Goal: Task Accomplishment & Management: Manage account settings

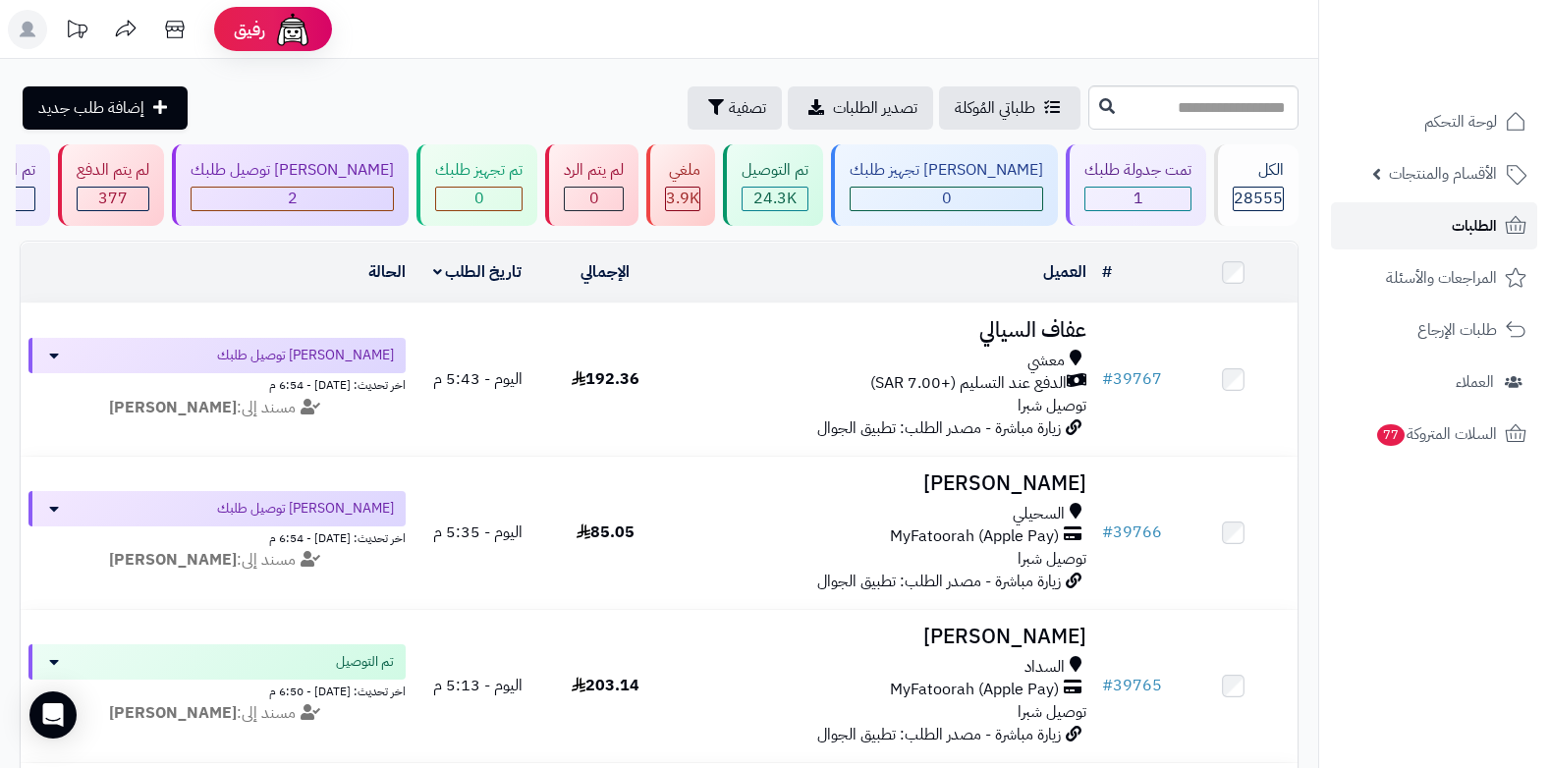
click at [1458, 234] on span "الطلبات" at bounding box center [1474, 226] width 45 height 28
click at [1092, 28] on header "رفيق ! الطلبات معالجة مكتمل إرجاع المنتجات العملاء المتواجدون الان 29479 عملاء …" at bounding box center [774, 29] width 1549 height 59
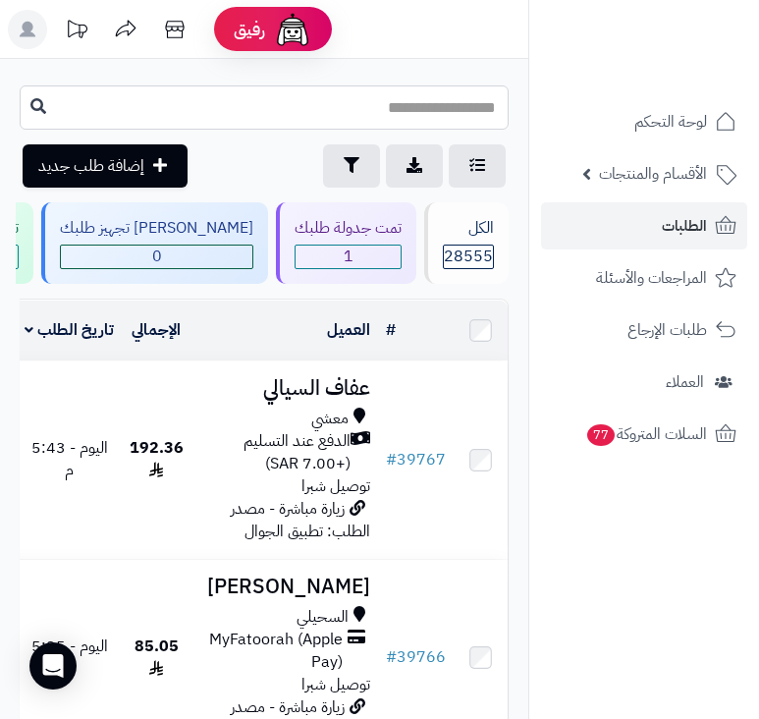
click at [392, 97] on input "text" at bounding box center [264, 107] width 489 height 44
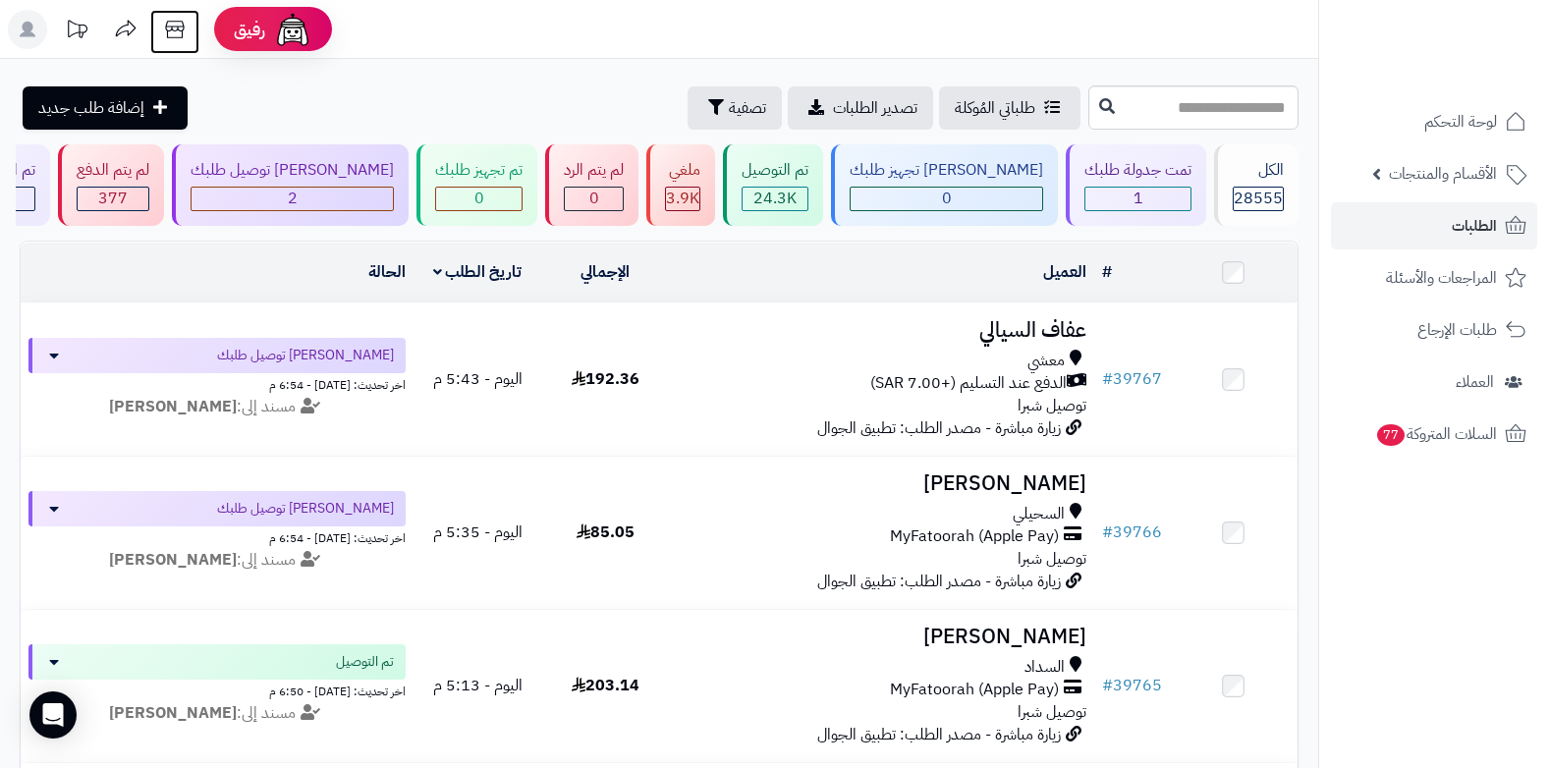
click at [176, 34] on icon at bounding box center [174, 29] width 39 height 39
click at [1449, 177] on span "الأقسام والمنتجات" at bounding box center [1443, 174] width 108 height 28
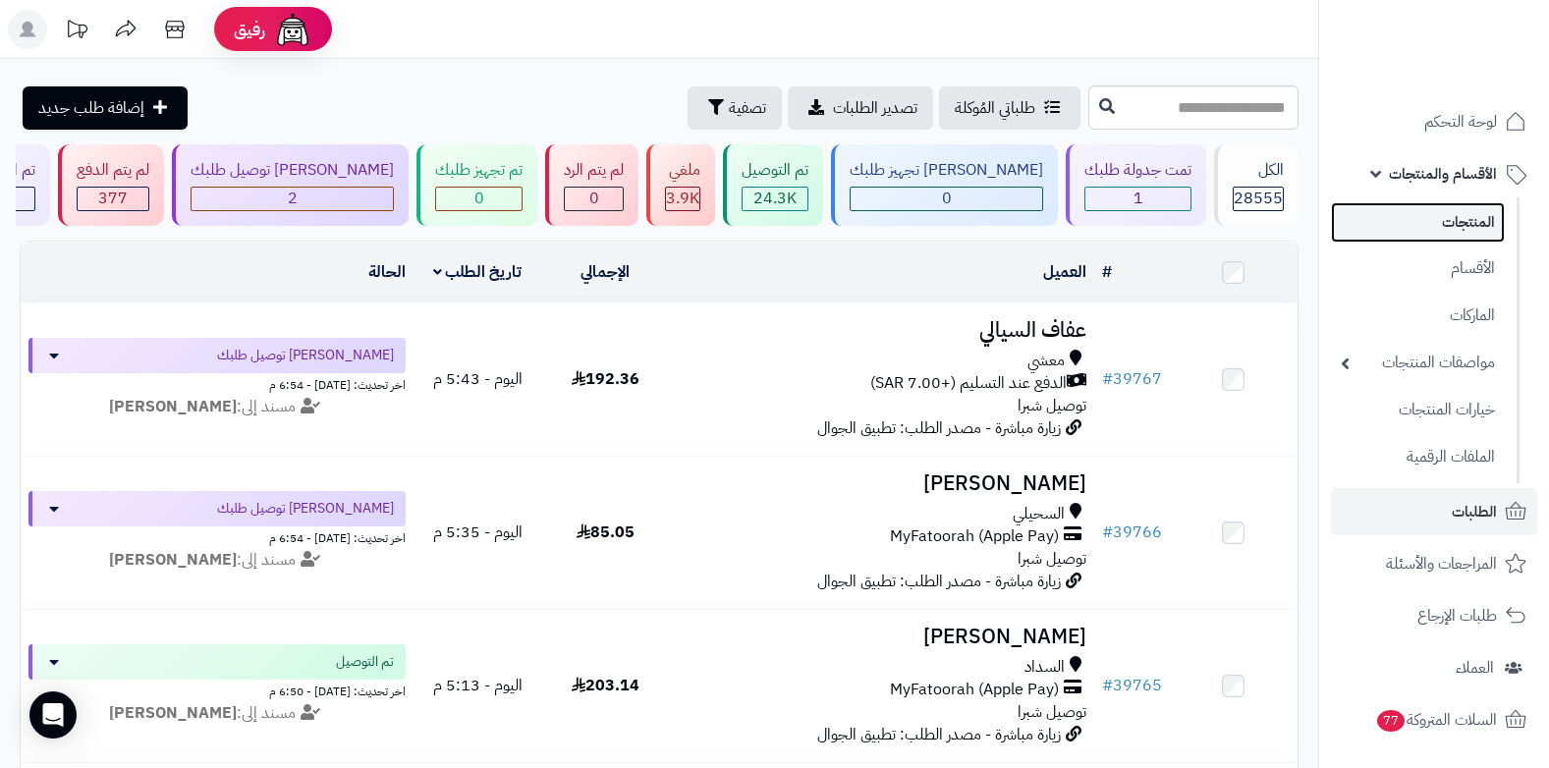
click at [1444, 217] on link "المنتجات" at bounding box center [1418, 222] width 174 height 40
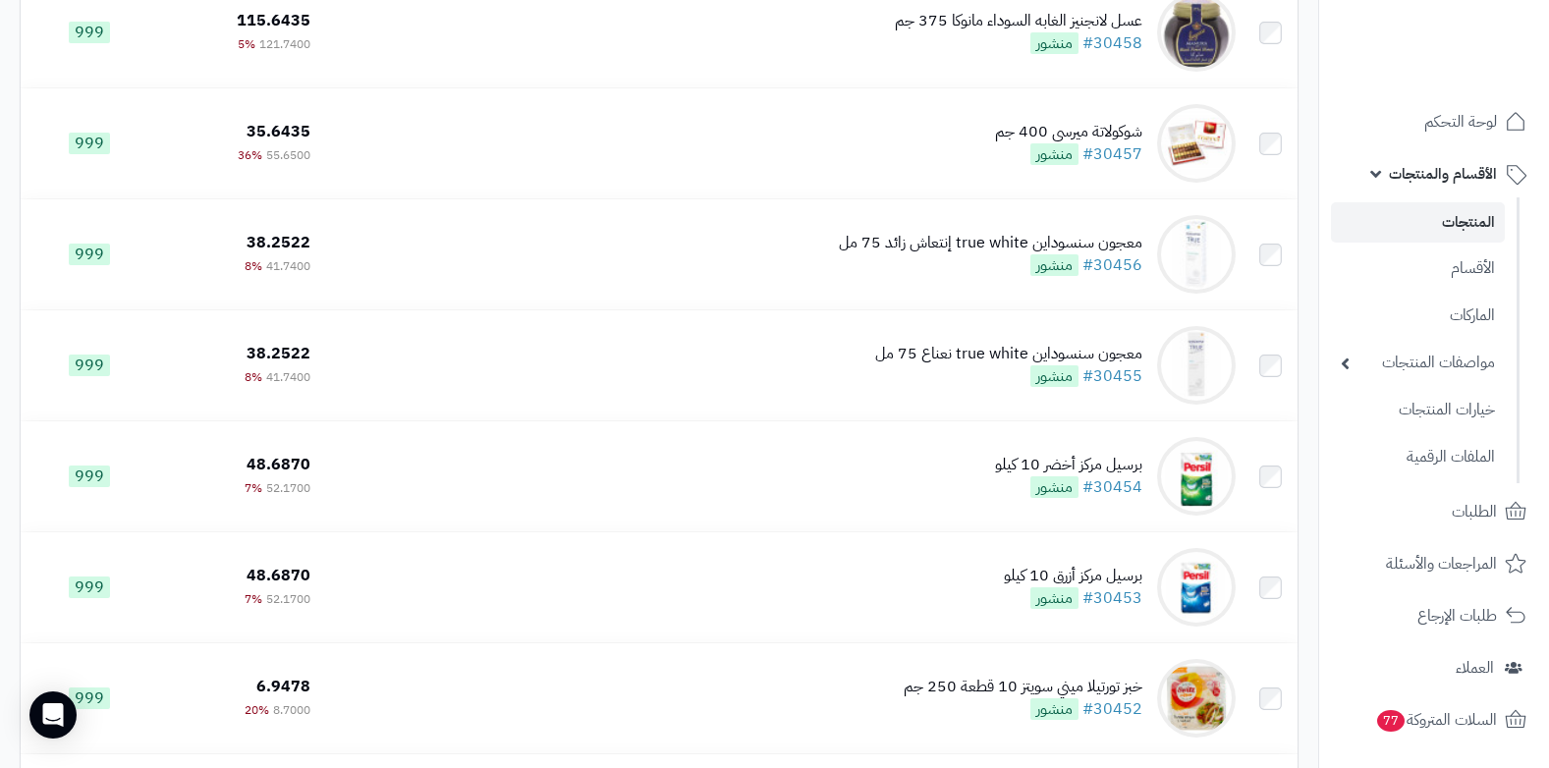
scroll to position [884, 0]
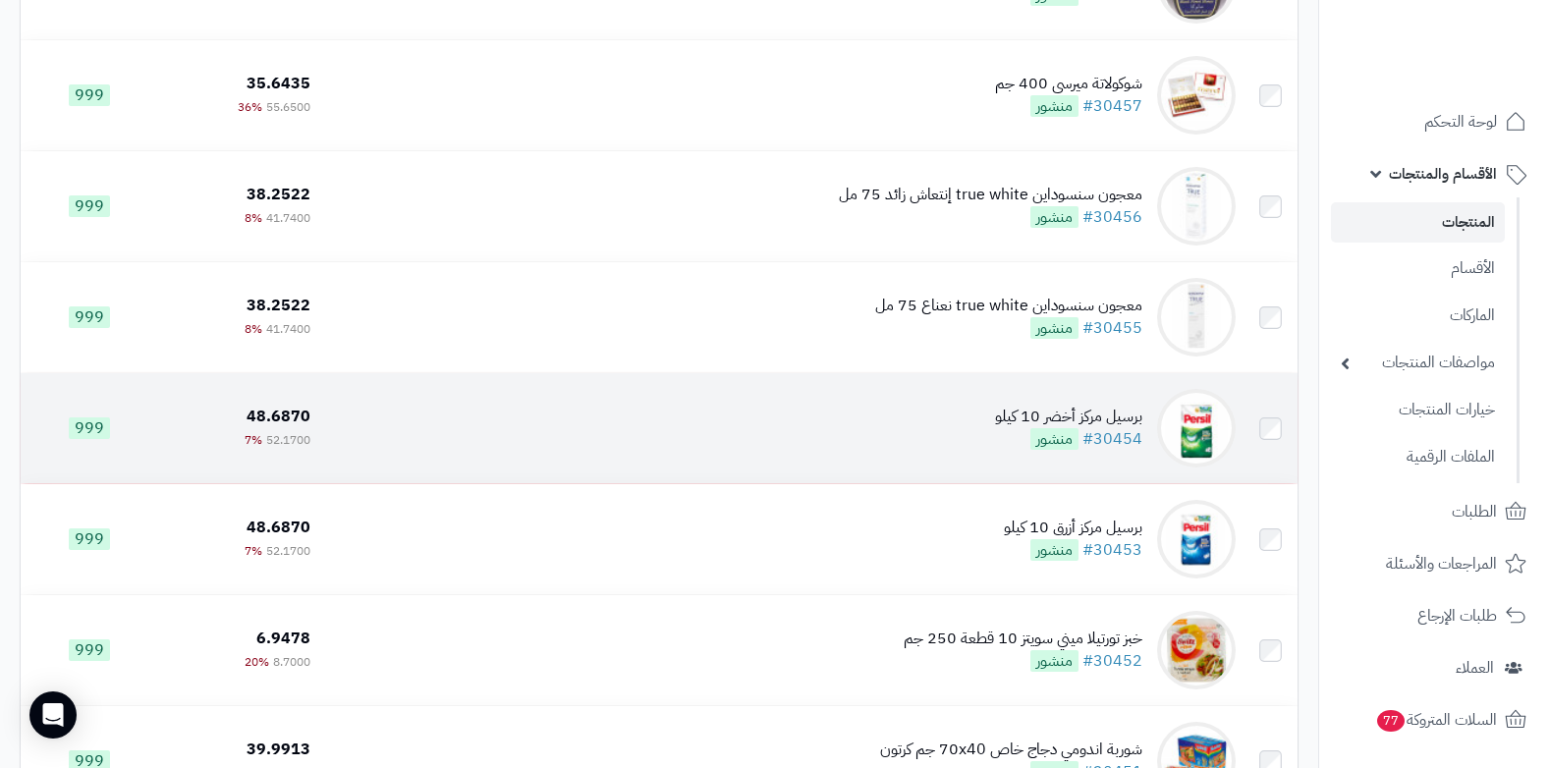
click at [997, 451] on td "برسيل مركز أخضر 10 كيلو #30454 منشور" at bounding box center [780, 428] width 925 height 110
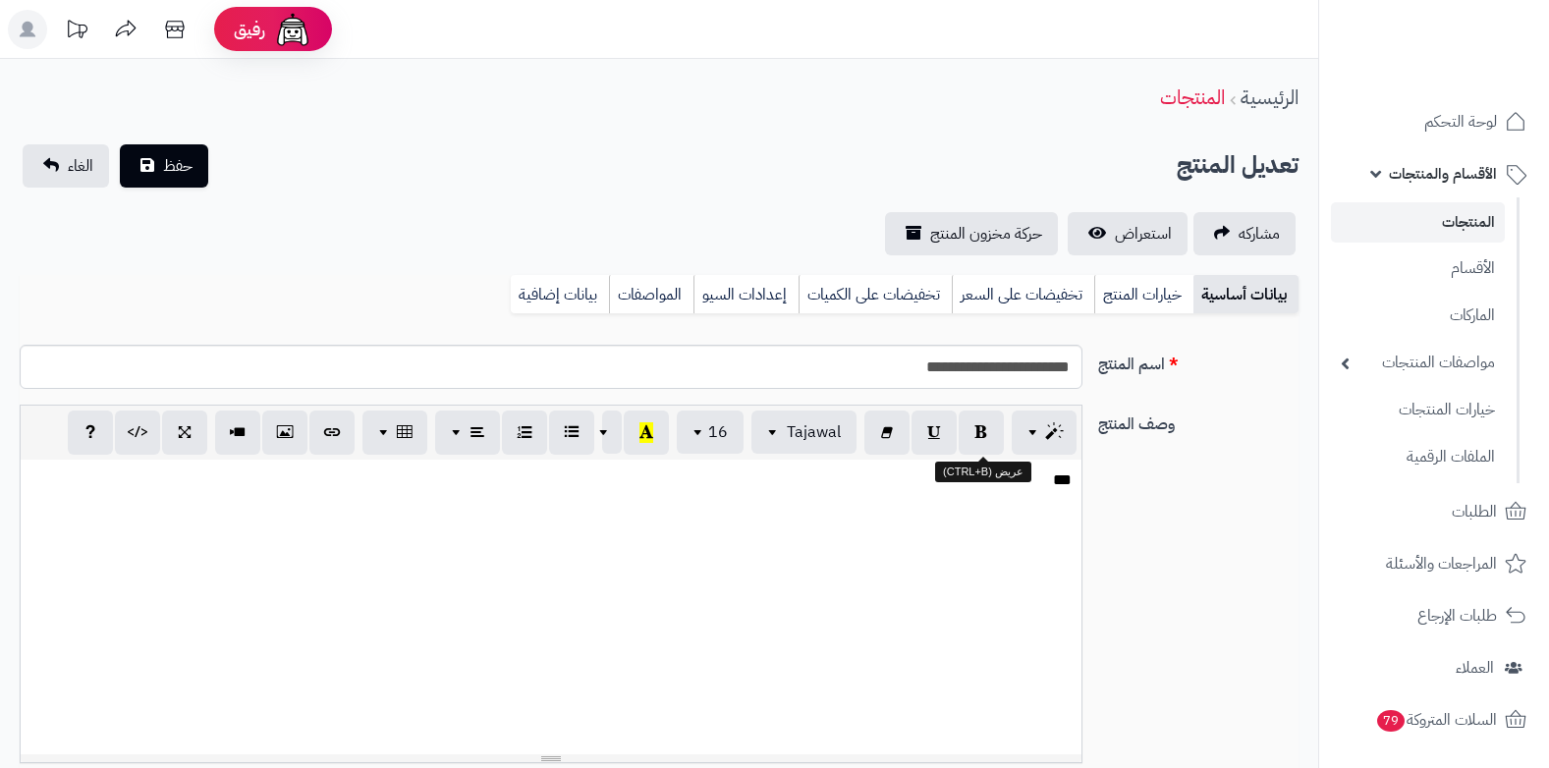
select select
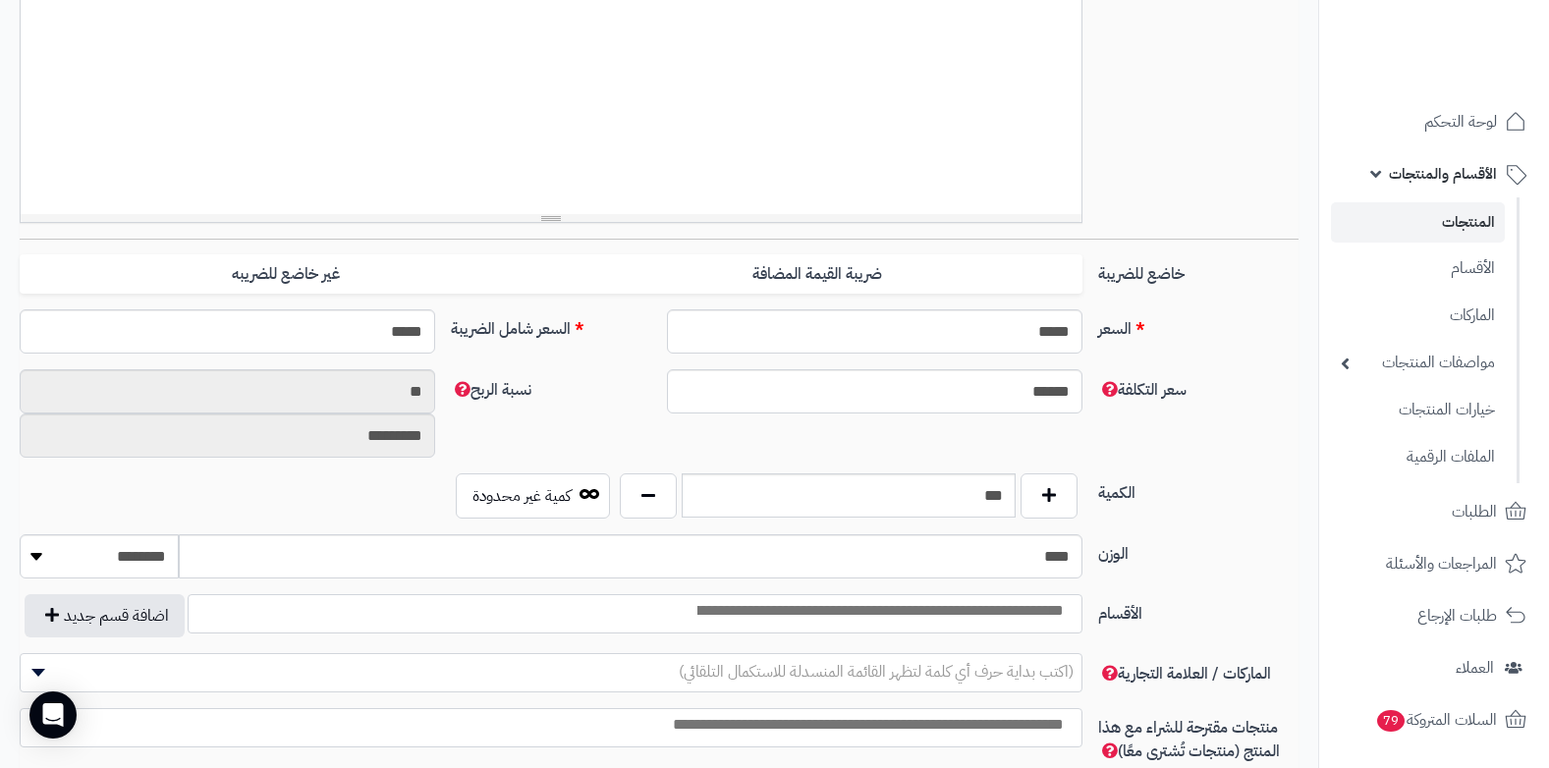
scroll to position [638, 0]
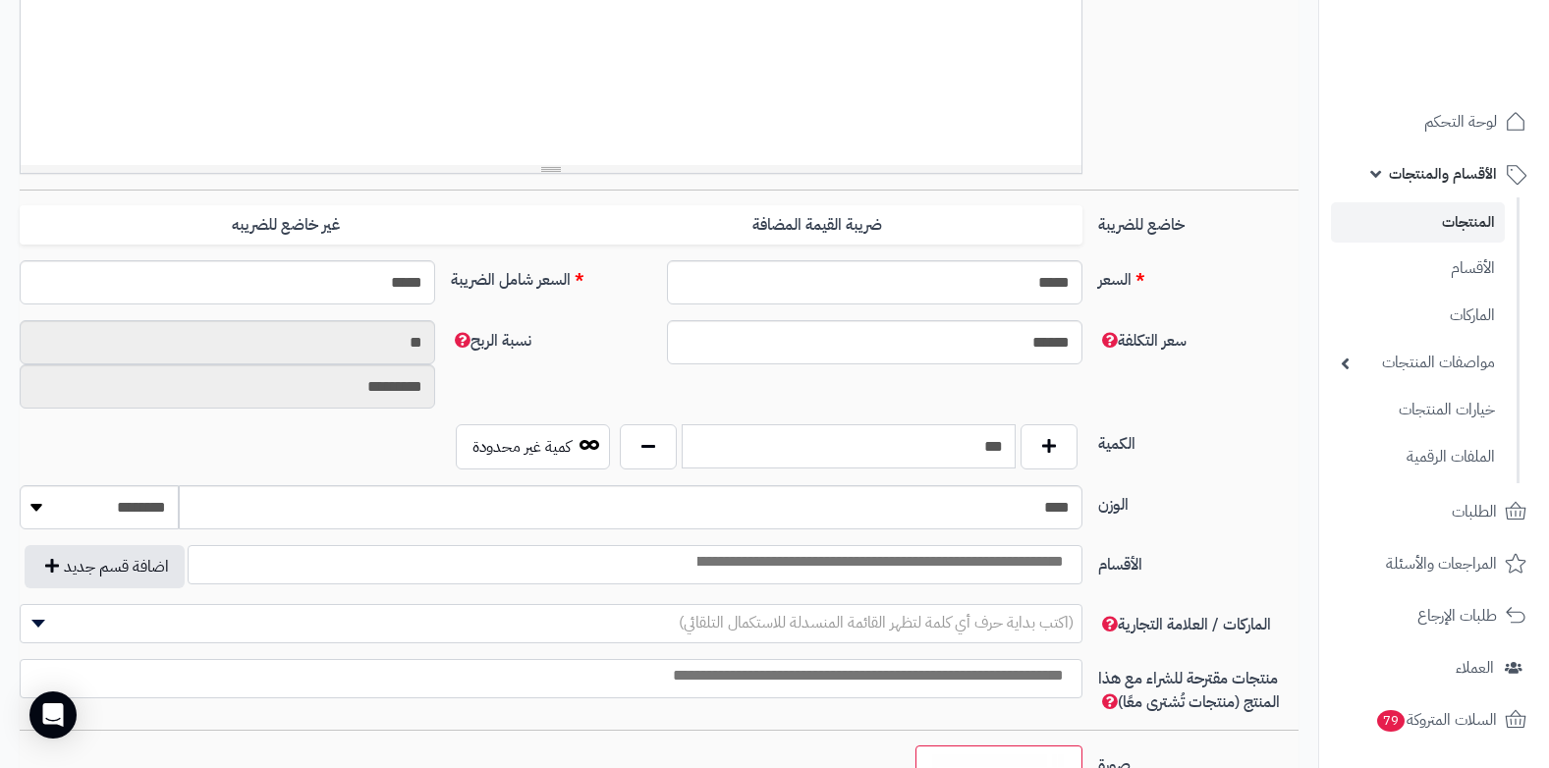
click at [968, 452] on input "***" at bounding box center [849, 446] width 335 height 44
type input "*"
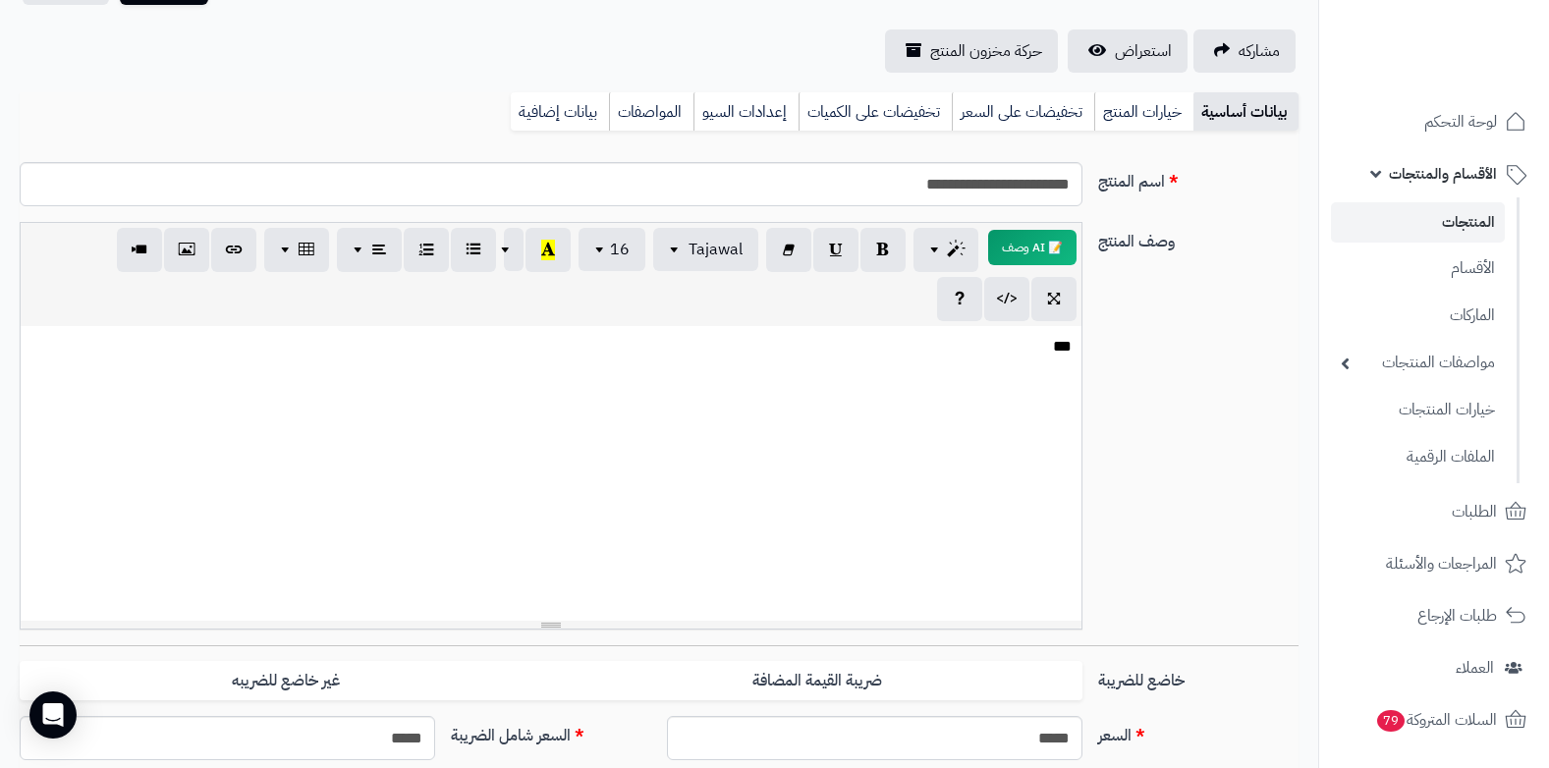
scroll to position [0, 0]
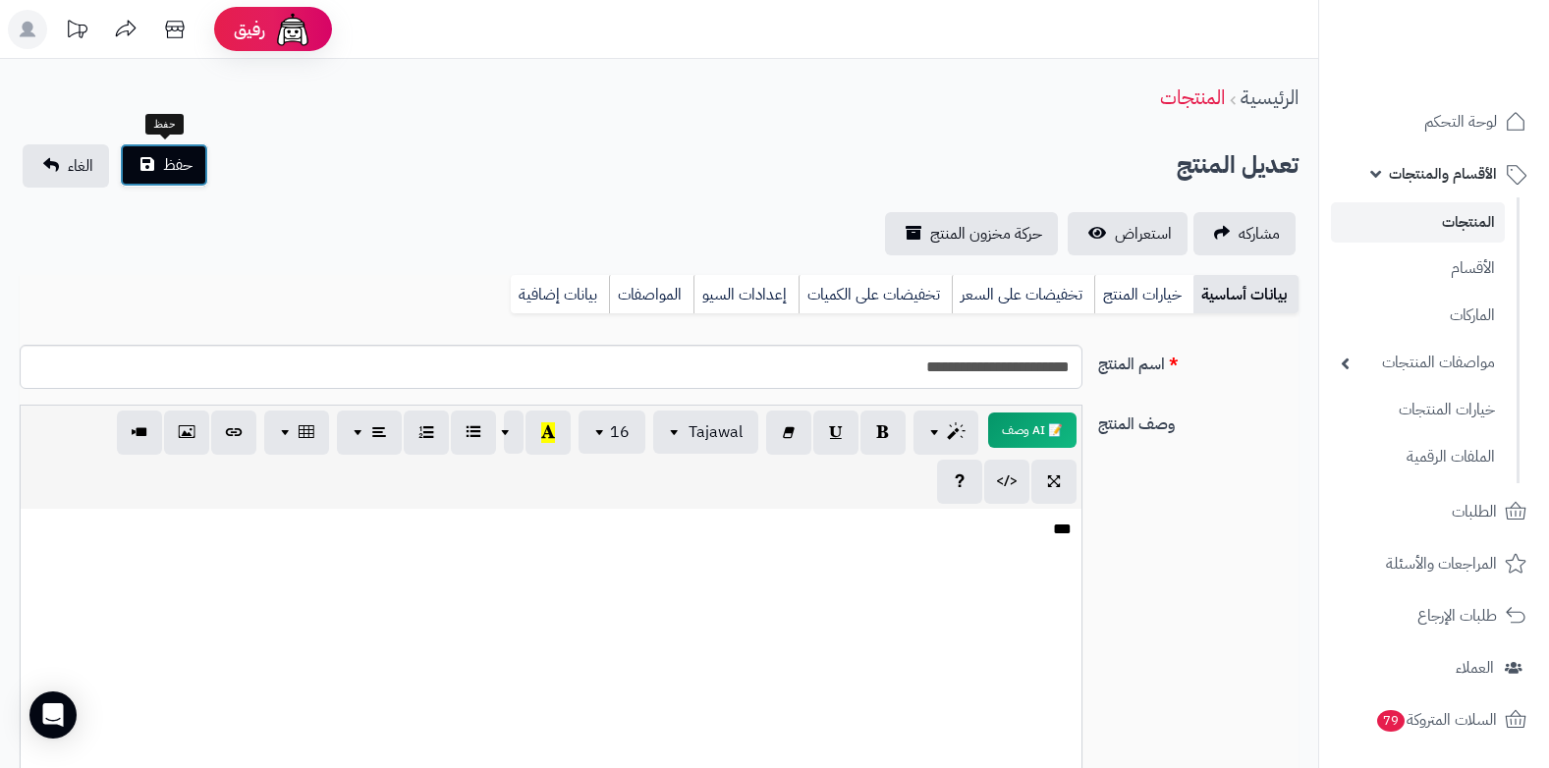
click at [154, 164] on button "حفظ" at bounding box center [164, 164] width 88 height 43
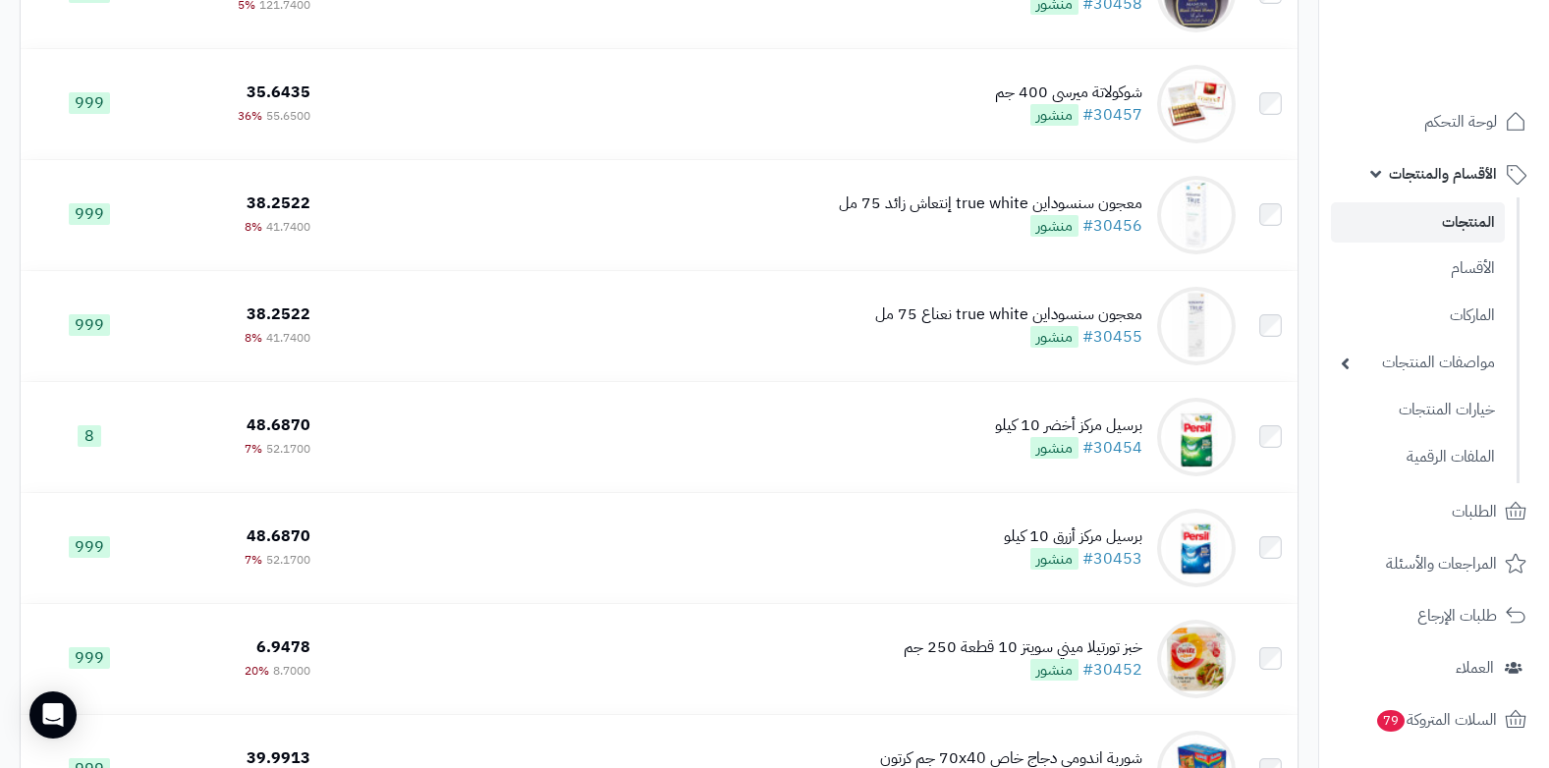
scroll to position [982, 0]
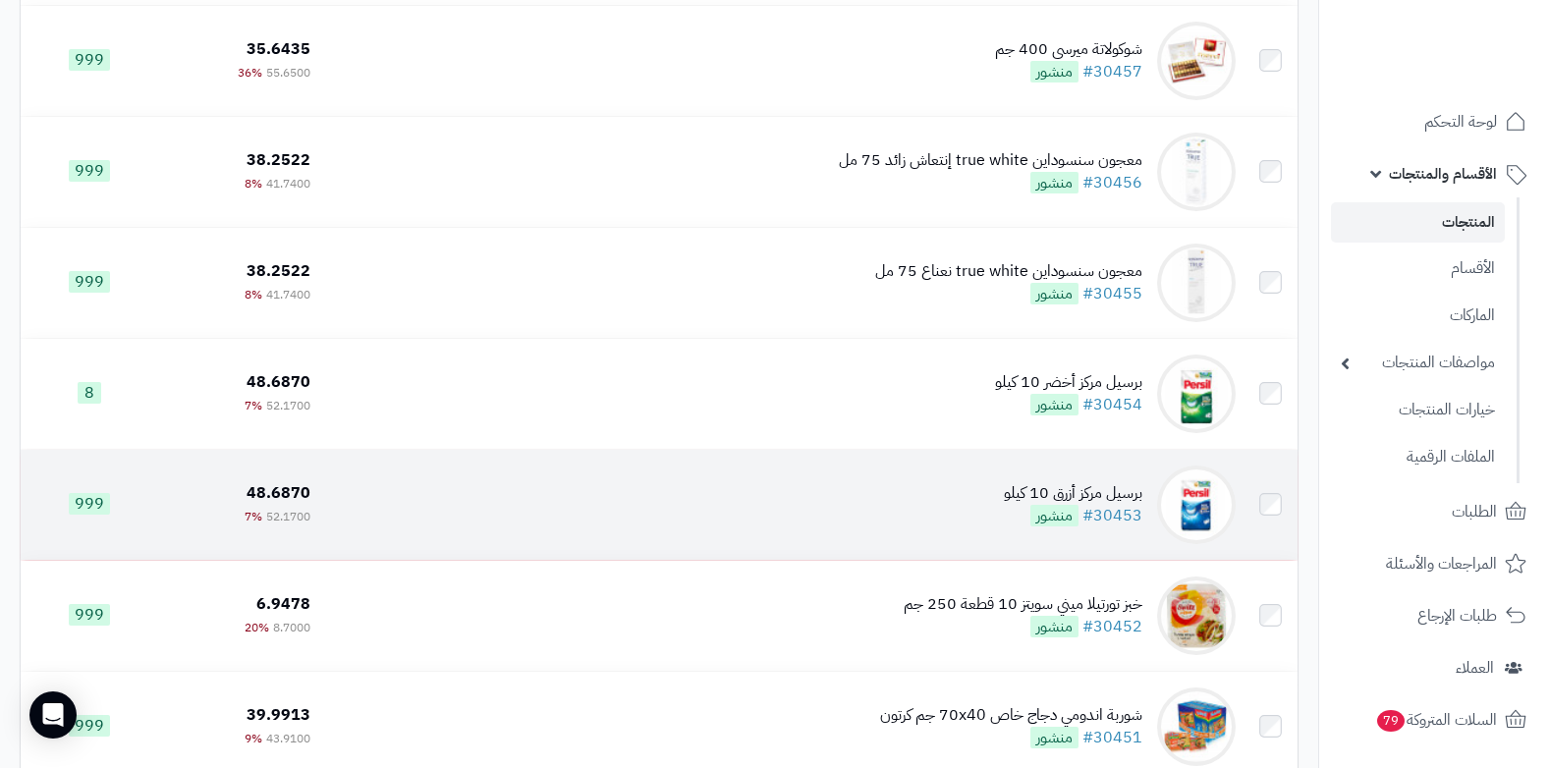
click at [994, 522] on td "برسيل مركز أزرق 10 كيلو #30453 منشور" at bounding box center [780, 505] width 925 height 110
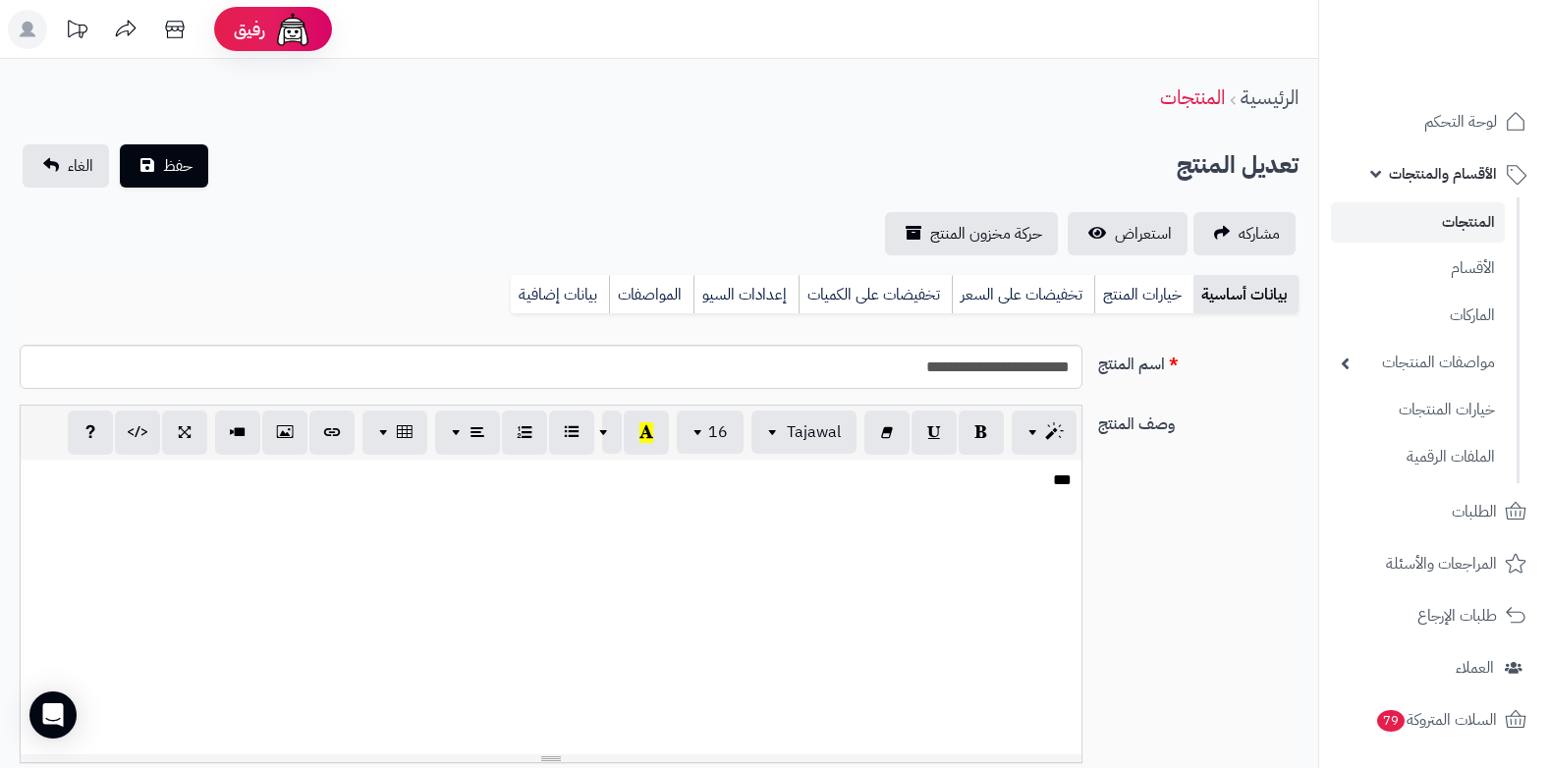
select select
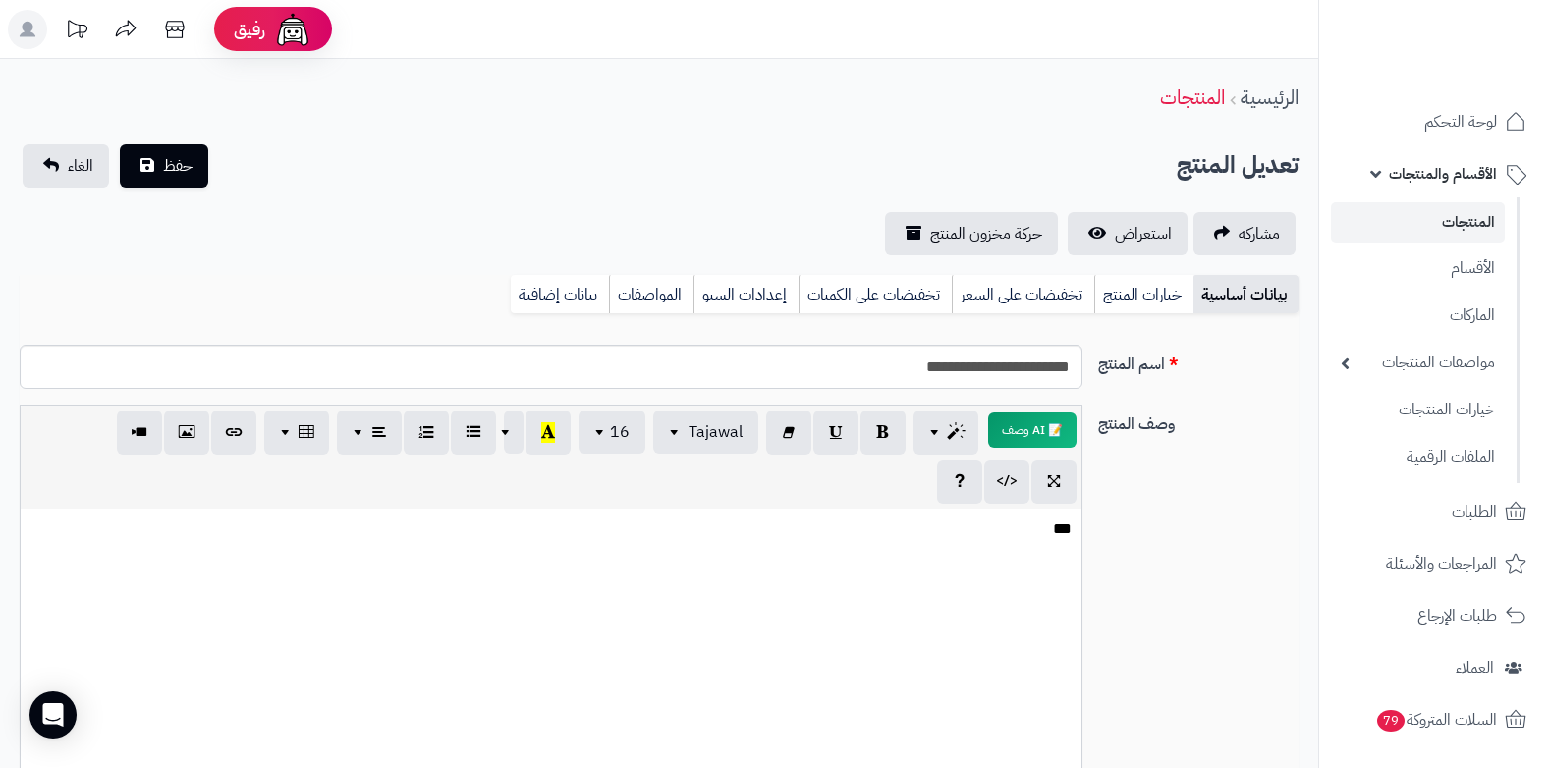
scroll to position [589, 0]
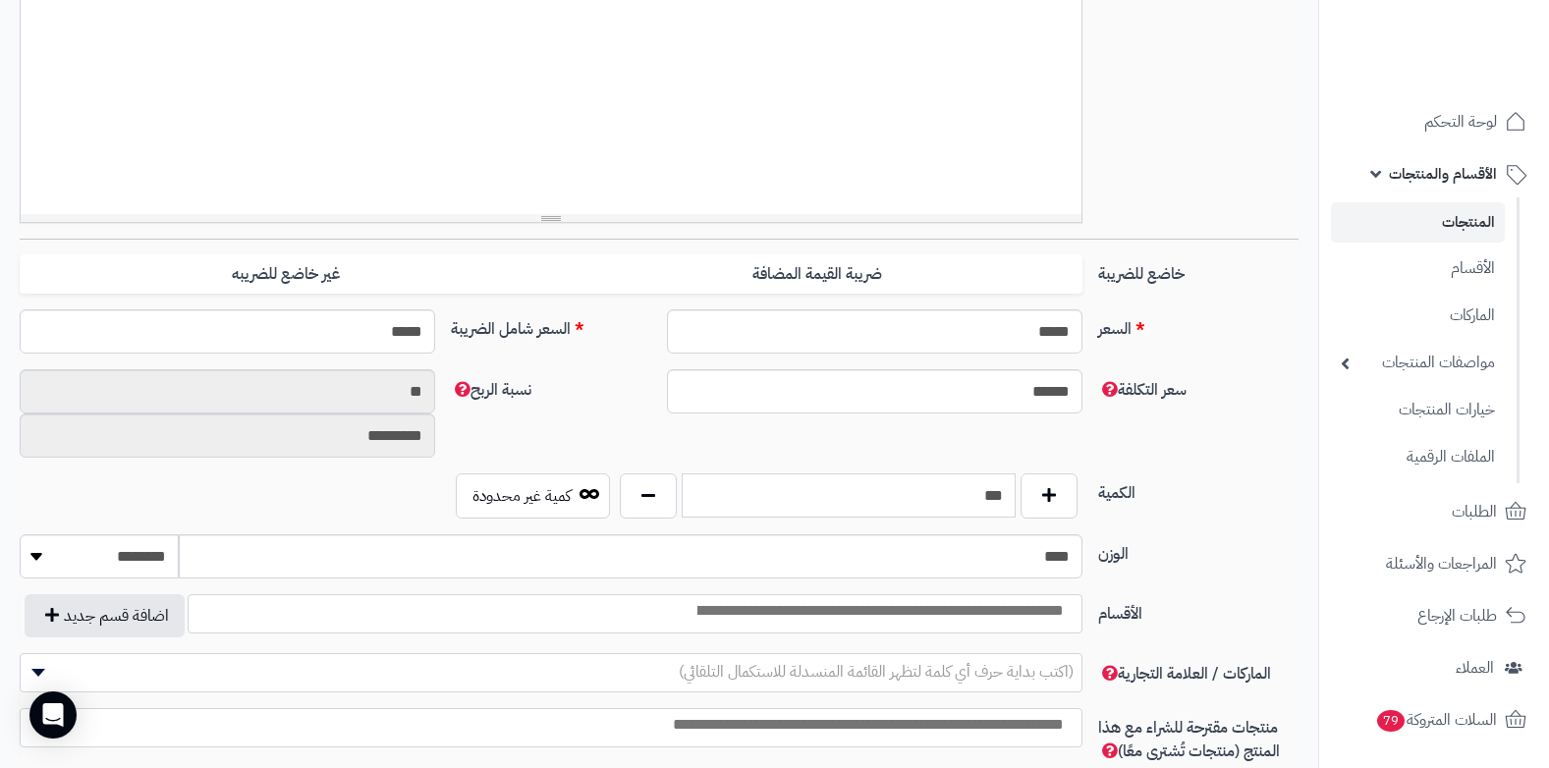
click at [981, 490] on input "***" at bounding box center [849, 495] width 335 height 44
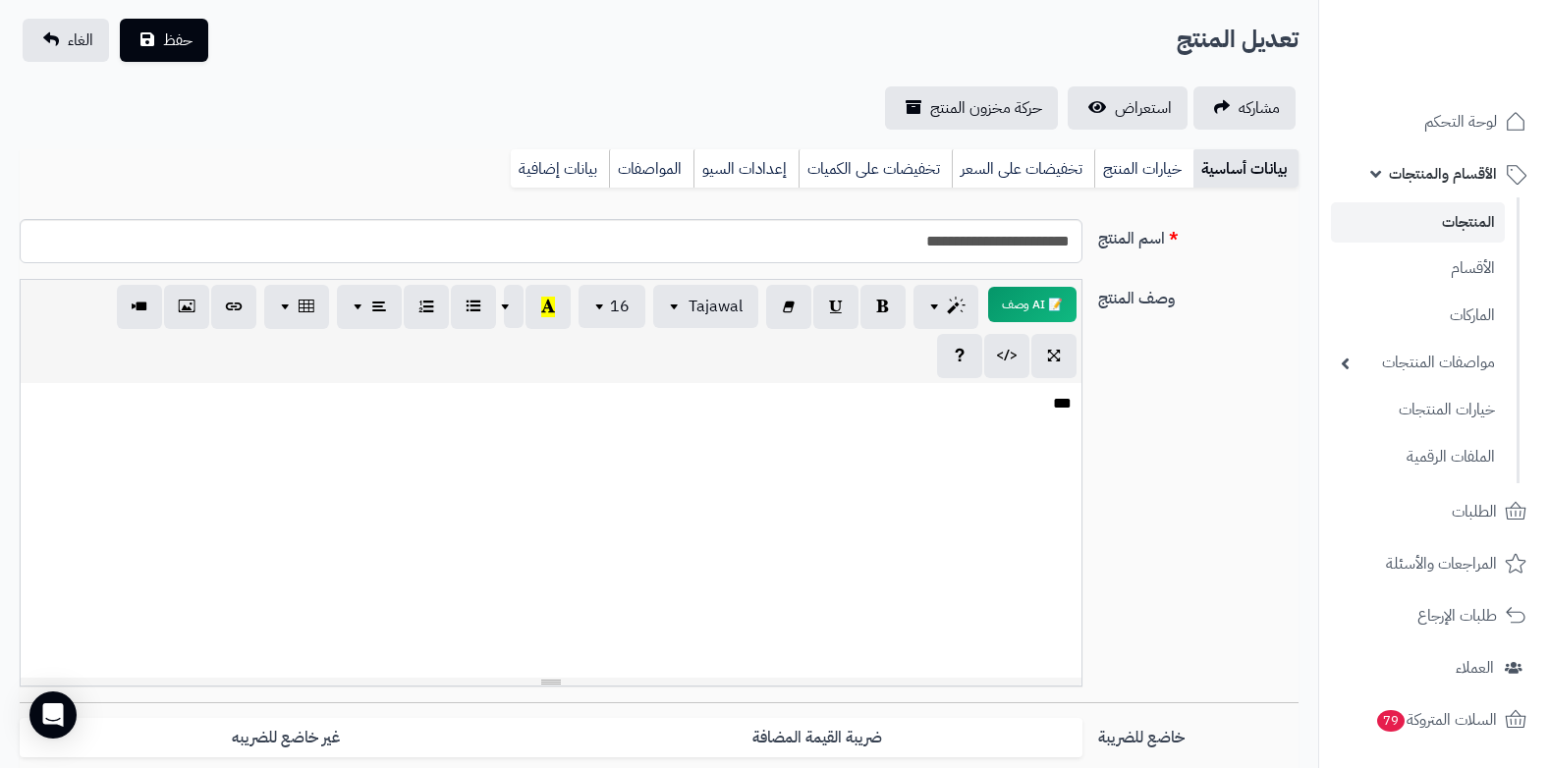
scroll to position [0, 0]
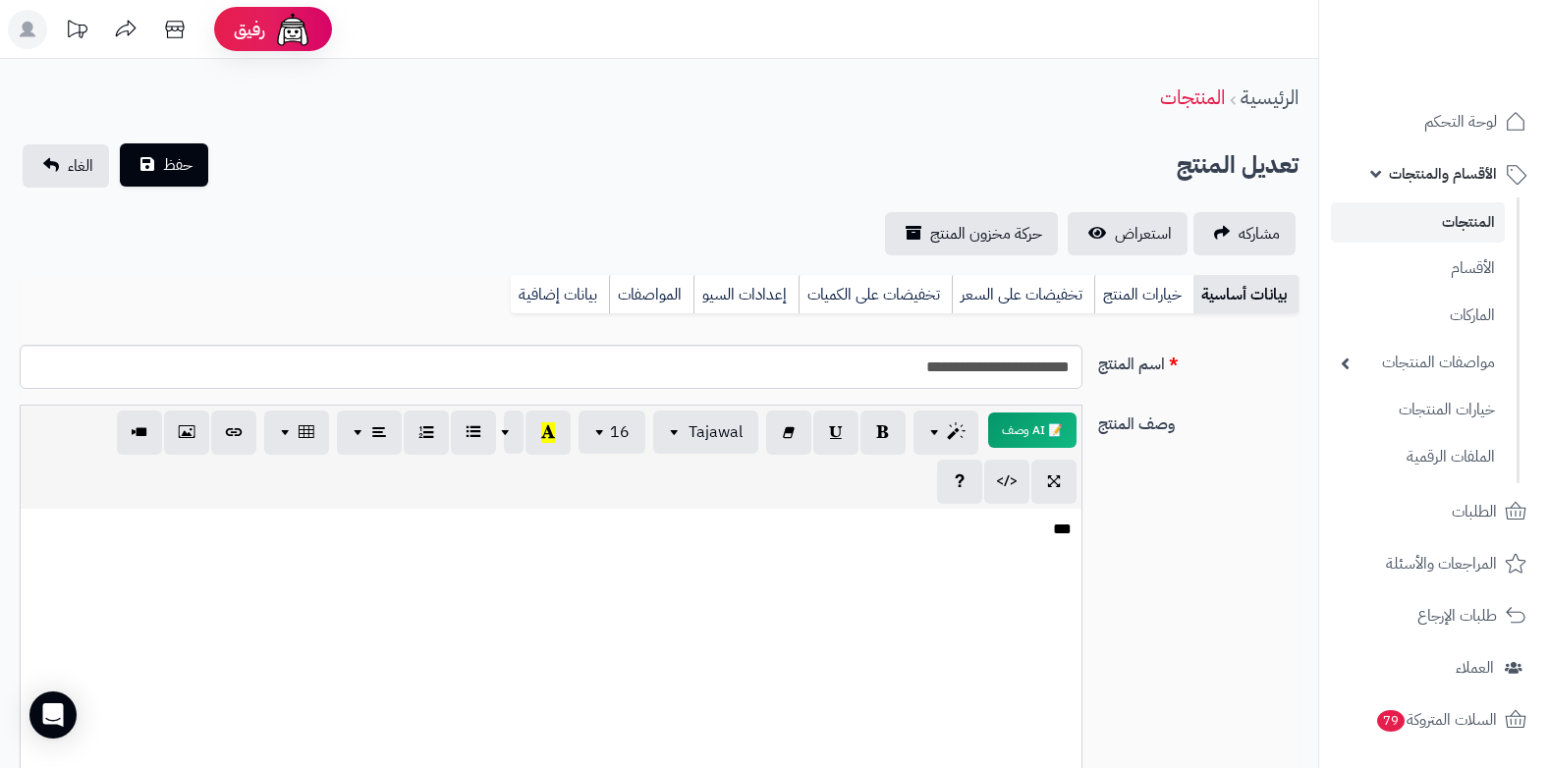
type input "**"
click at [192, 184] on button "حفظ" at bounding box center [164, 164] width 88 height 43
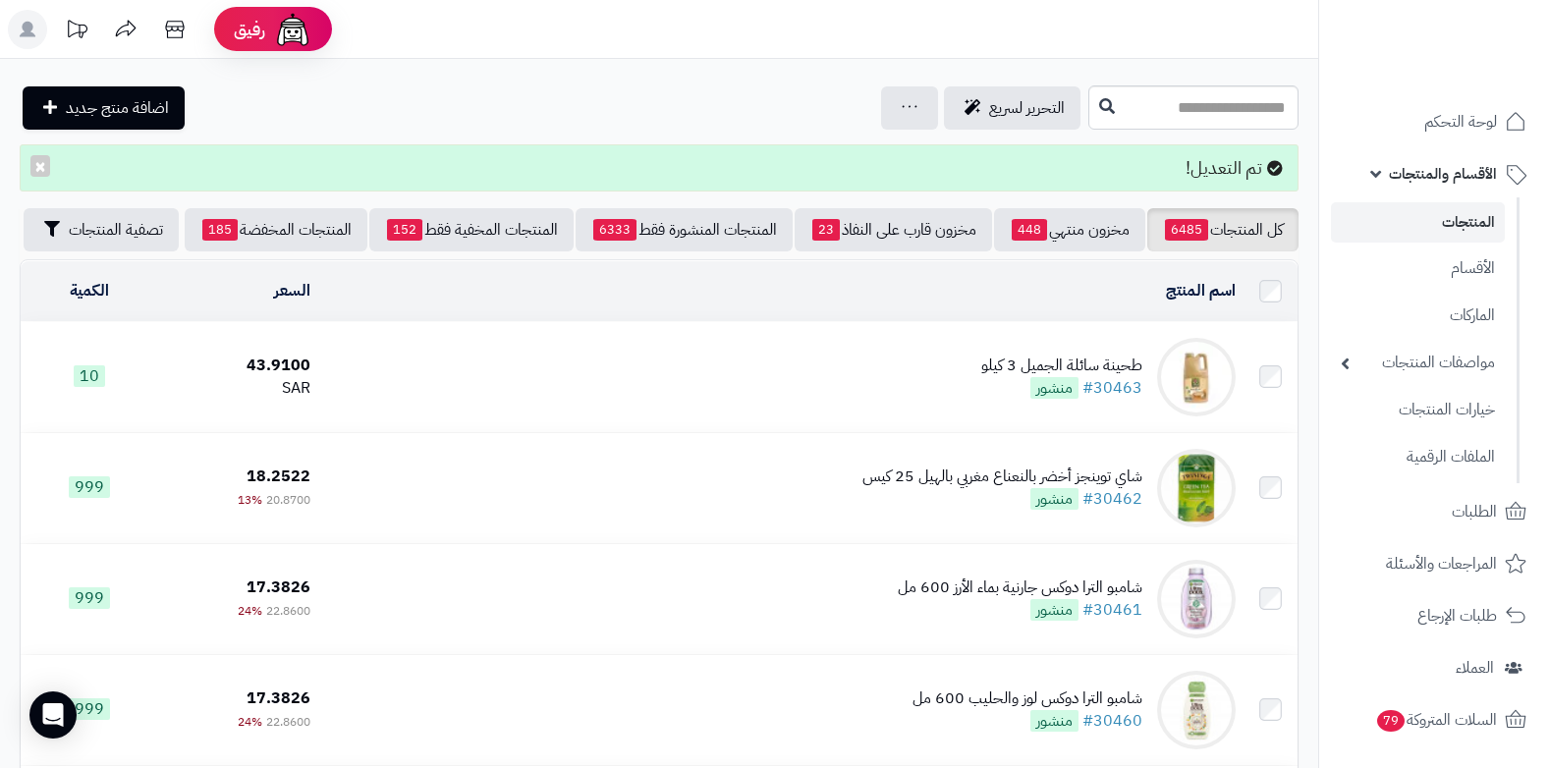
click at [1483, 225] on link "المنتجات" at bounding box center [1418, 222] width 174 height 40
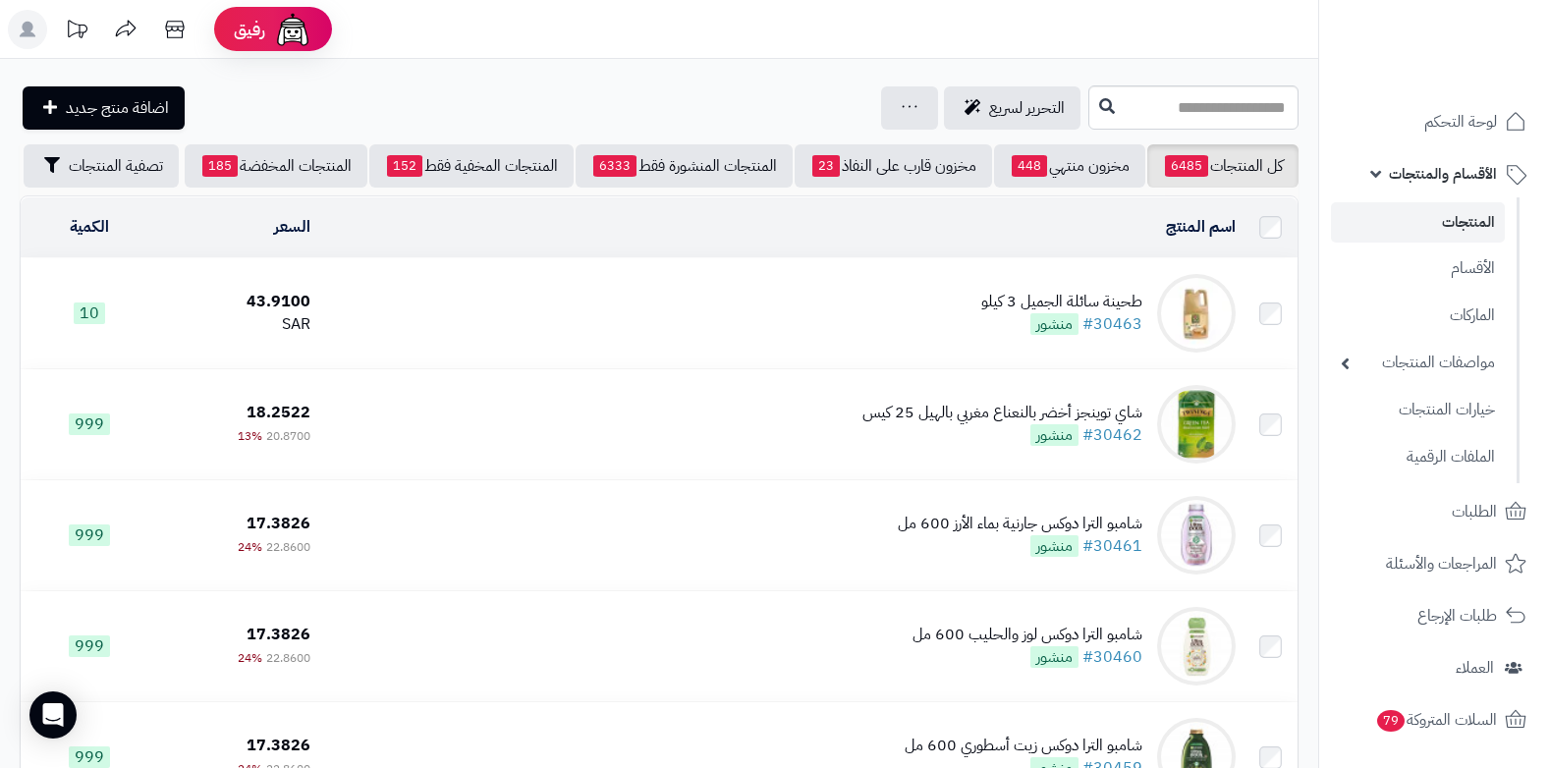
click at [1427, 171] on span "الأقسام والمنتجات" at bounding box center [1443, 174] width 108 height 28
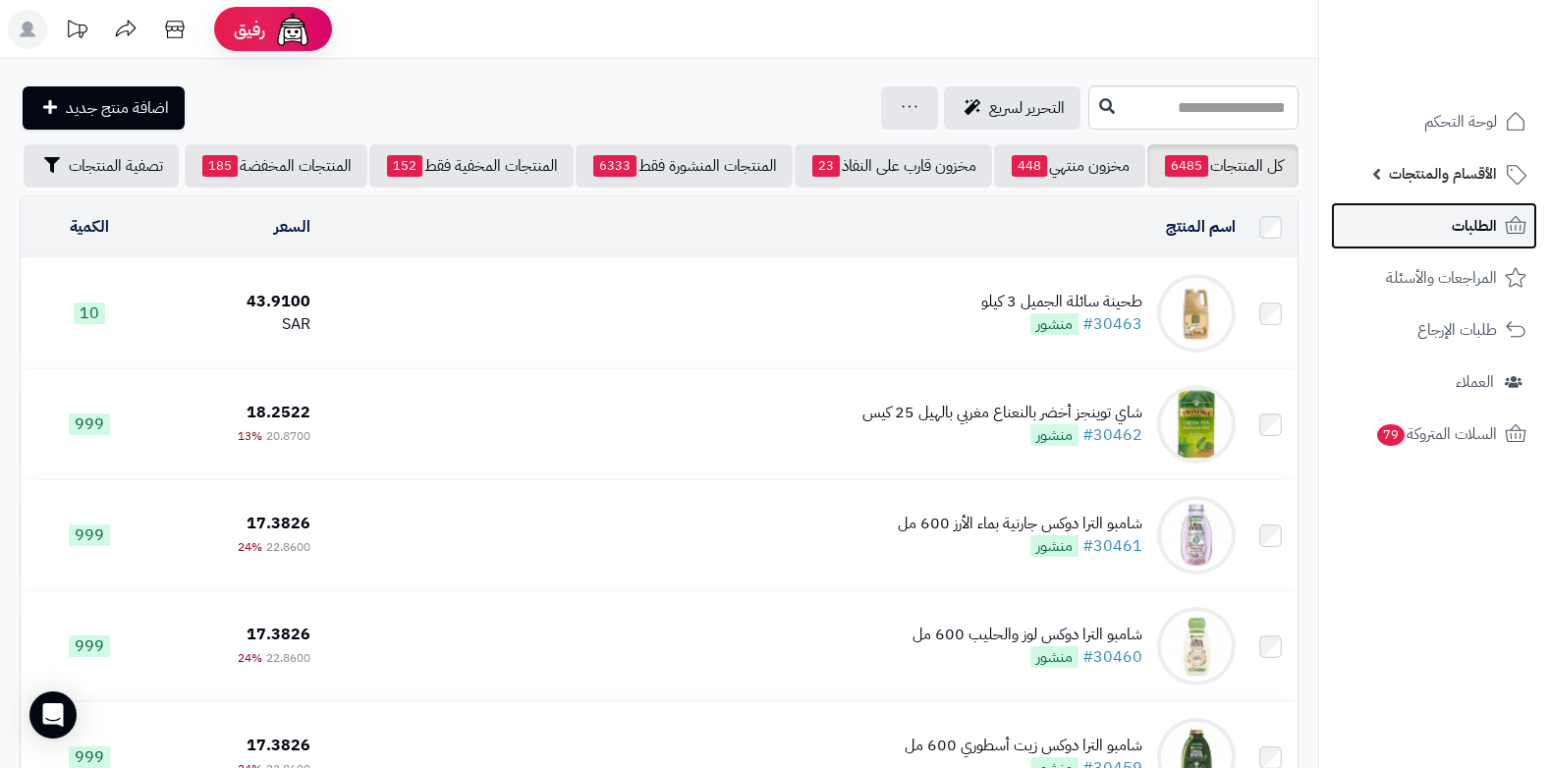
click at [1450, 235] on link "الطلبات" at bounding box center [1434, 225] width 206 height 47
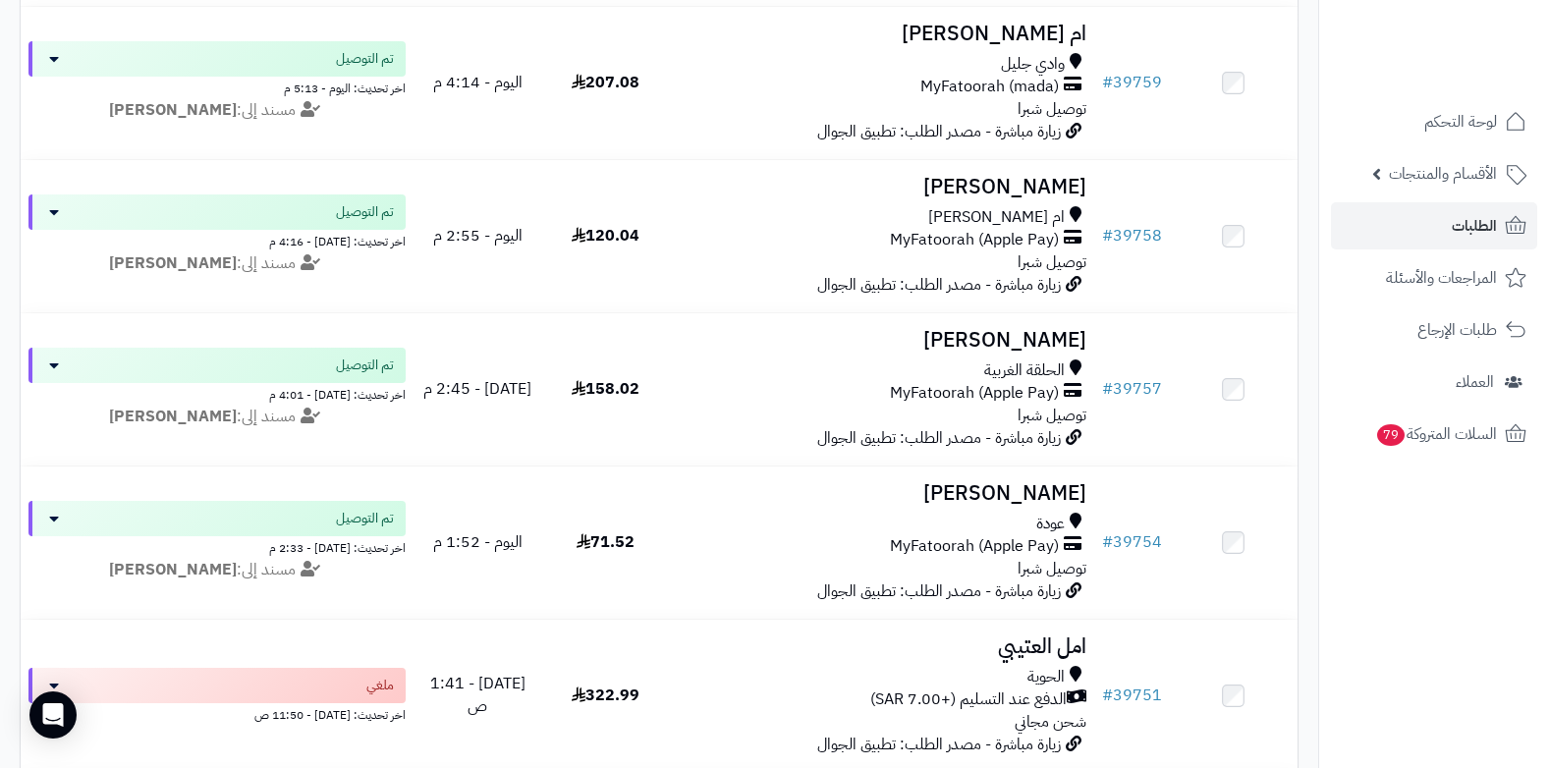
scroll to position [1375, 0]
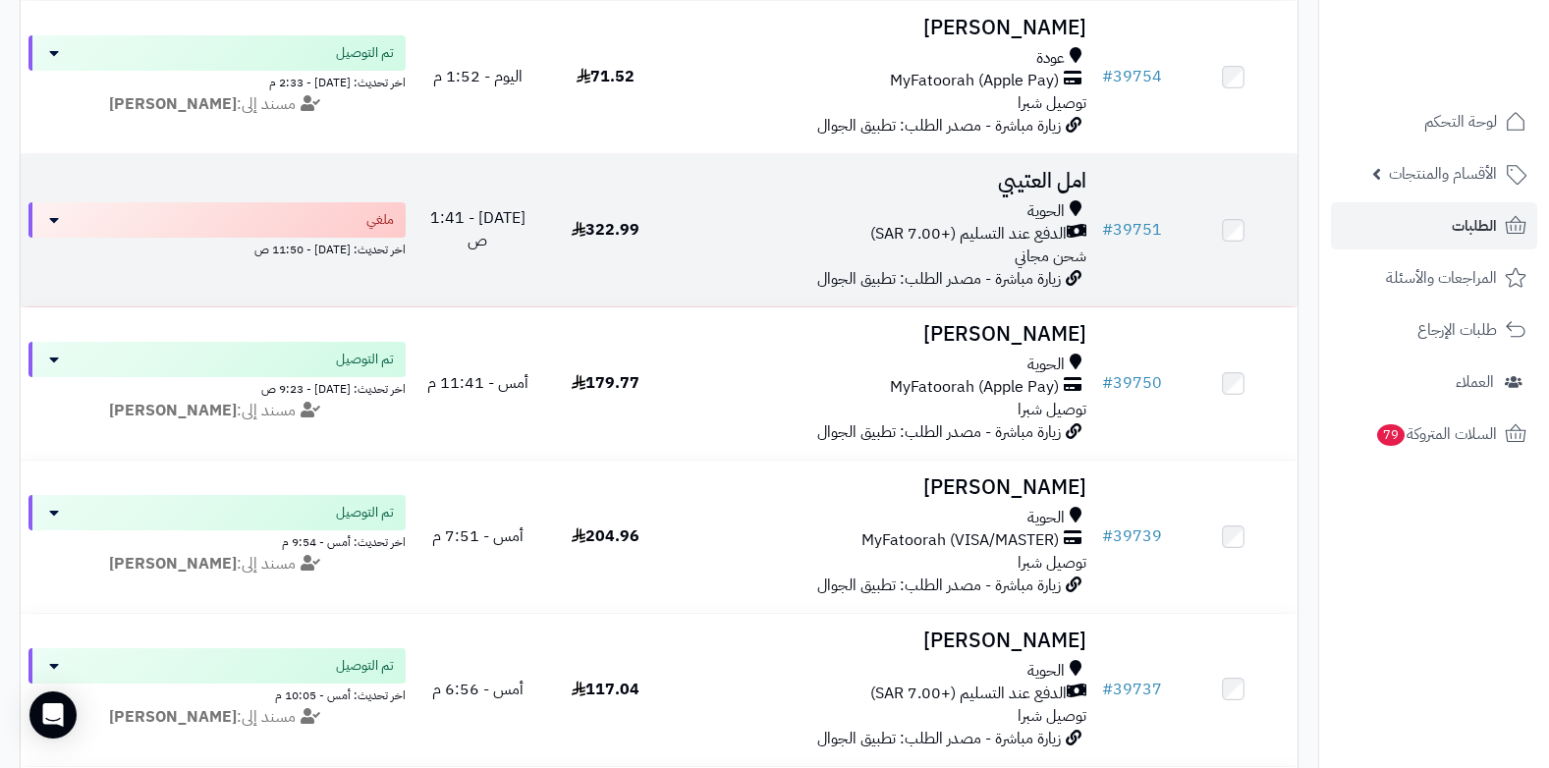
click at [943, 230] on span "الدفع عند التسليم (+7.00 SAR)" at bounding box center [968, 234] width 196 height 23
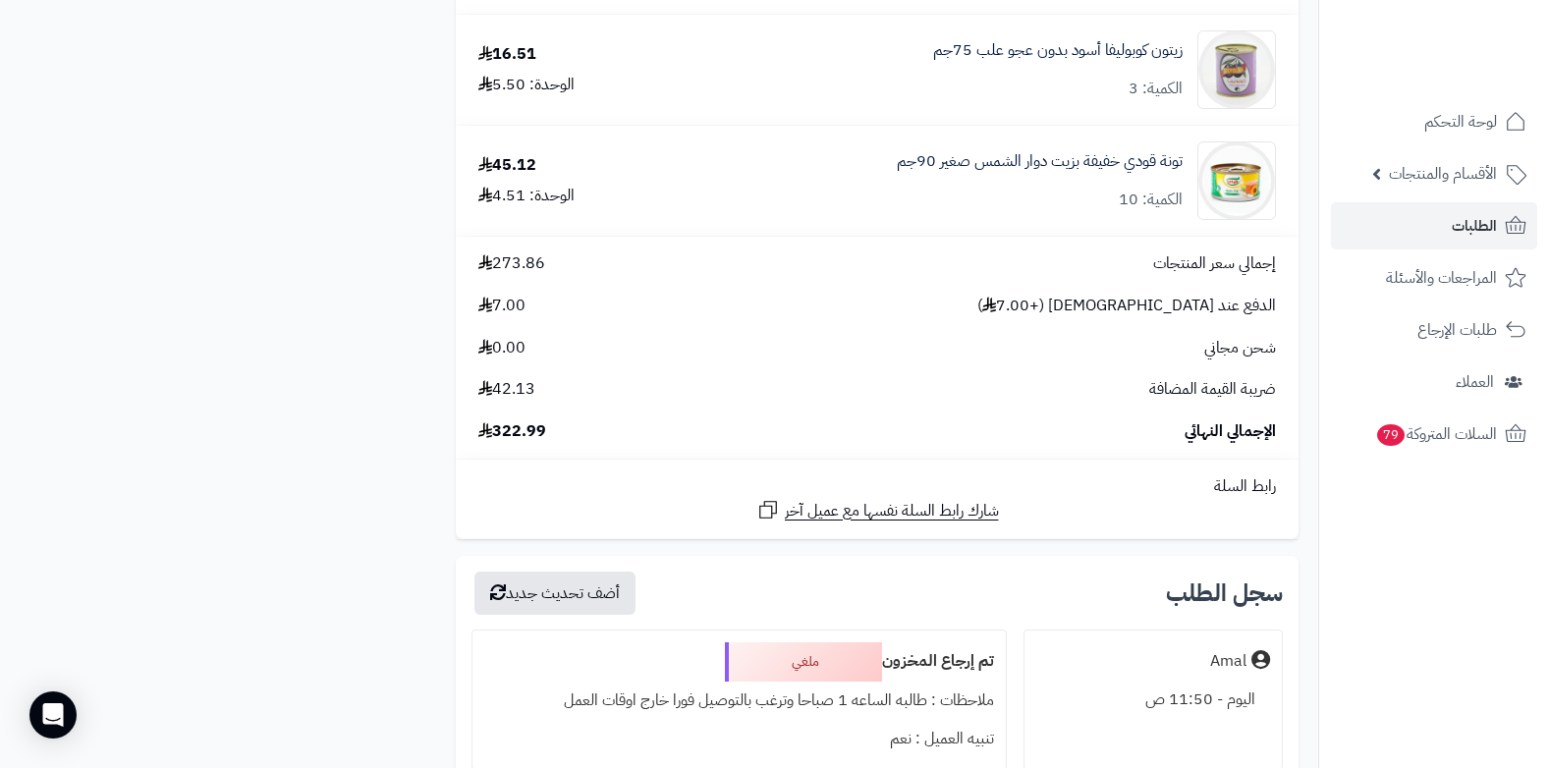
scroll to position [1964, 0]
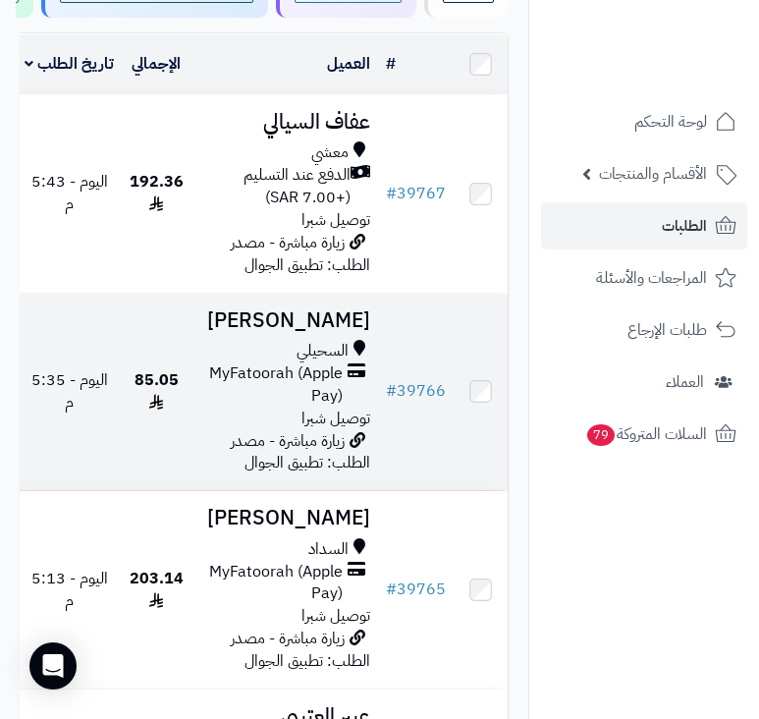
scroll to position [393, 0]
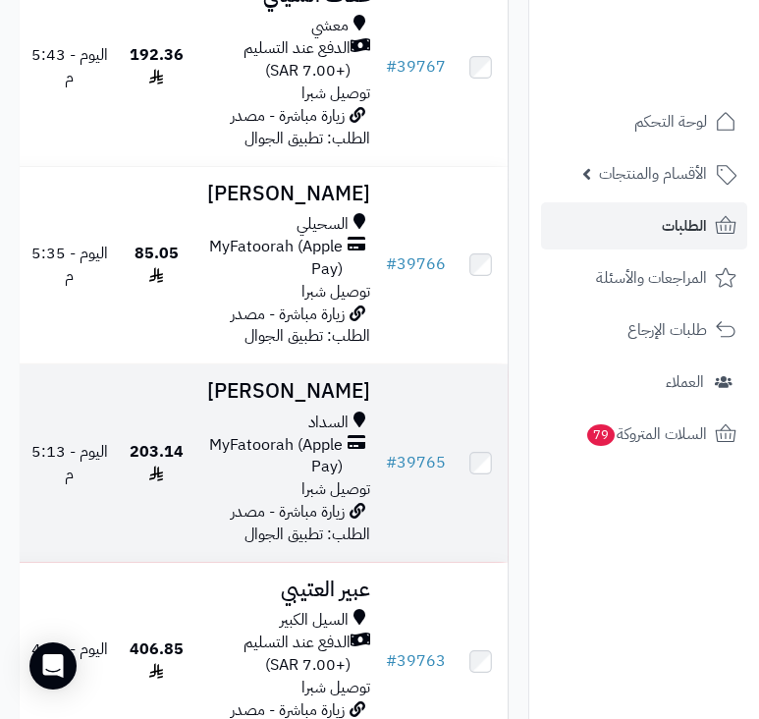
click at [319, 479] on span "MyFatoorah (Apple Pay)" at bounding box center [270, 456] width 143 height 45
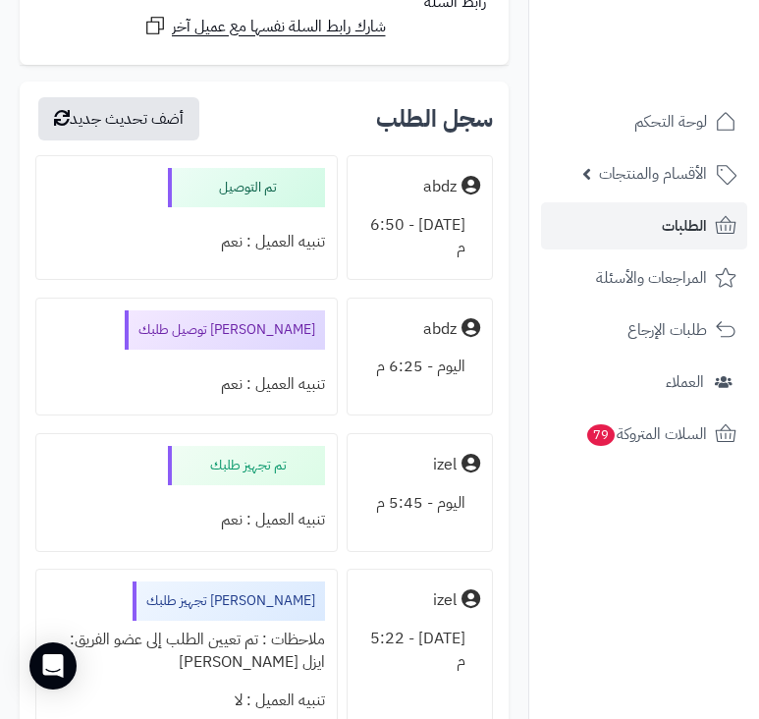
scroll to position [3241, 0]
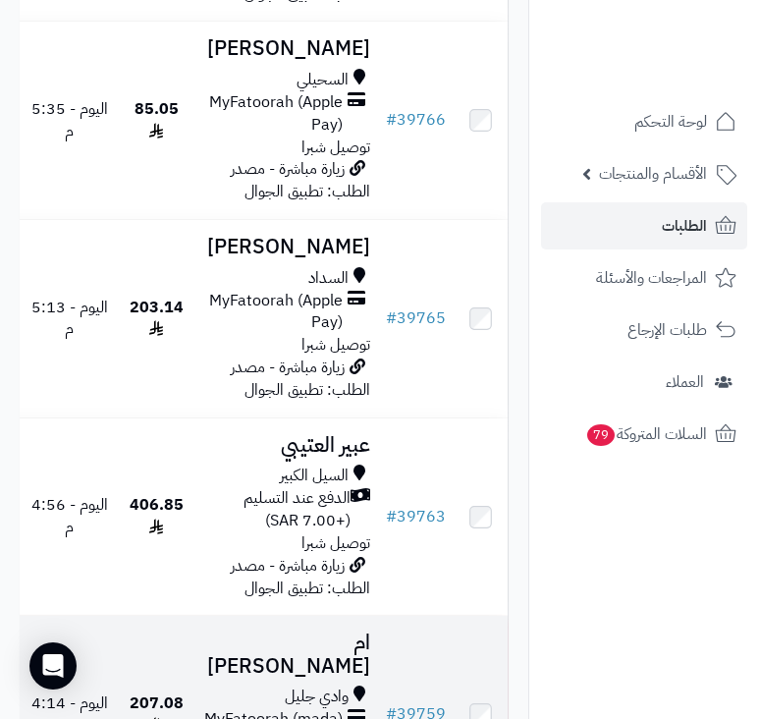
scroll to position [491, 0]
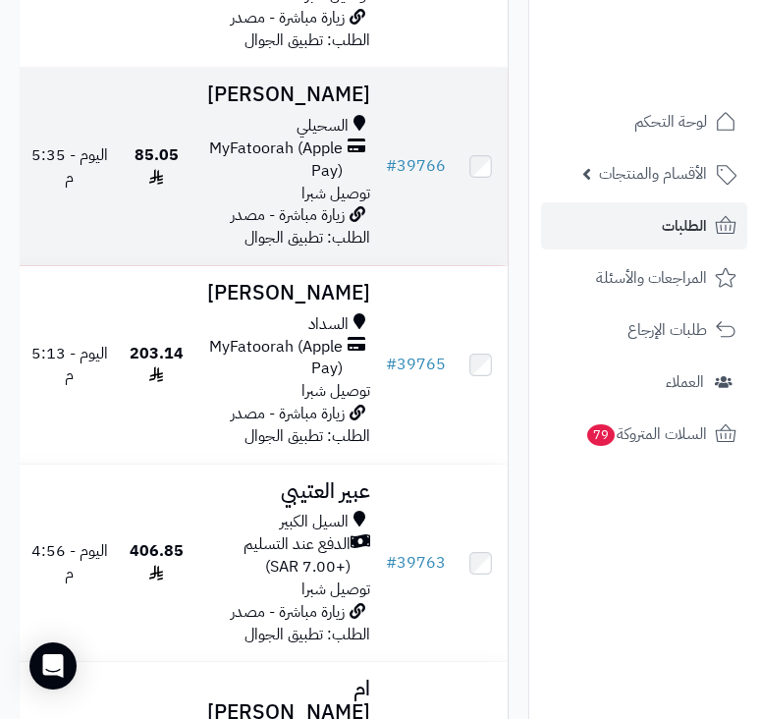
click at [340, 205] on span "توصيل شبرا" at bounding box center [336, 194] width 69 height 24
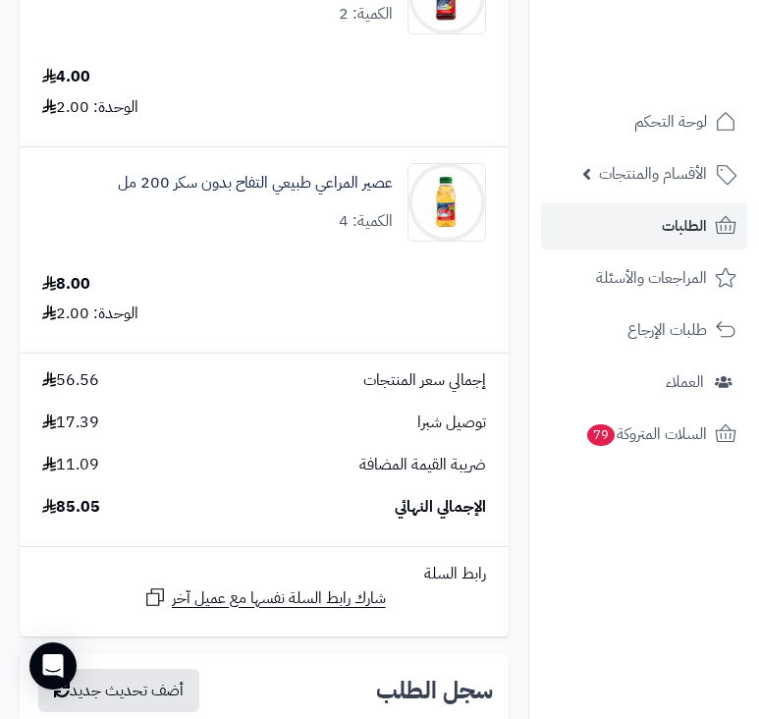
scroll to position [2357, 0]
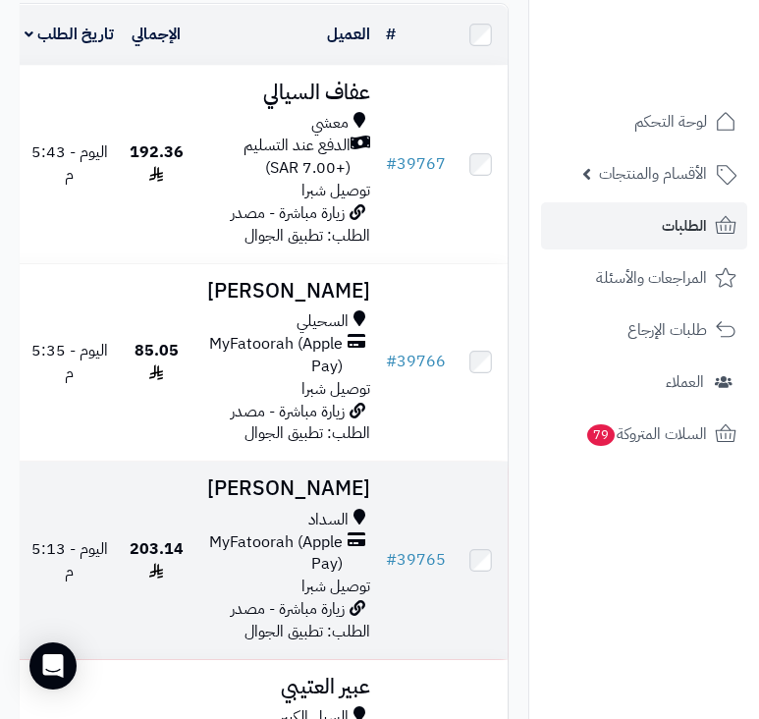
scroll to position [295, 0]
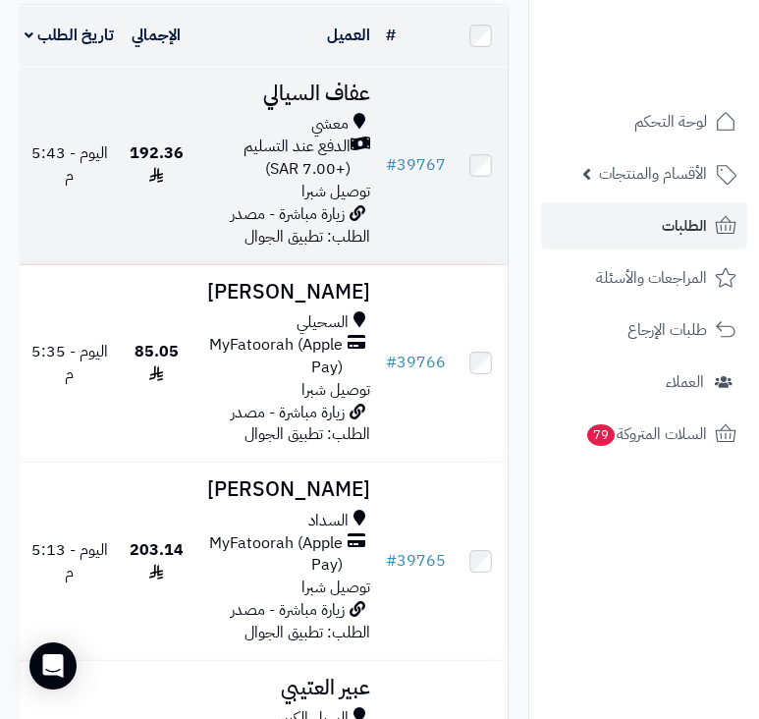
click at [304, 216] on span "زيارة مباشرة - مصدر الطلب: تطبيق الجوال" at bounding box center [300, 225] width 139 height 46
click at [315, 203] on span "توصيل شبرا" at bounding box center [336, 192] width 69 height 24
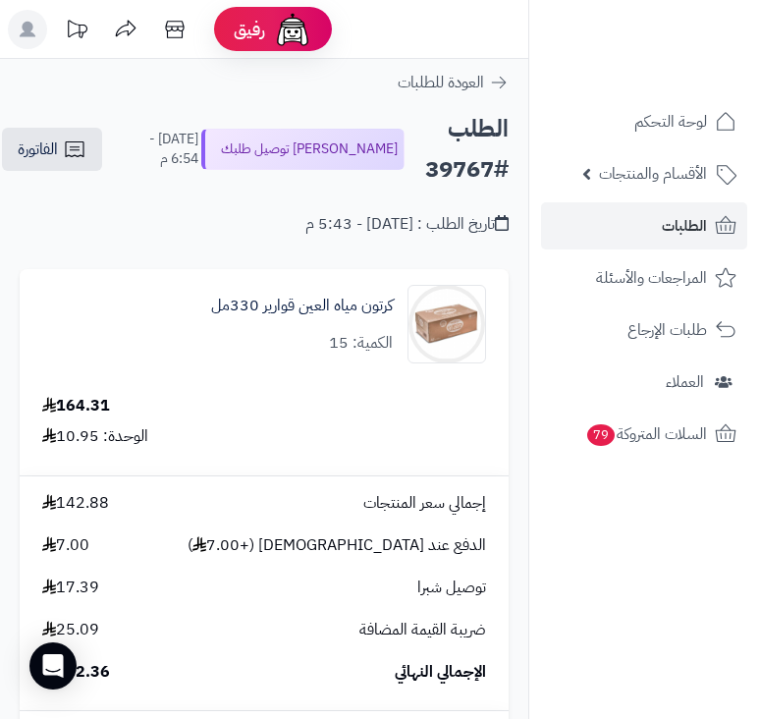
scroll to position [688, 0]
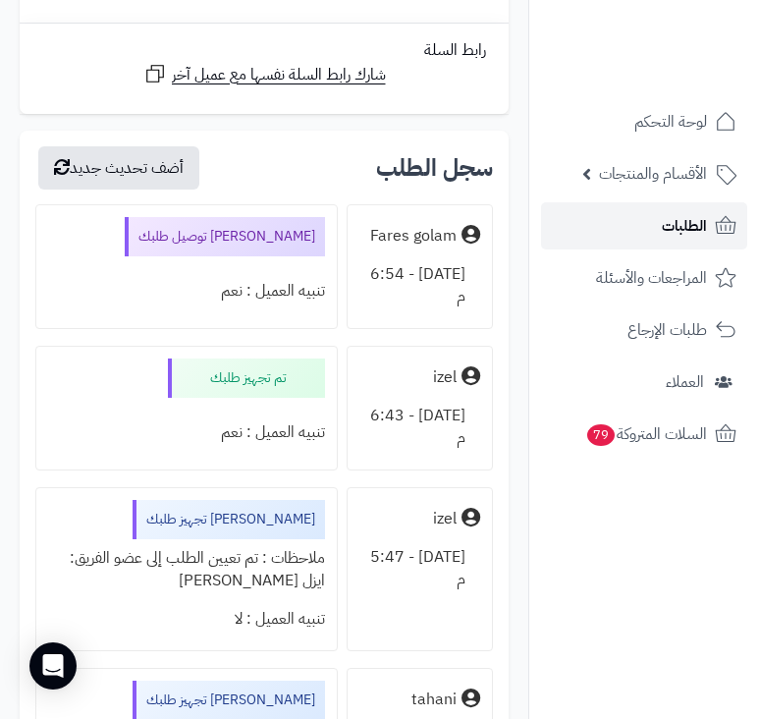
click at [633, 225] on link "الطلبات" at bounding box center [644, 225] width 206 height 47
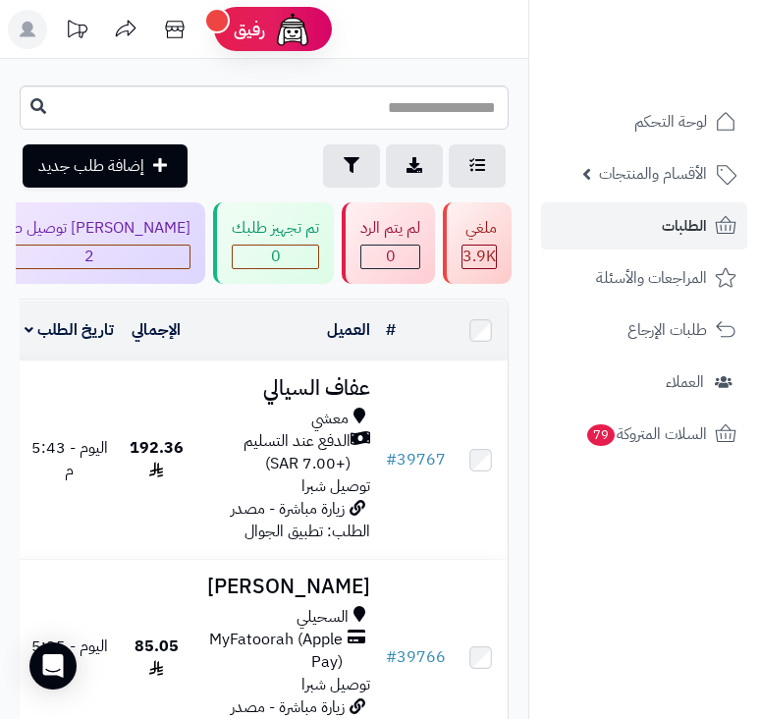
scroll to position [0, -703]
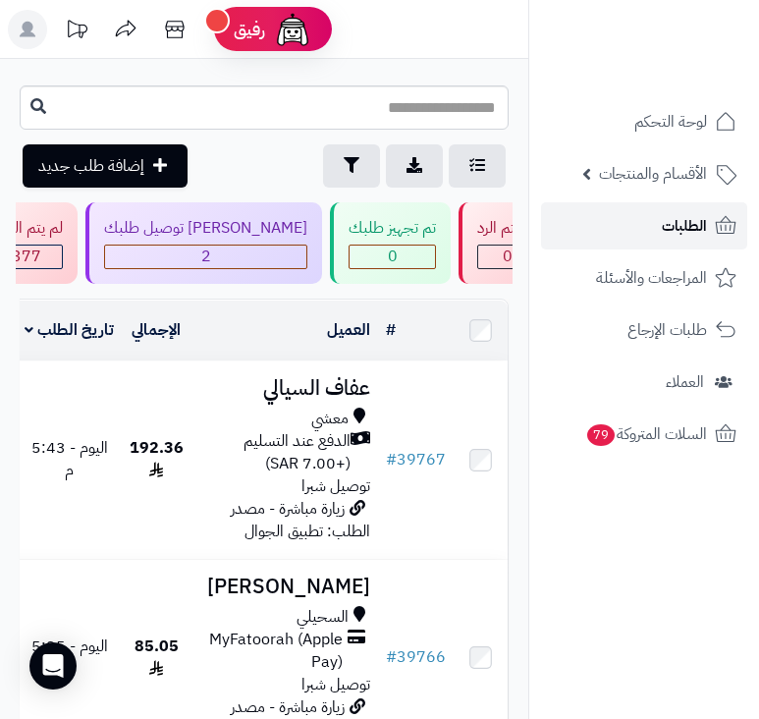
click at [646, 235] on link "الطلبات" at bounding box center [644, 225] width 206 height 47
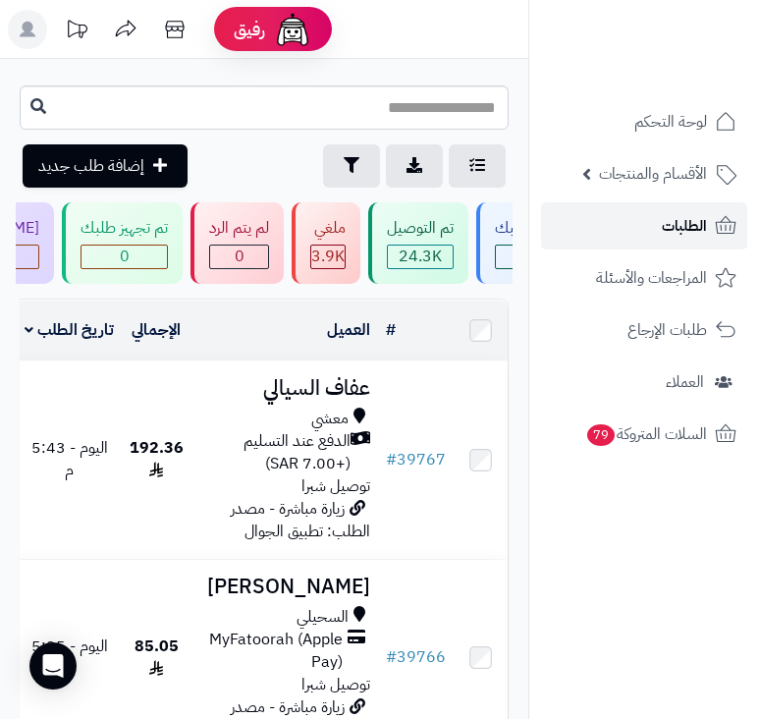
click at [697, 229] on span "الطلبات" at bounding box center [684, 226] width 45 height 28
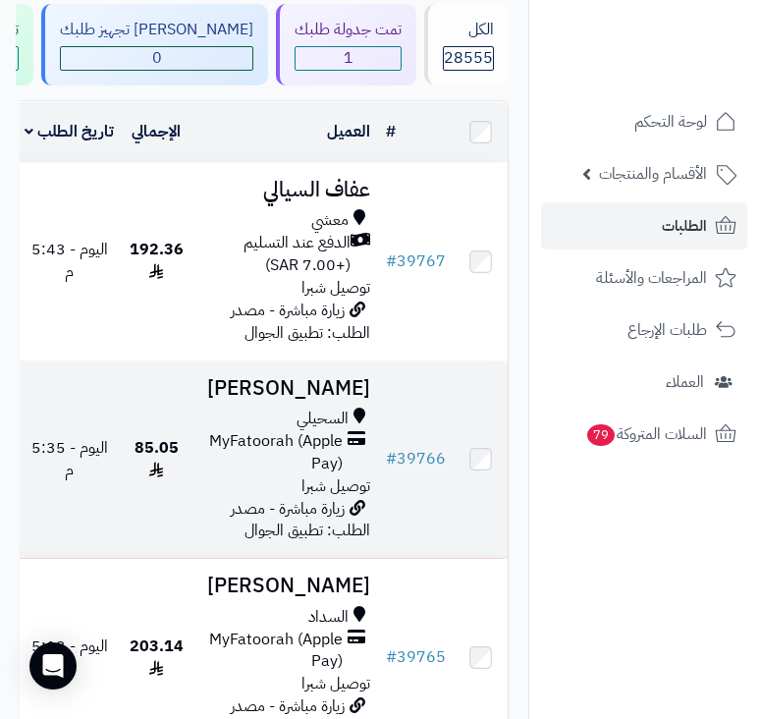
scroll to position [393, 0]
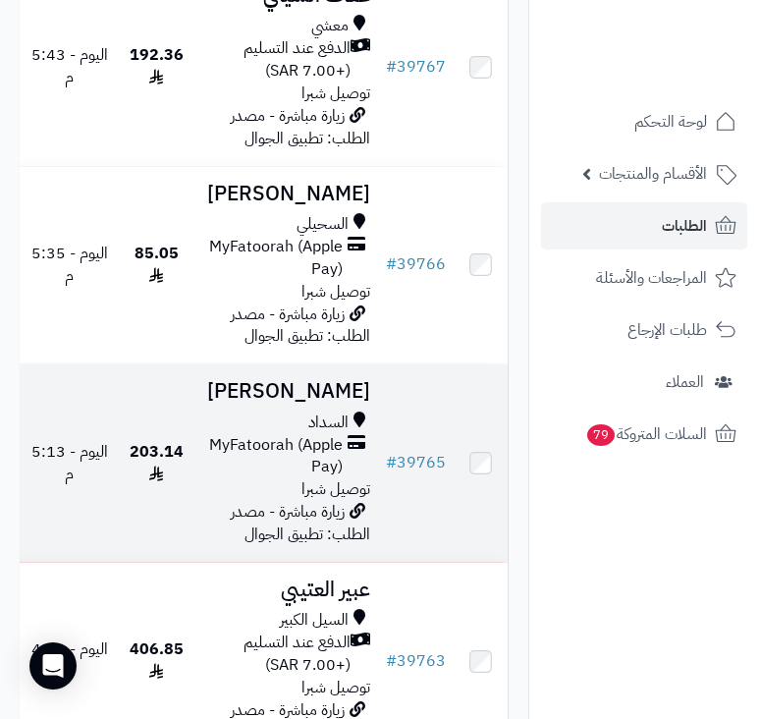
click at [355, 519] on icon at bounding box center [358, 511] width 16 height 16
click at [290, 479] on span "MyFatoorah (Apple Pay)" at bounding box center [270, 456] width 143 height 45
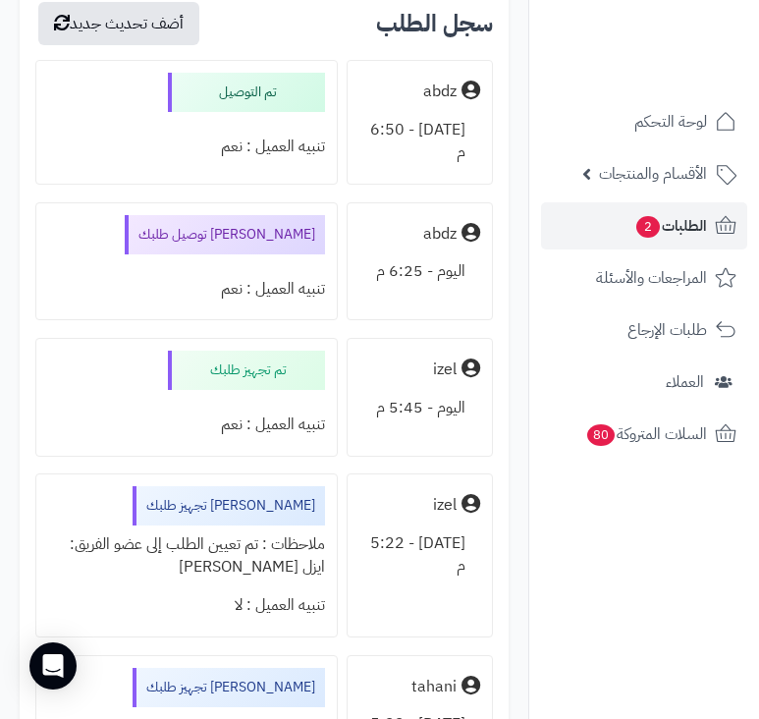
scroll to position [3143, 0]
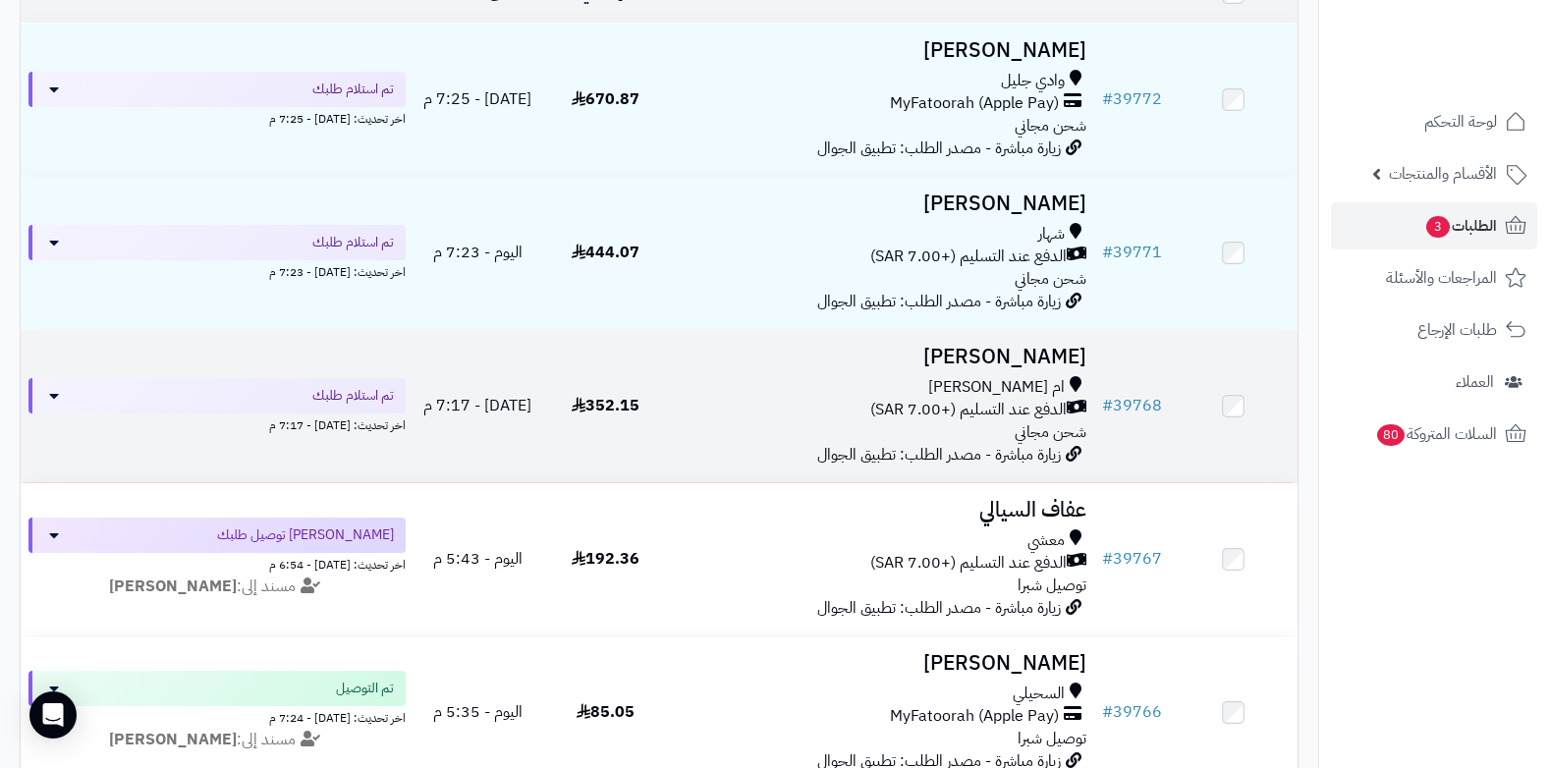
scroll to position [185, 0]
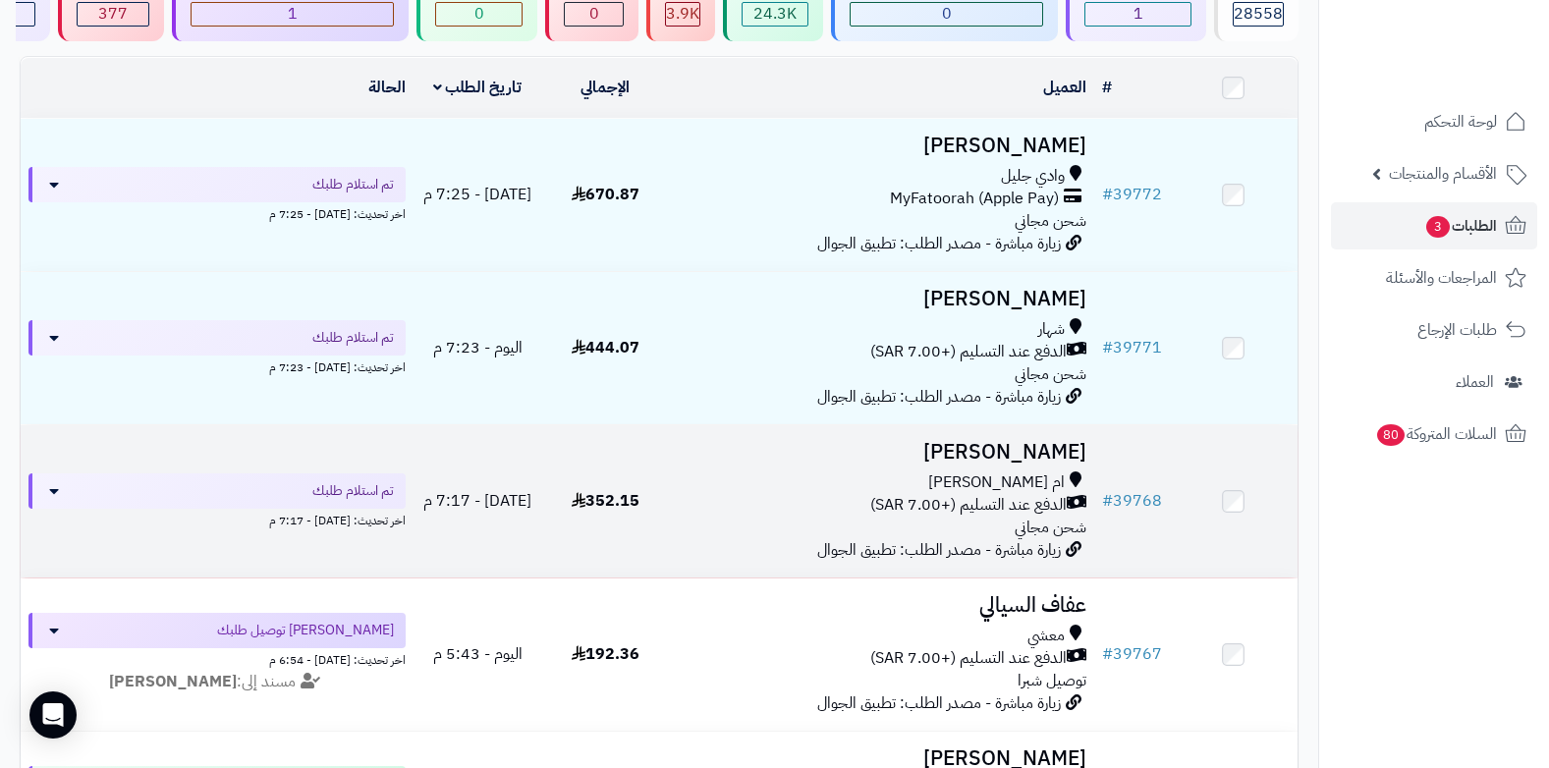
click at [758, 475] on div "ام [PERSON_NAME]" at bounding box center [882, 482] width 410 height 23
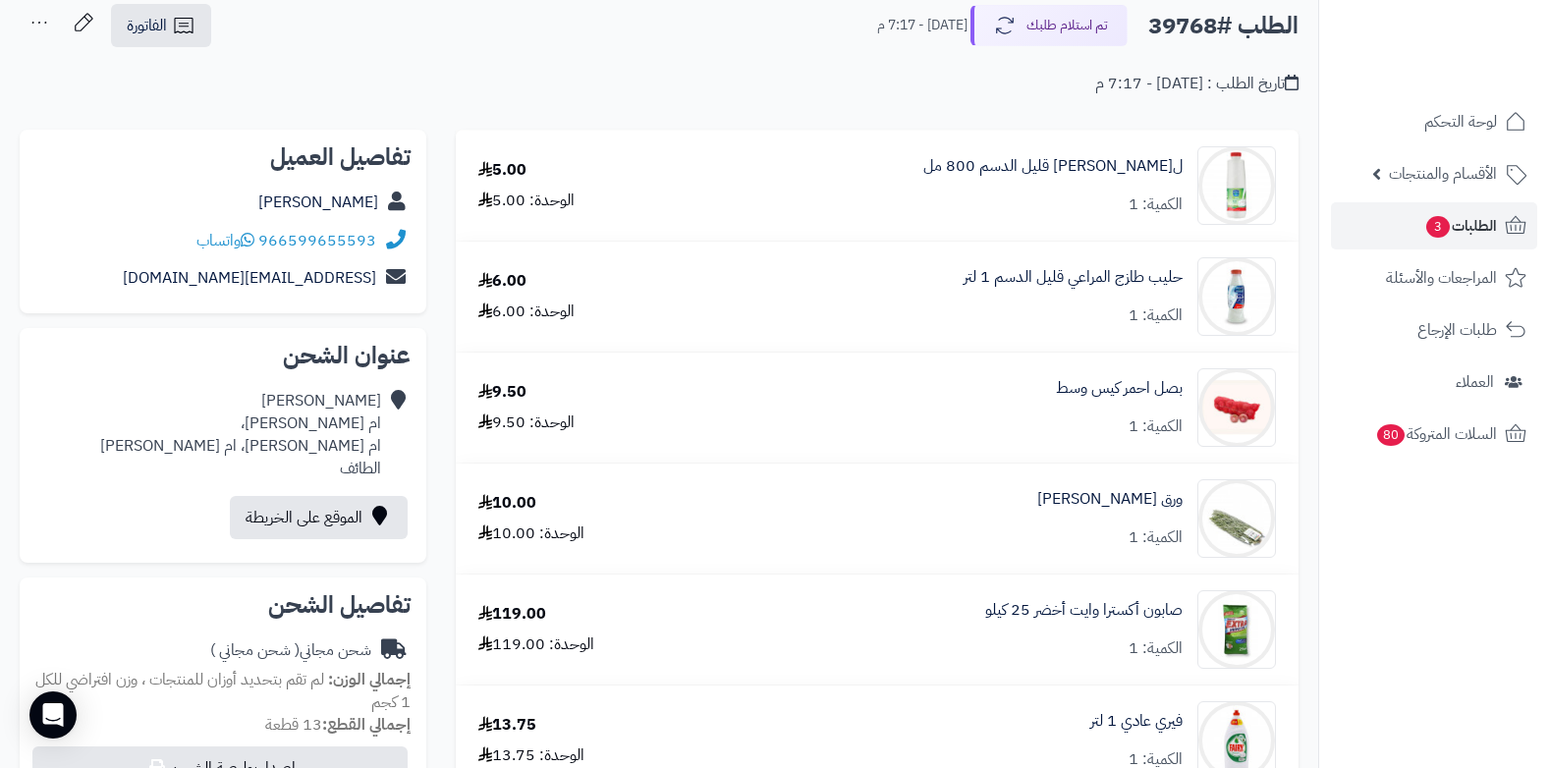
scroll to position [98, 0]
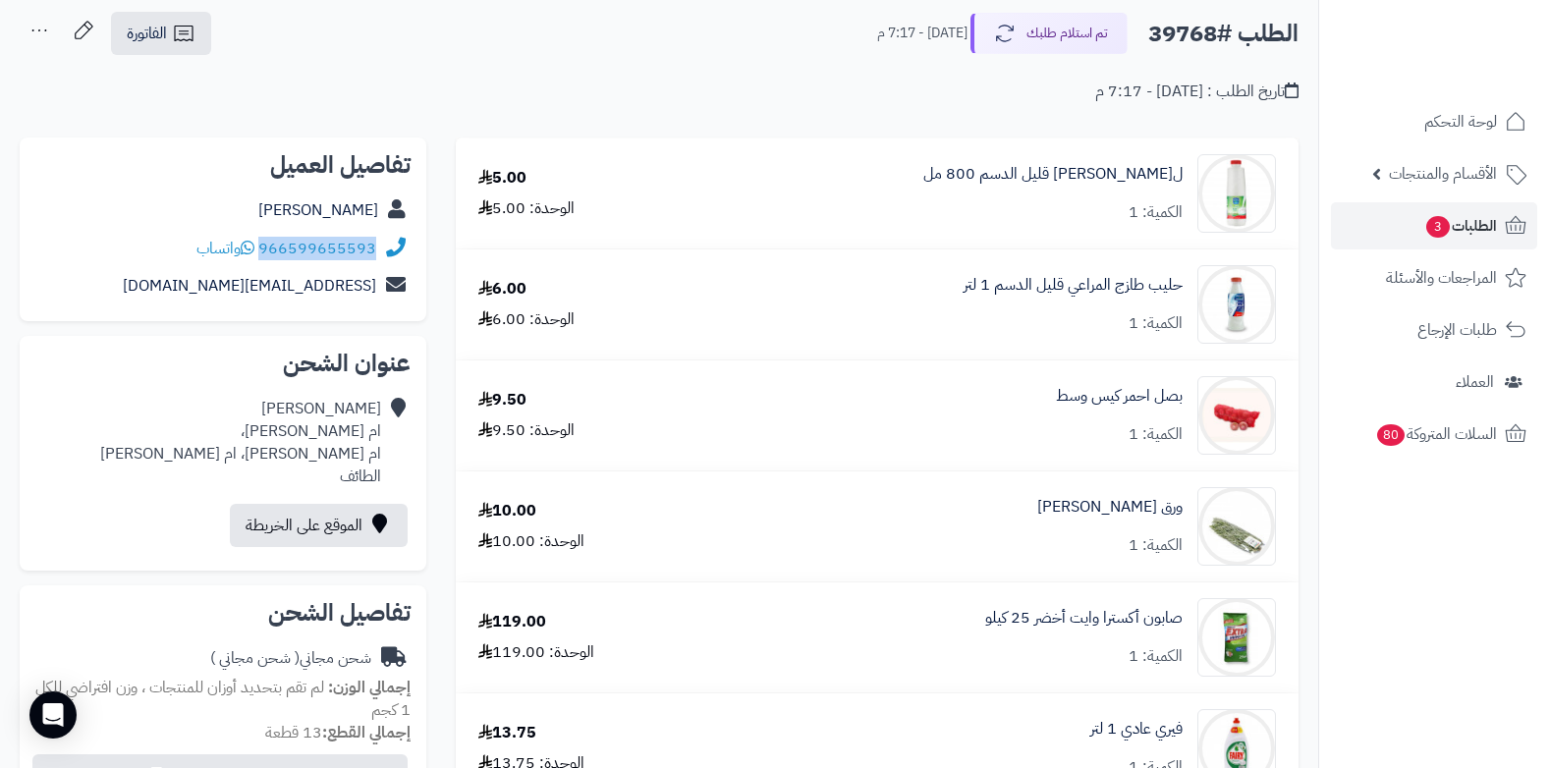
drag, startPoint x: 261, startPoint y: 244, endPoint x: 382, endPoint y: 233, distance: 121.3
click at [382, 233] on div "966599655593 واتساب" at bounding box center [222, 249] width 375 height 38
copy div "966599655593"
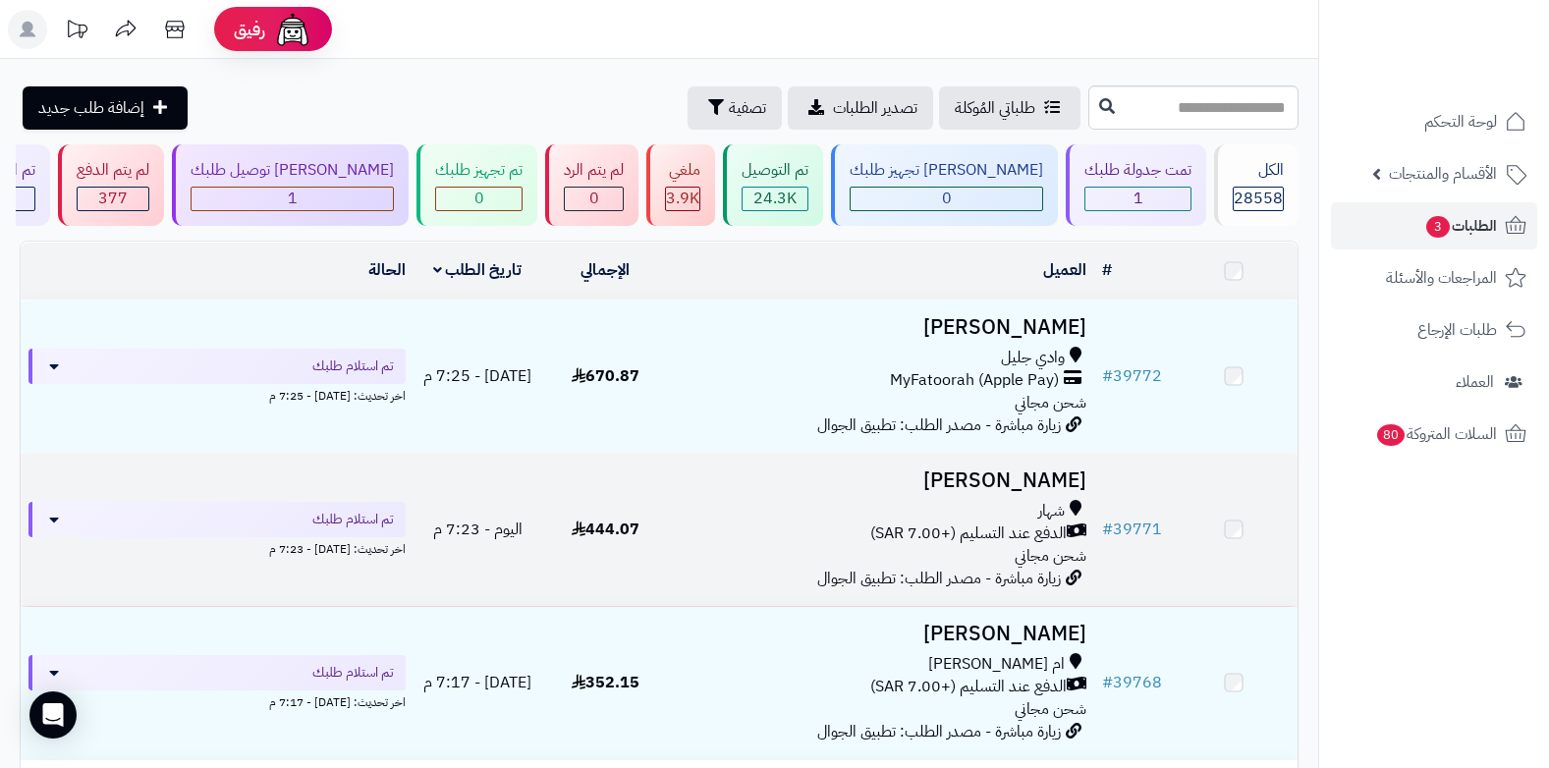
scroll to position [185, 0]
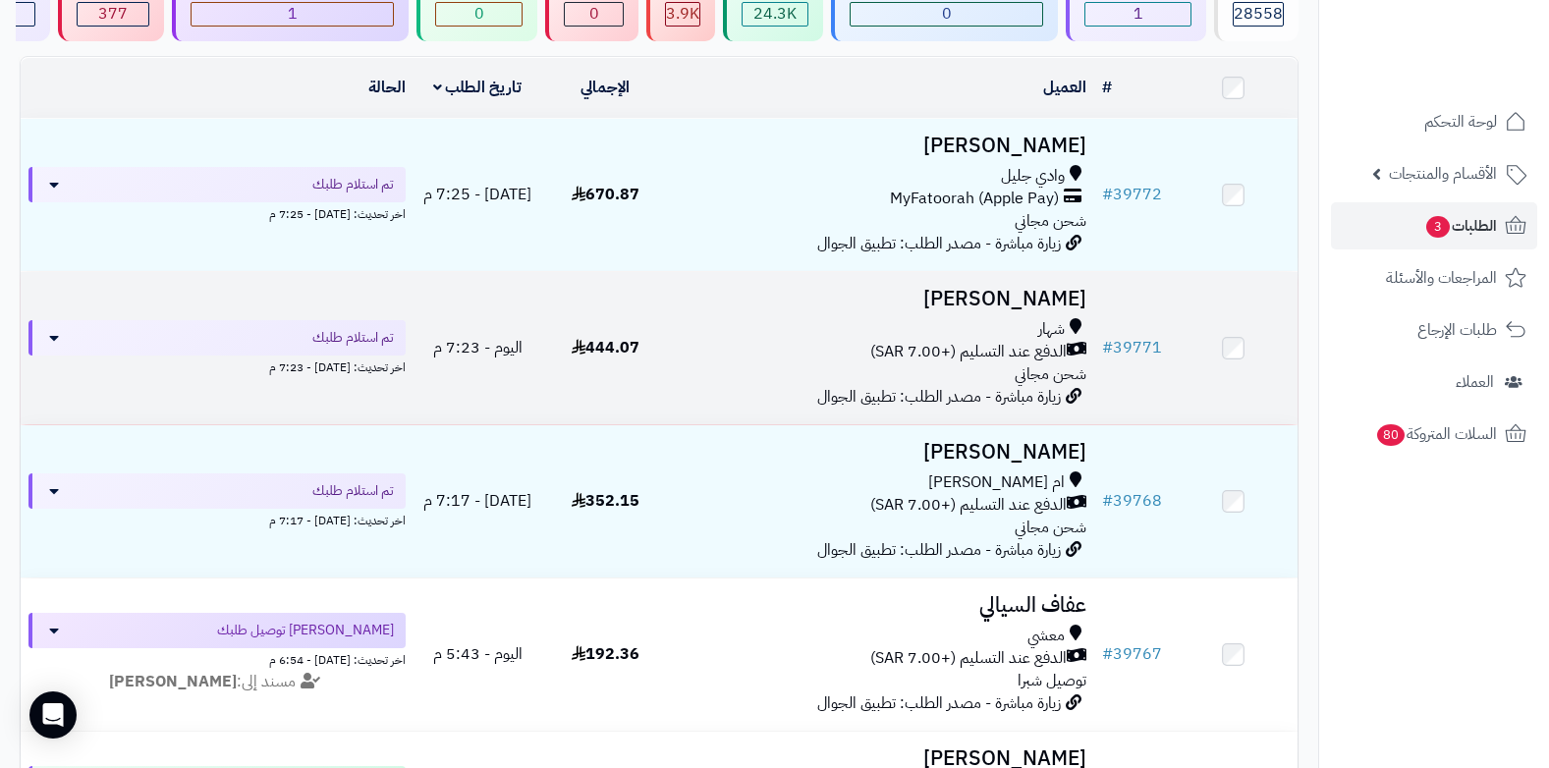
click at [993, 359] on span "الدفع عند التسليم (+7.00 SAR)" at bounding box center [968, 352] width 196 height 23
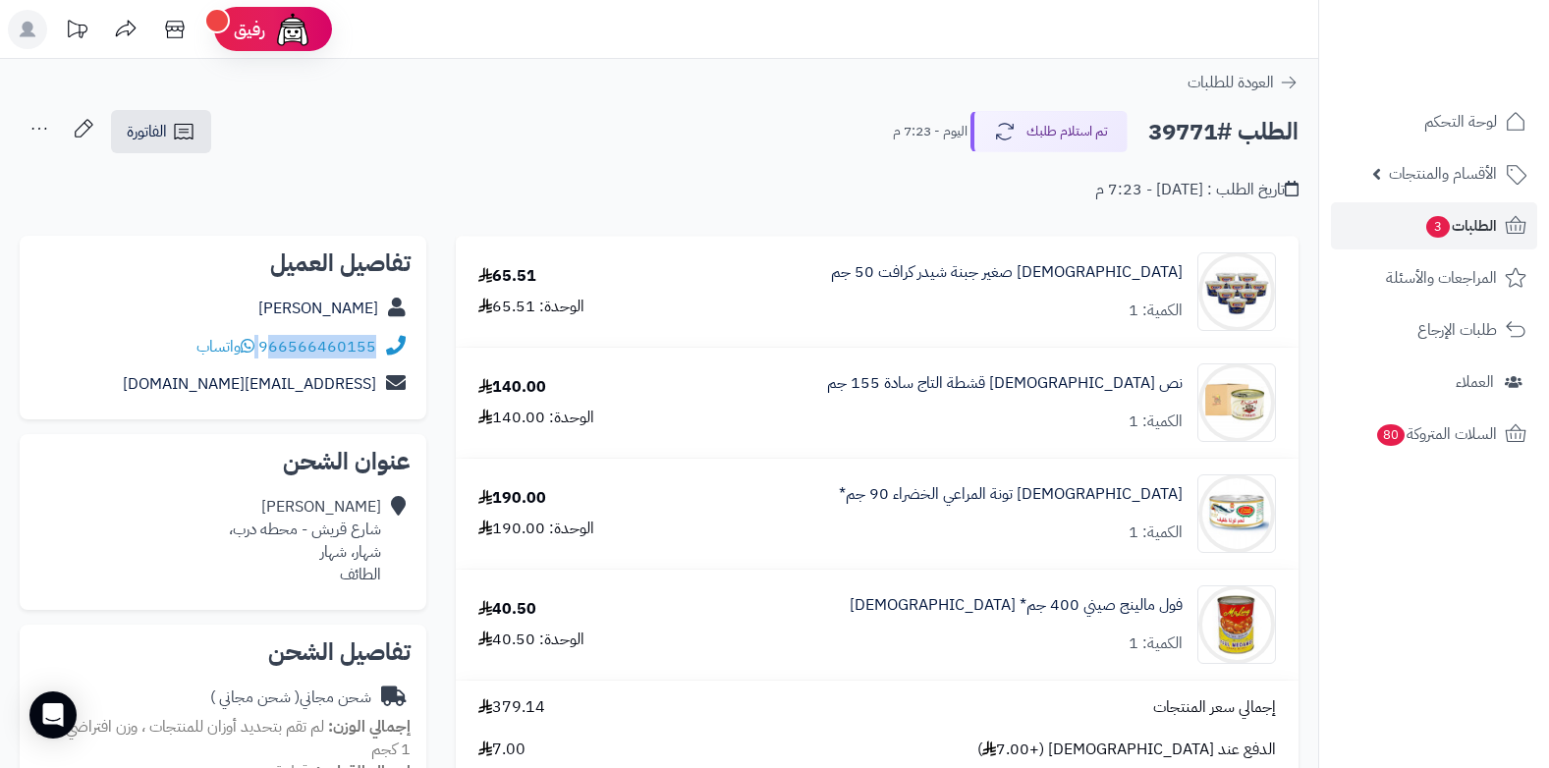
drag, startPoint x: 260, startPoint y: 345, endPoint x: 270, endPoint y: 343, distance: 10.0
click at [270, 343] on div "966566460155 واتساب" at bounding box center [286, 347] width 180 height 23
copy div "66566460155"
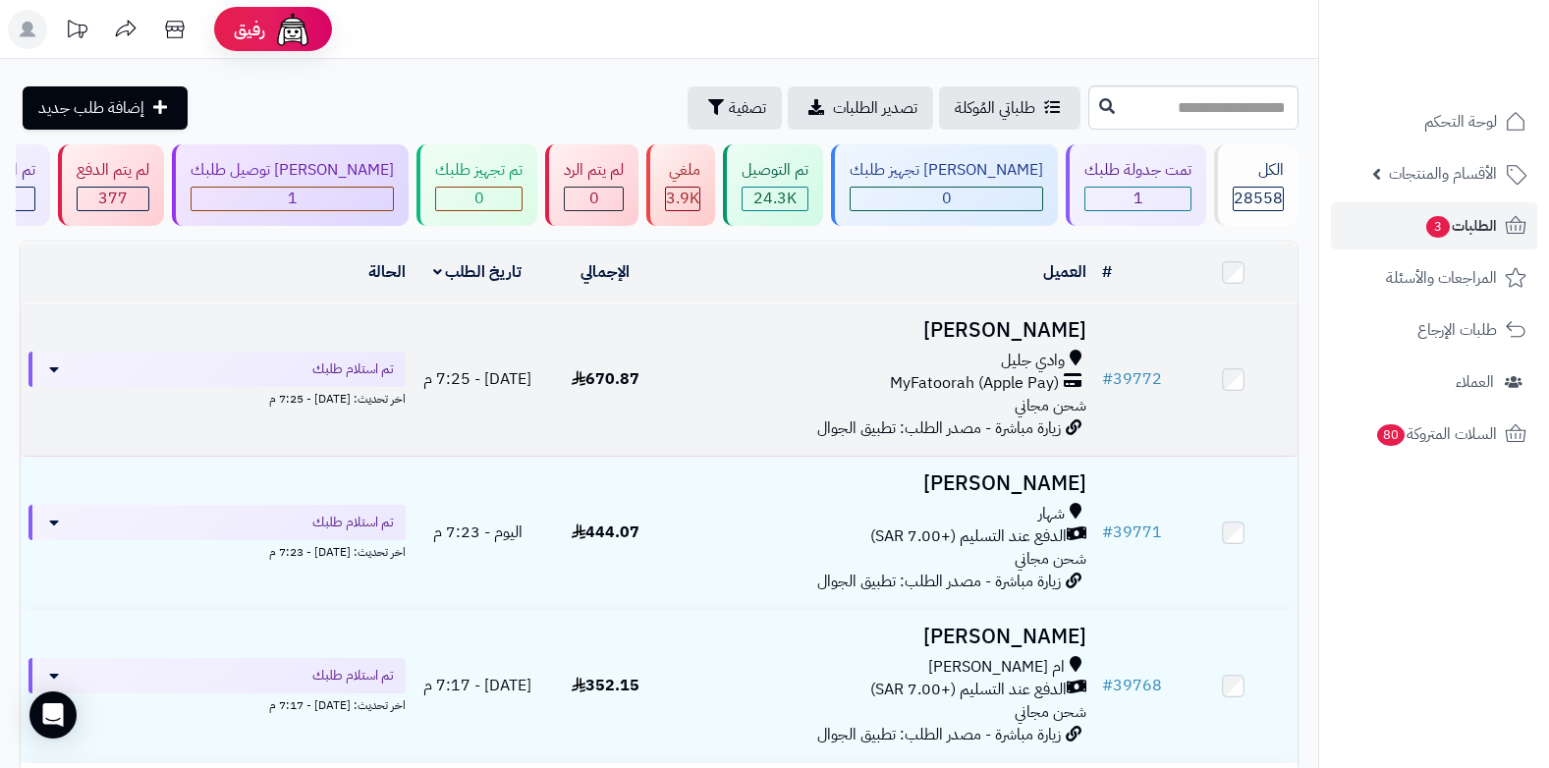
click at [990, 350] on div "وادي جليل" at bounding box center [882, 361] width 410 height 23
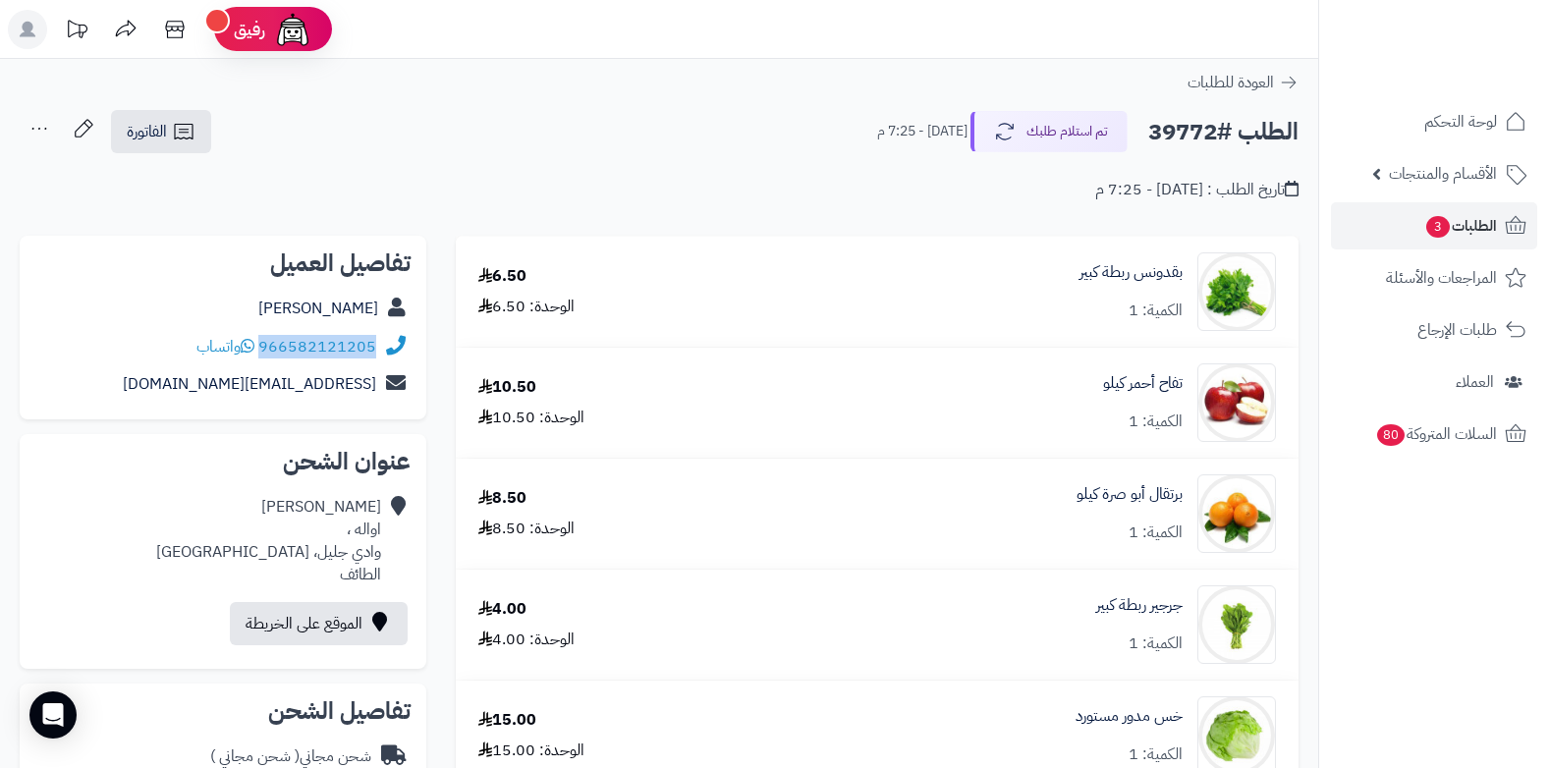
drag, startPoint x: 261, startPoint y: 345, endPoint x: 382, endPoint y: 331, distance: 121.6
click at [382, 331] on div "966582121205 واتساب" at bounding box center [222, 347] width 375 height 38
copy div "966582121205"
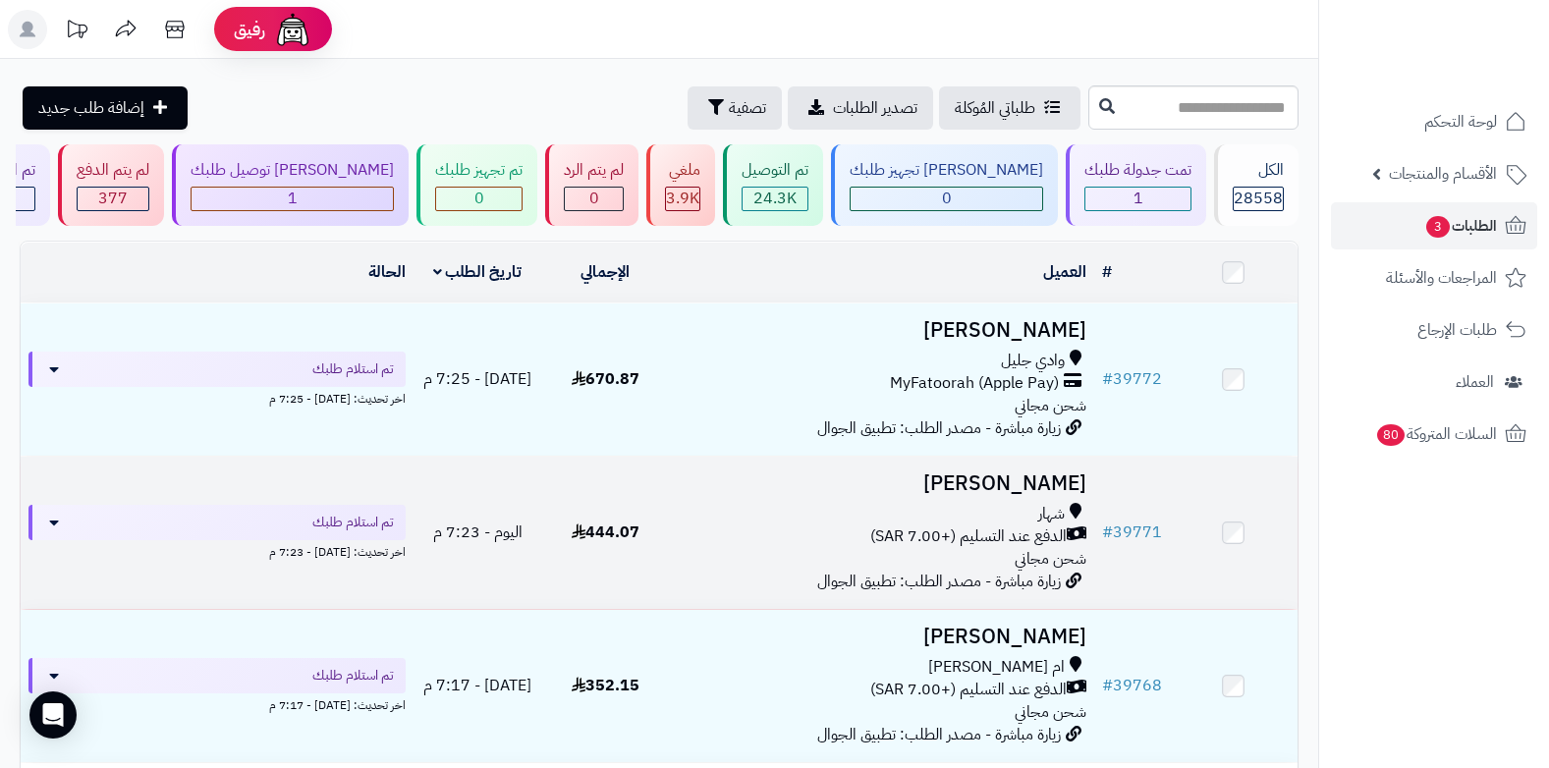
click at [935, 548] on div "شهار الدفع عند التسليم (+7.00 SAR) شحن مجاني" at bounding box center [882, 537] width 410 height 68
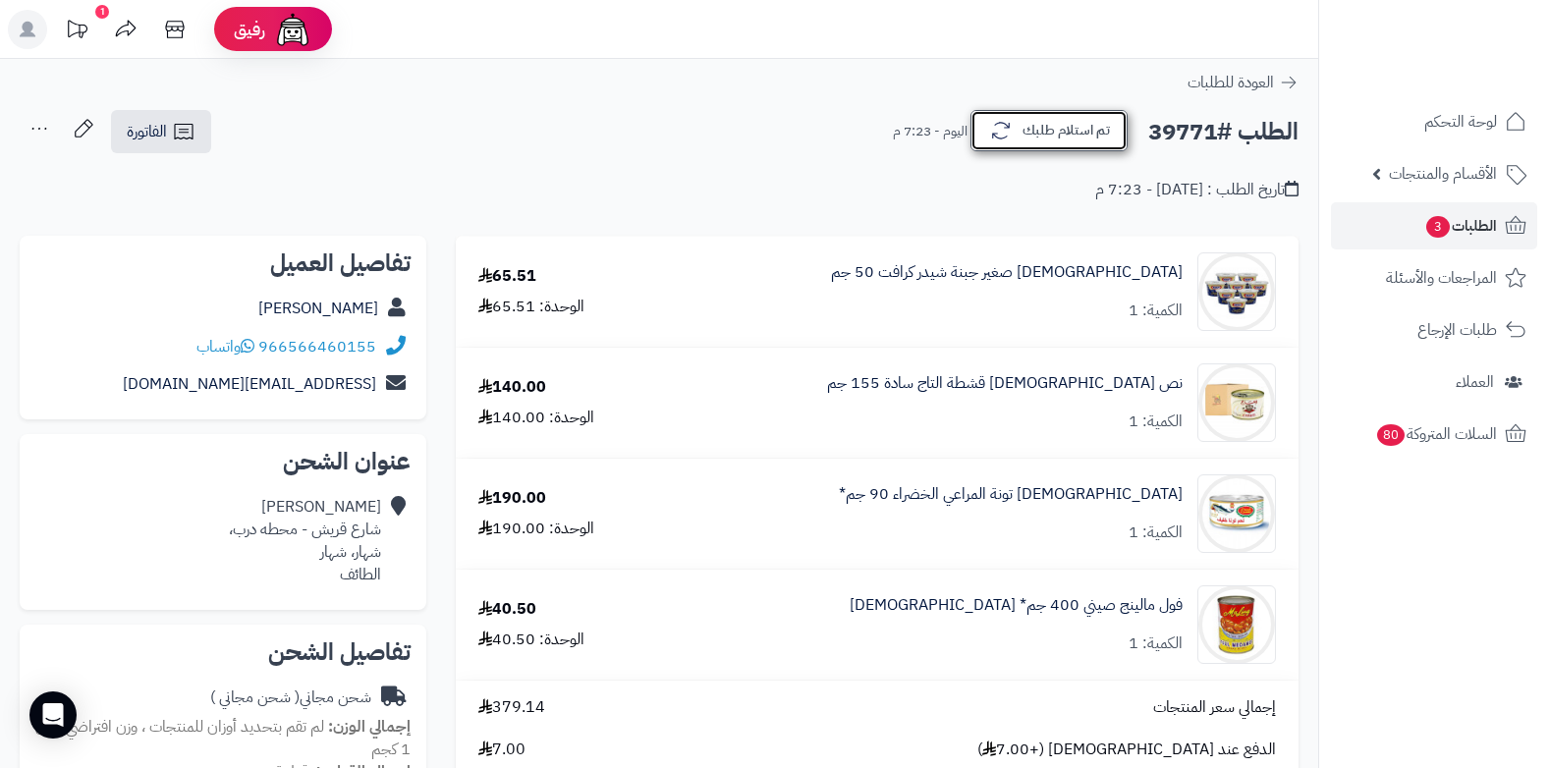
click at [1057, 143] on button "تم استلام طلبك" at bounding box center [1048, 130] width 157 height 41
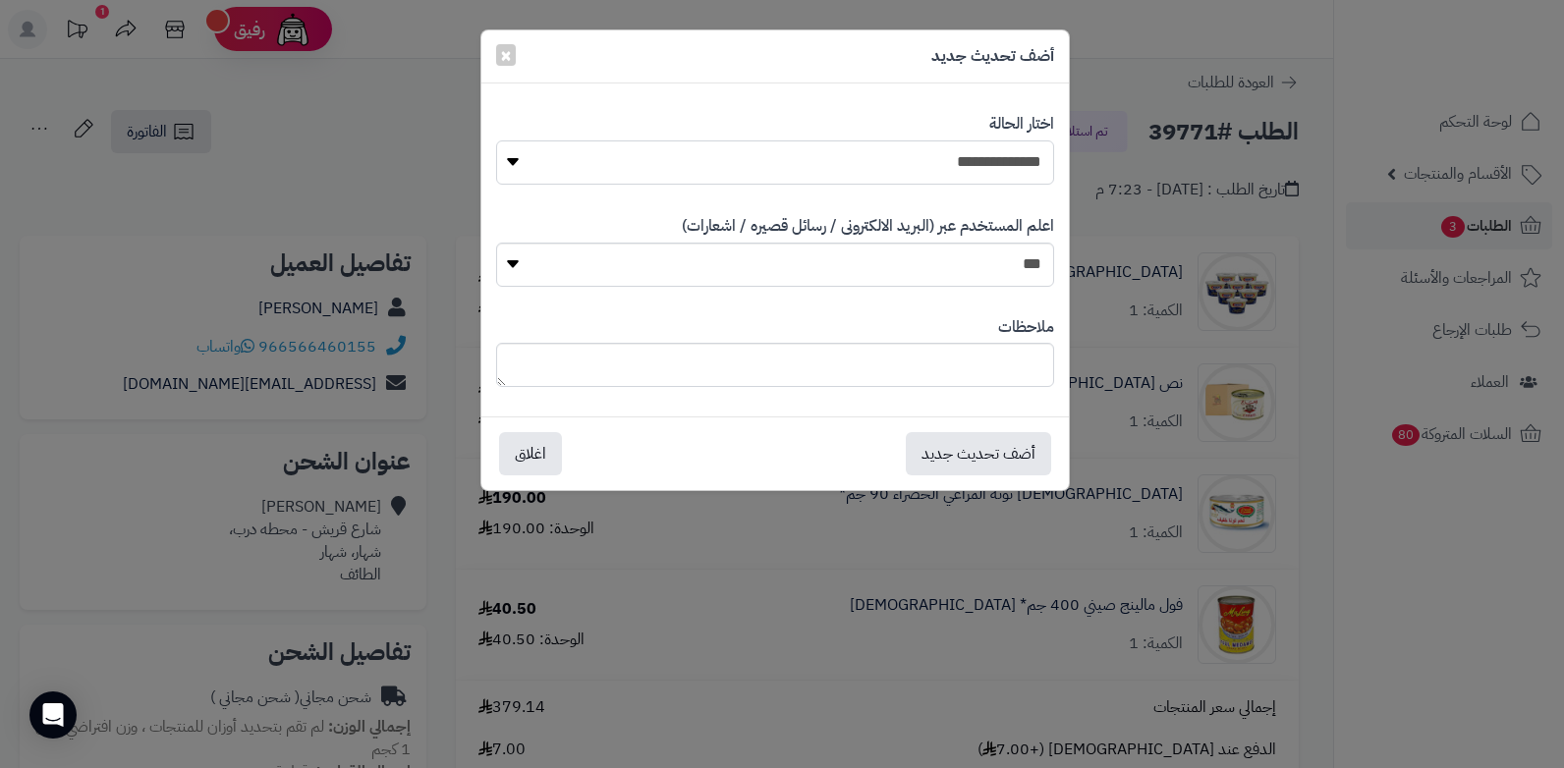
click at [1015, 161] on select "**********" at bounding box center [775, 162] width 558 height 44
select select "*"
click at [496, 140] on select "**********" at bounding box center [775, 162] width 558 height 44
click at [902, 362] on textarea at bounding box center [775, 365] width 558 height 44
type textarea "****"
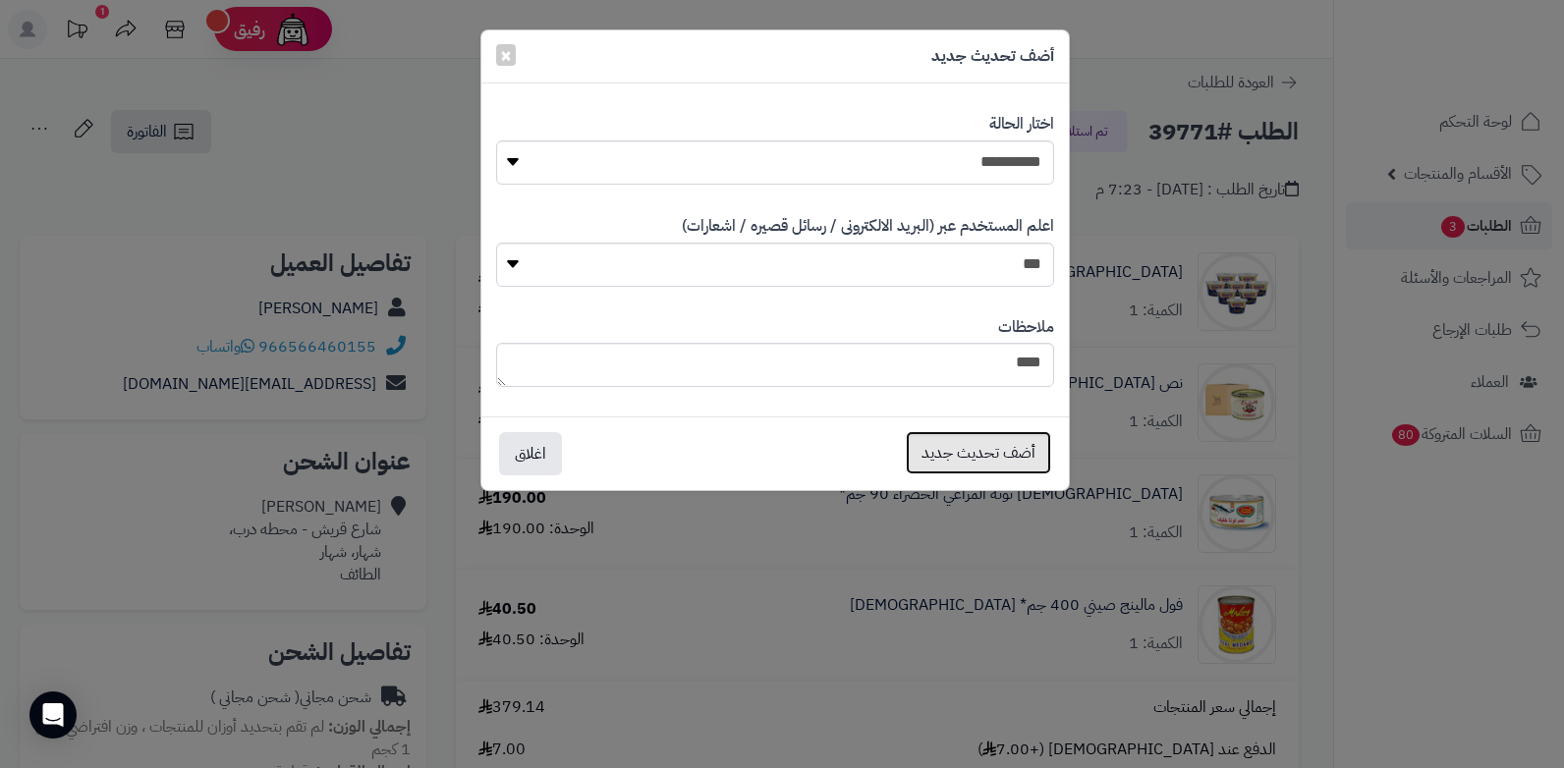
click at [931, 461] on button "أضف تحديث جديد" at bounding box center [978, 452] width 145 height 43
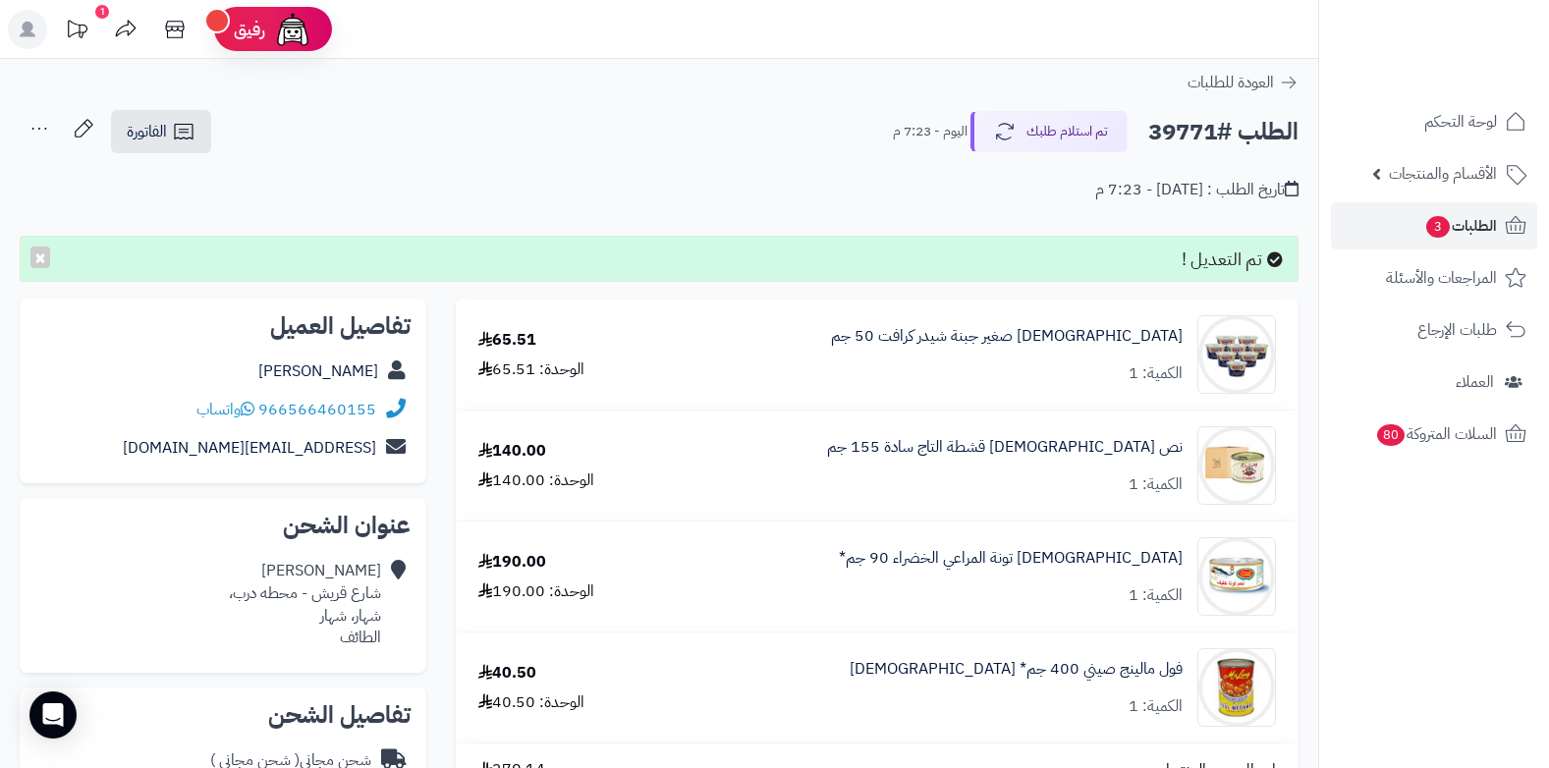
click at [46, 129] on icon at bounding box center [39, 129] width 15 height 2
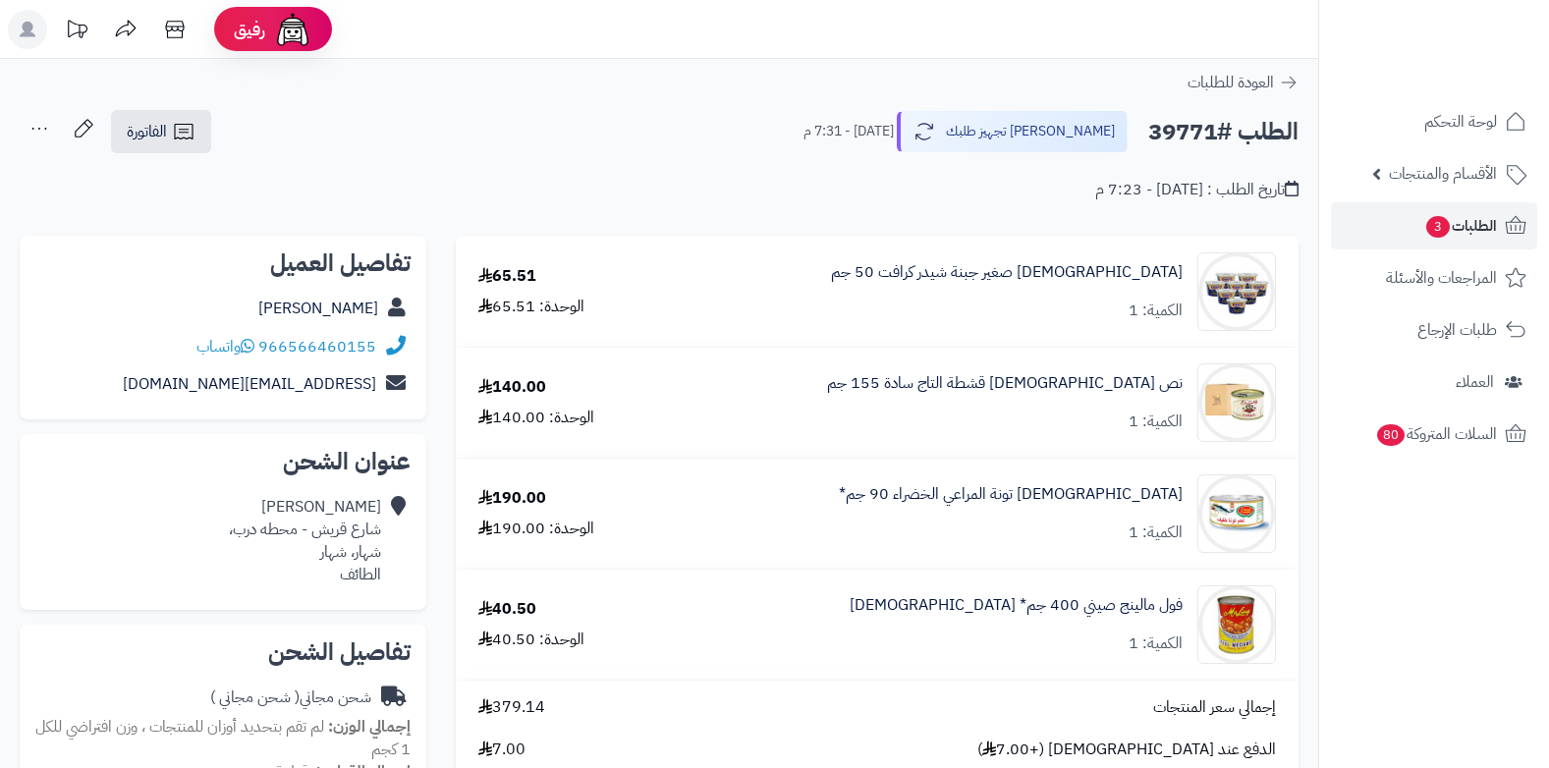
click at [35, 136] on icon at bounding box center [39, 128] width 39 height 39
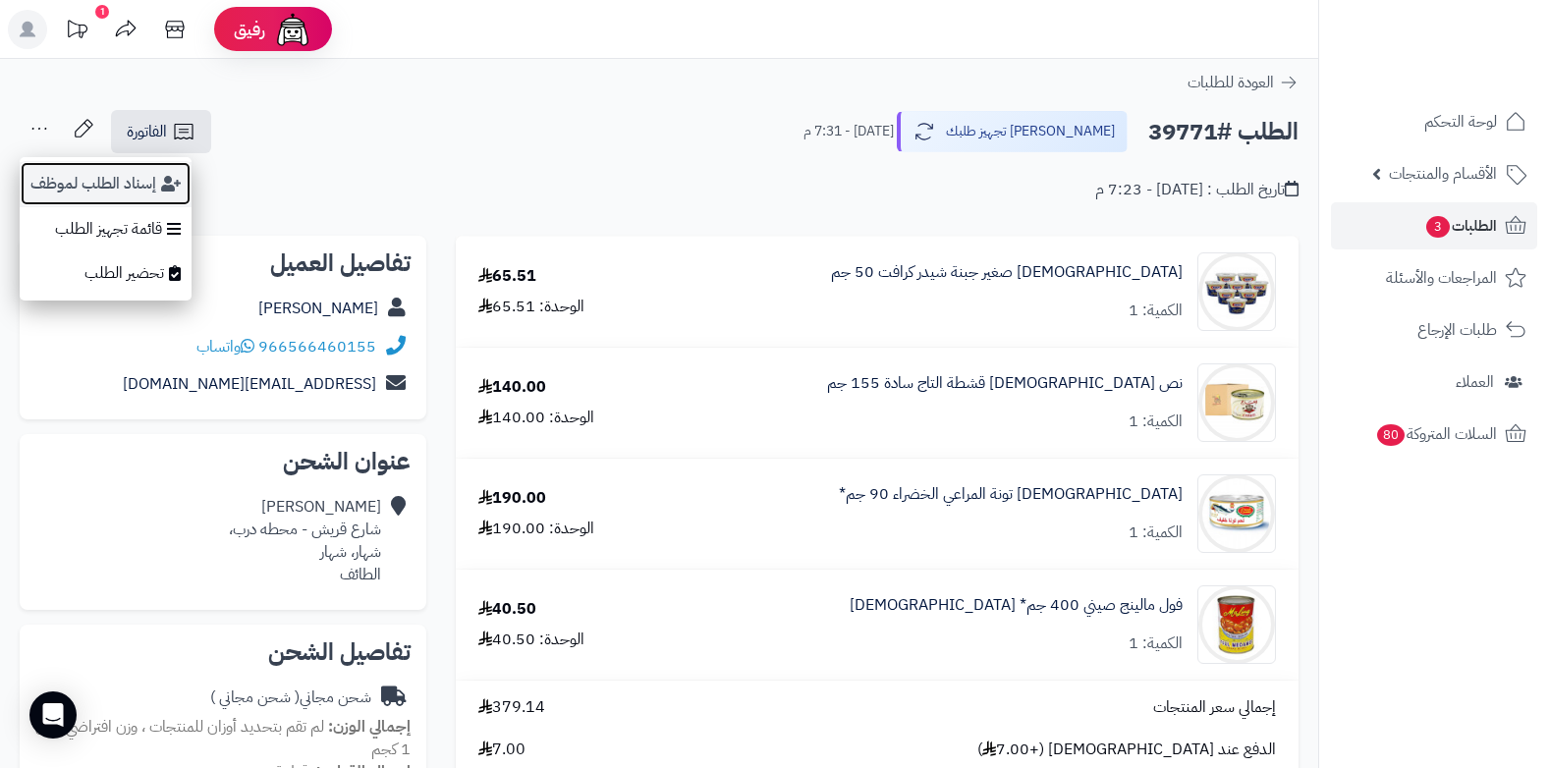
click at [48, 177] on button "إسناد الطلب لموظف" at bounding box center [106, 183] width 172 height 45
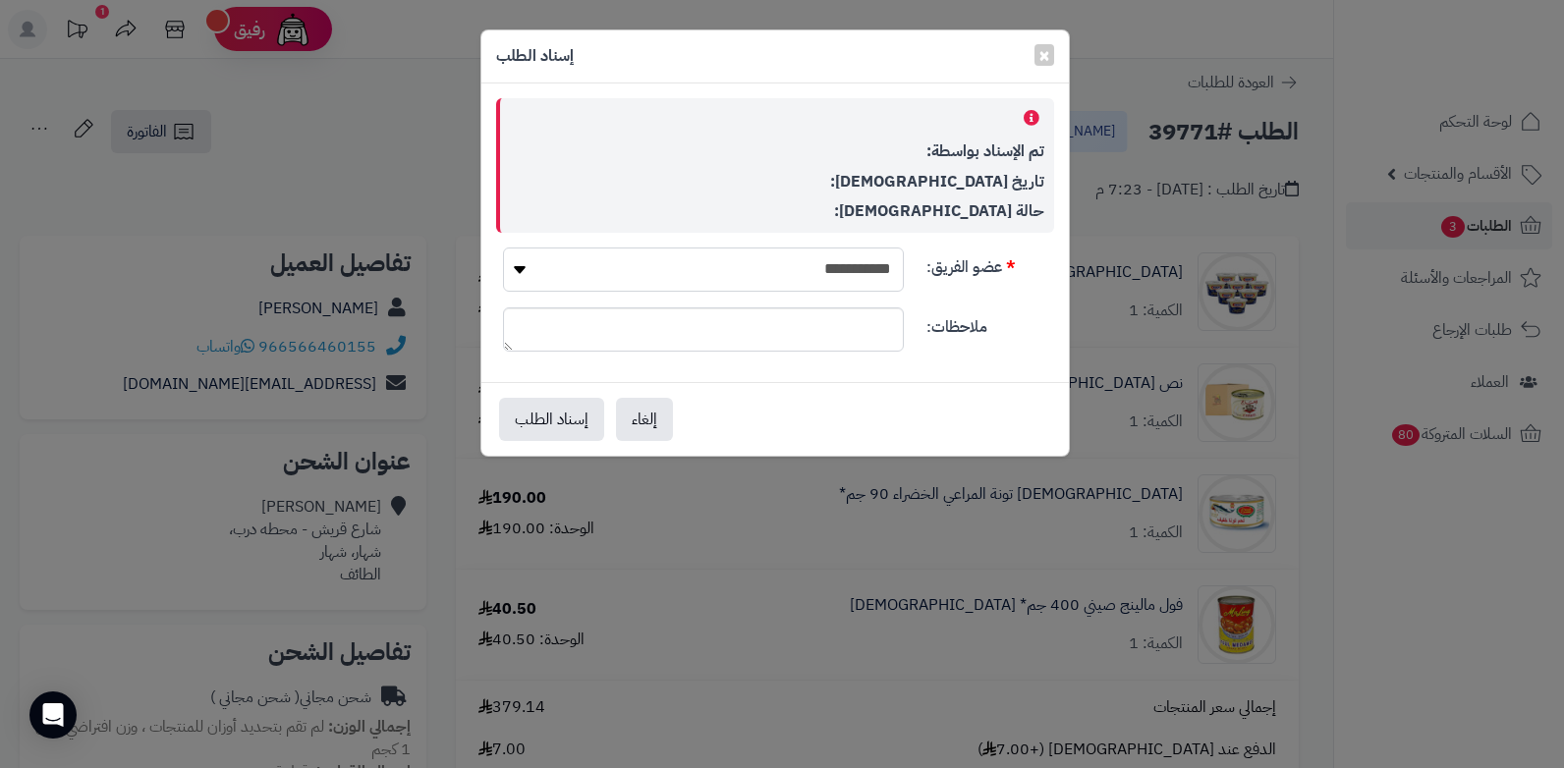
click at [837, 267] on select "**********" at bounding box center [703, 270] width 401 height 44
select select "**"
click at [503, 248] on select "**********" at bounding box center [703, 270] width 401 height 44
click at [573, 431] on button "إسناد الطلب" at bounding box center [551, 418] width 105 height 43
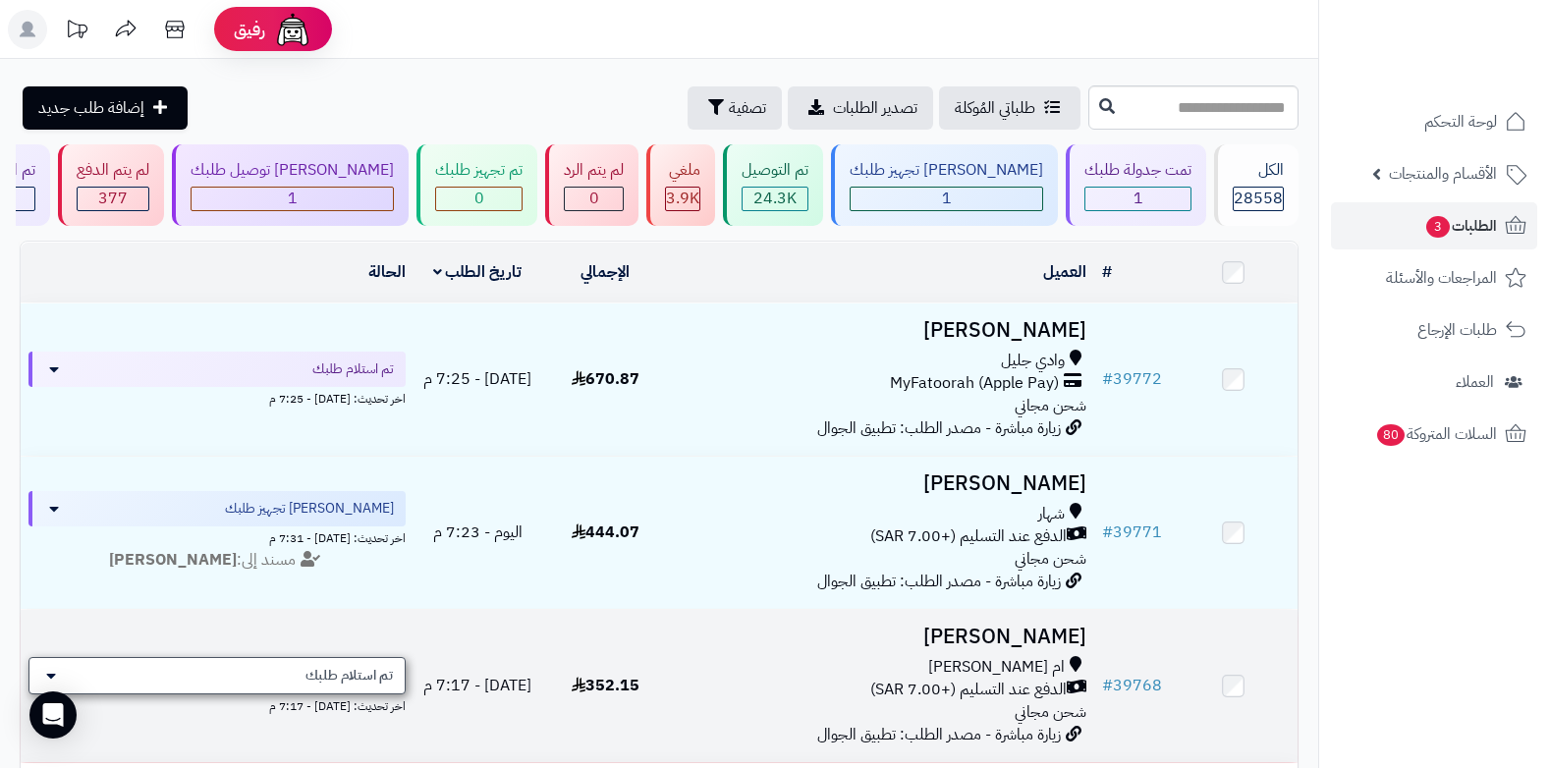
click at [402, 687] on div "تم استلام طلبك" at bounding box center [216, 675] width 377 height 37
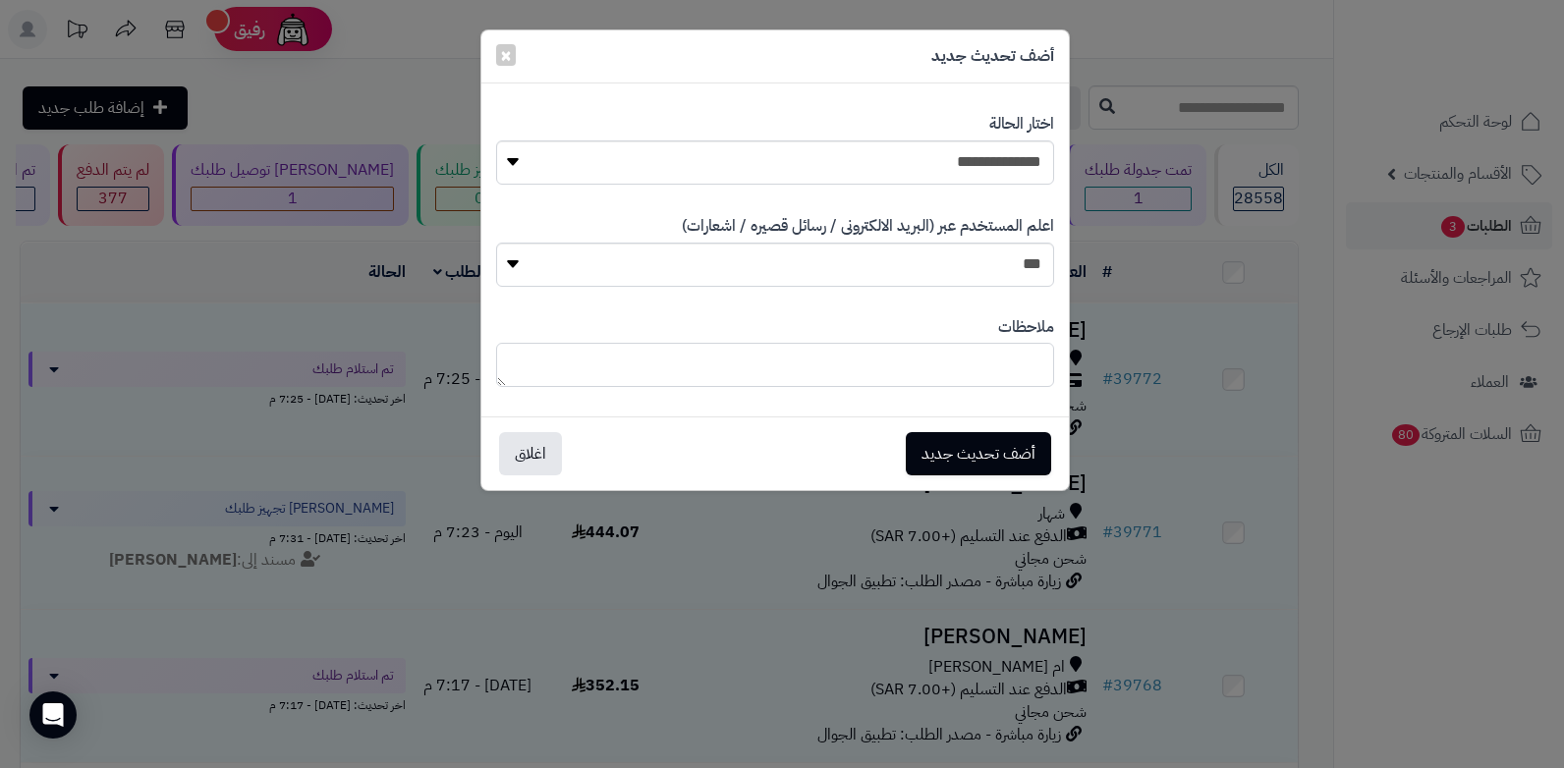
click at [941, 365] on textarea at bounding box center [775, 365] width 558 height 44
drag, startPoint x: 833, startPoint y: 361, endPoint x: 1062, endPoint y: 355, distance: 229.0
click at [1062, 355] on div "**********" at bounding box center [774, 352] width 587 height 101
type textarea "**********"
click at [954, 463] on button "أضف تحديث جديد" at bounding box center [978, 452] width 145 height 43
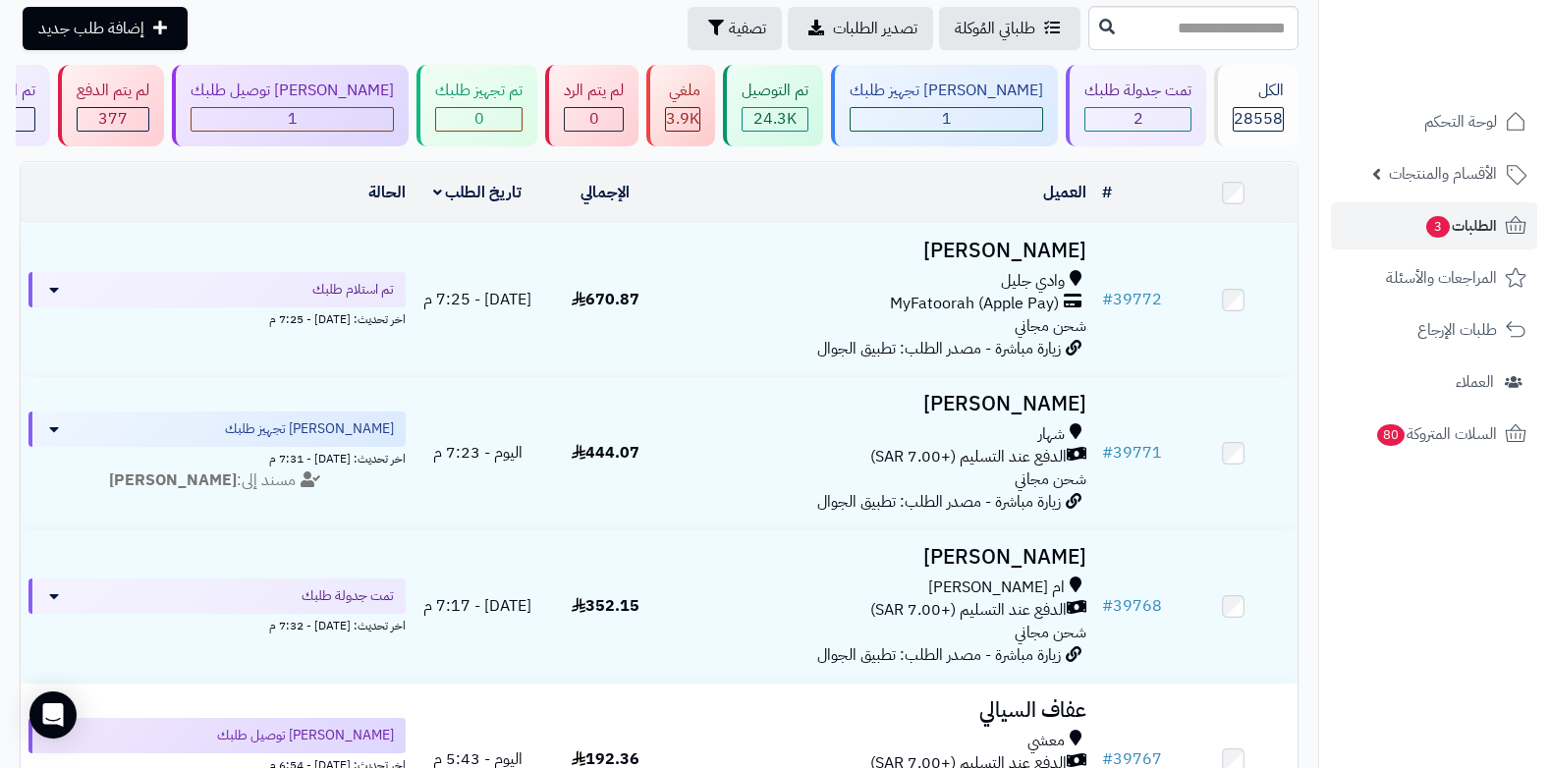
scroll to position [196, 0]
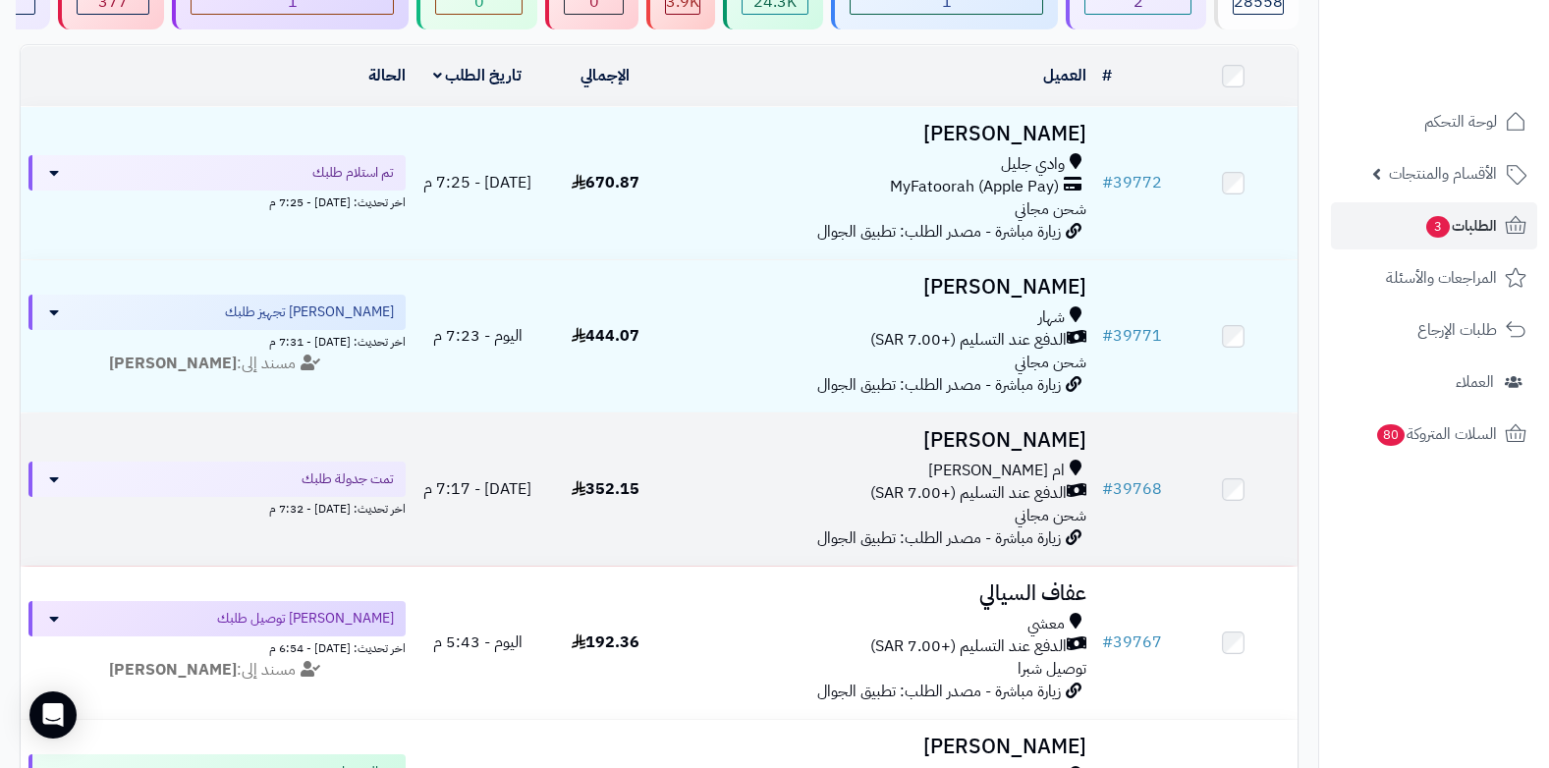
click at [1019, 475] on span "ام [PERSON_NAME]" at bounding box center [996, 471] width 137 height 23
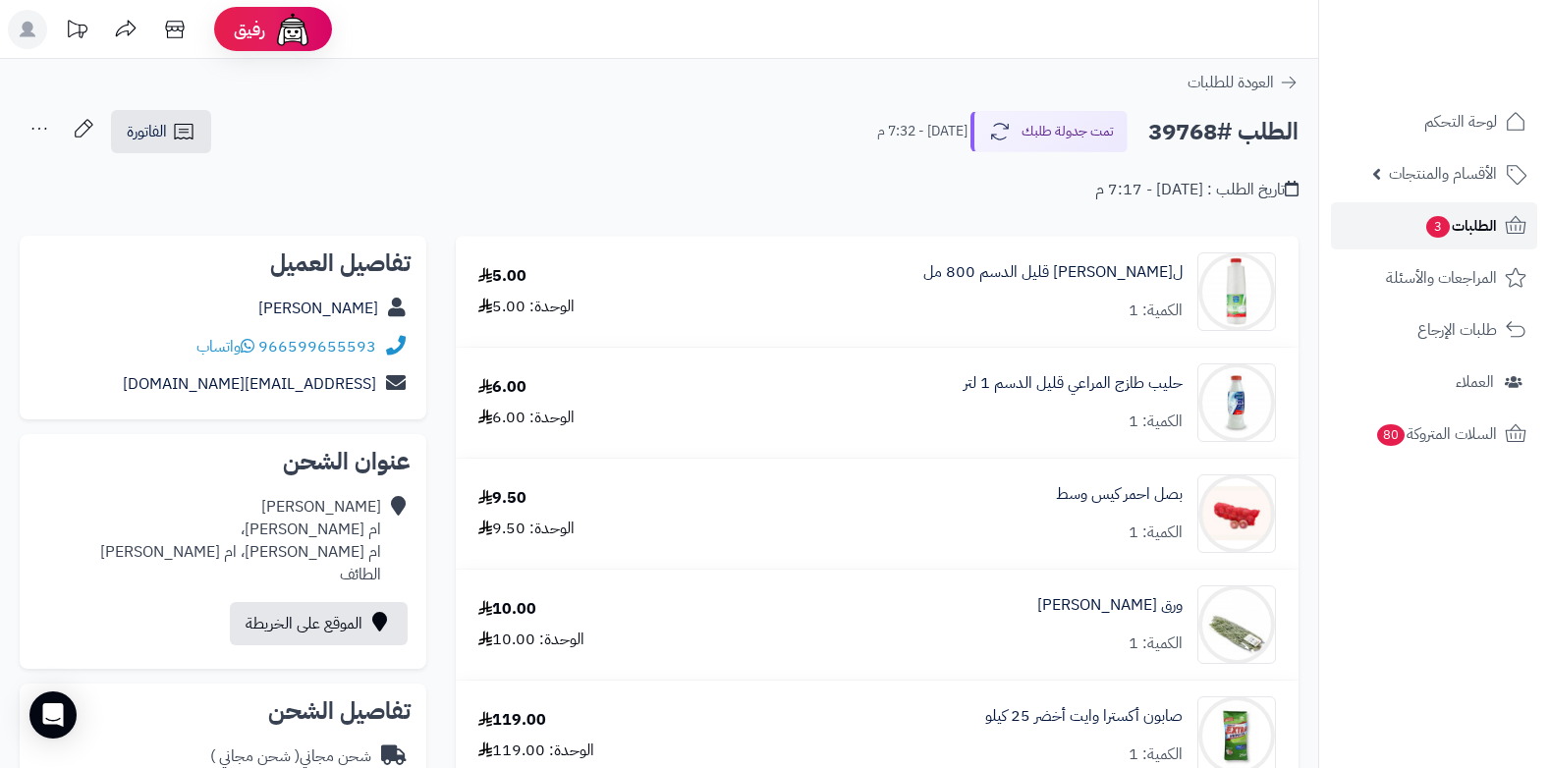
click at [1438, 221] on span "3" at bounding box center [1438, 227] width 24 height 22
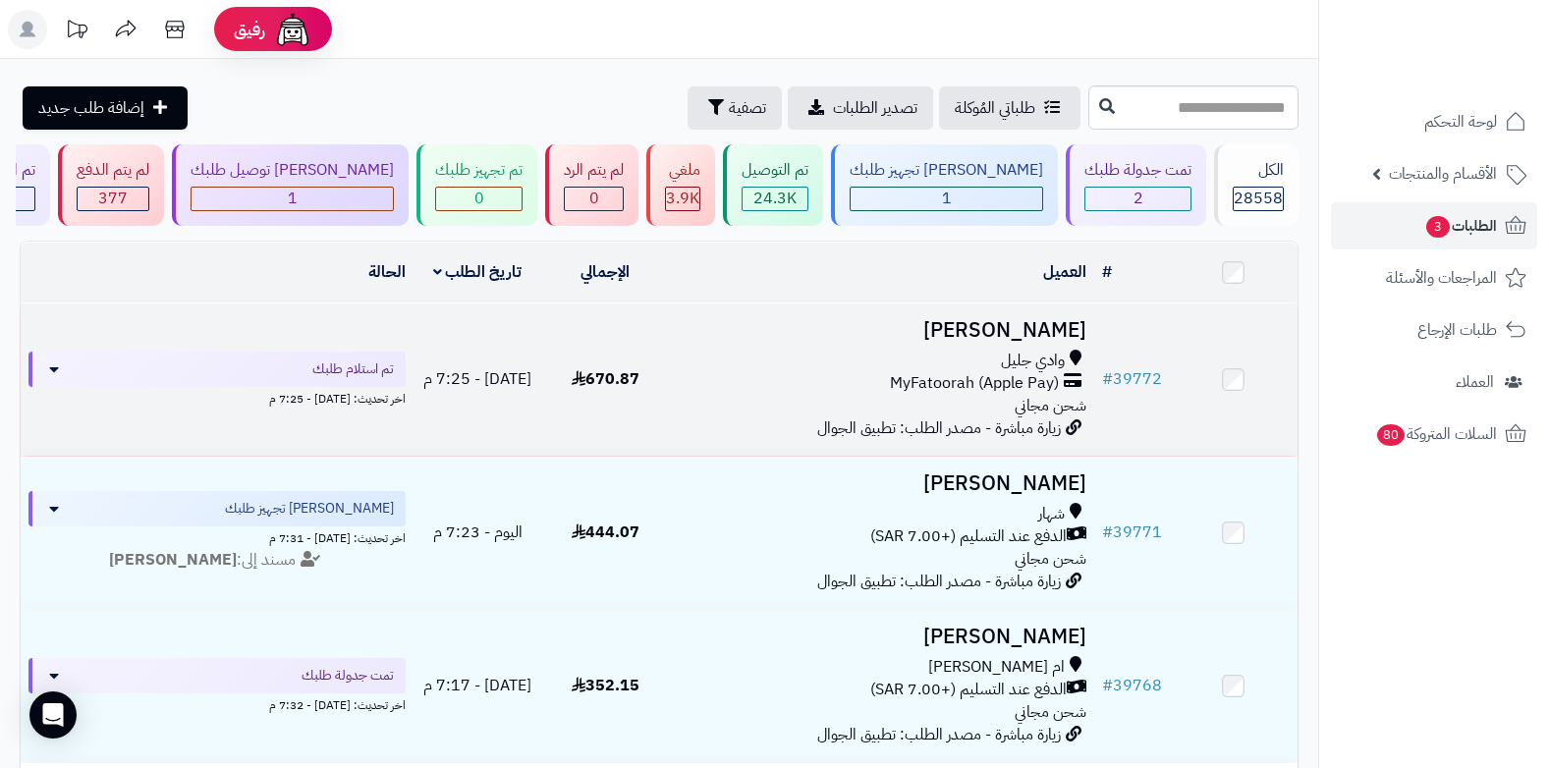
click at [1047, 394] on span "شحن مجاني" at bounding box center [1051, 406] width 72 height 24
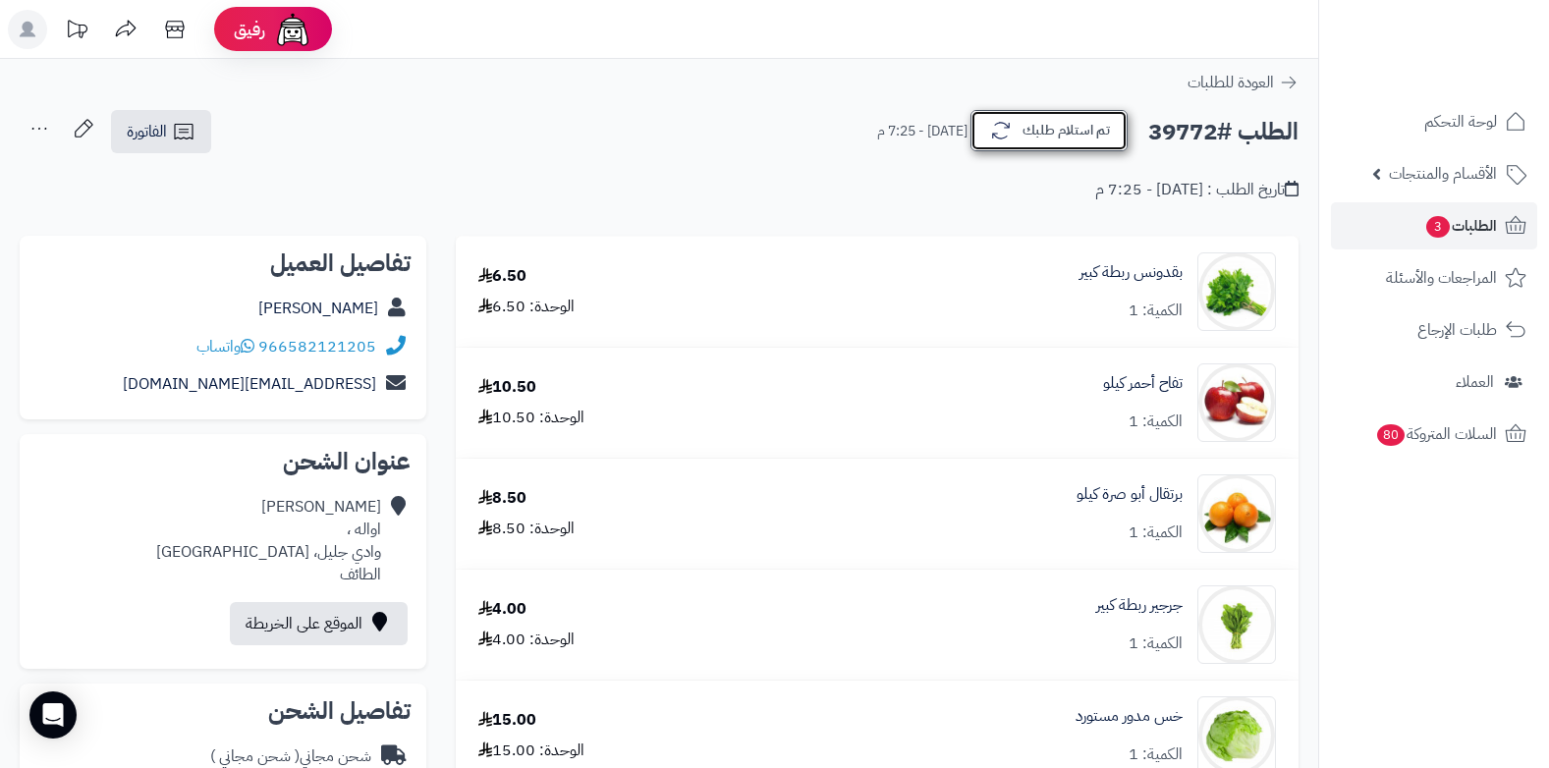
click at [1074, 131] on button "تم استلام طلبك" at bounding box center [1048, 130] width 157 height 41
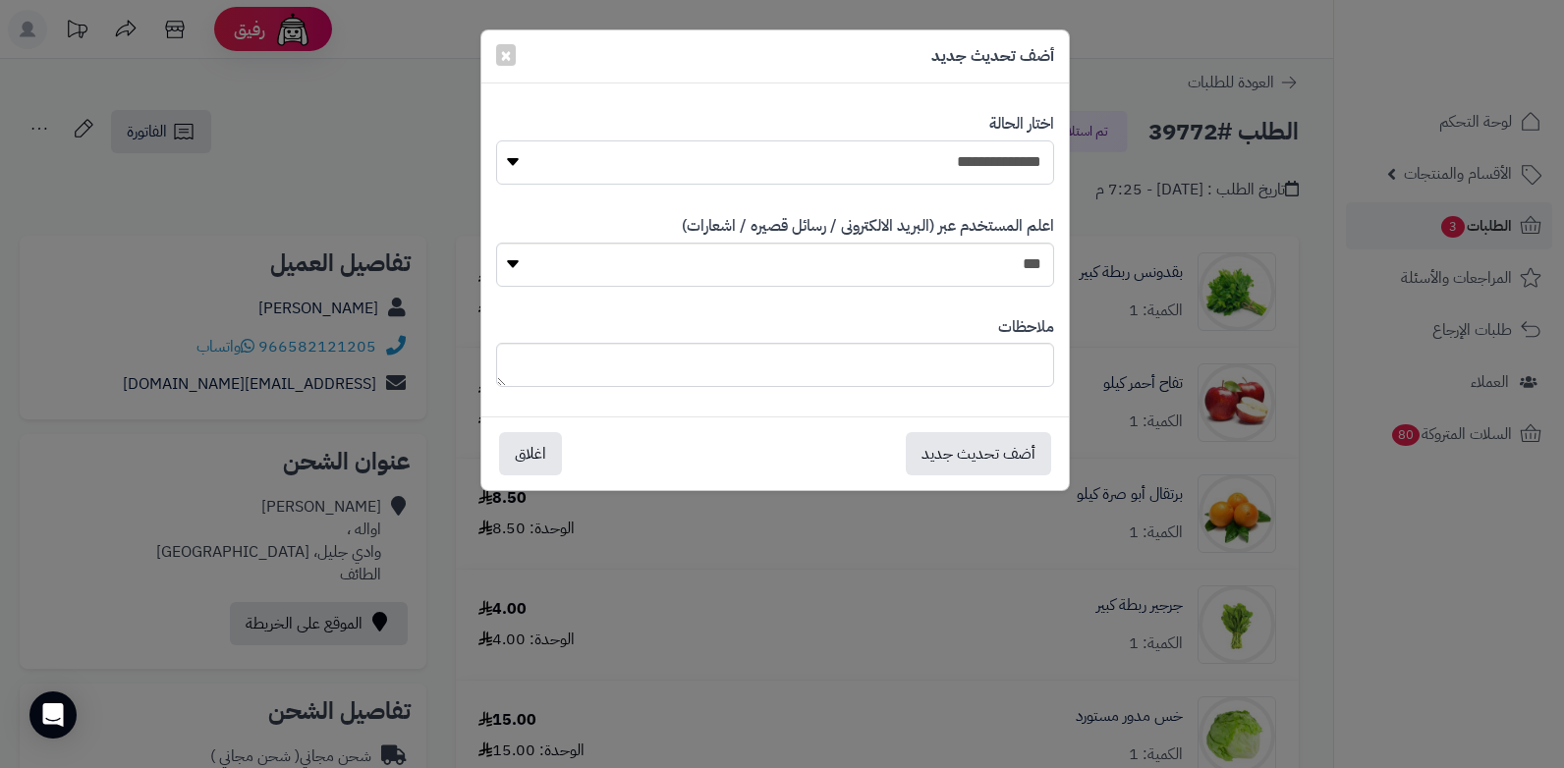
click at [1028, 169] on select "**********" at bounding box center [775, 162] width 558 height 44
select select "*"
click at [496, 140] on select "**********" at bounding box center [775, 162] width 558 height 44
click at [932, 379] on textarea at bounding box center [775, 365] width 558 height 44
drag, startPoint x: 849, startPoint y: 369, endPoint x: 1081, endPoint y: 356, distance: 233.2
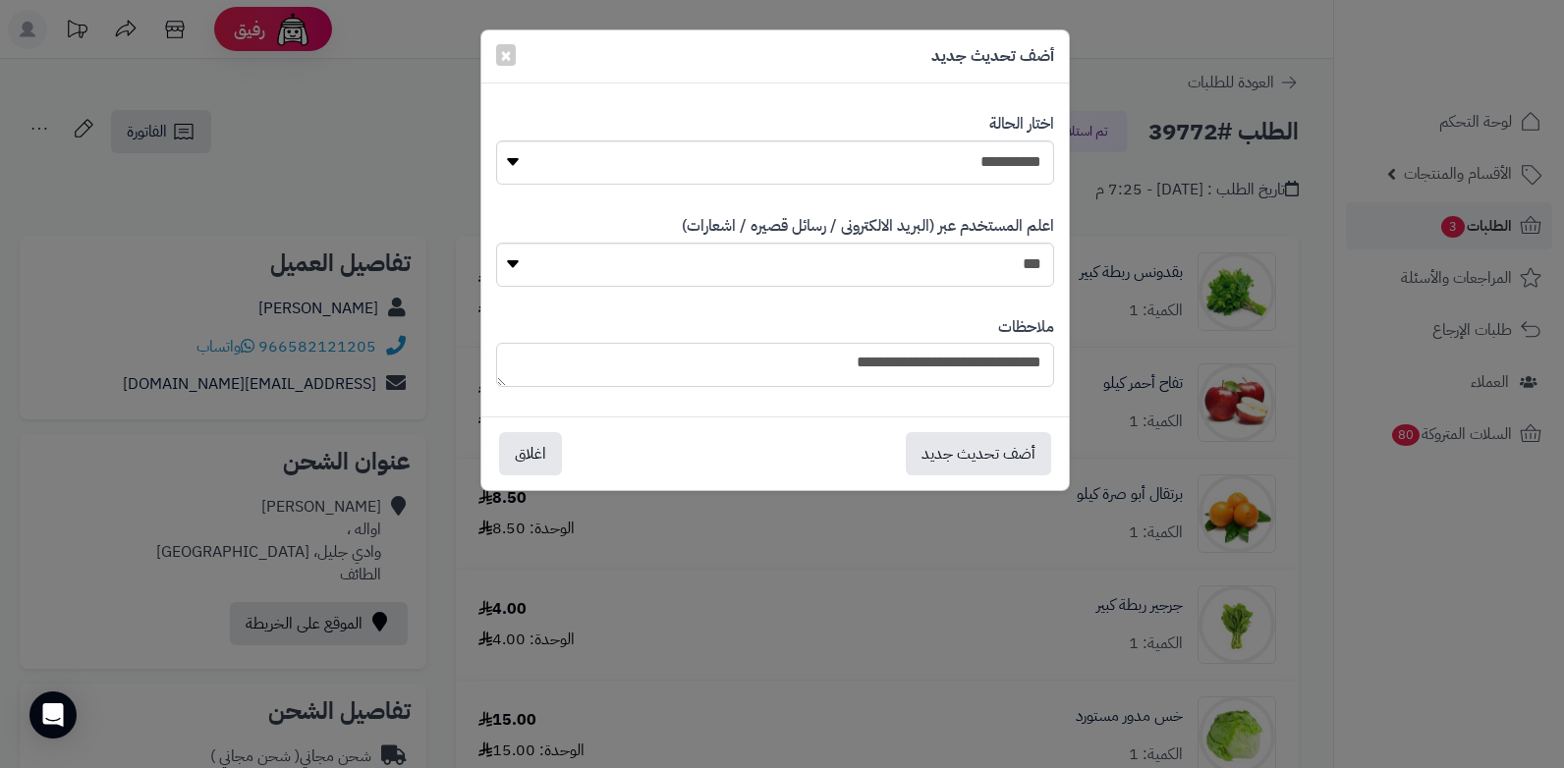
click at [1081, 356] on div "**********" at bounding box center [782, 384] width 1564 height 768
type textarea "**********"
click at [944, 445] on button "أضف تحديث جديد" at bounding box center [978, 452] width 145 height 43
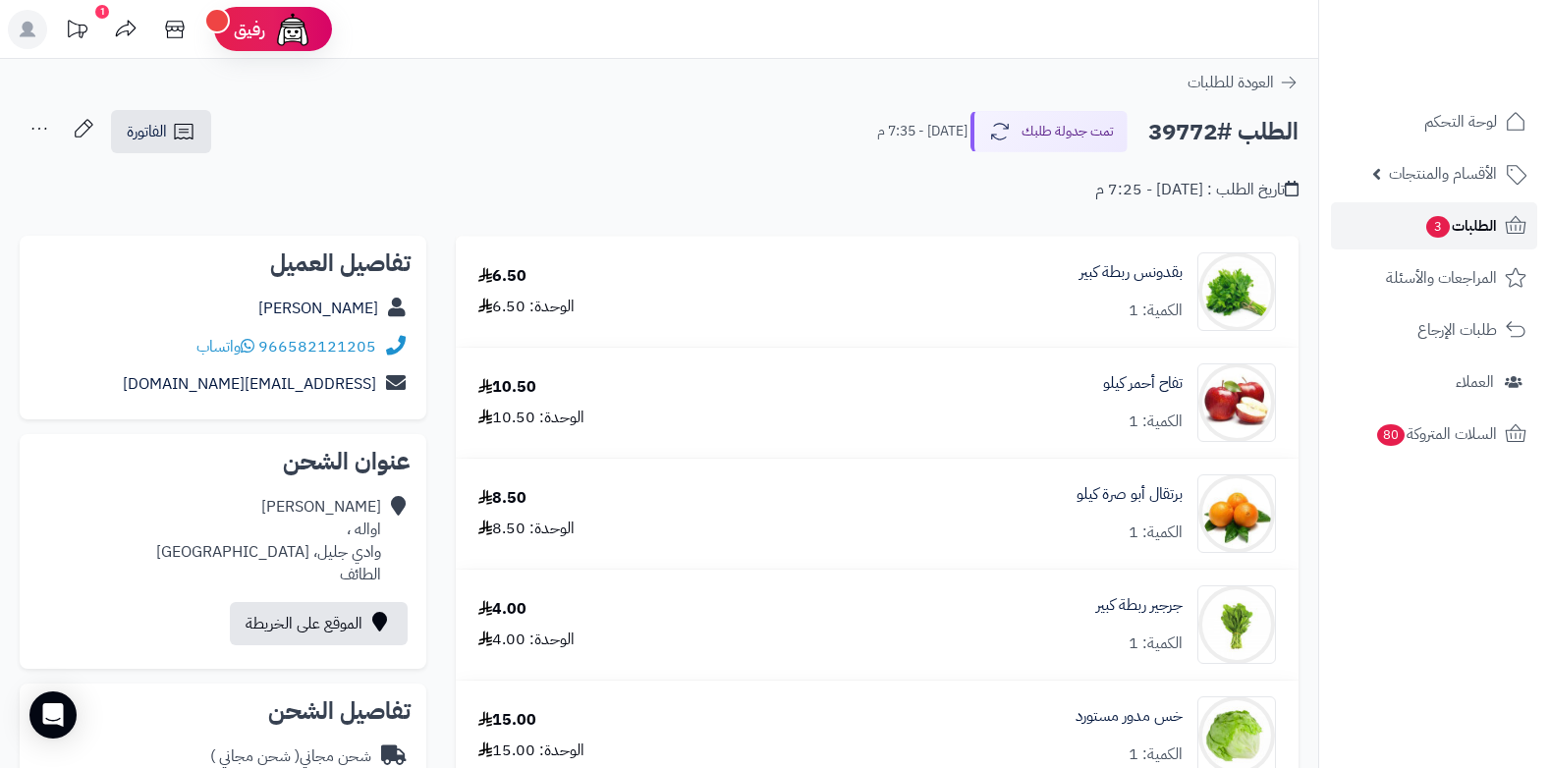
click at [1443, 243] on link "الطلبات 3" at bounding box center [1434, 225] width 206 height 47
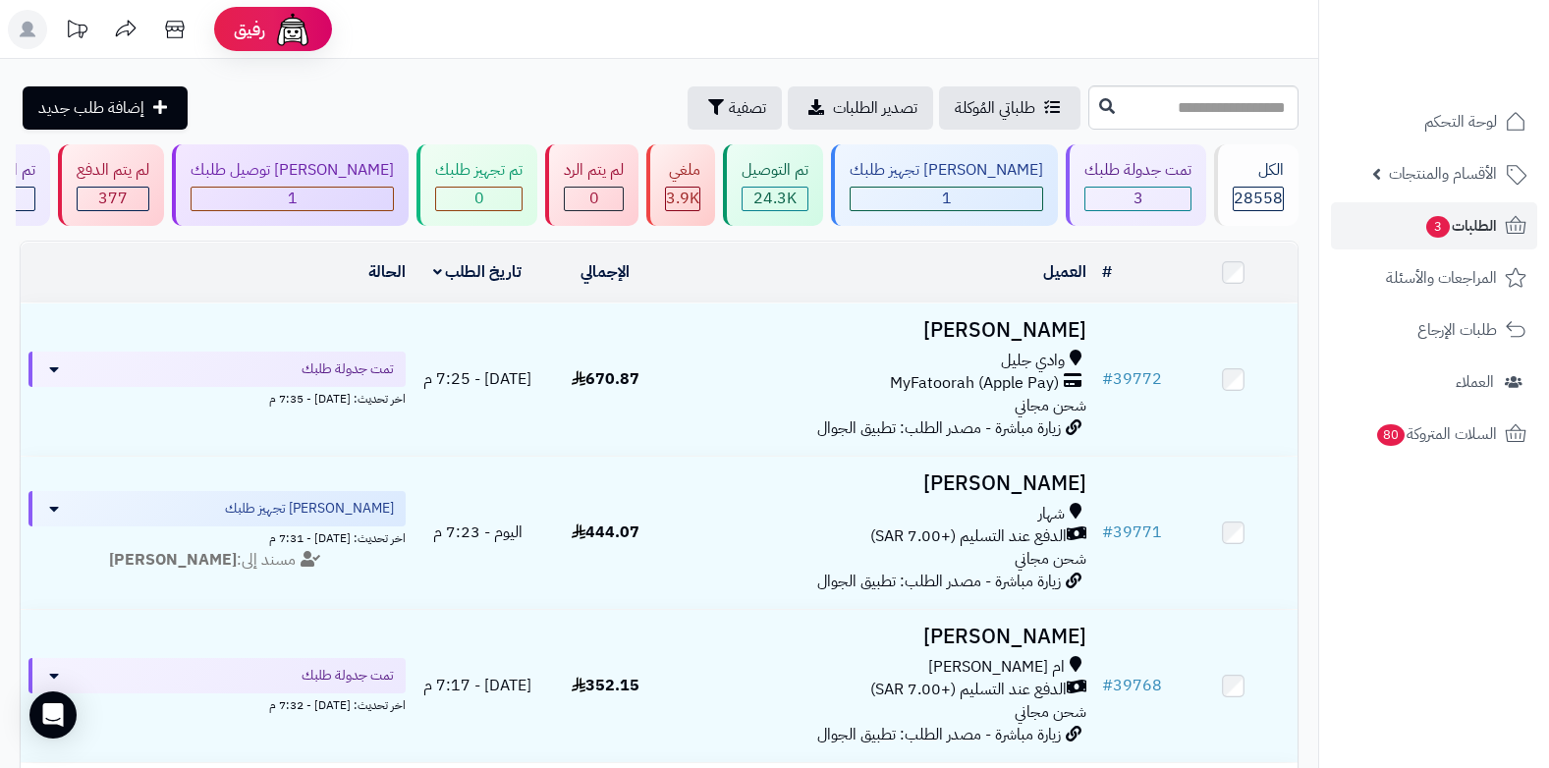
click at [977, 529] on span "الدفع عند التسليم (+7.00 SAR)" at bounding box center [968, 536] width 196 height 23
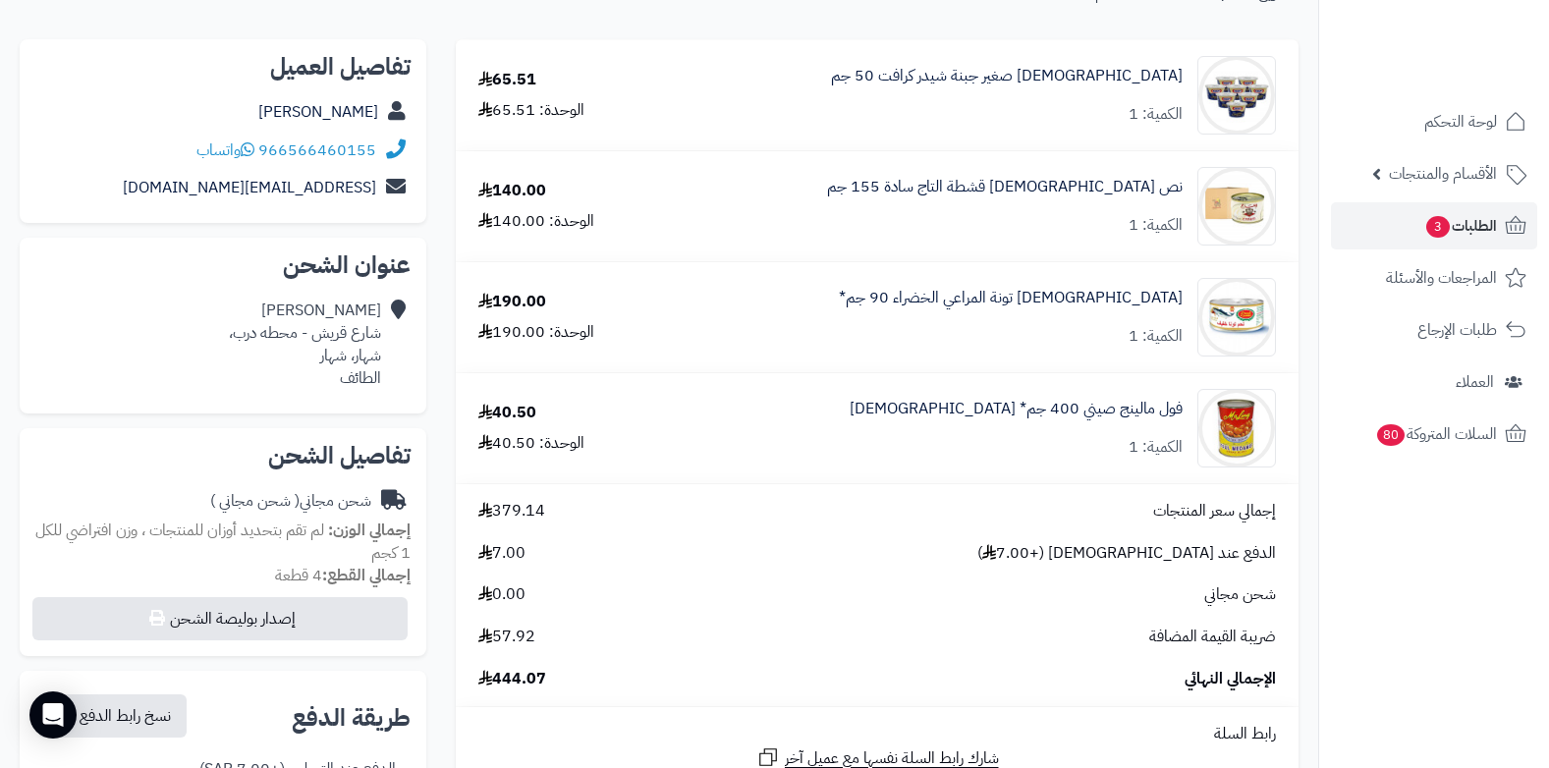
scroll to position [688, 0]
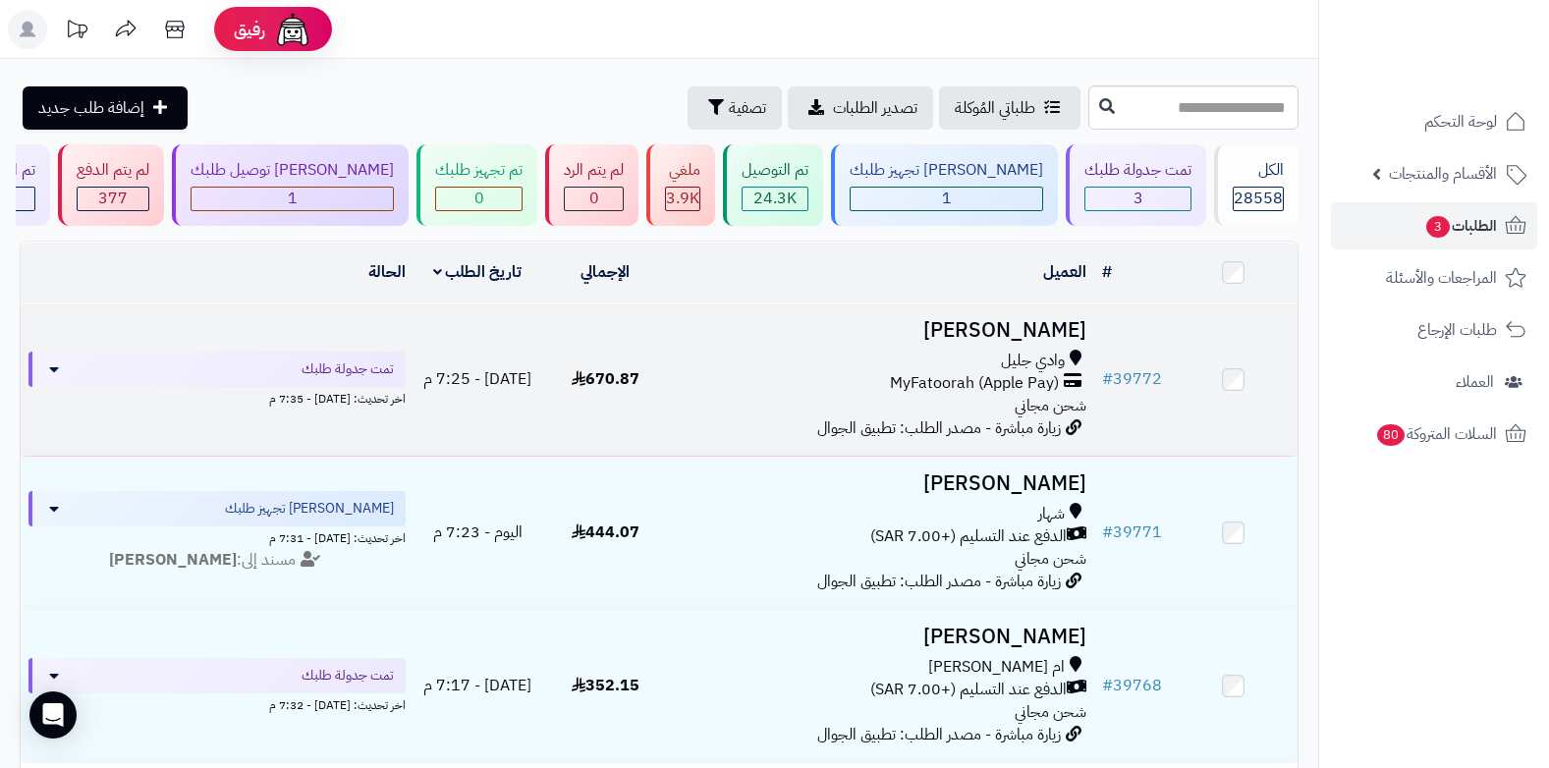
click at [1007, 372] on span "MyFatoorah (Apple Pay)" at bounding box center [974, 383] width 169 height 23
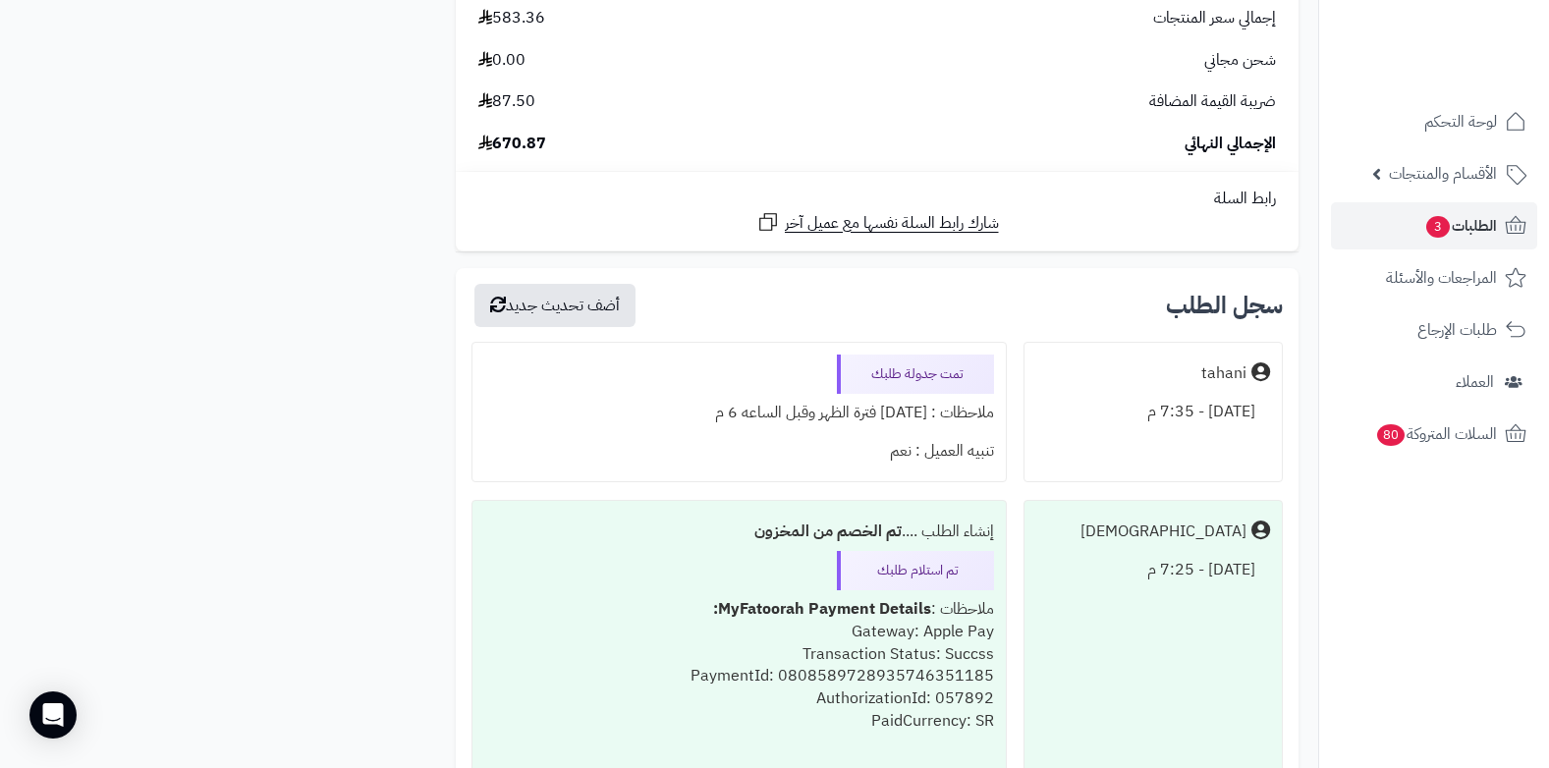
scroll to position [5402, 0]
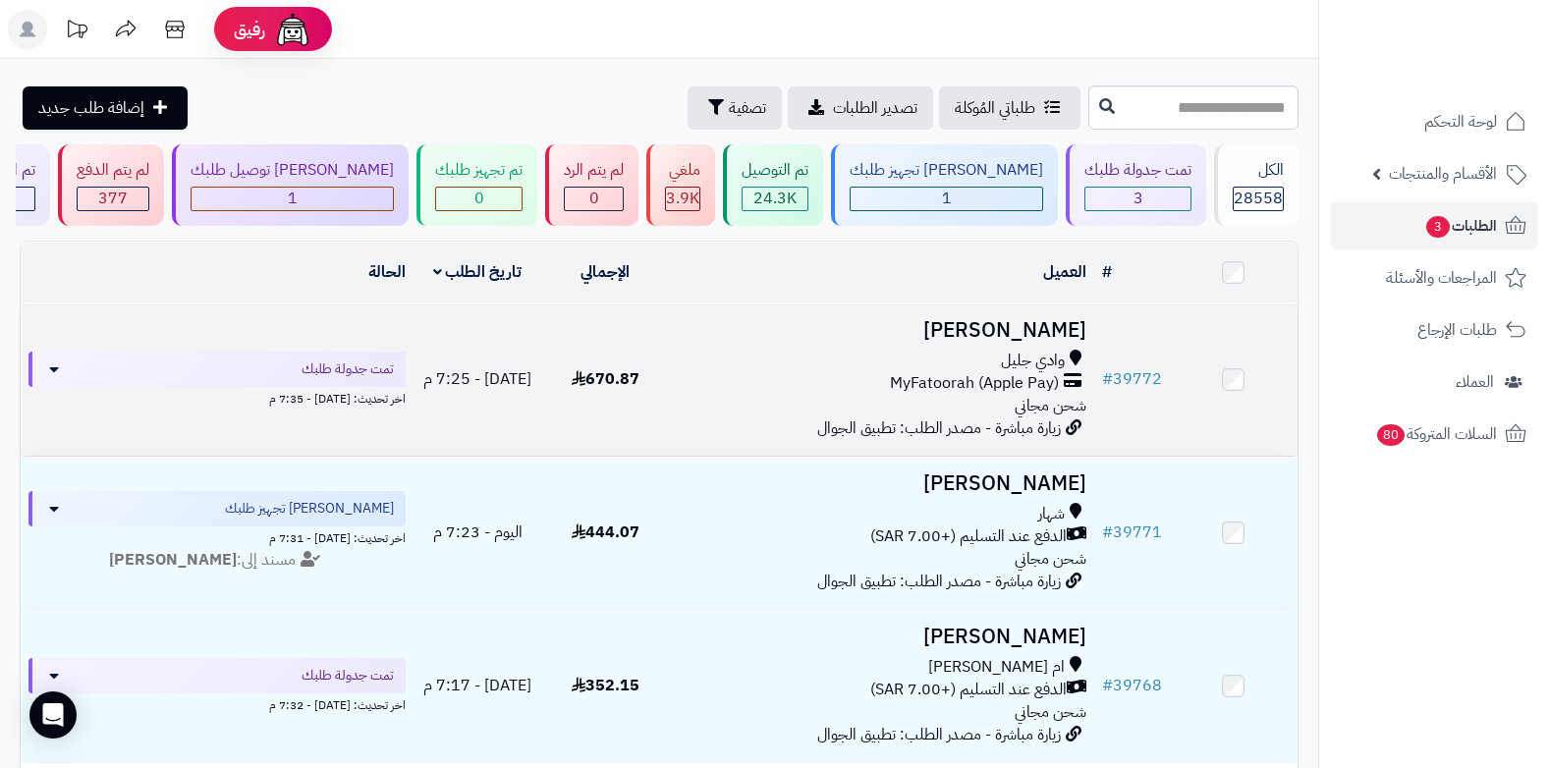
click at [948, 412] on div "وادي جليل MyFatoorah (Apple Pay) شحن مجاني" at bounding box center [882, 384] width 410 height 68
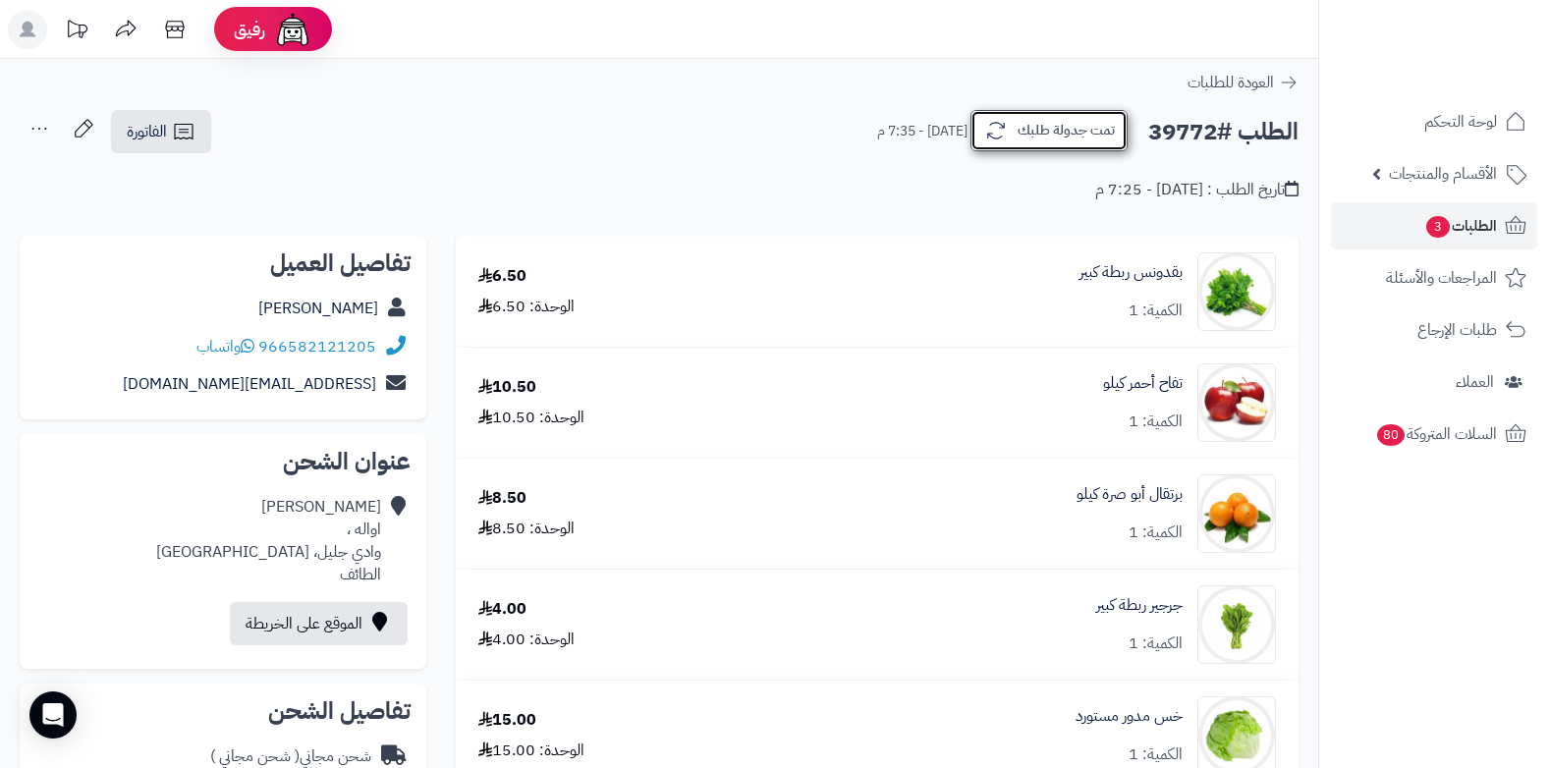
click at [1070, 138] on button "تمت جدولة طلبك" at bounding box center [1048, 130] width 157 height 41
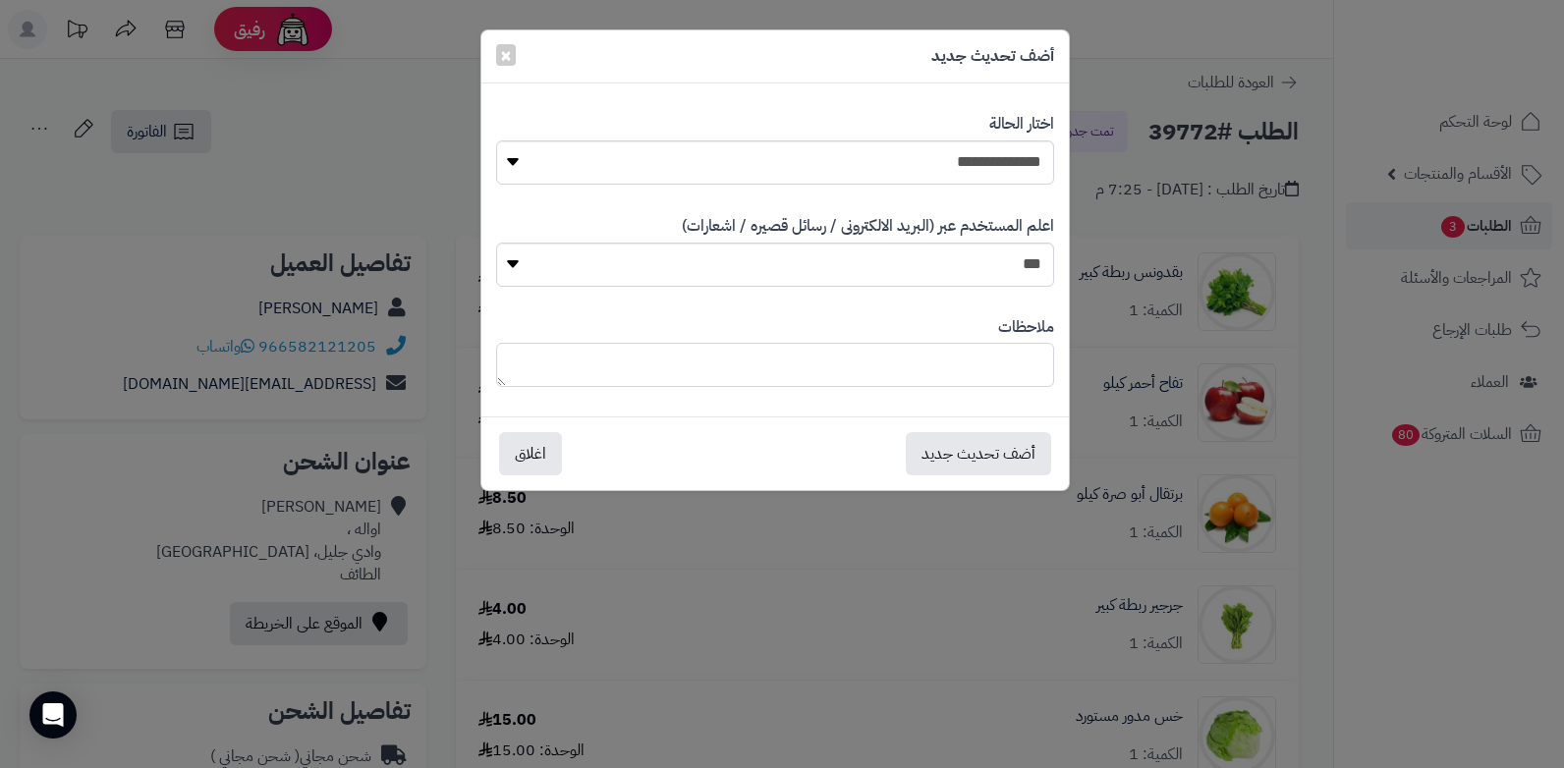
click at [957, 368] on textarea at bounding box center [775, 365] width 558 height 44
drag, startPoint x: 669, startPoint y: 361, endPoint x: 1051, endPoint y: 358, distance: 382.1
click at [1051, 358] on textarea "**********" at bounding box center [775, 365] width 558 height 44
type textarea "**********"
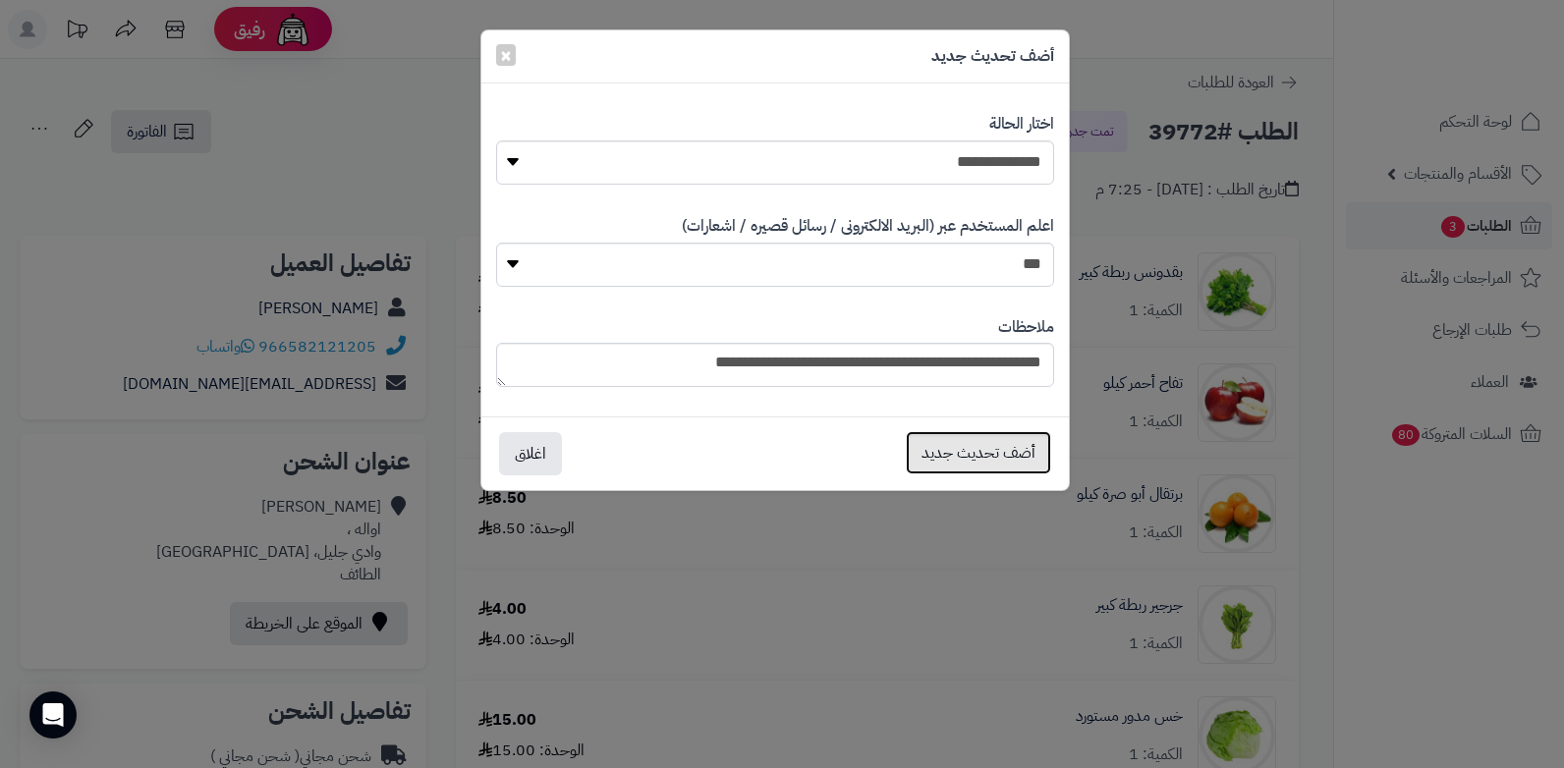
click at [960, 446] on button "أضف تحديث جديد" at bounding box center [978, 452] width 145 height 43
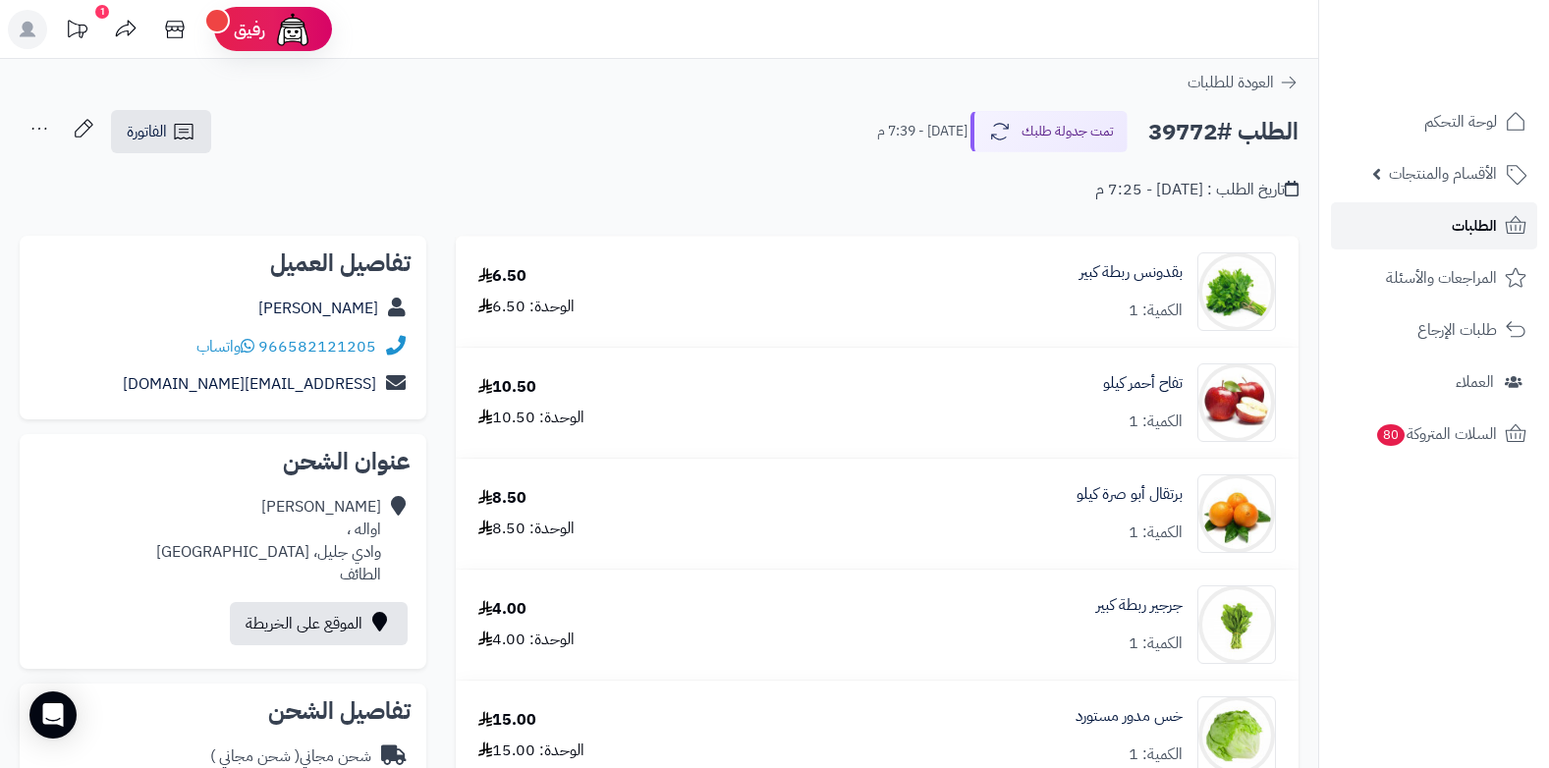
click at [1465, 244] on link "الطلبات" at bounding box center [1434, 225] width 206 height 47
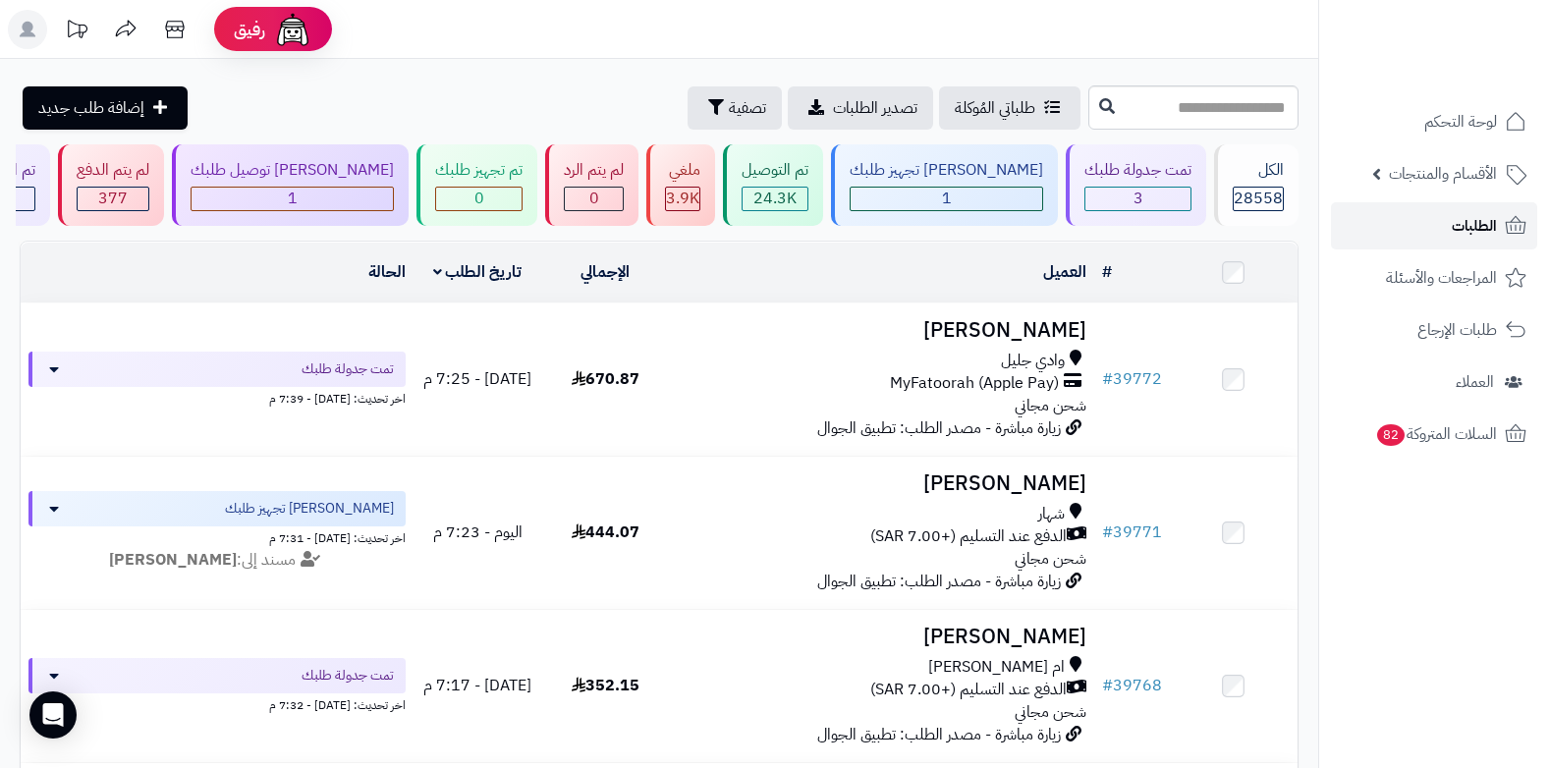
click at [1446, 229] on link "الطلبات" at bounding box center [1434, 225] width 206 height 47
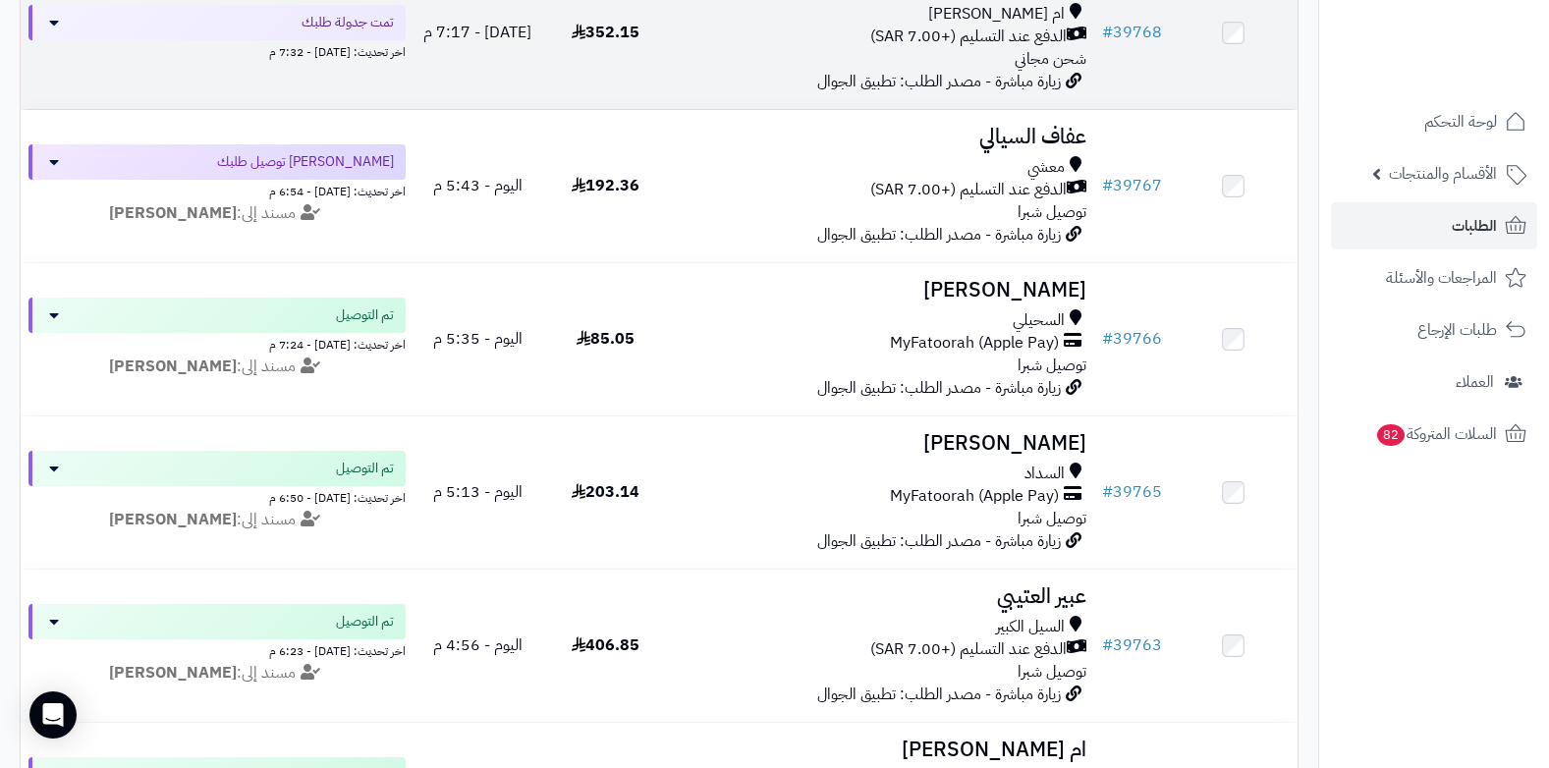
scroll to position [688, 0]
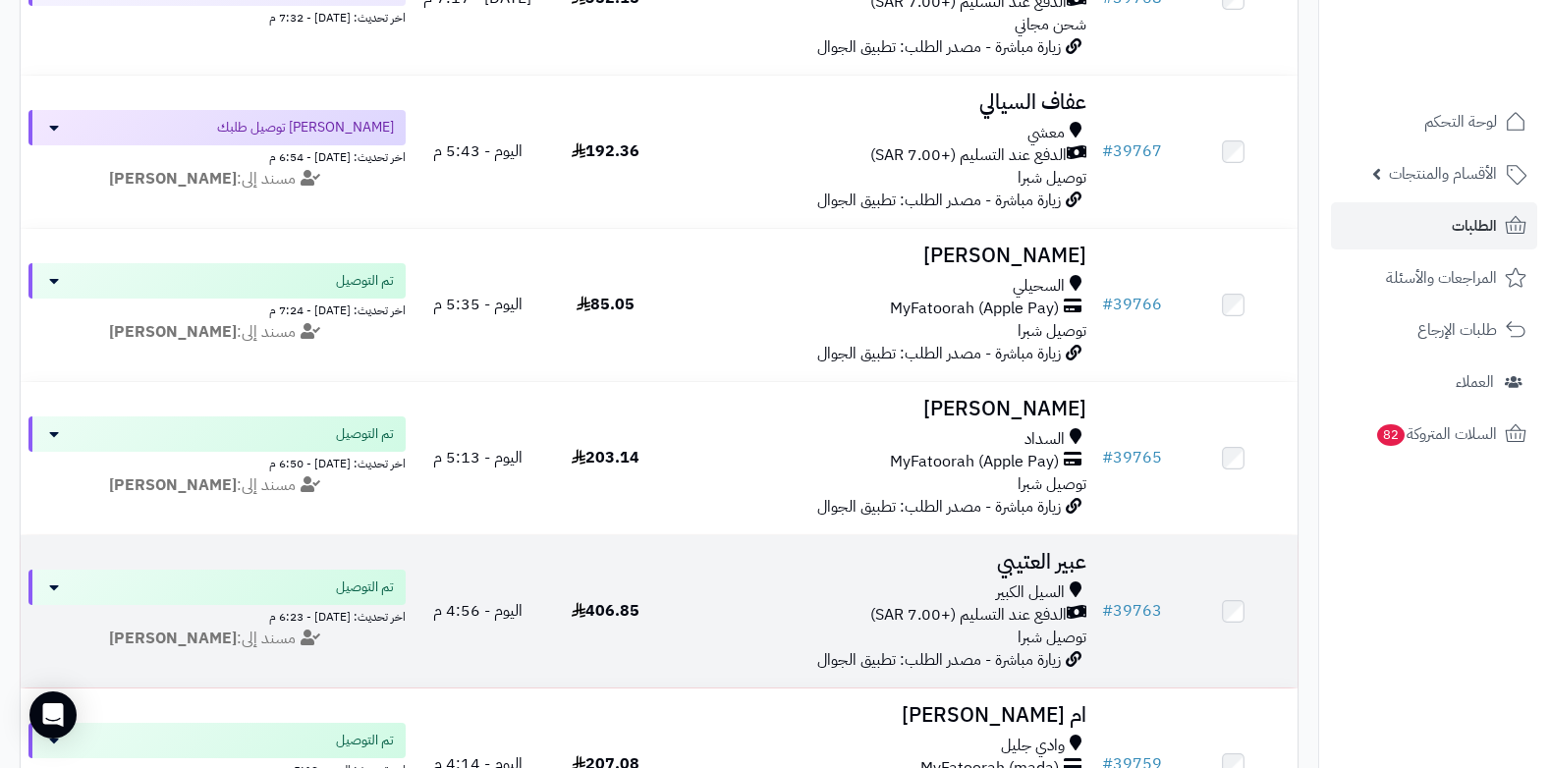
click at [972, 597] on div "السيل الكبير" at bounding box center [882, 592] width 410 height 23
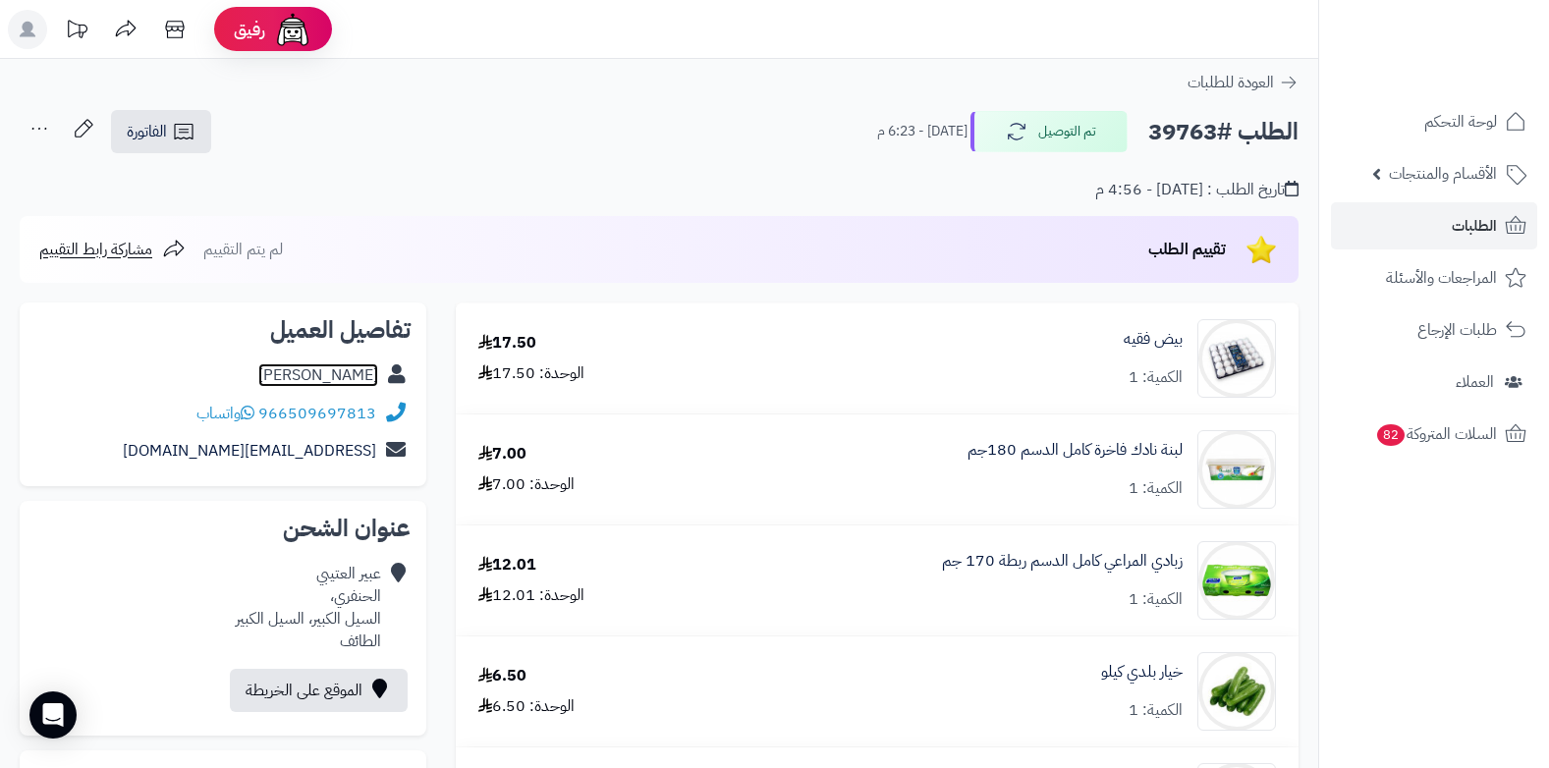
click at [333, 382] on link "[PERSON_NAME]" at bounding box center [318, 375] width 120 height 24
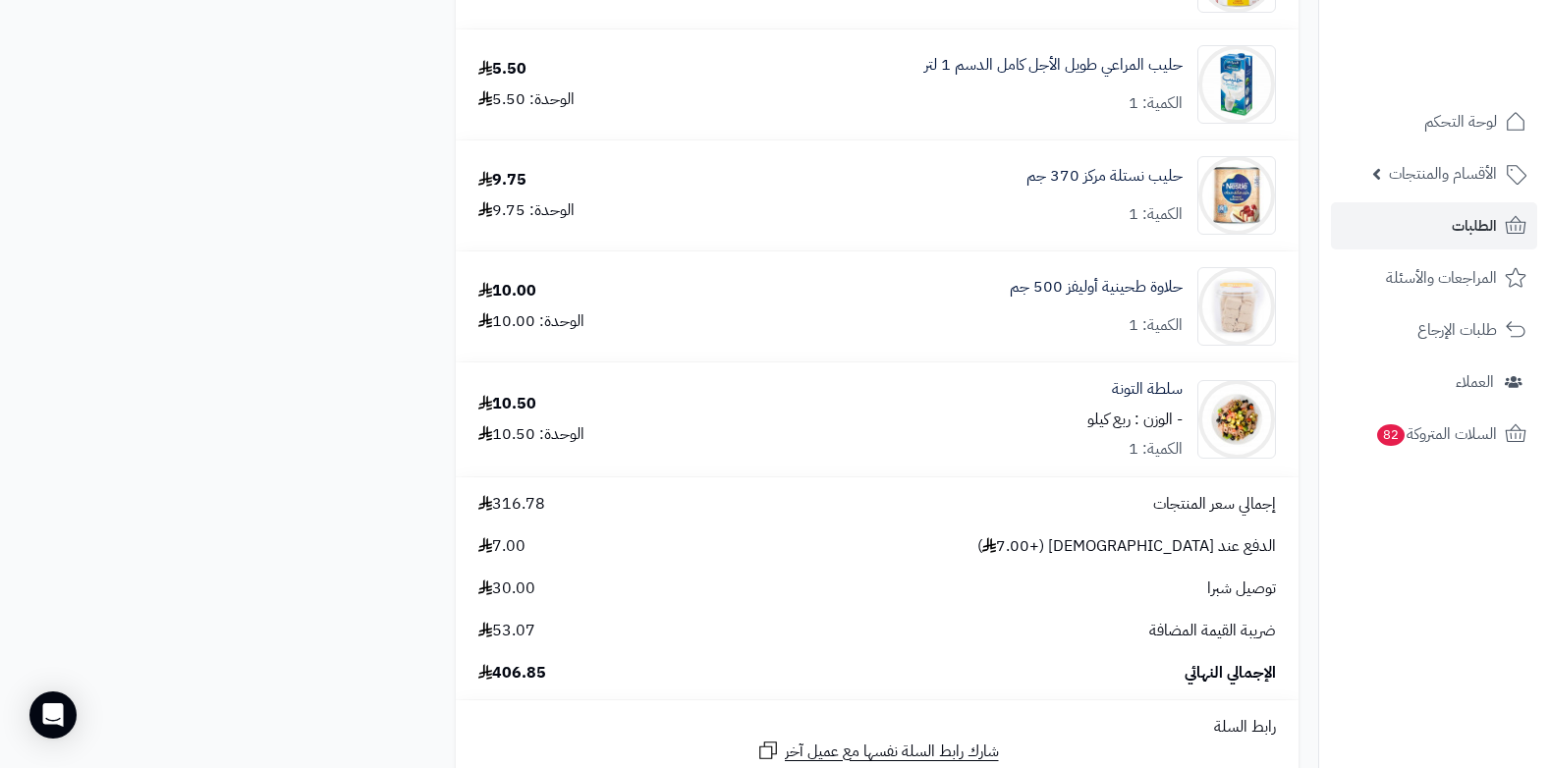
scroll to position [2259, 0]
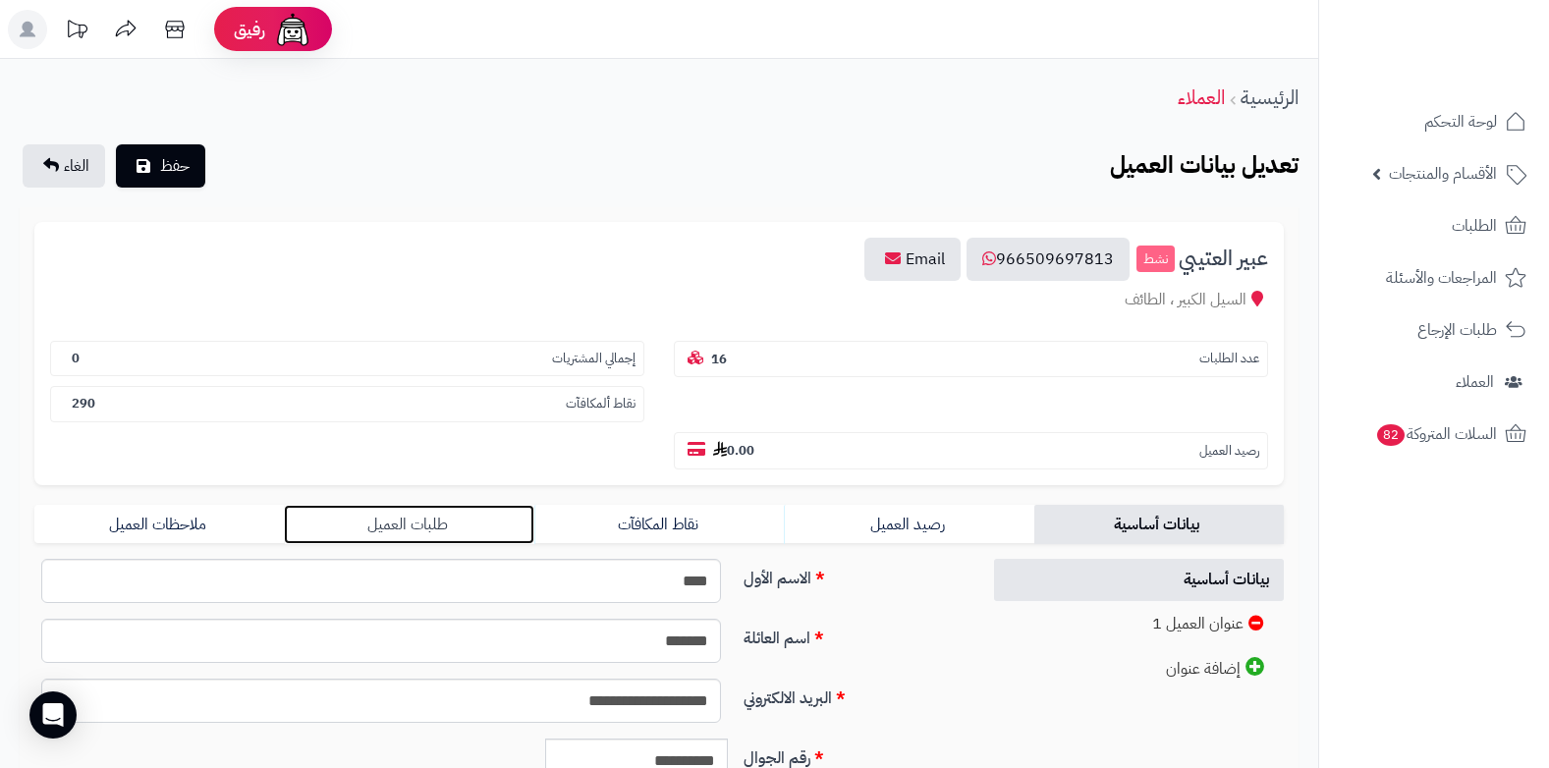
click at [398, 523] on link "طلبات العميل" at bounding box center [408, 524] width 249 height 39
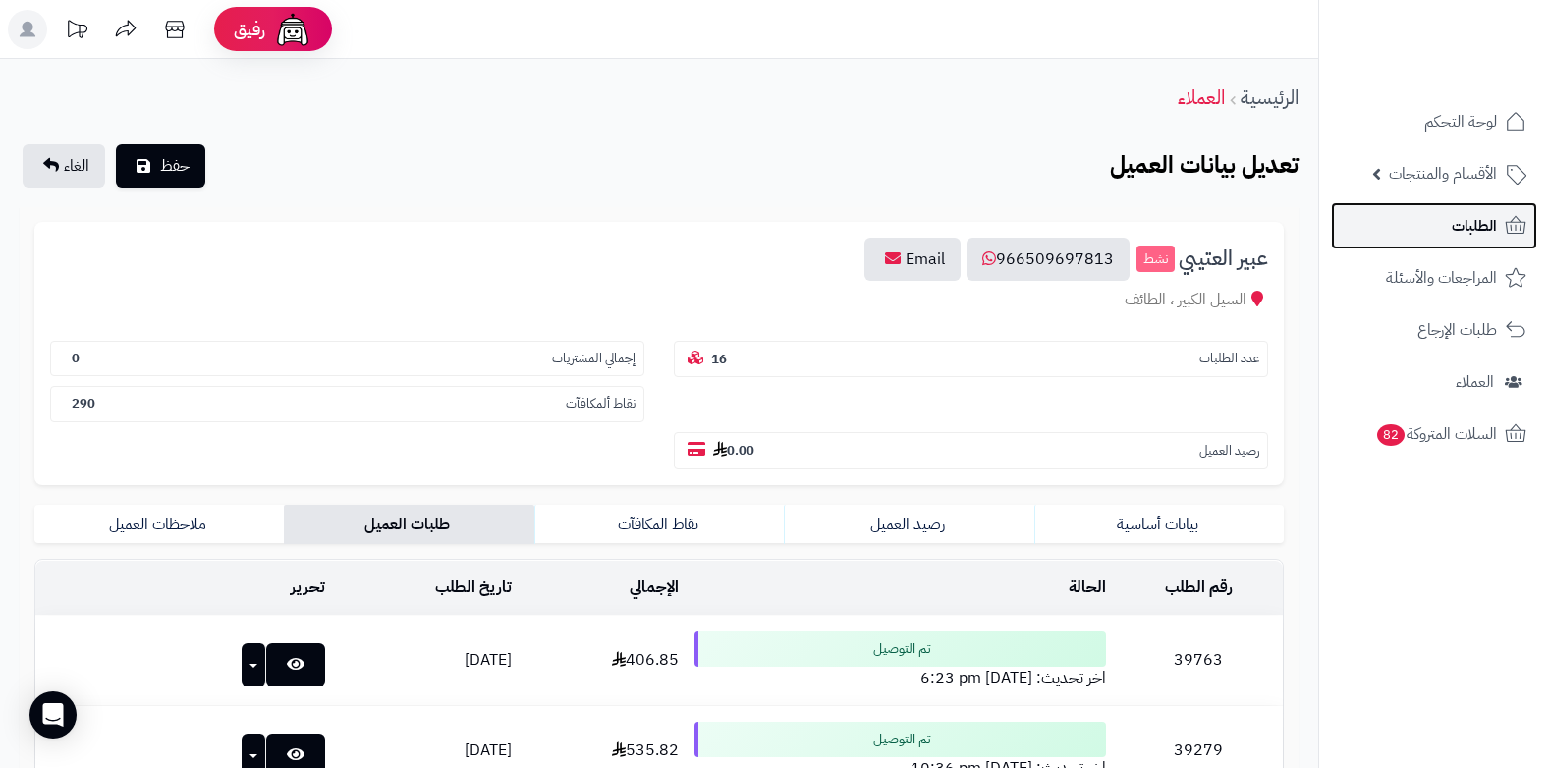
click at [1455, 222] on span "الطلبات" at bounding box center [1474, 226] width 45 height 28
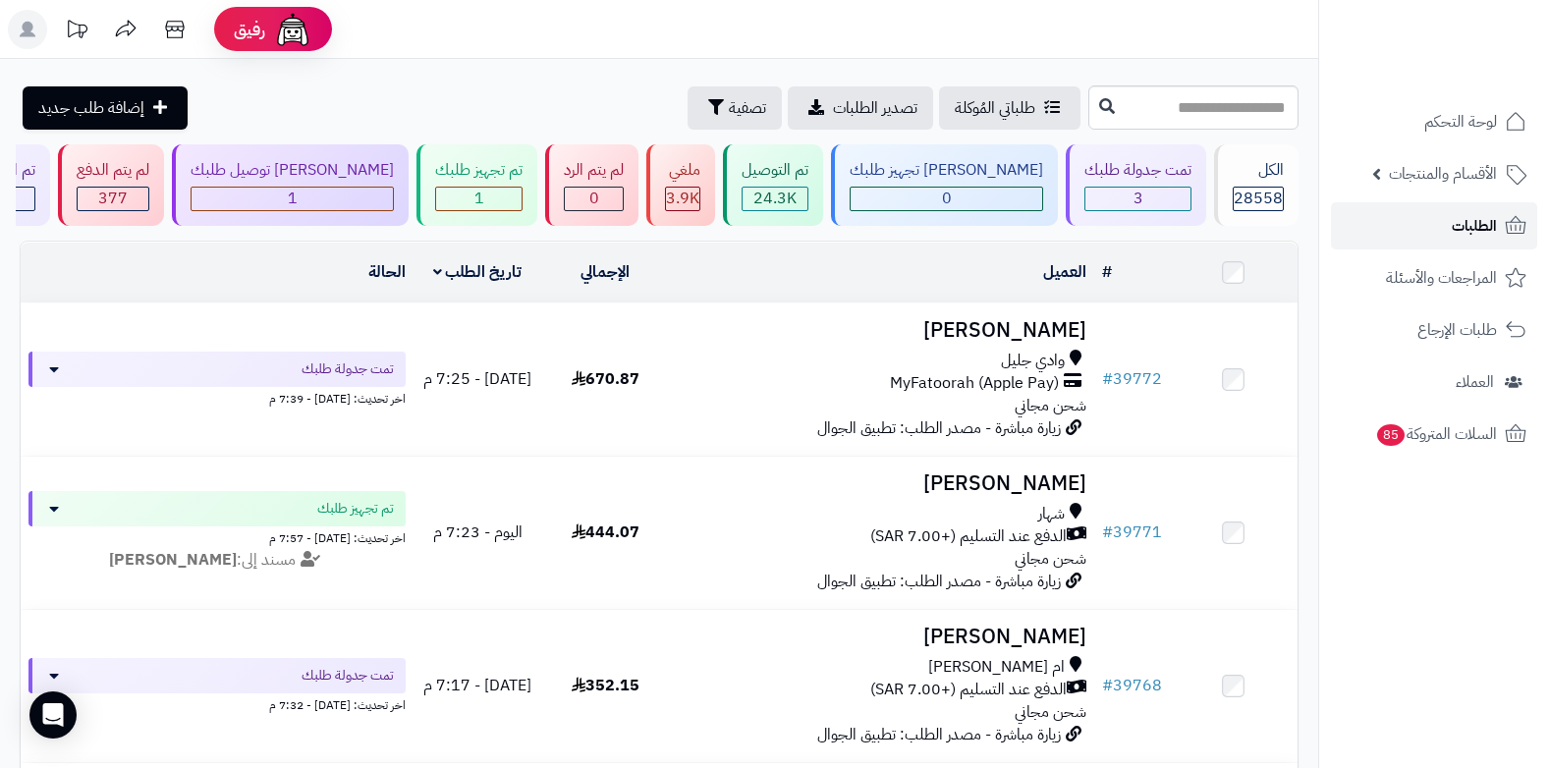
click at [1475, 212] on span "الطلبات" at bounding box center [1474, 226] width 45 height 28
click at [1465, 226] on span "الطلبات" at bounding box center [1474, 226] width 45 height 28
click at [1470, 237] on span "الطلبات" at bounding box center [1474, 226] width 45 height 28
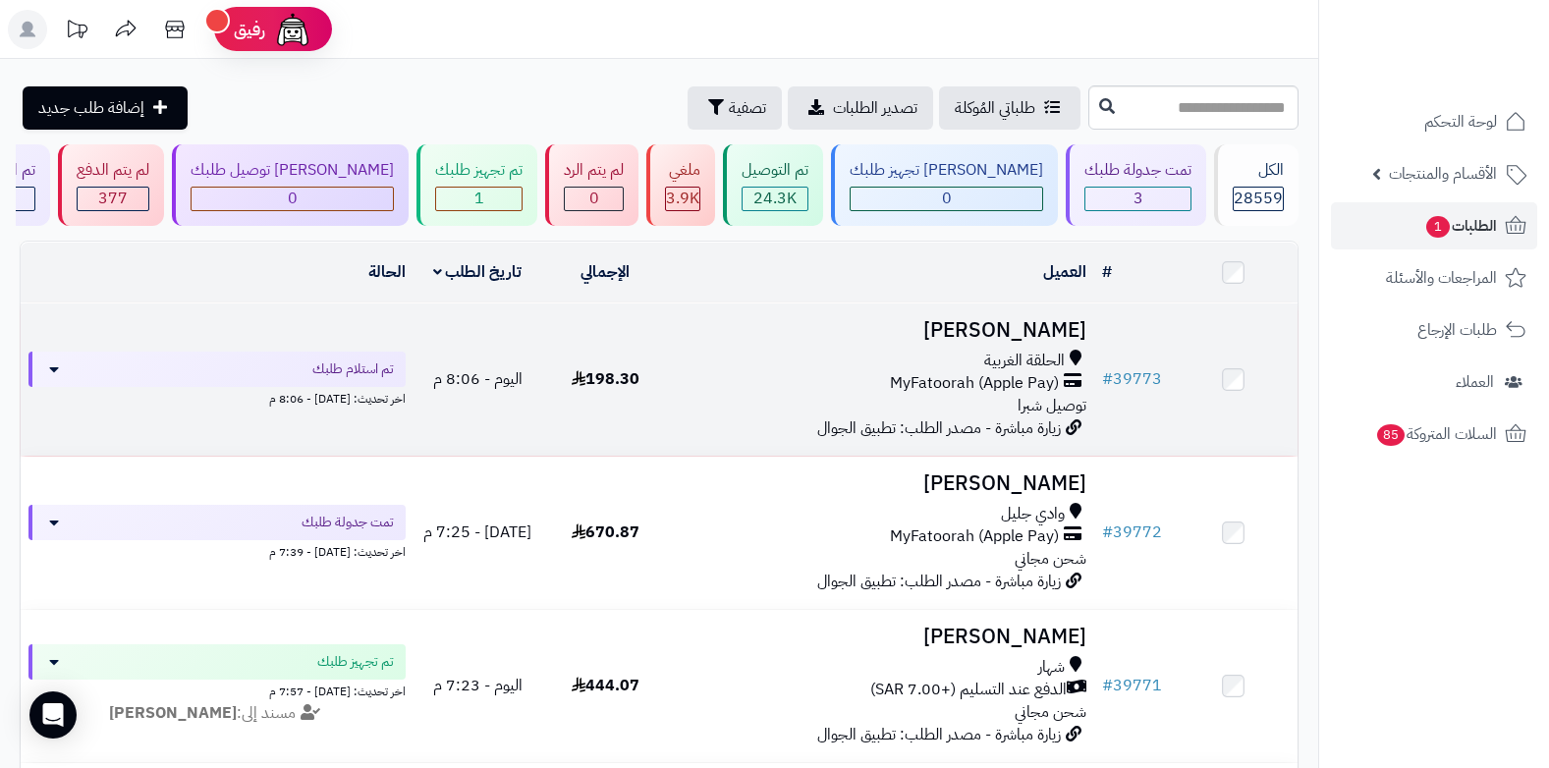
click at [936, 372] on span "MyFatoorah (Apple Pay)" at bounding box center [974, 383] width 169 height 23
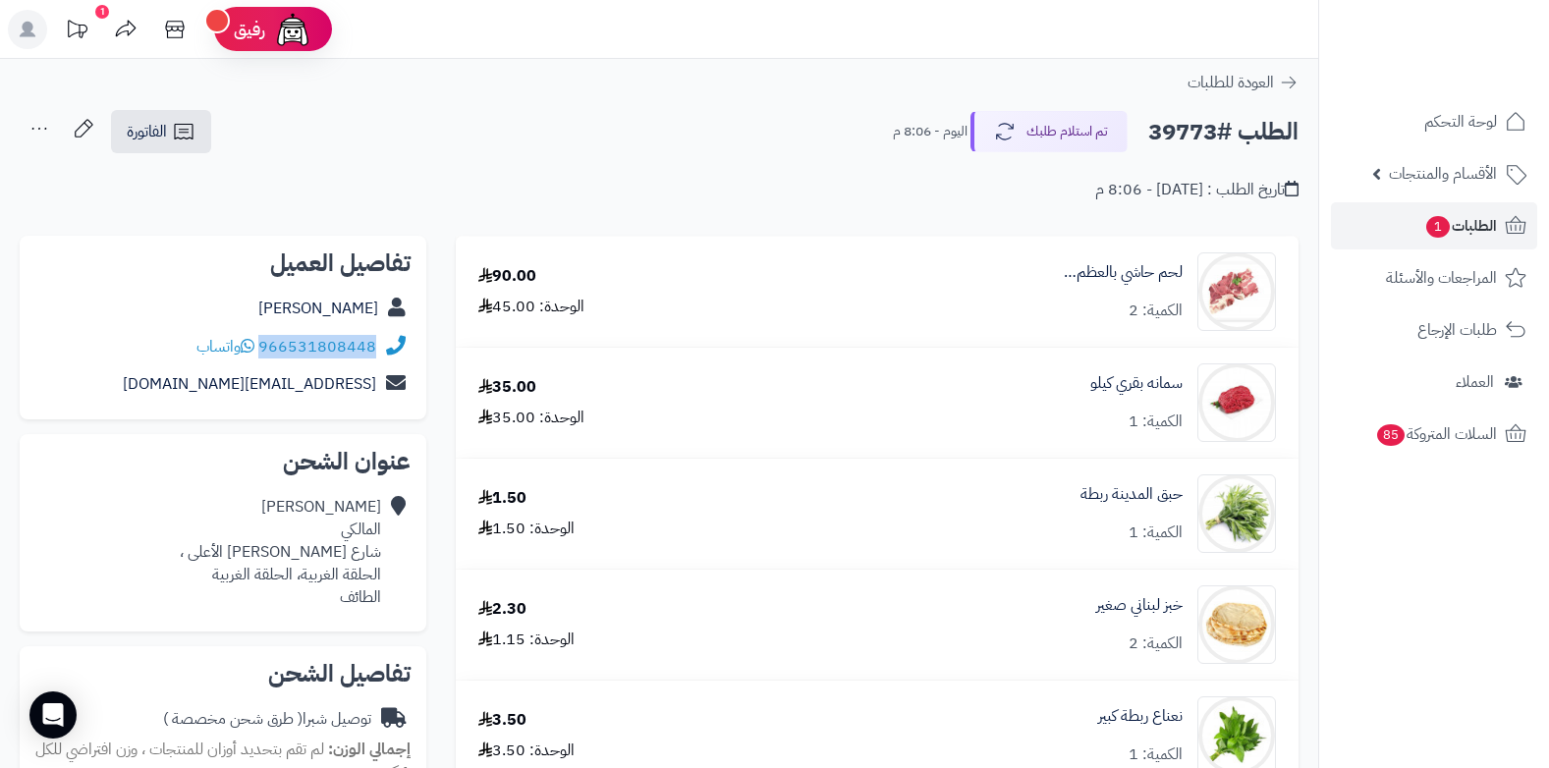
drag, startPoint x: 261, startPoint y: 344, endPoint x: 387, endPoint y: 344, distance: 125.7
click at [387, 344] on div "966531808448 واتساب" at bounding box center [222, 347] width 375 height 38
click at [1473, 226] on span "الطلبات 1" at bounding box center [1460, 226] width 73 height 28
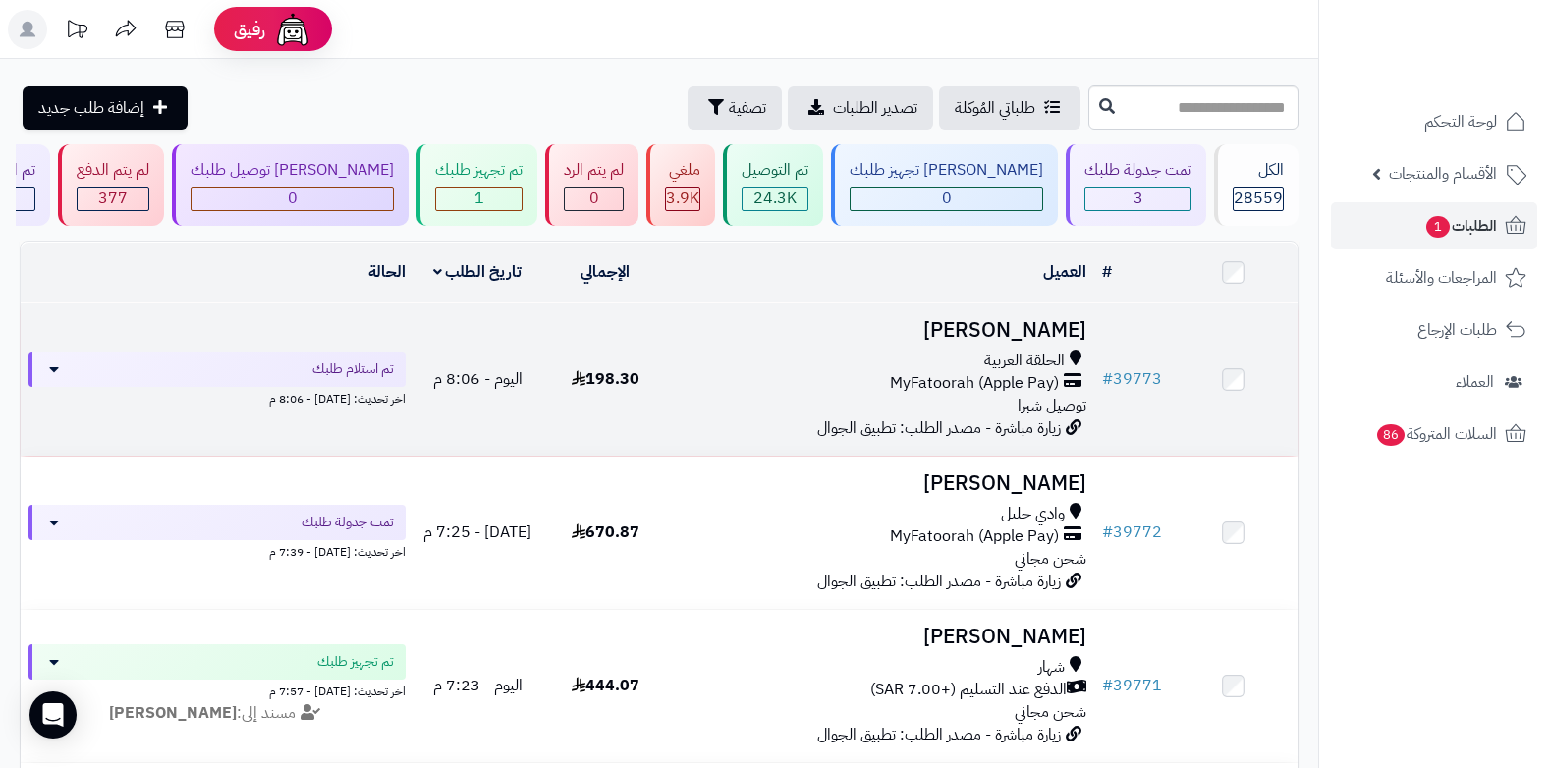
click at [1014, 412] on div "الحلقة الغربية MyFatoorah (Apple Pay) توصيل شبرا" at bounding box center [882, 384] width 410 height 68
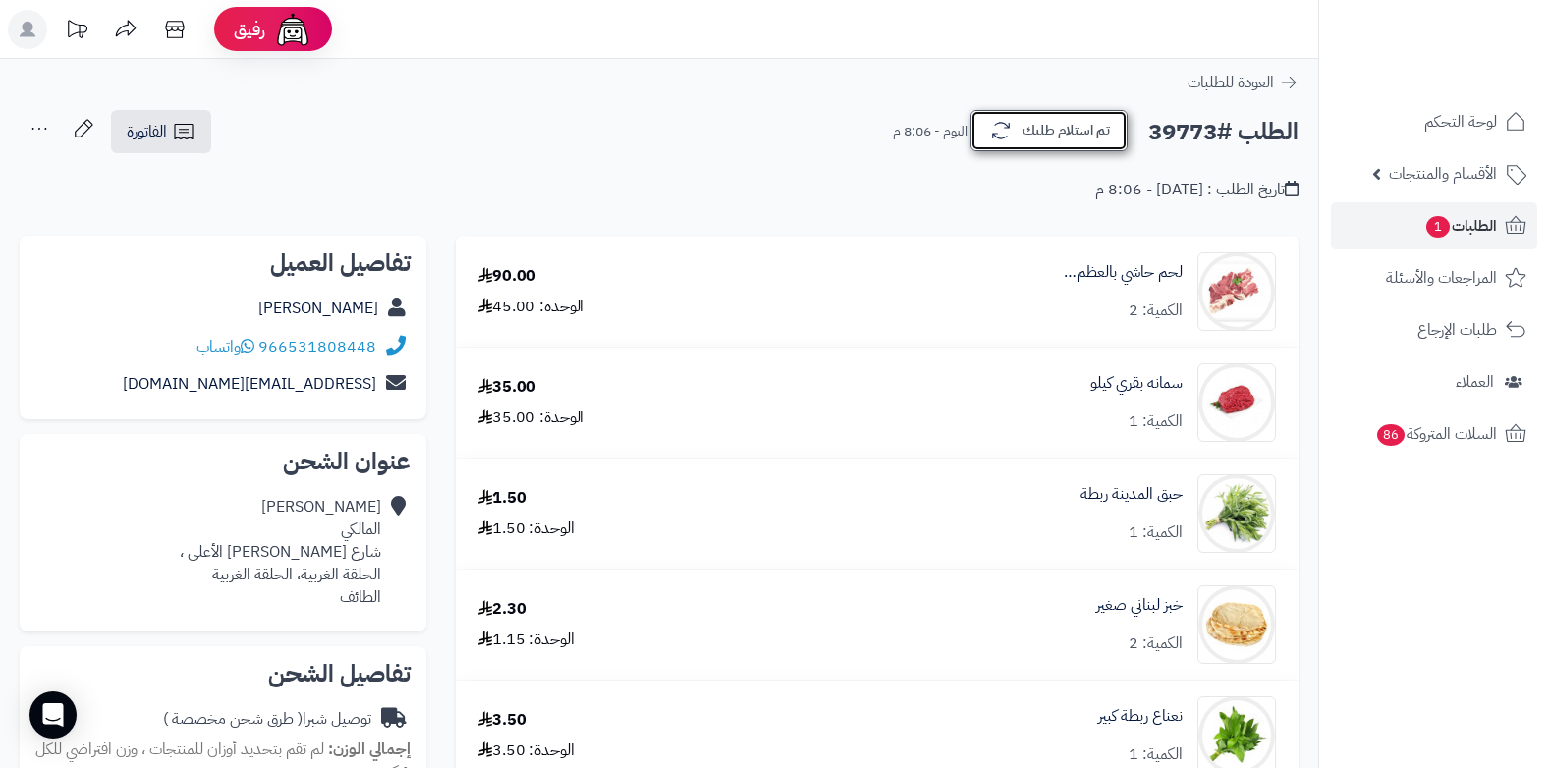
click at [1072, 130] on button "تم استلام طلبك" at bounding box center [1048, 130] width 157 height 41
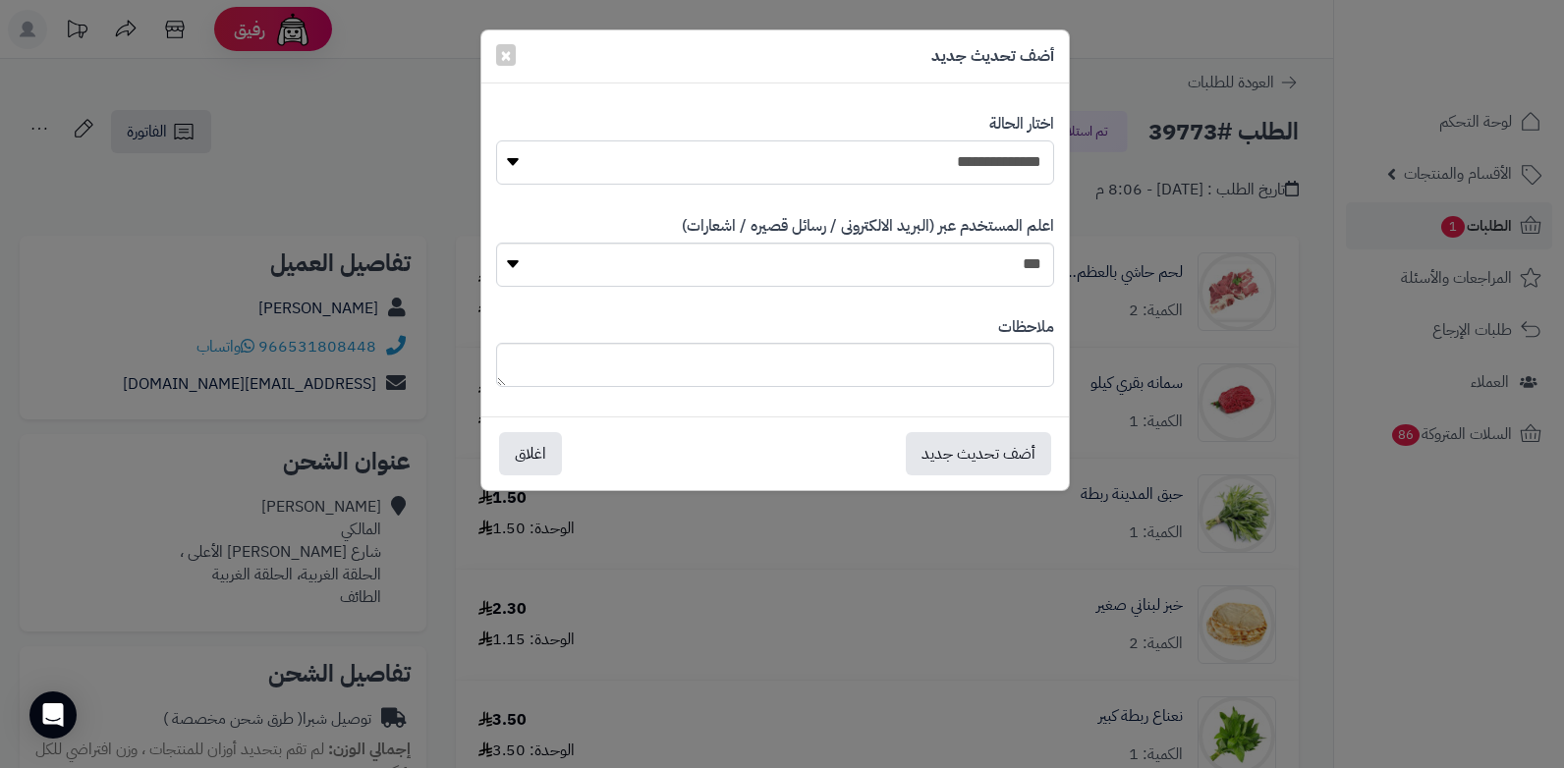
click at [1027, 163] on select "**********" at bounding box center [775, 162] width 558 height 44
select select "*"
click at [496, 140] on select "**********" at bounding box center [775, 162] width 558 height 44
click at [868, 370] on textarea at bounding box center [775, 365] width 558 height 44
type textarea "****"
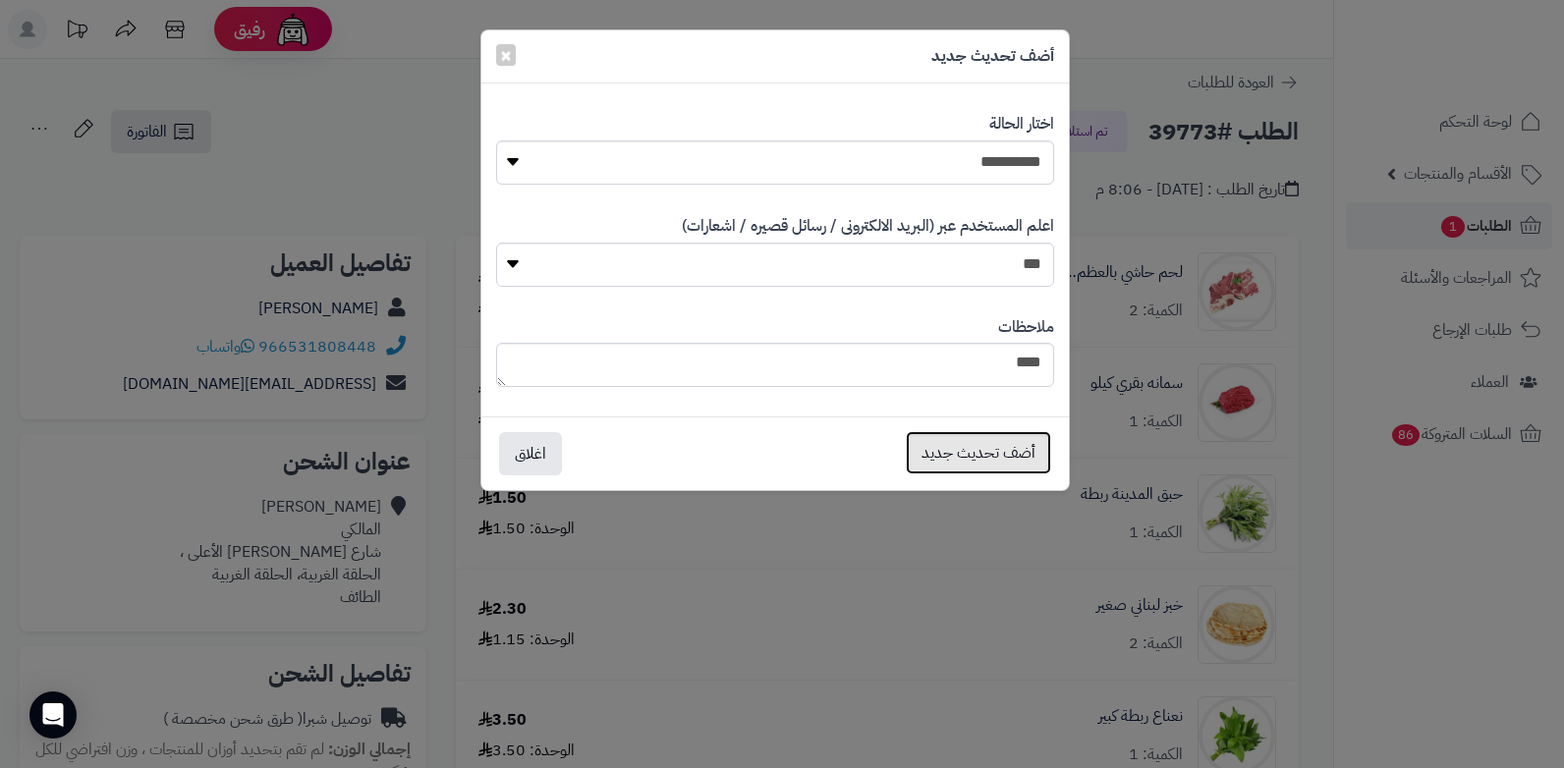
click at [965, 450] on button "أضف تحديث جديد" at bounding box center [978, 452] width 145 height 43
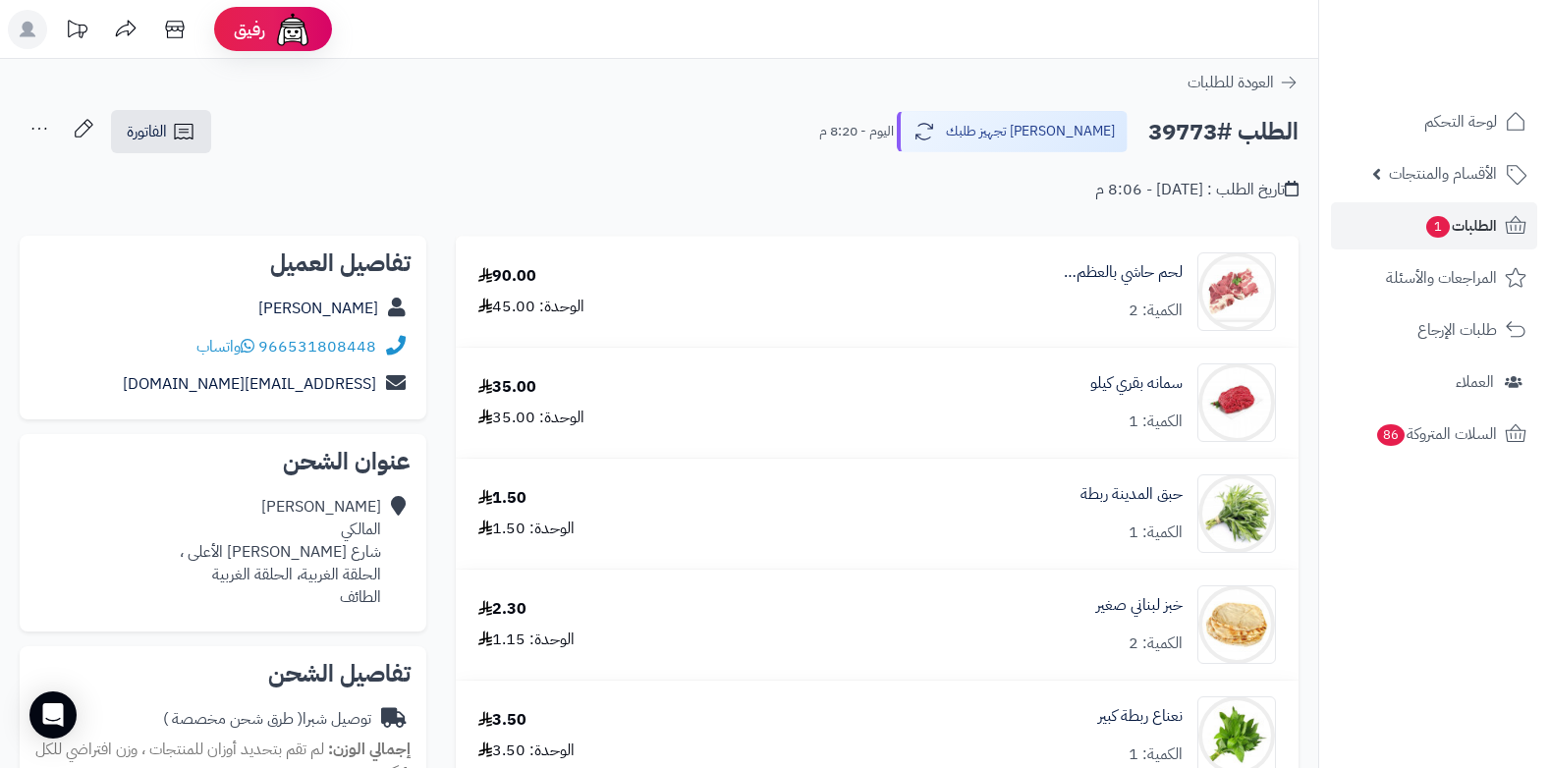
click at [46, 129] on icon at bounding box center [39, 129] width 15 height 2
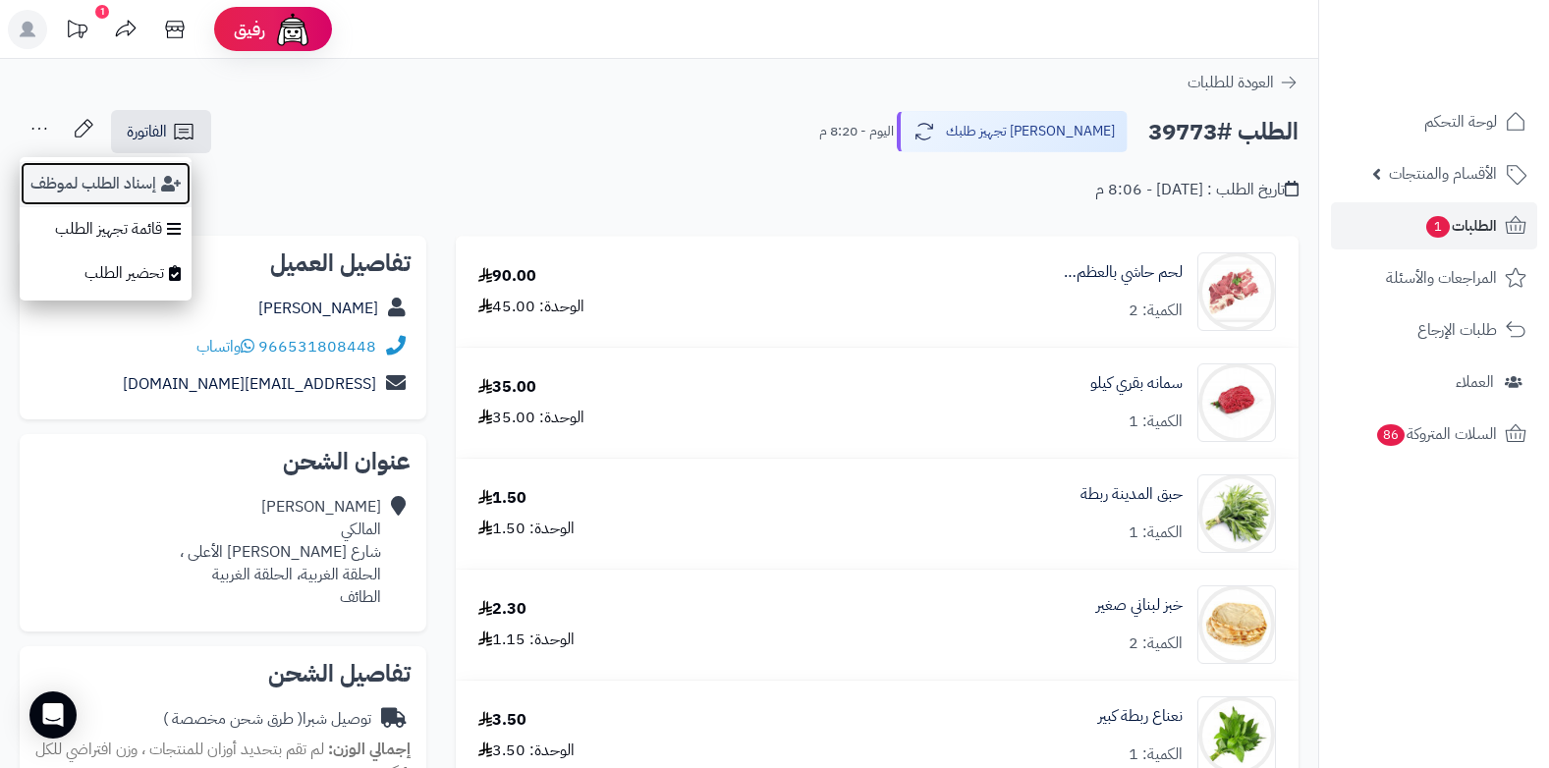
click at [74, 198] on button "إسناد الطلب لموظف" at bounding box center [106, 183] width 172 height 45
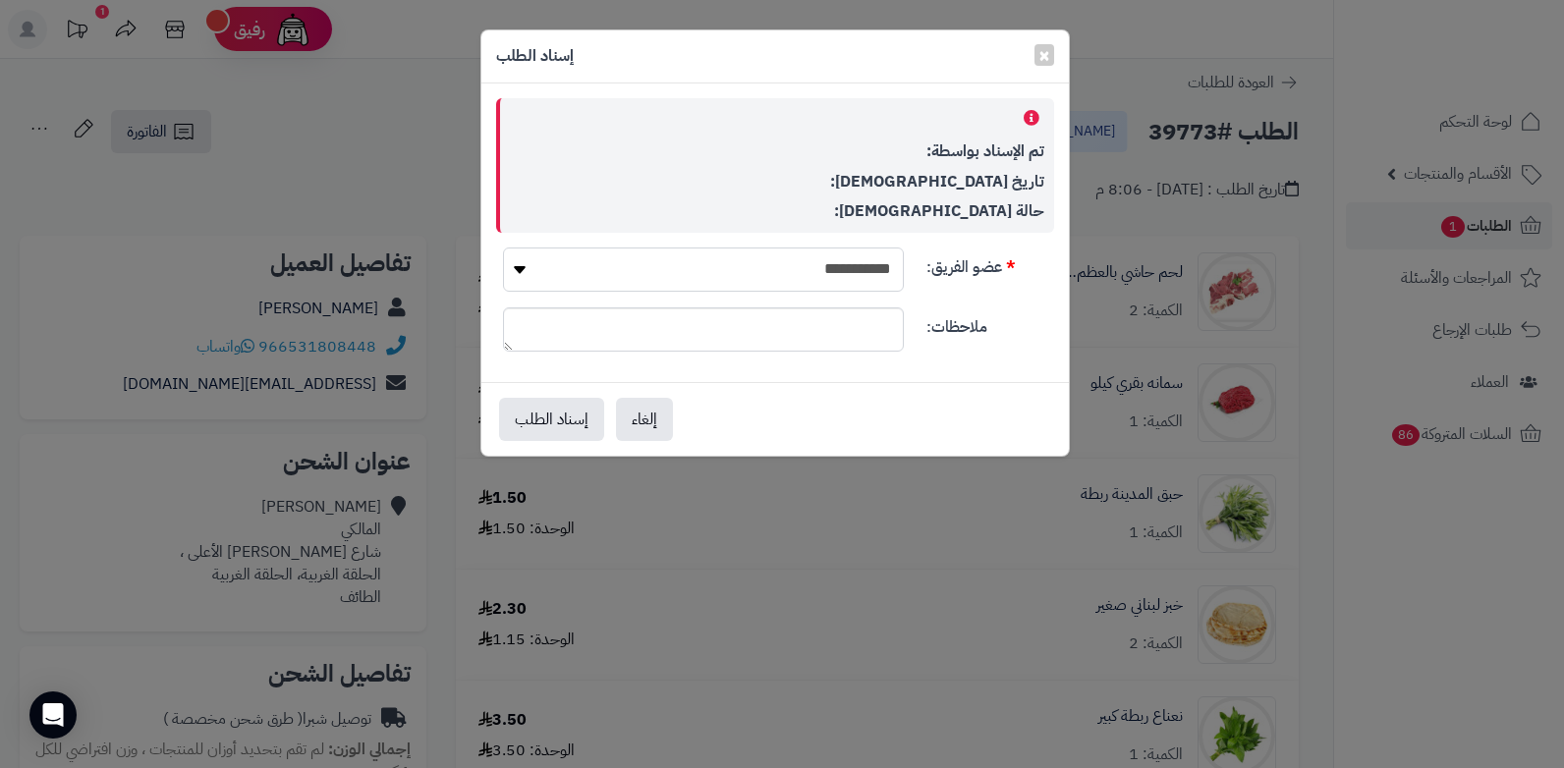
click at [788, 284] on select "**********" at bounding box center [703, 270] width 401 height 44
select select "**"
click at [503, 248] on select "**********" at bounding box center [703, 270] width 401 height 44
drag, startPoint x: 790, startPoint y: 292, endPoint x: 711, endPoint y: 572, distance: 290.8
click at [787, 611] on div "**********" at bounding box center [782, 384] width 1564 height 768
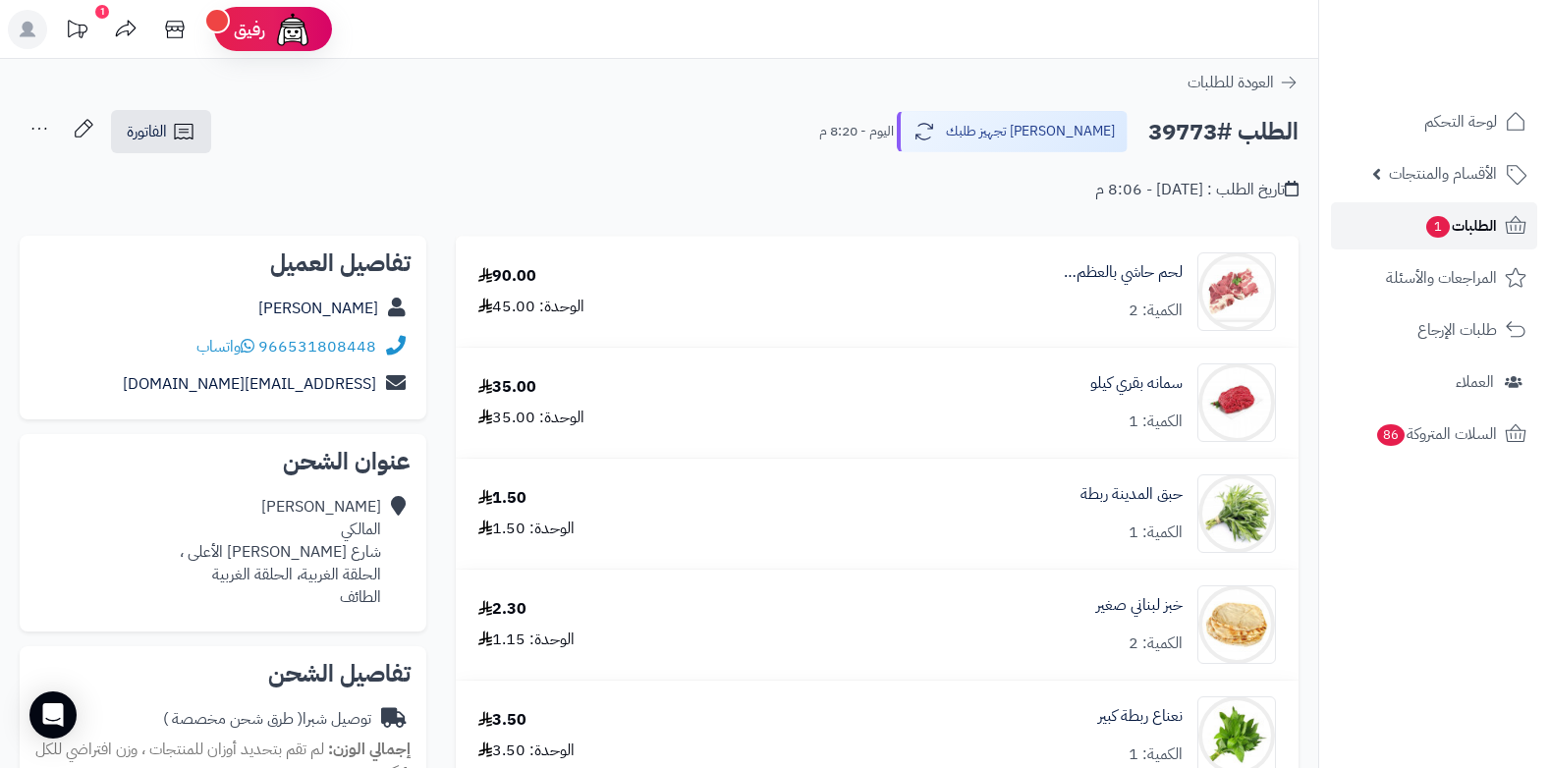
click at [1410, 234] on link "الطلبات 1" at bounding box center [1434, 225] width 206 height 47
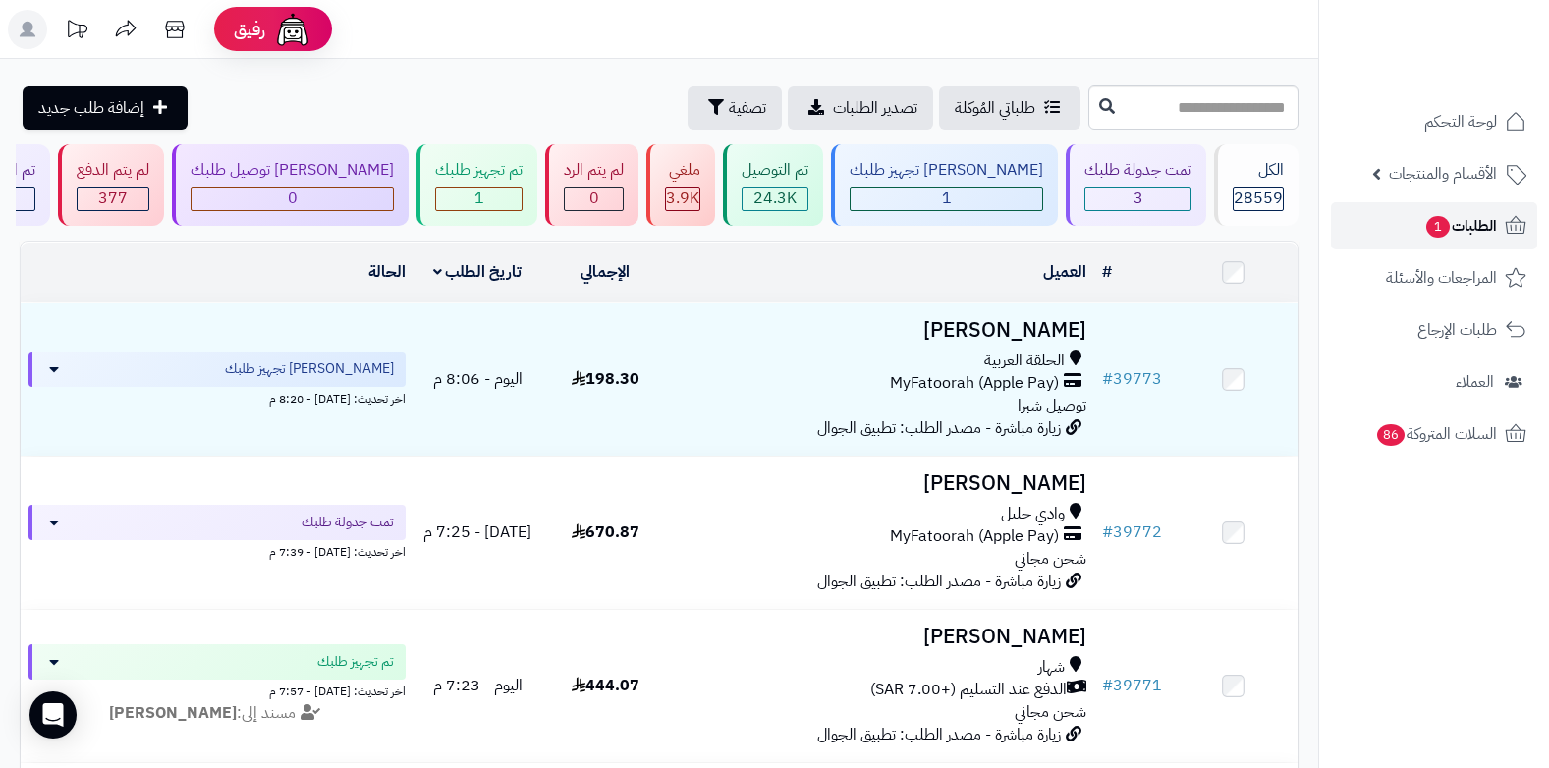
click at [1414, 219] on link "الطلبات 1" at bounding box center [1434, 225] width 206 height 47
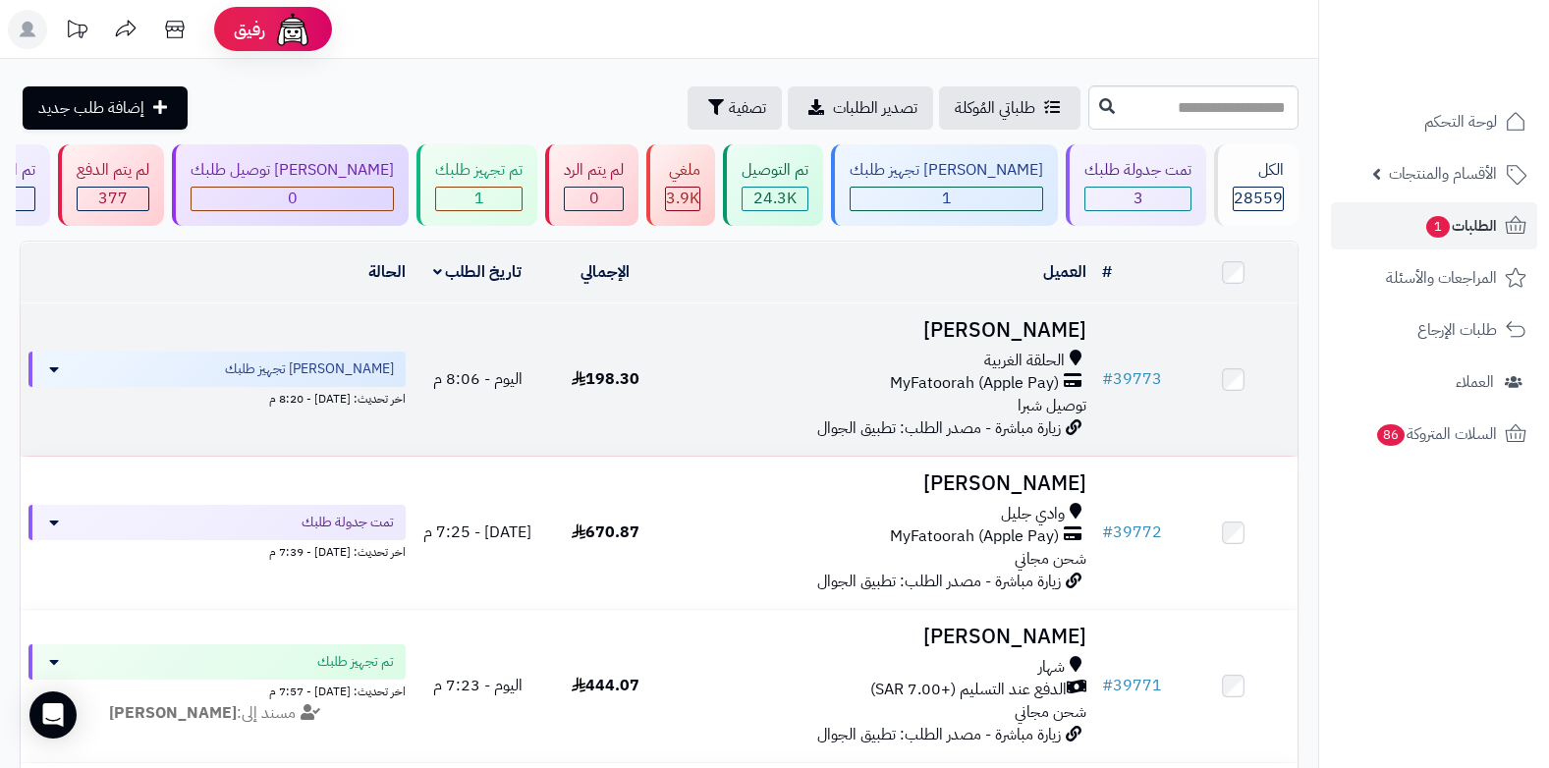
click at [1048, 355] on span "الحلقة الغربية" at bounding box center [1024, 361] width 81 height 23
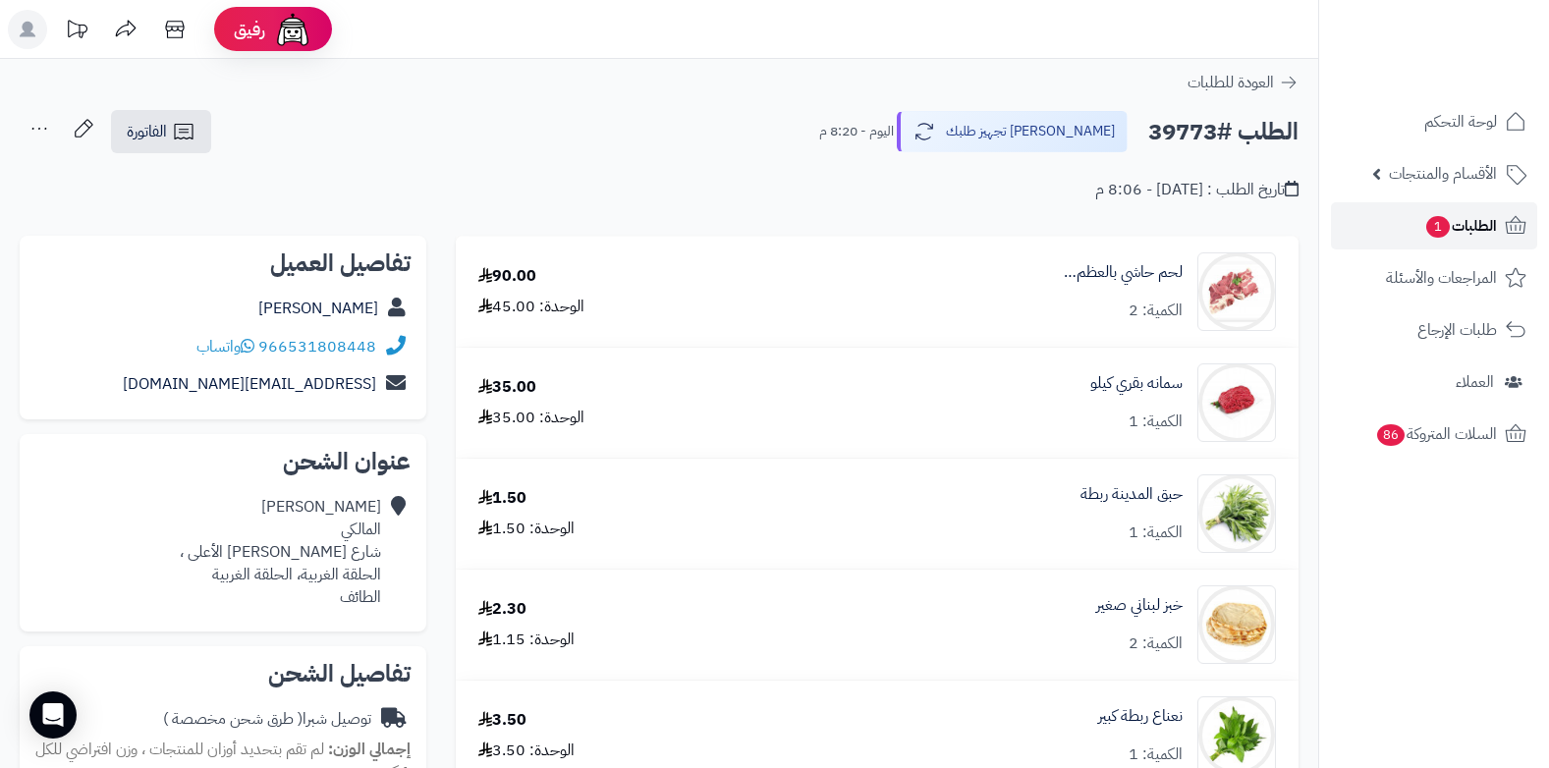
click at [1465, 216] on span "الطلبات 1" at bounding box center [1460, 226] width 73 height 28
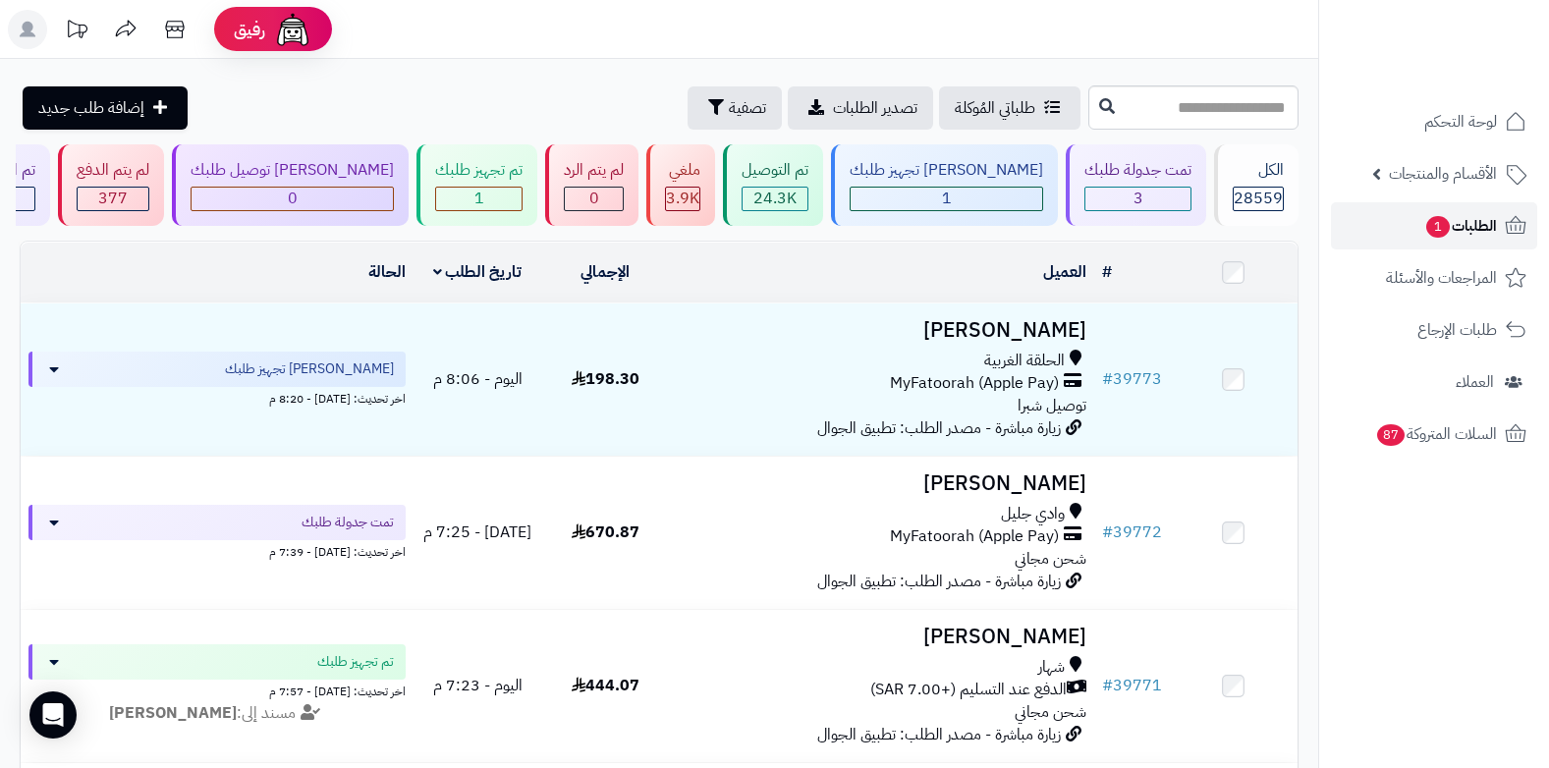
click at [1476, 211] on link "الطلبات 1" at bounding box center [1434, 225] width 206 height 47
click at [1417, 165] on span "الأقسام والمنتجات" at bounding box center [1443, 174] width 108 height 28
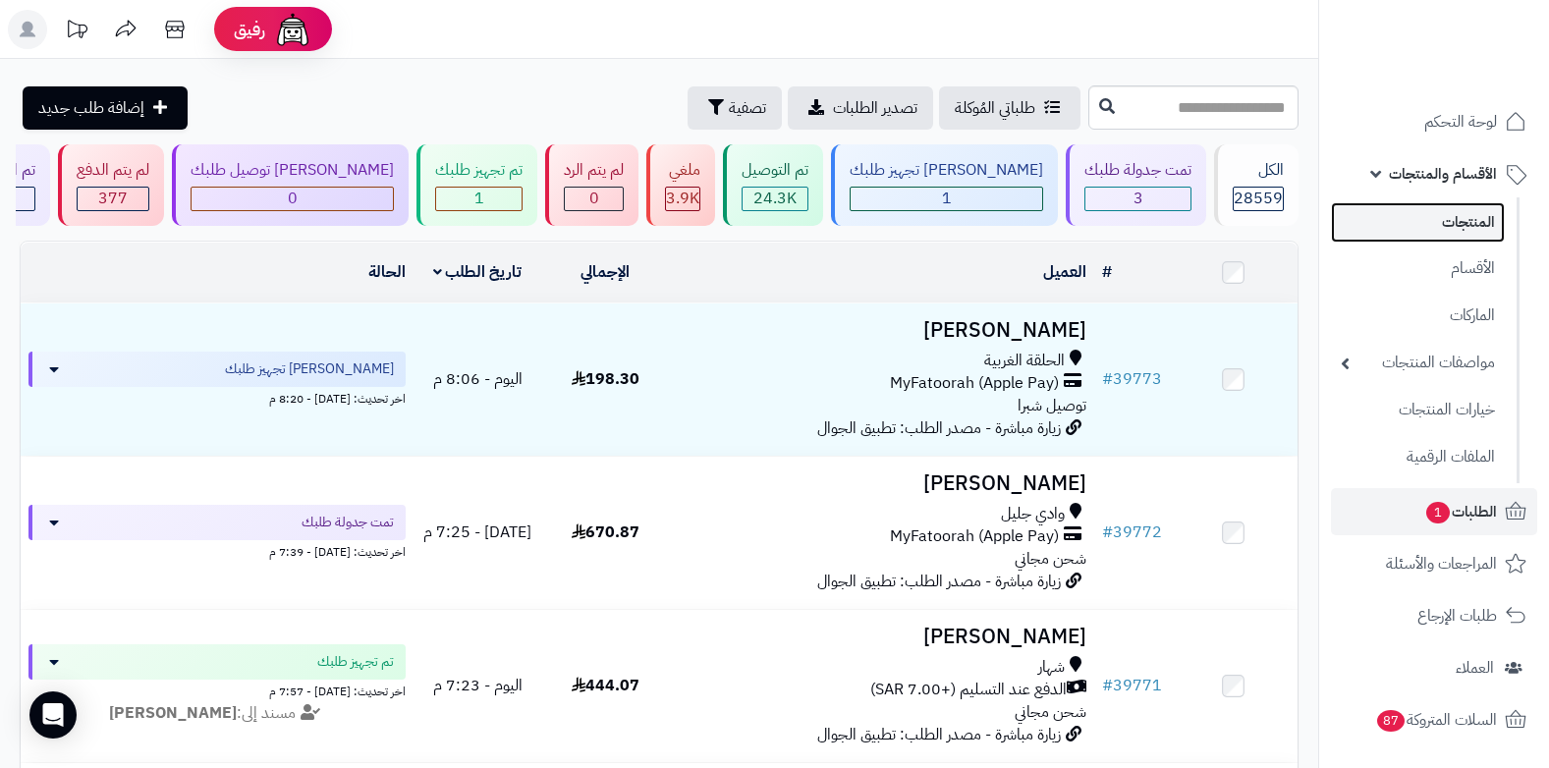
click at [1420, 225] on link "المنتجات" at bounding box center [1418, 222] width 174 height 40
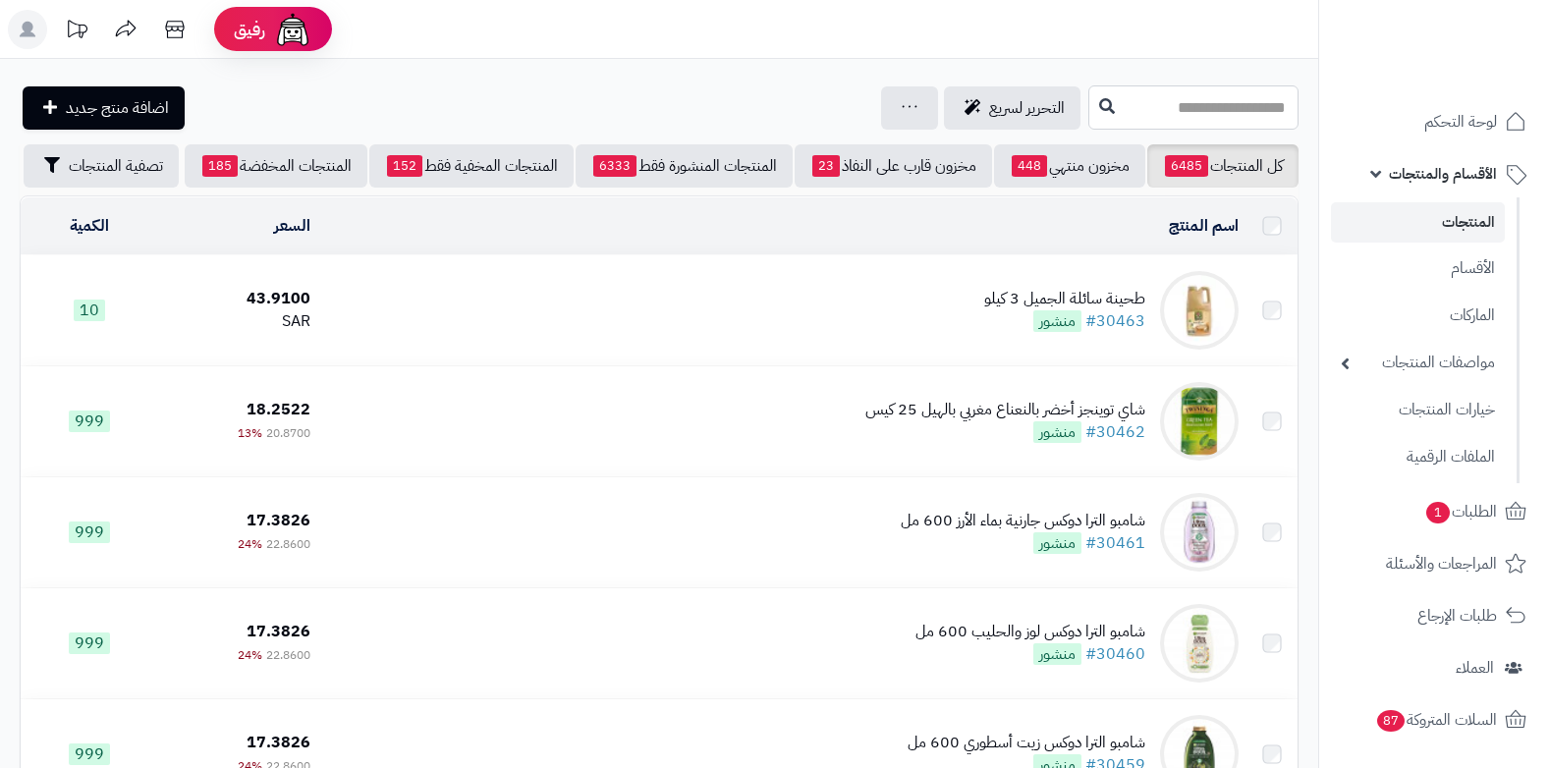
click at [1203, 106] on input "text" at bounding box center [1193, 107] width 210 height 44
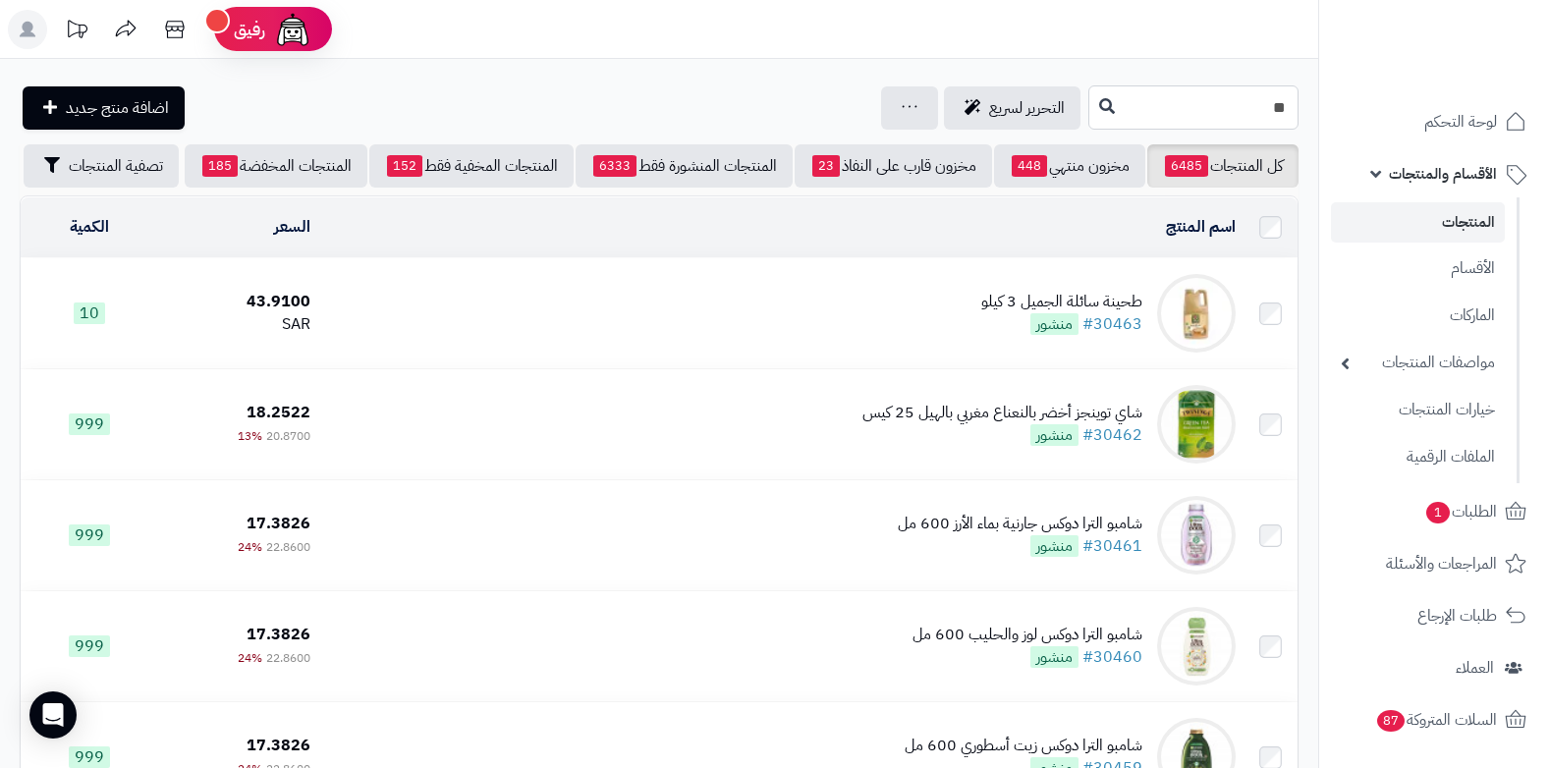
type input "*"
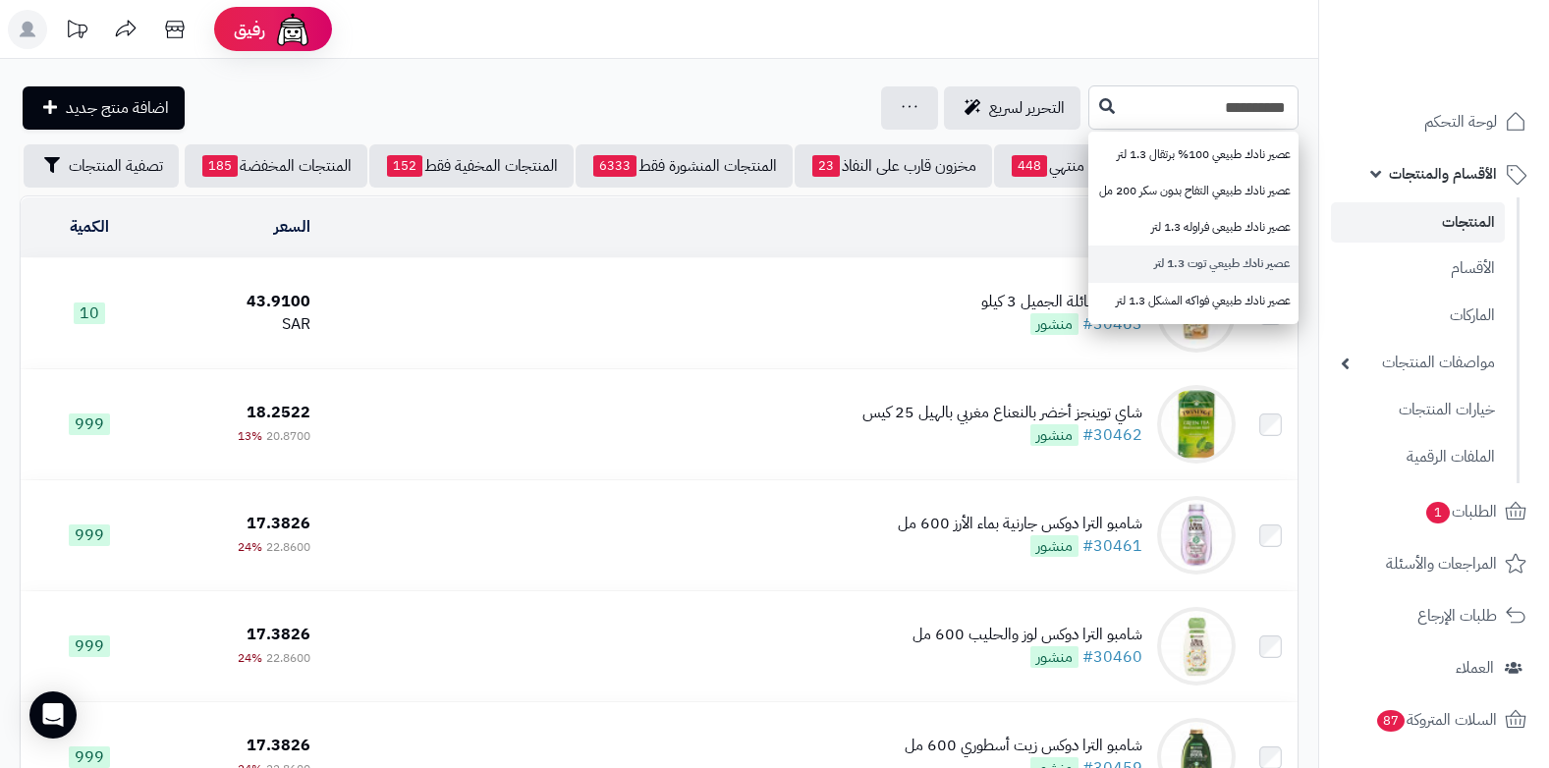
type input "*********"
click at [1201, 255] on link "عصير نادك طبيعي توت 1.3 لتر" at bounding box center [1193, 264] width 210 height 36
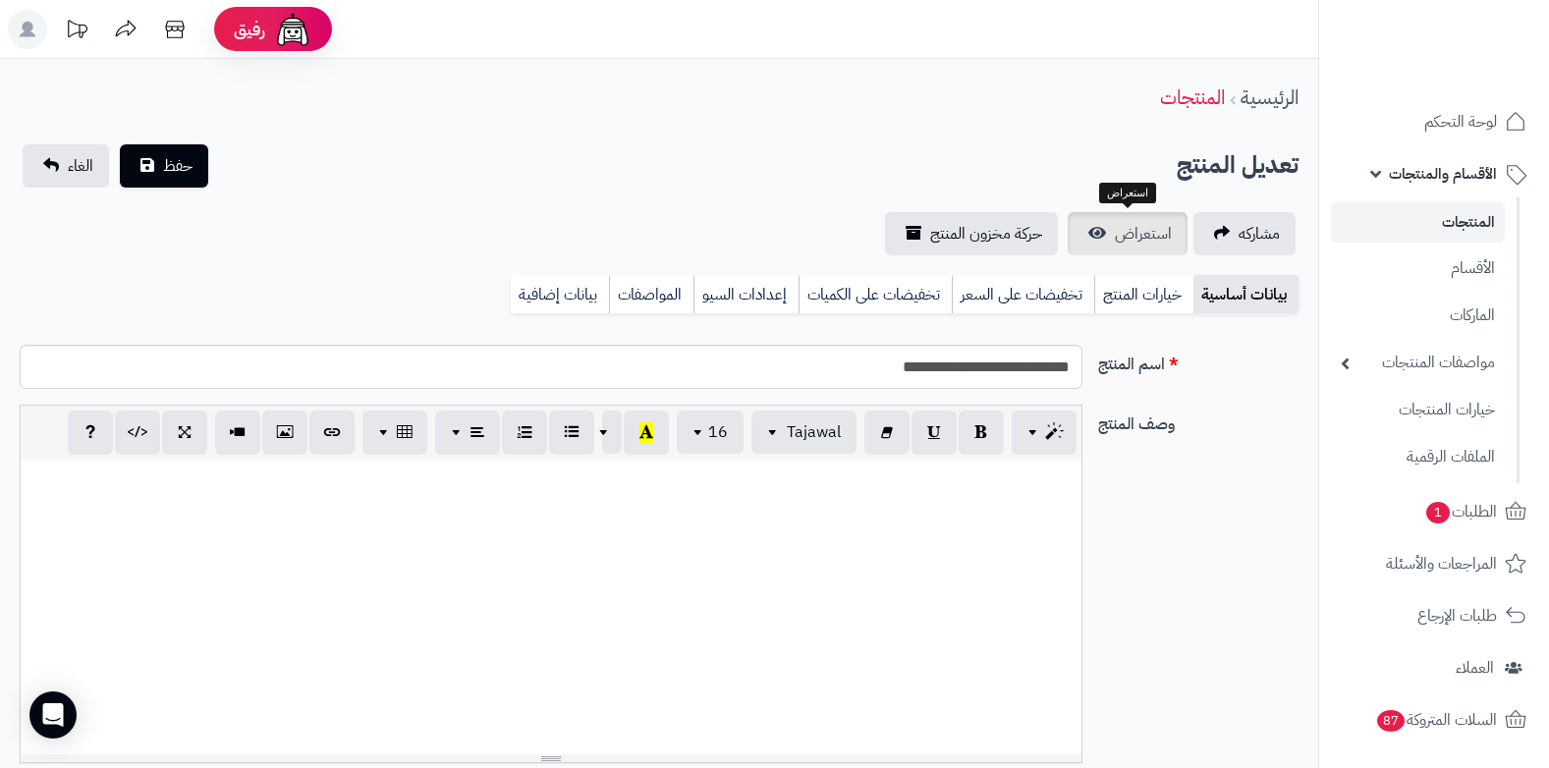
scroll to position [1783, 0]
click at [1162, 233] on span "استعراض" at bounding box center [1143, 234] width 57 height 24
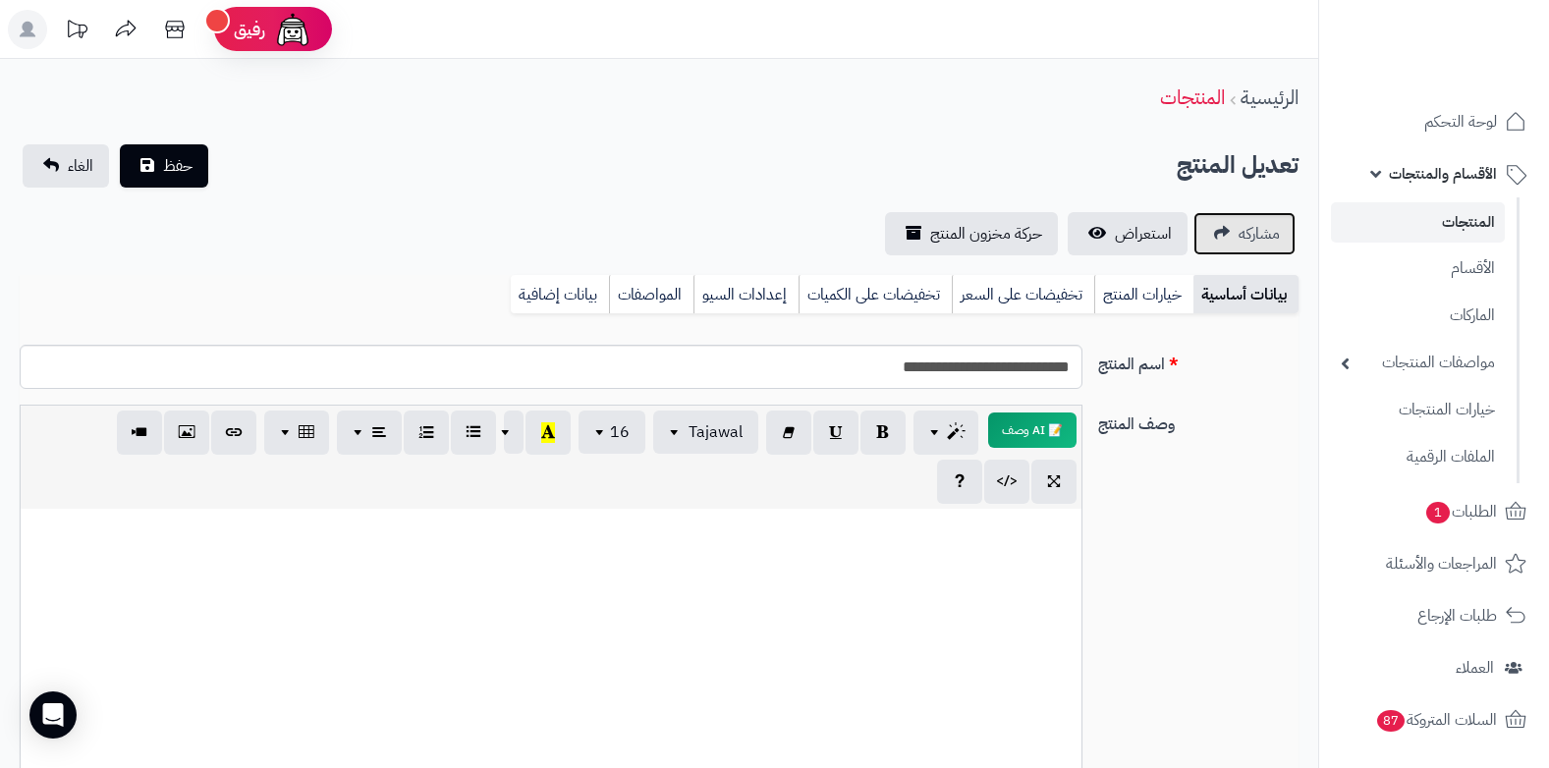
click at [1217, 241] on link "مشاركه" at bounding box center [1244, 233] width 102 height 43
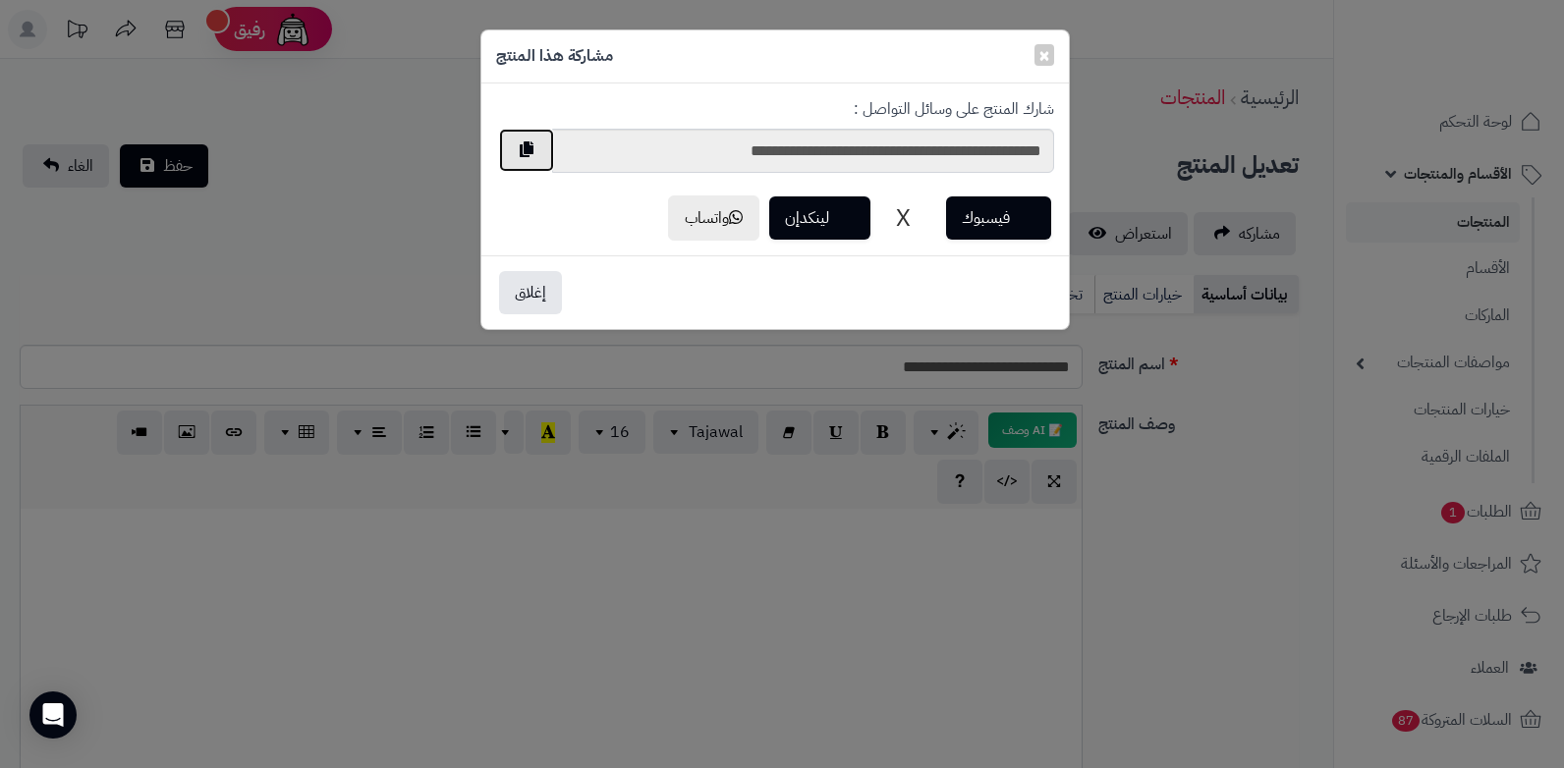
click at [524, 164] on button "button" at bounding box center [526, 150] width 55 height 43
click at [611, 87] on div "**********" at bounding box center [774, 169] width 587 height 172
click at [522, 289] on button "إغلاق" at bounding box center [530, 291] width 63 height 43
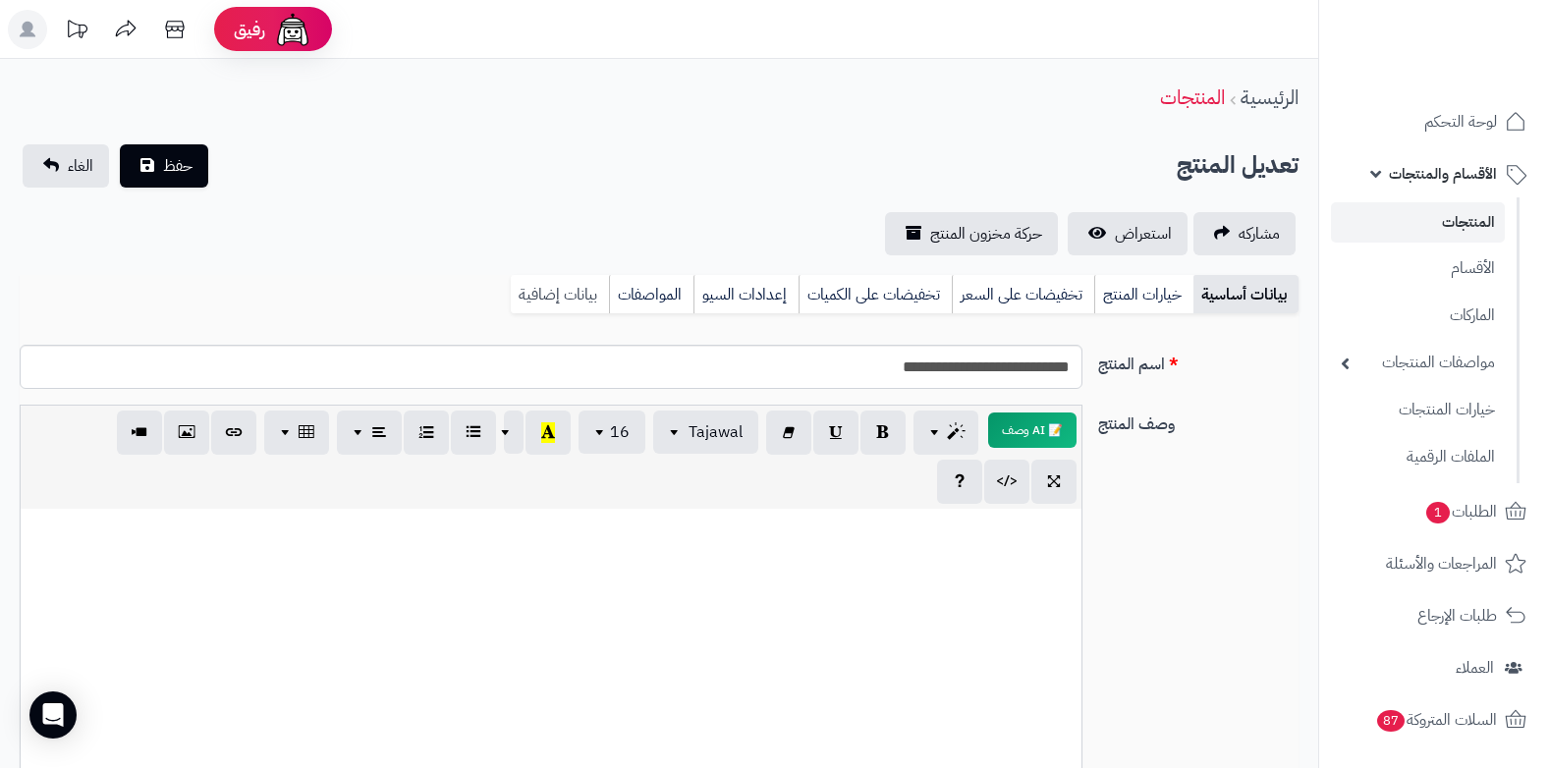
click at [580, 286] on link "بيانات إضافية" at bounding box center [560, 294] width 98 height 39
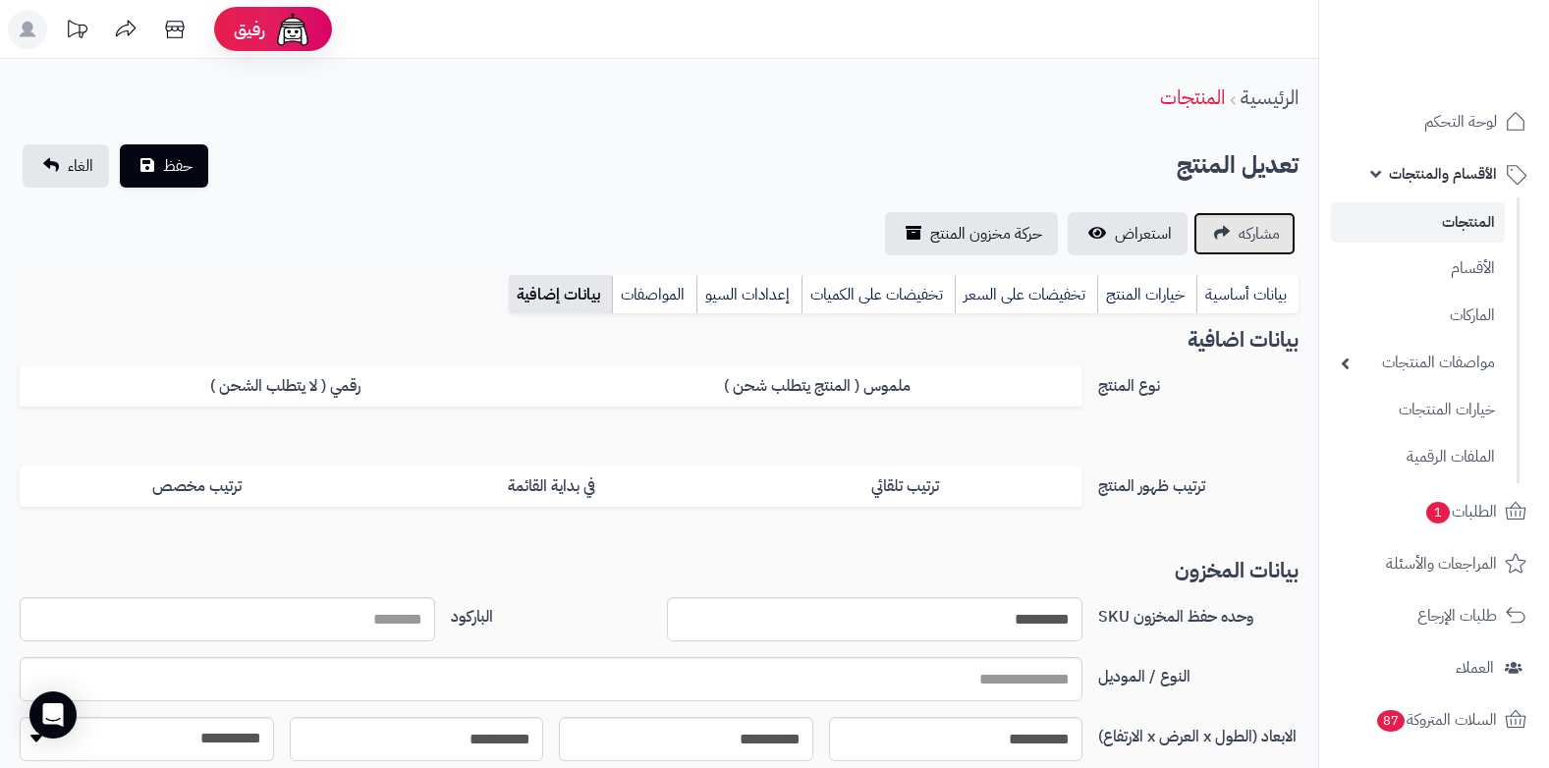
click at [1260, 238] on span "مشاركه" at bounding box center [1259, 234] width 41 height 24
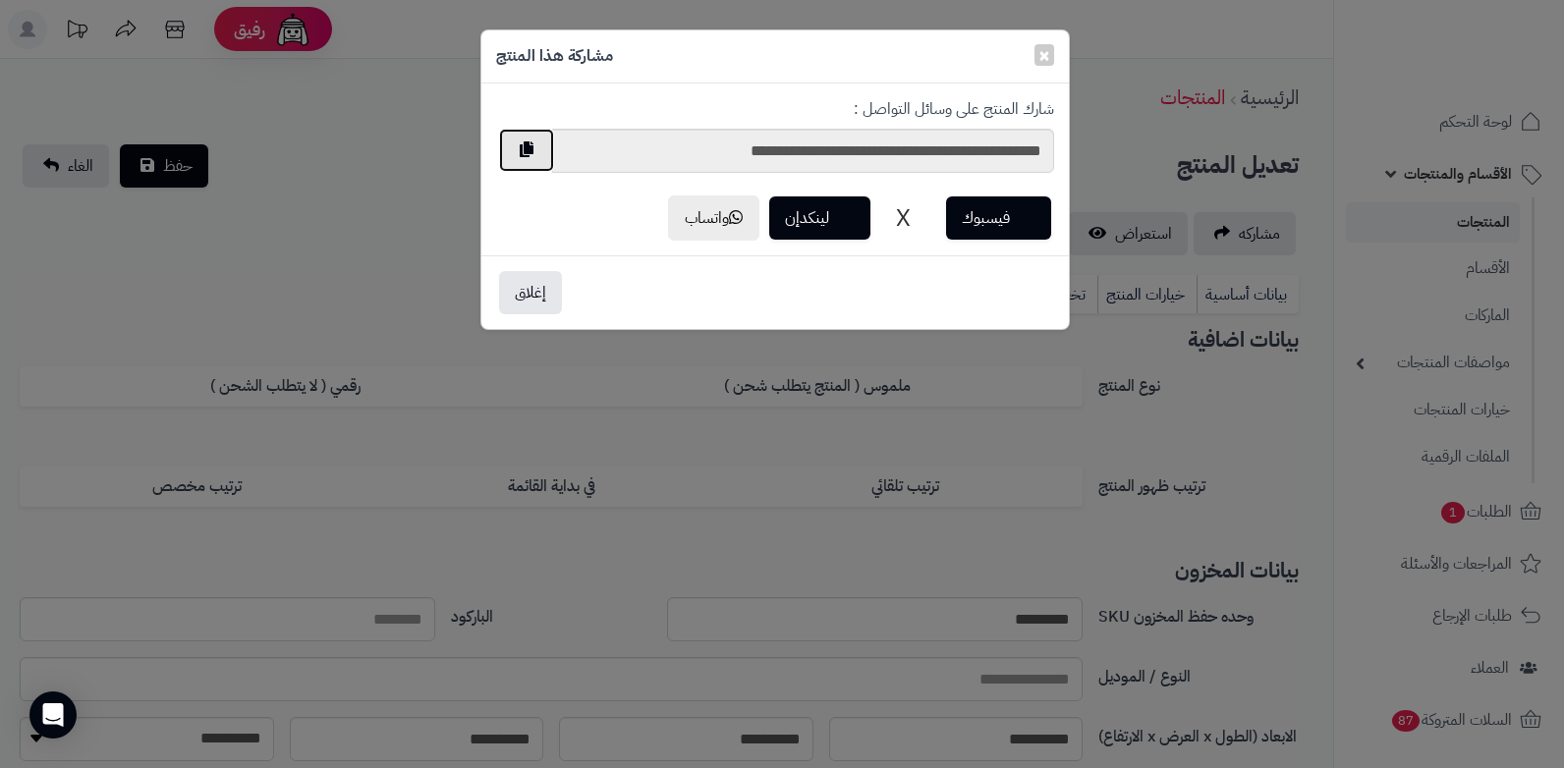
click at [523, 147] on button "button" at bounding box center [526, 150] width 55 height 43
click at [509, 296] on button "إغلاق" at bounding box center [530, 291] width 63 height 43
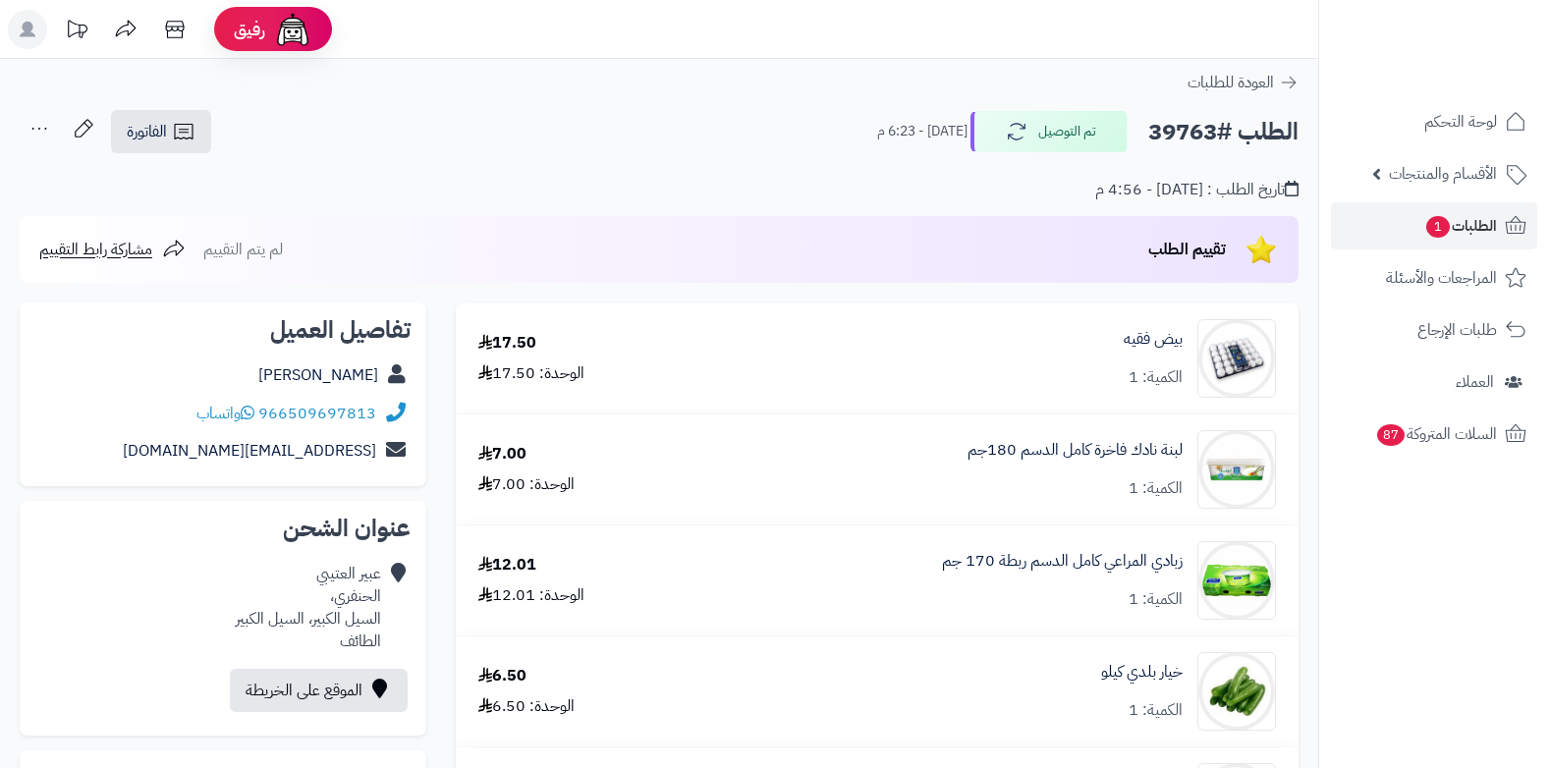
scroll to position [2259, 0]
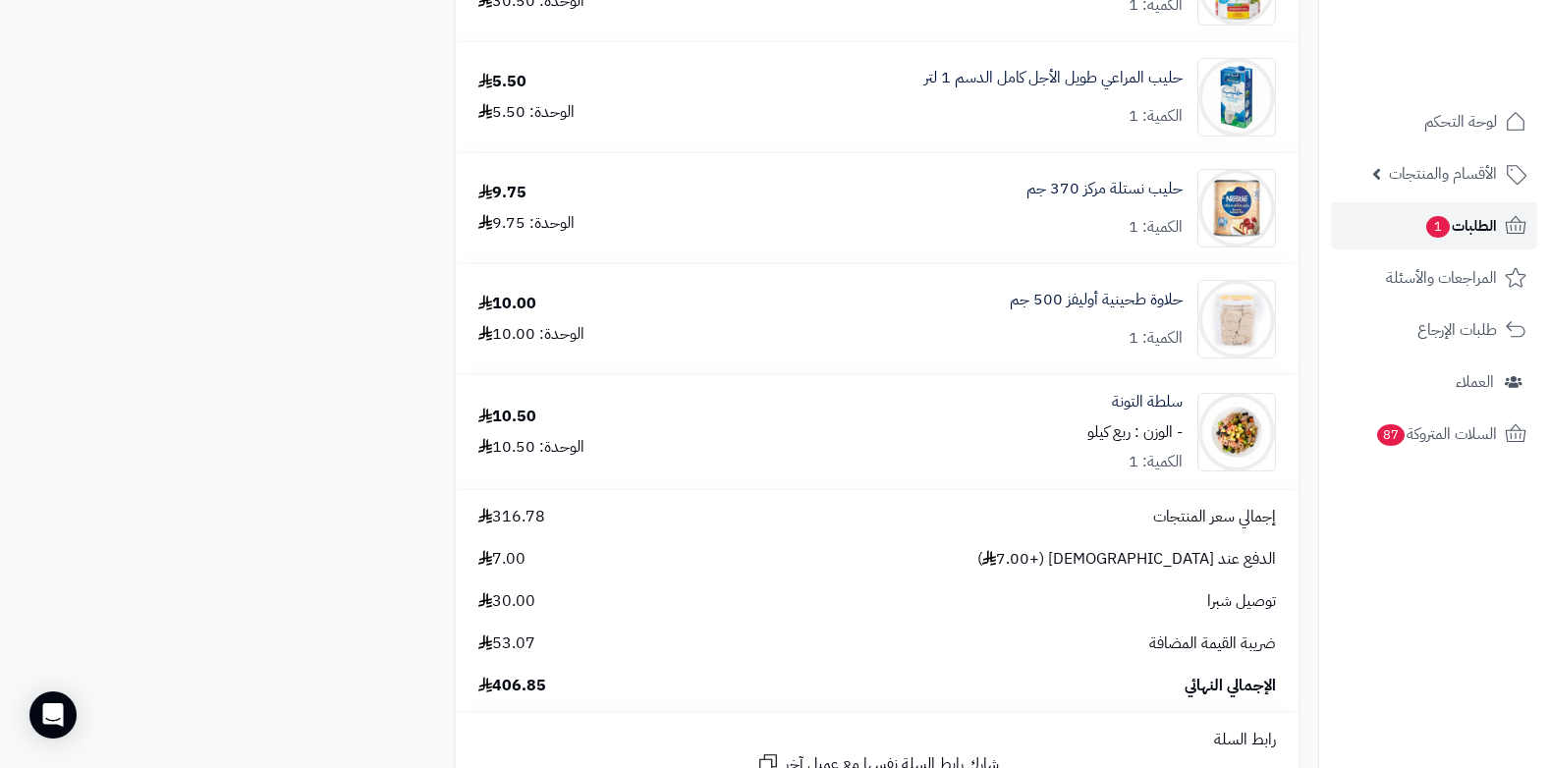
click at [1442, 237] on span "الطلبات 1" at bounding box center [1460, 226] width 73 height 28
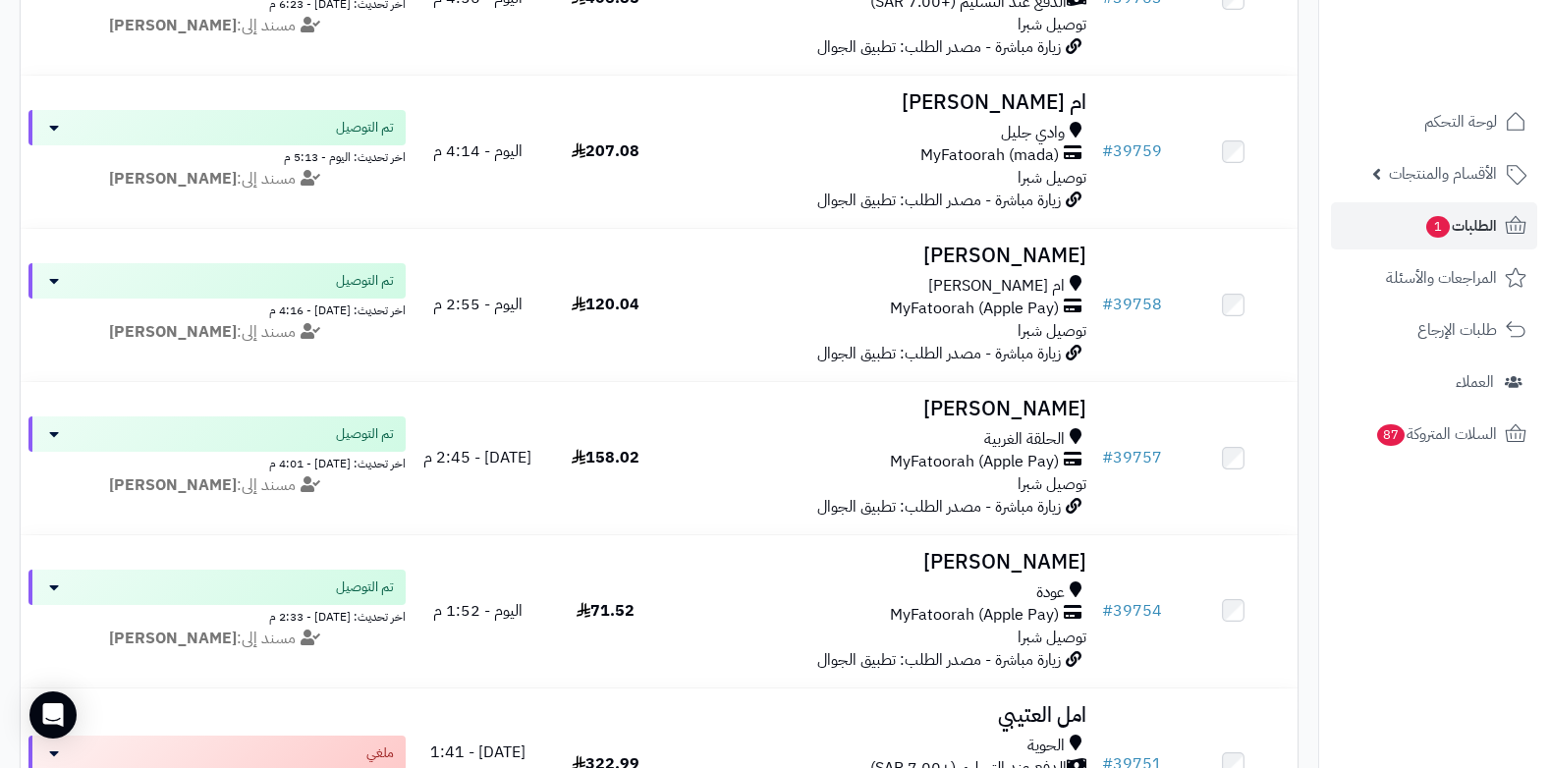
scroll to position [1473, 0]
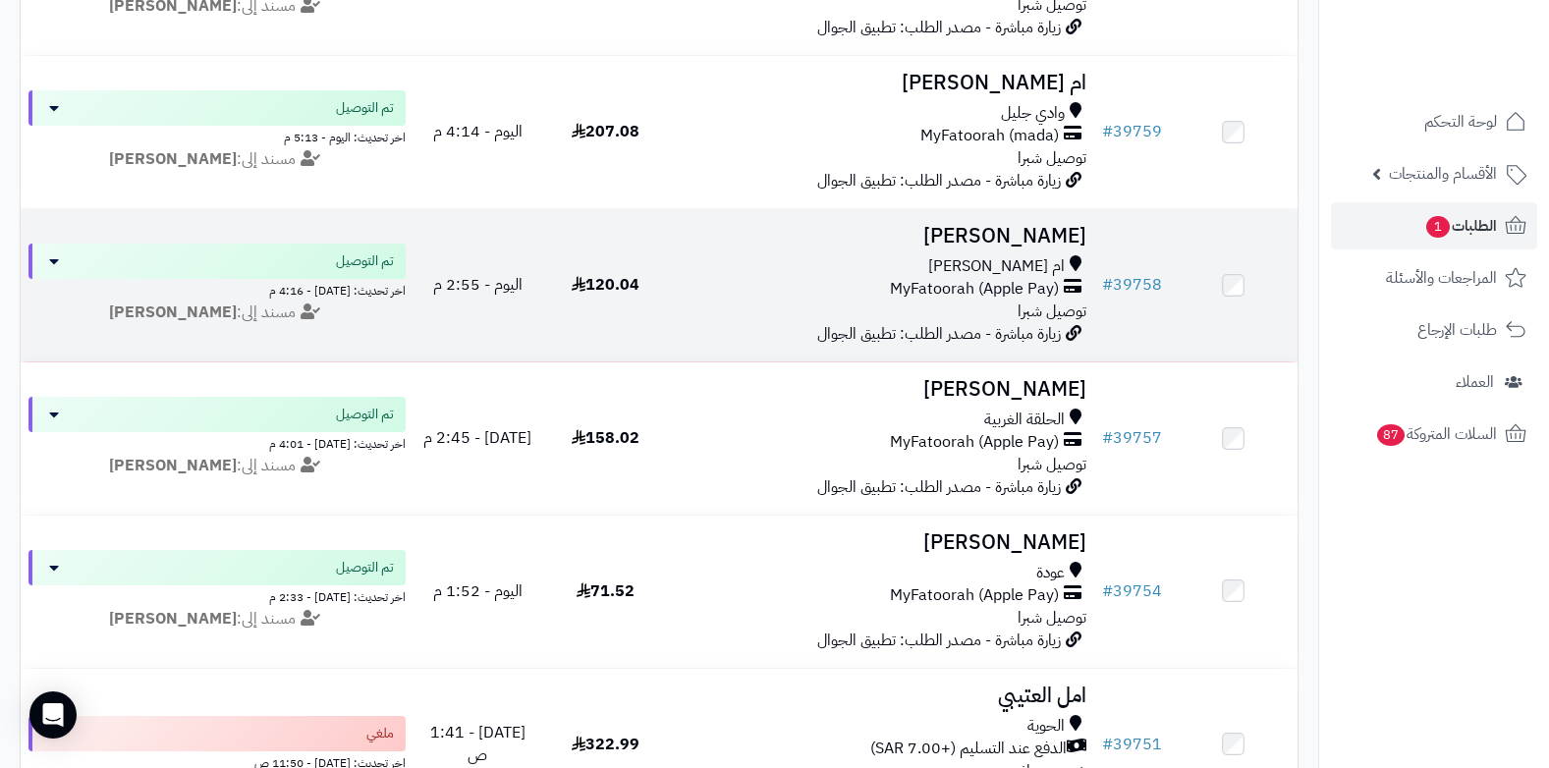
click at [1052, 273] on span "ام العراد" at bounding box center [996, 266] width 137 height 23
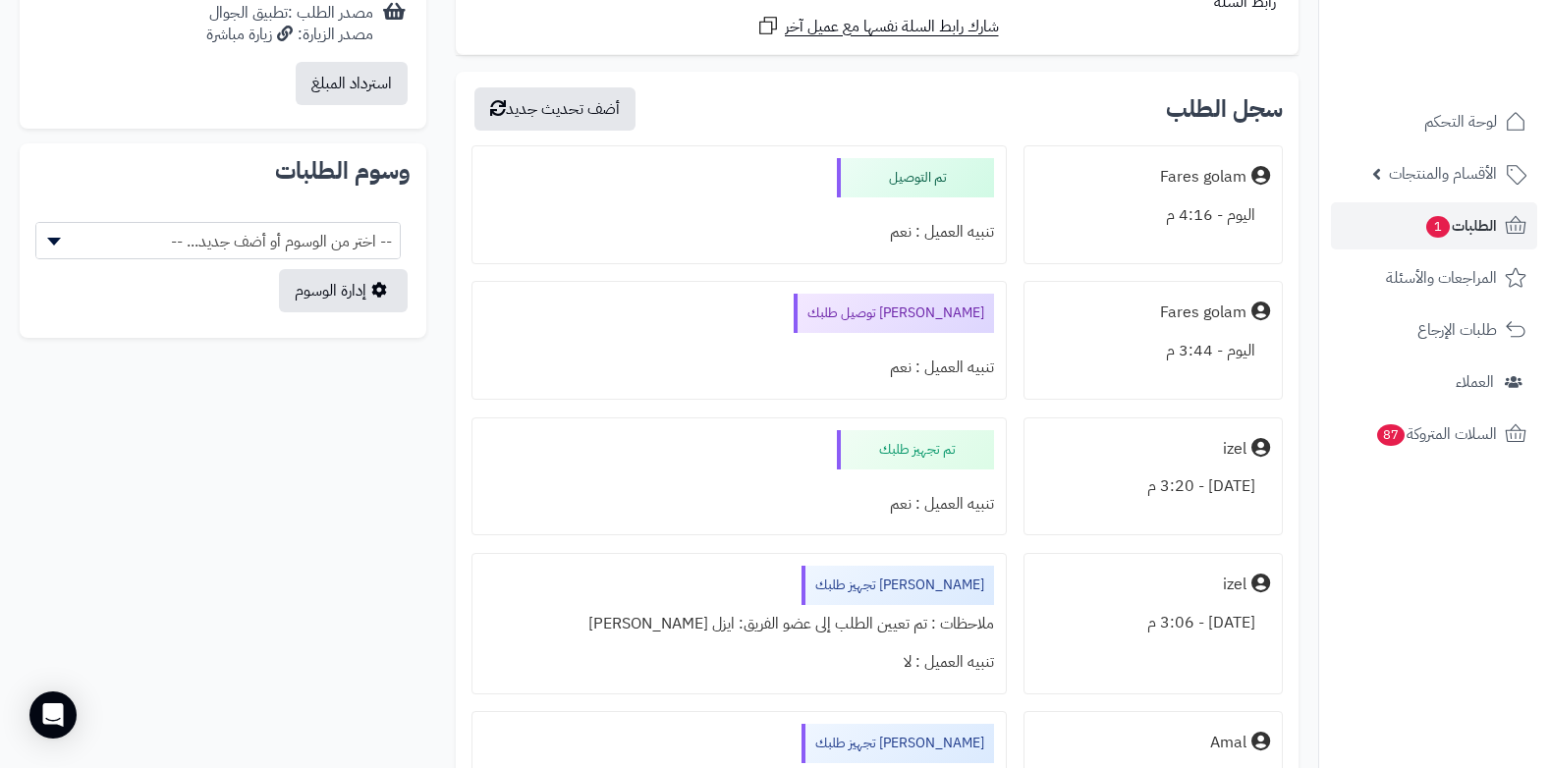
scroll to position [1179, 0]
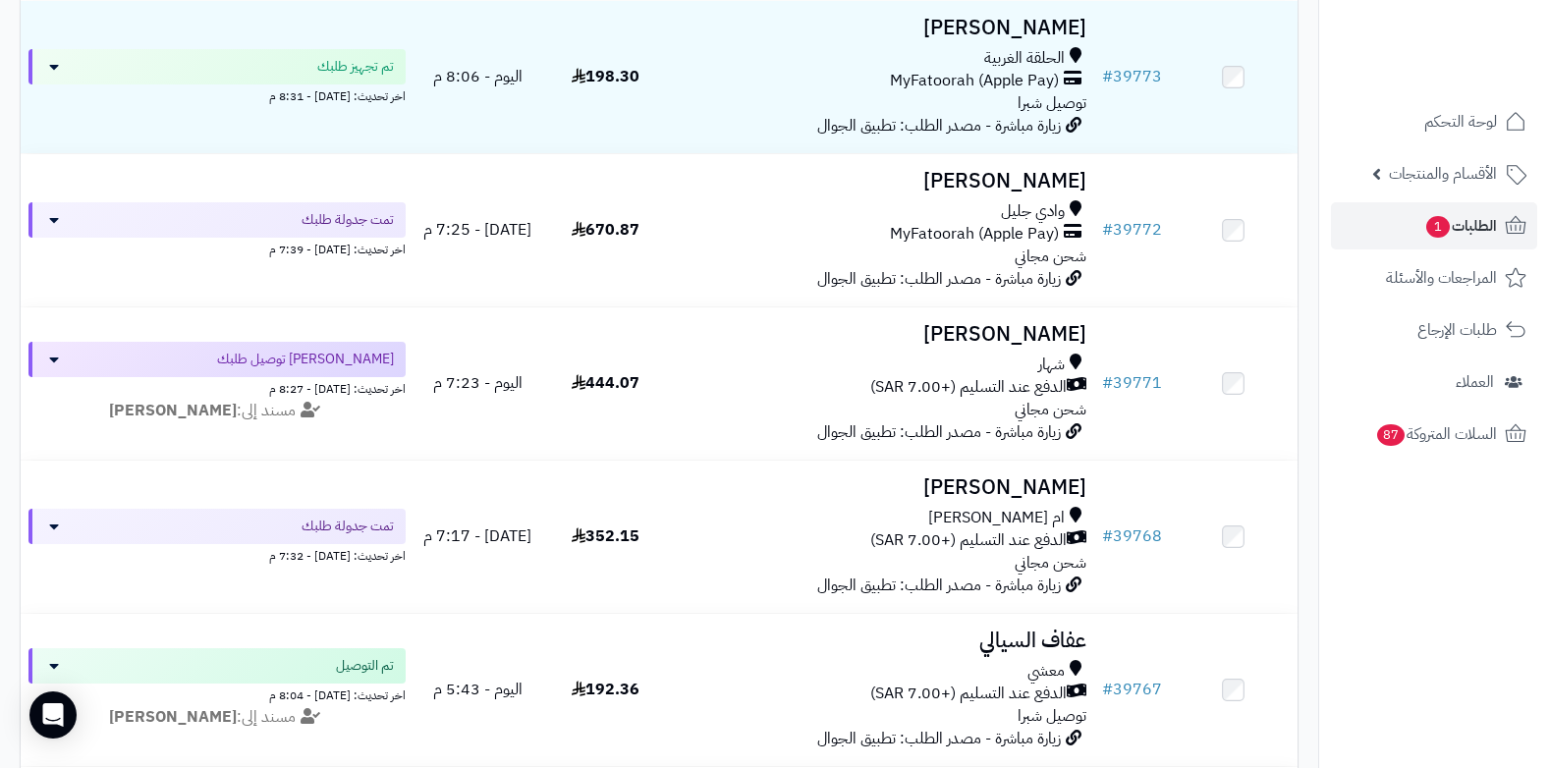
scroll to position [295, 0]
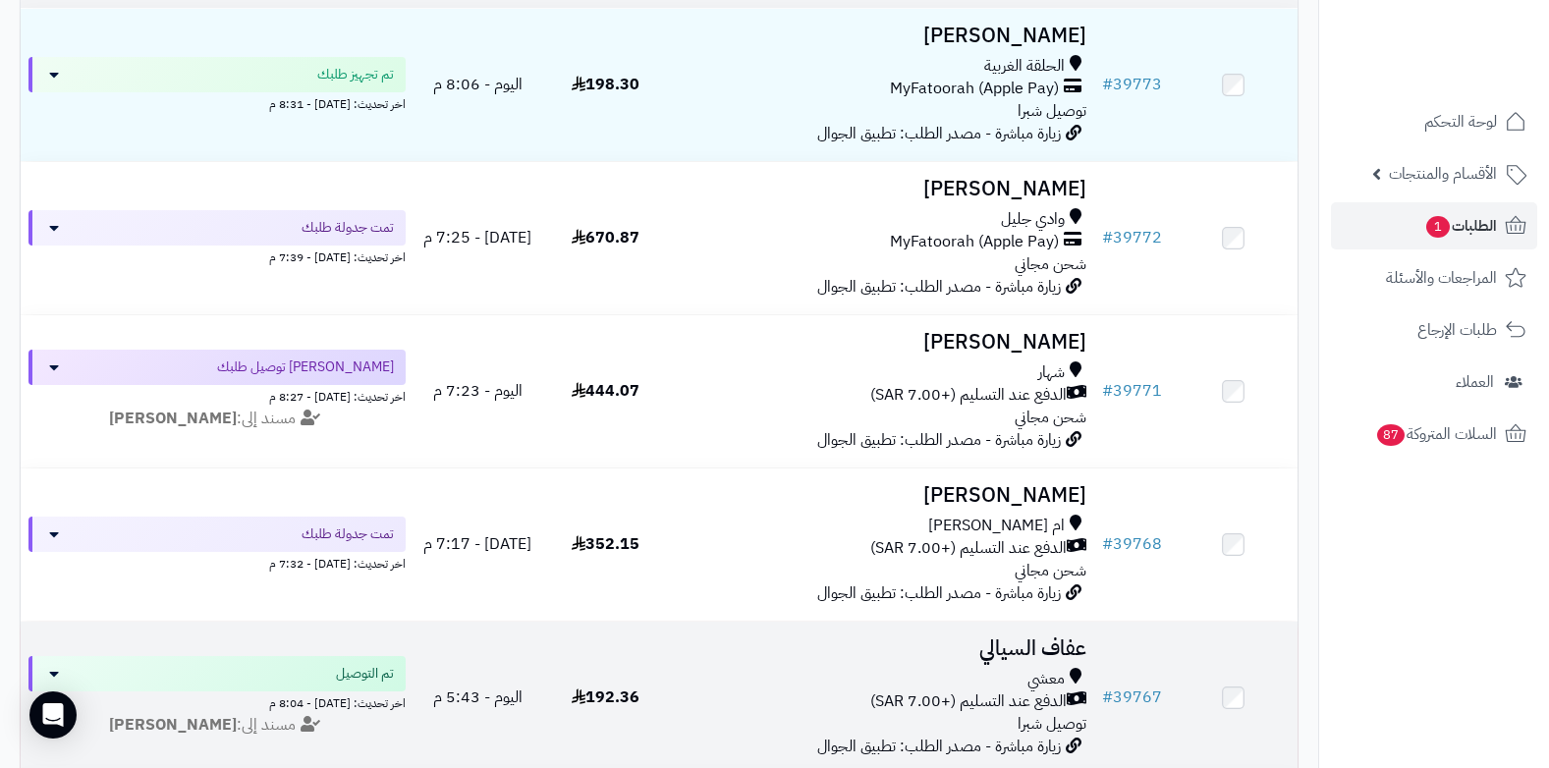
click at [997, 643] on h3 "عفاف السيالي" at bounding box center [882, 648] width 410 height 23
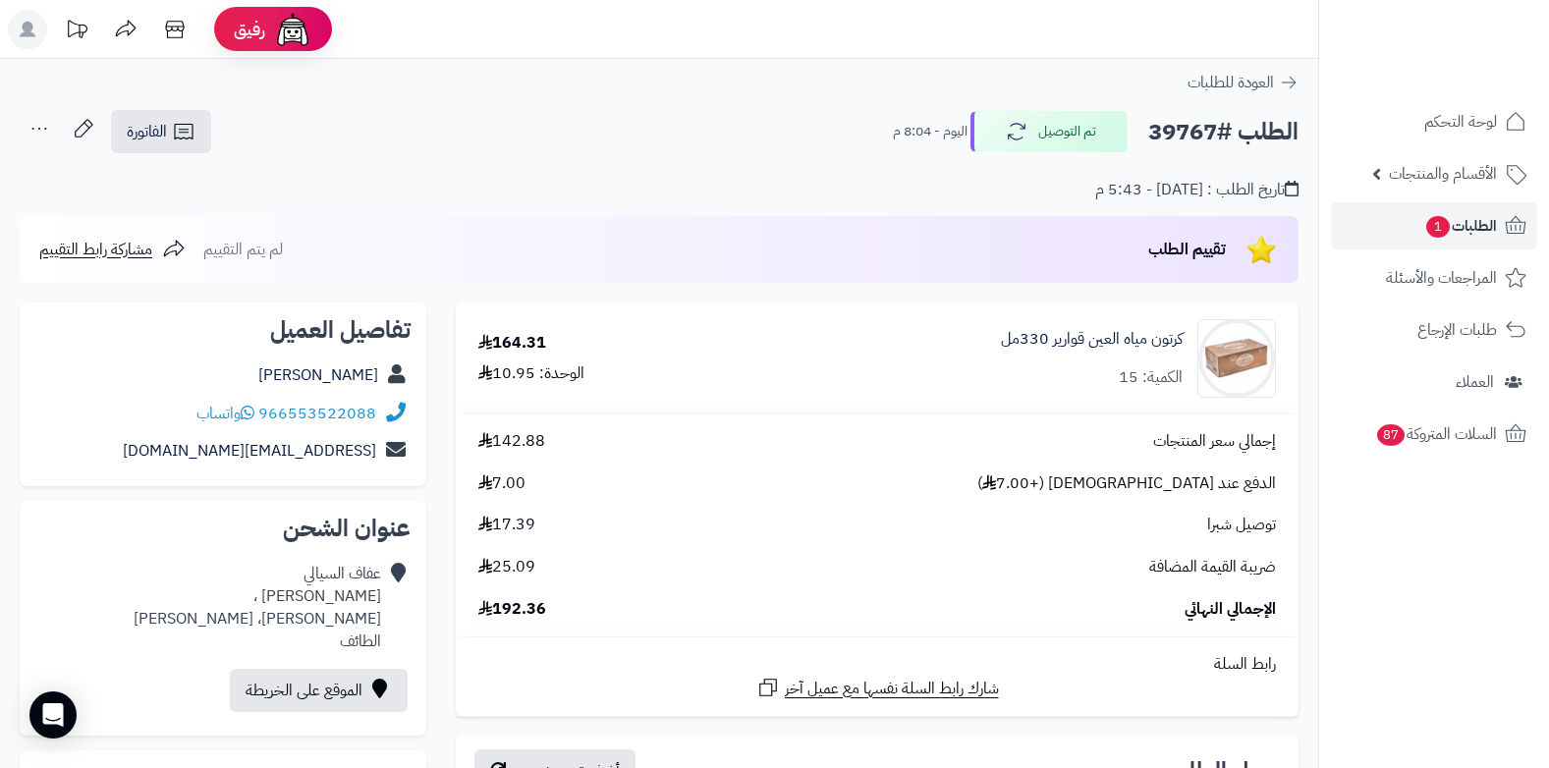
scroll to position [393, 0]
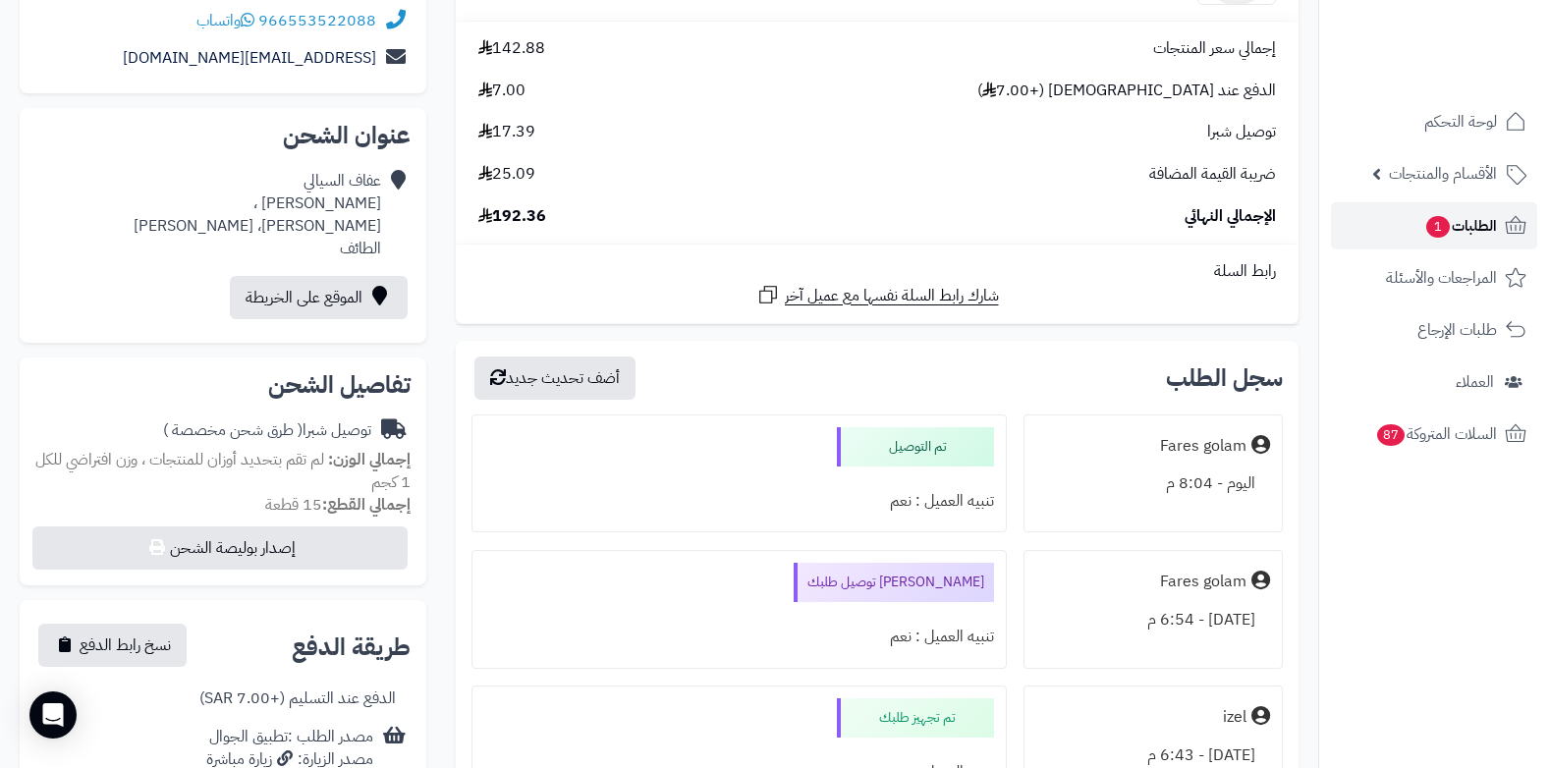
click at [1461, 228] on span "الطلبات 1" at bounding box center [1460, 226] width 73 height 28
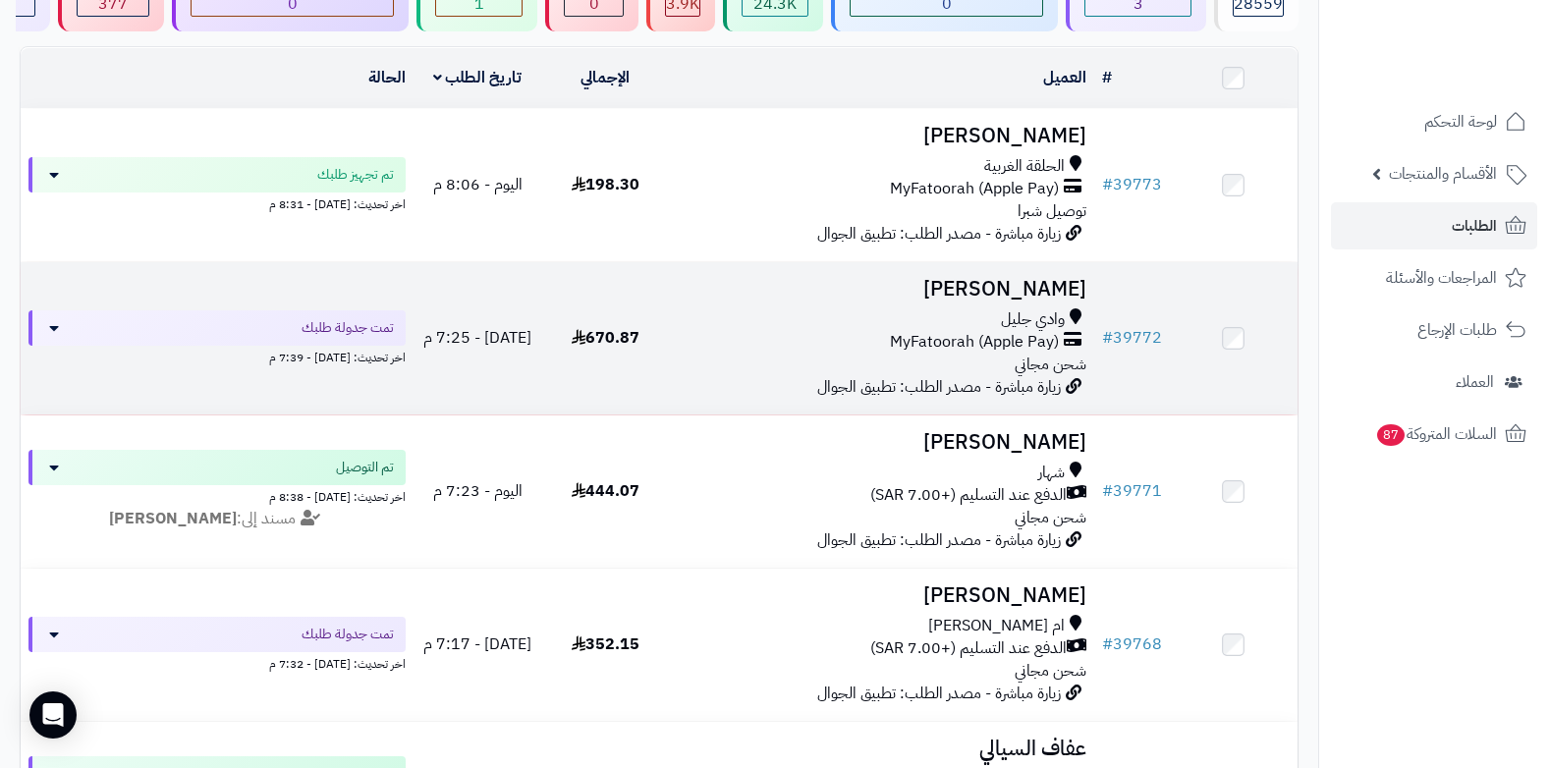
scroll to position [196, 0]
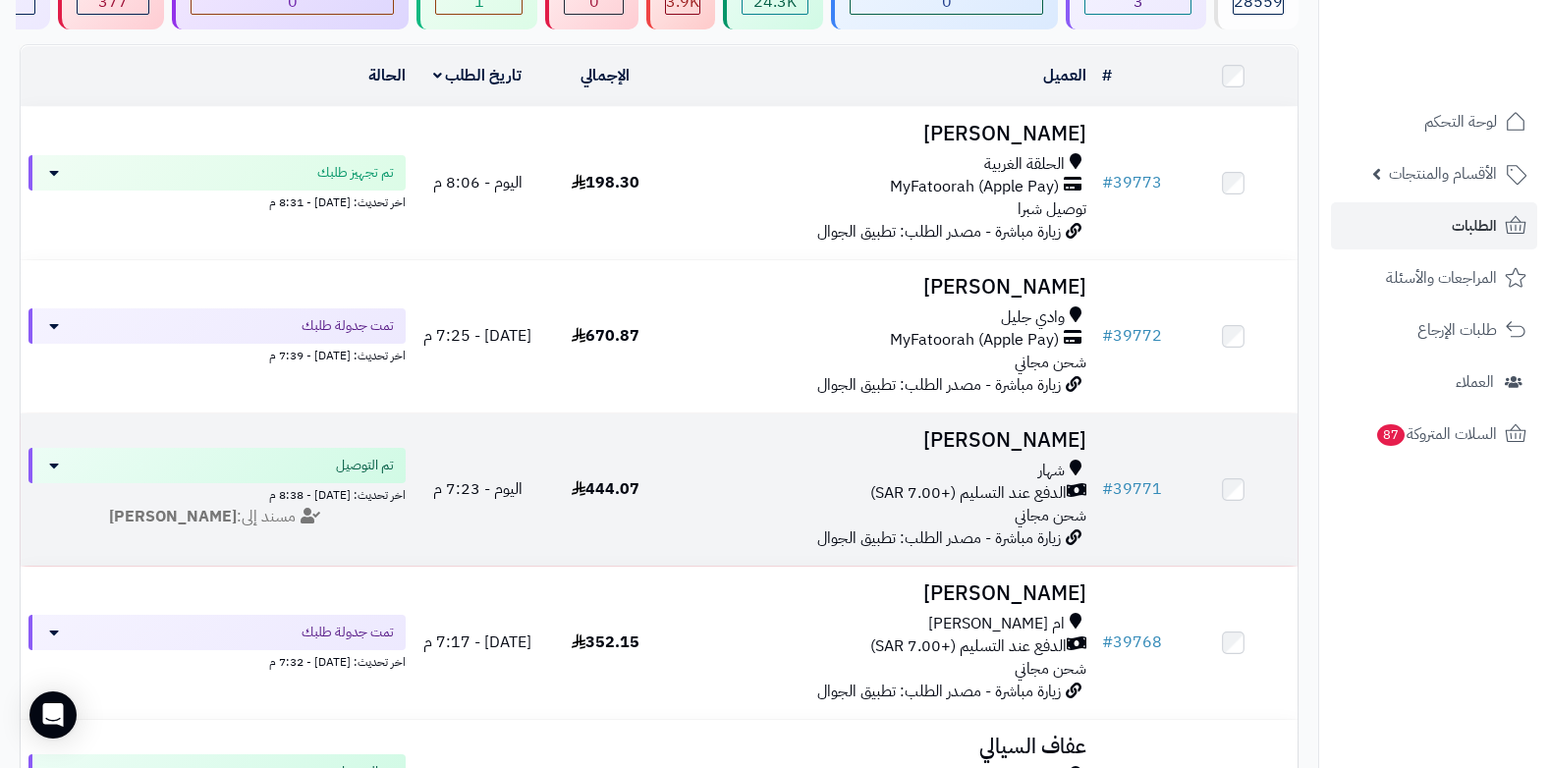
click at [987, 488] on span "الدفع عند التسليم (+7.00 SAR)" at bounding box center [968, 493] width 196 height 23
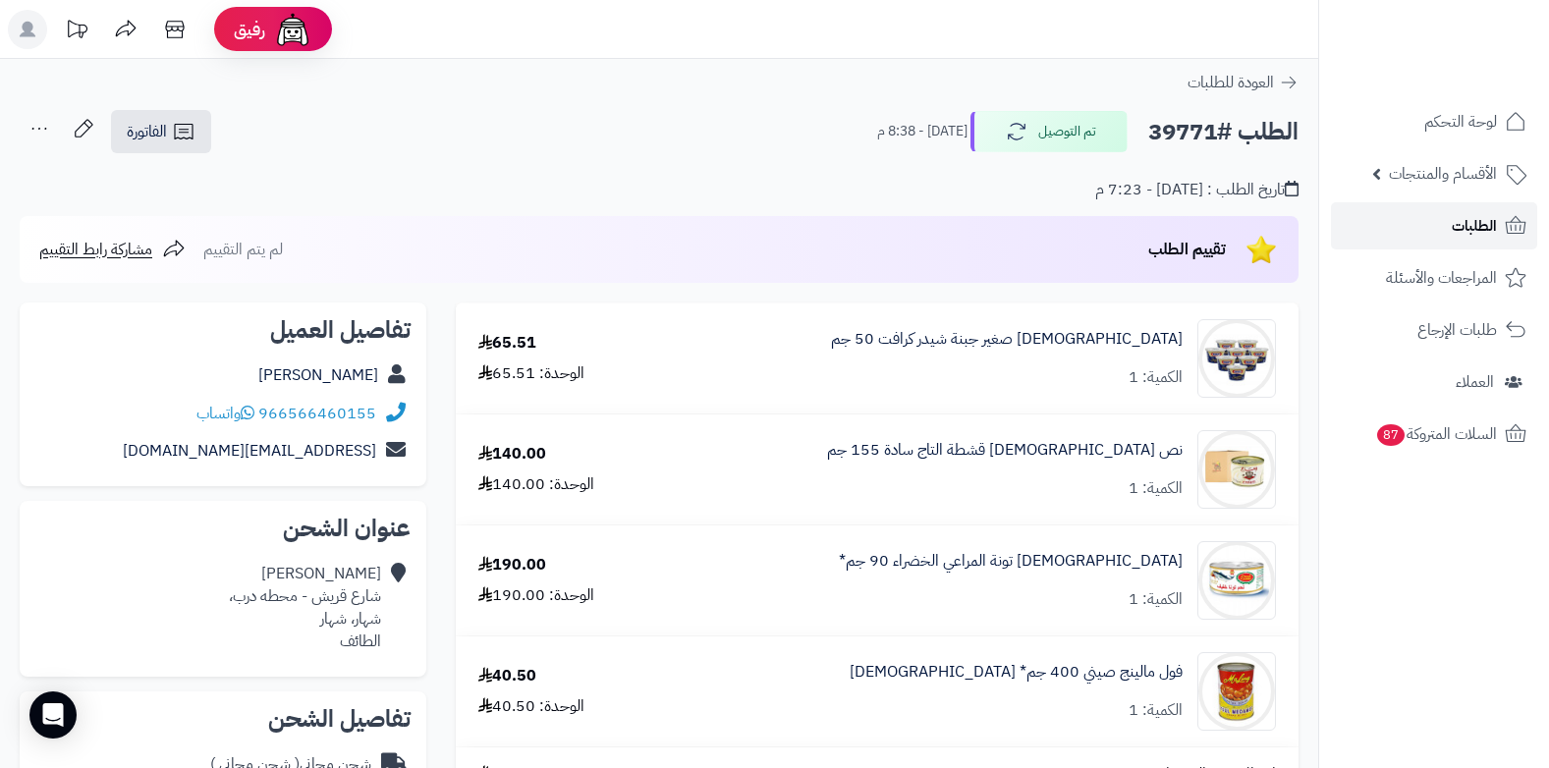
click at [1479, 221] on span "الطلبات" at bounding box center [1474, 226] width 45 height 28
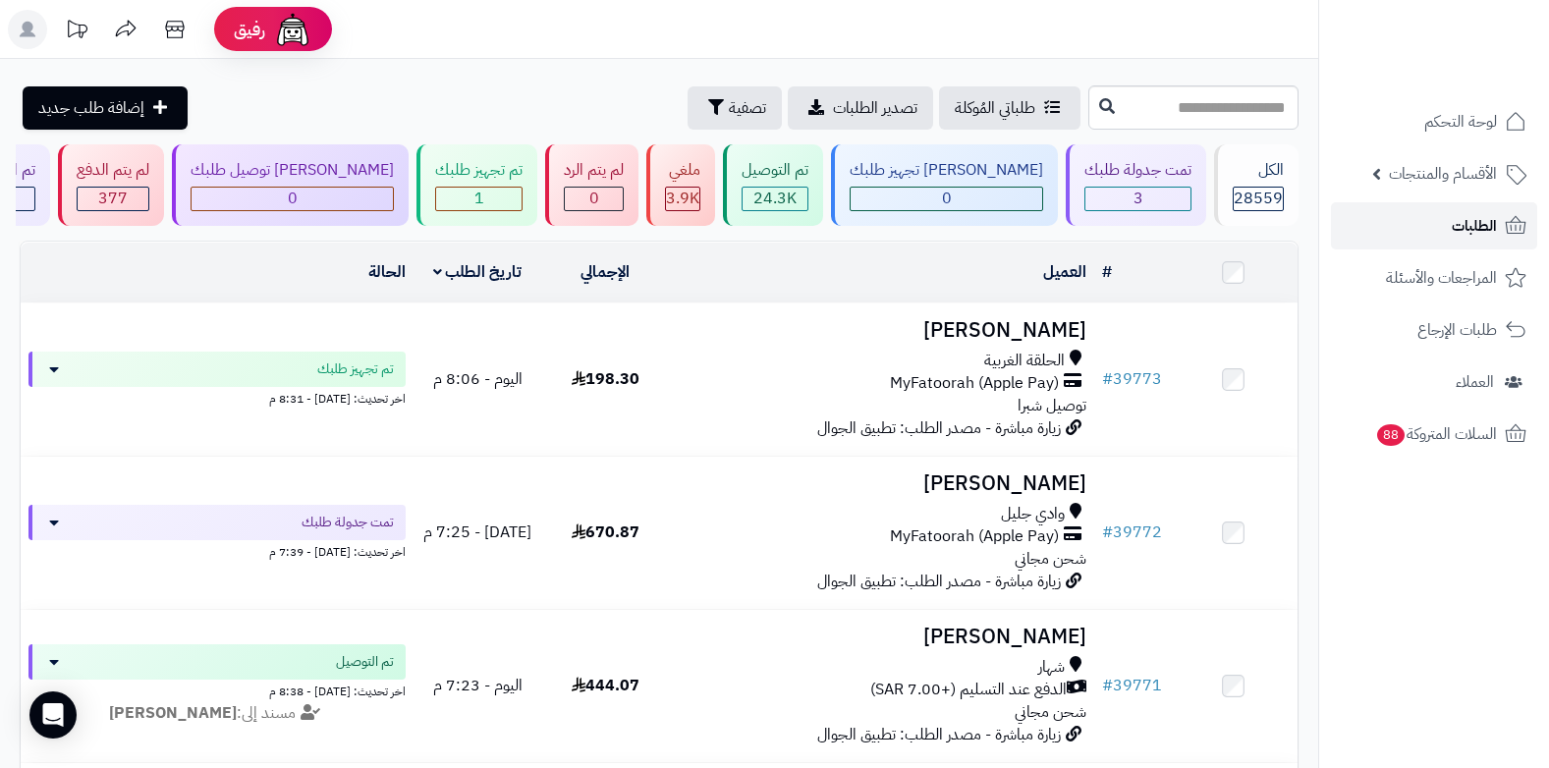
click at [1479, 220] on span "الطلبات" at bounding box center [1474, 226] width 45 height 28
click at [1453, 235] on span "الطلبات" at bounding box center [1474, 226] width 45 height 28
click at [1465, 225] on span "الطلبات" at bounding box center [1474, 226] width 45 height 28
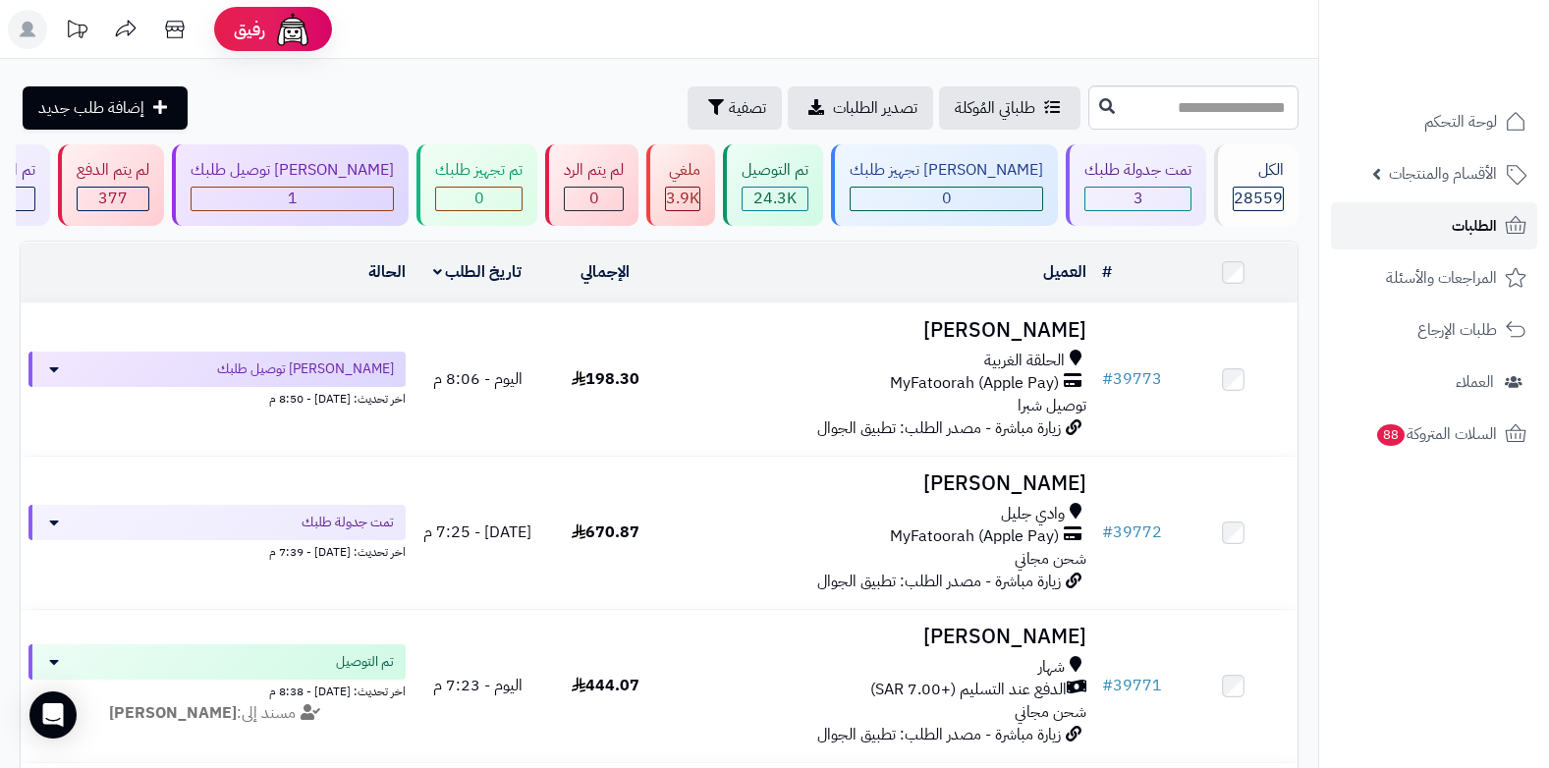
click at [1413, 224] on link "الطلبات" at bounding box center [1434, 225] width 206 height 47
click at [1473, 226] on span "الطلبات" at bounding box center [1474, 226] width 45 height 28
click at [1501, 229] on link "الطلبات" at bounding box center [1434, 225] width 206 height 47
click at [1468, 232] on span "الطلبات" at bounding box center [1474, 226] width 45 height 28
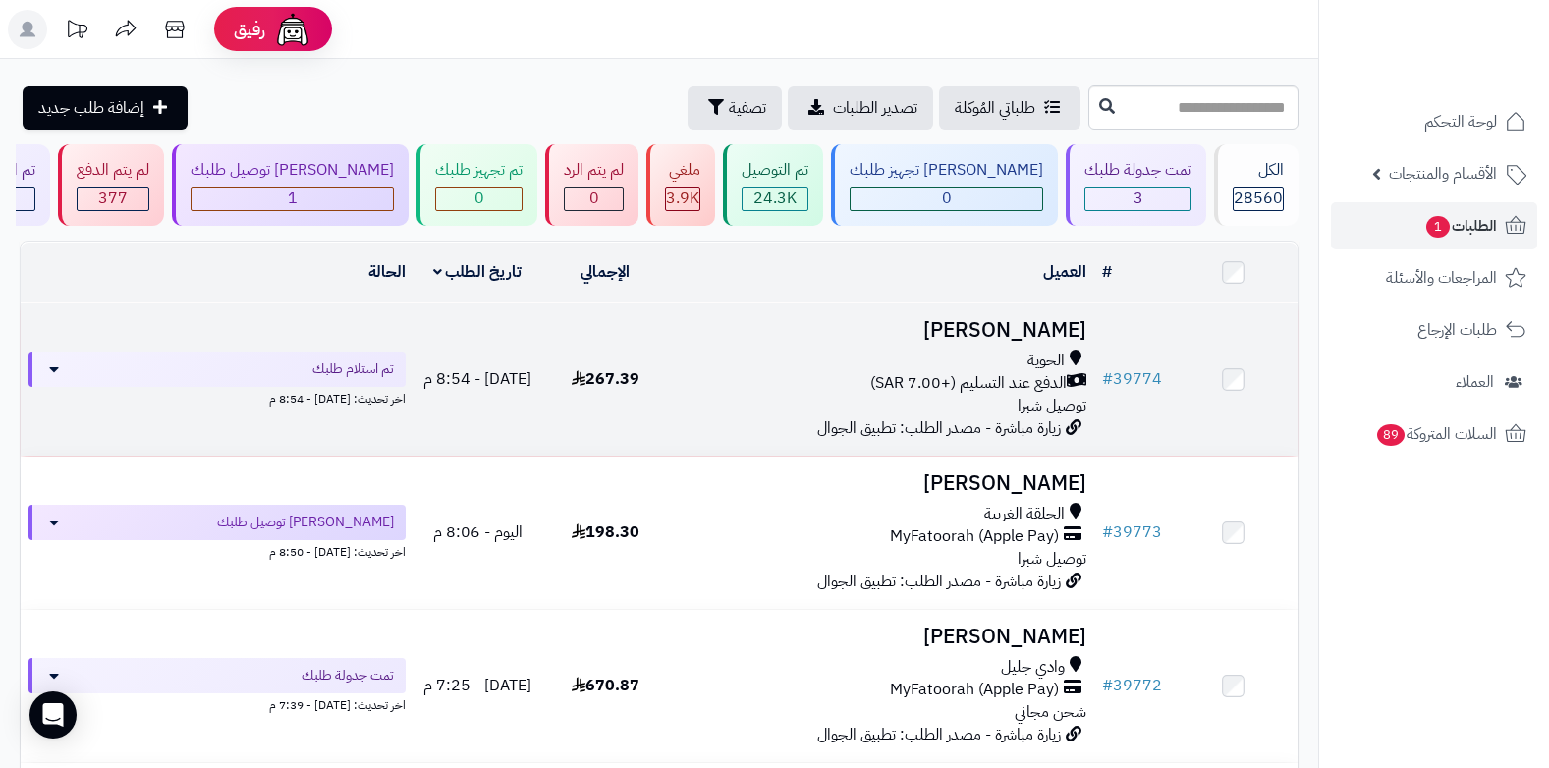
click at [1012, 385] on span "الدفع عند التسليم (+7.00 SAR)" at bounding box center [968, 383] width 196 height 23
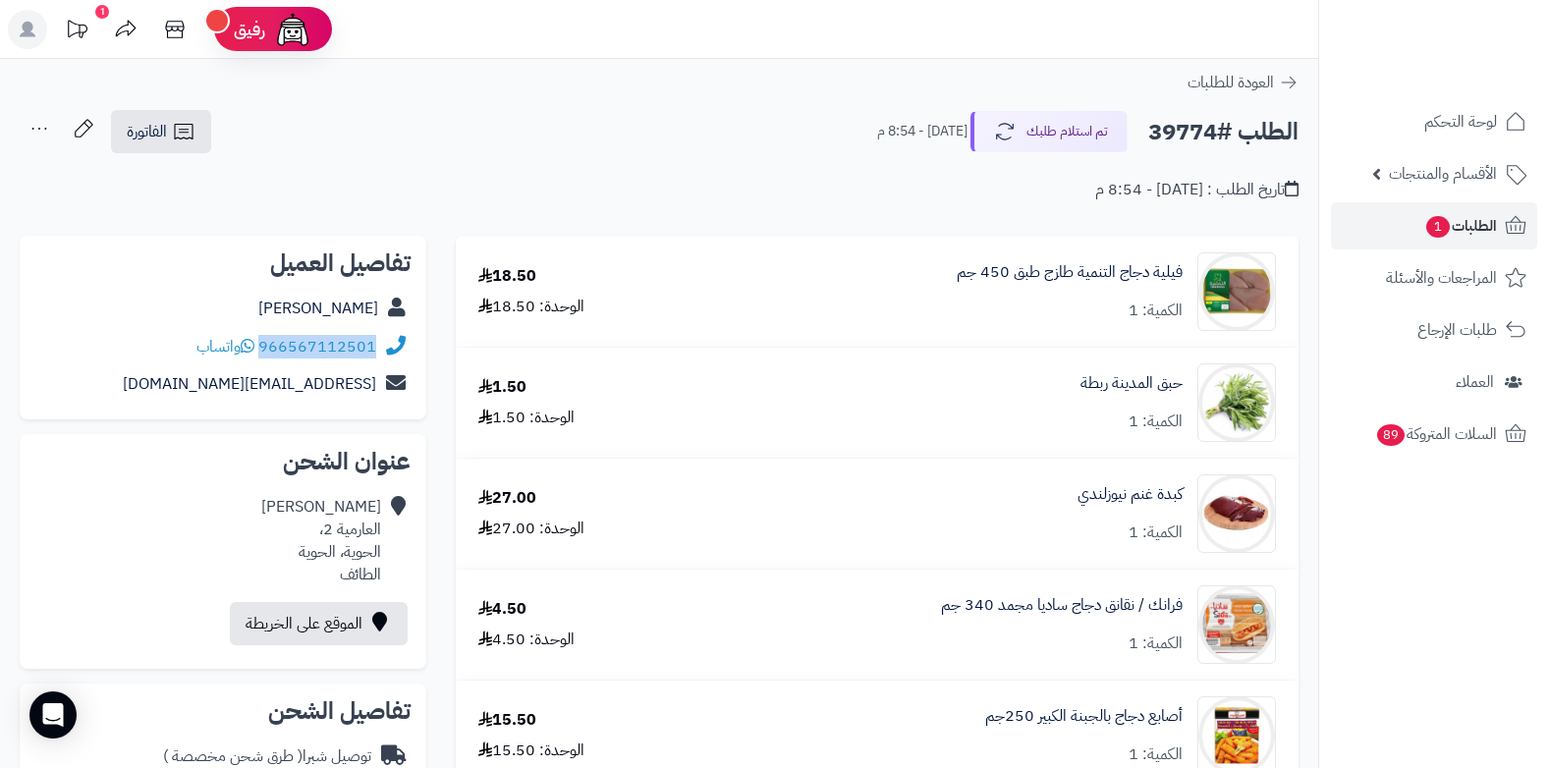
drag, startPoint x: 261, startPoint y: 346, endPoint x: 391, endPoint y: 338, distance: 129.9
click at [391, 338] on div "966567112501 واتساب" at bounding box center [222, 347] width 375 height 38
copy div "966567112501"
click at [1477, 229] on span "الطلبات 1" at bounding box center [1460, 226] width 73 height 28
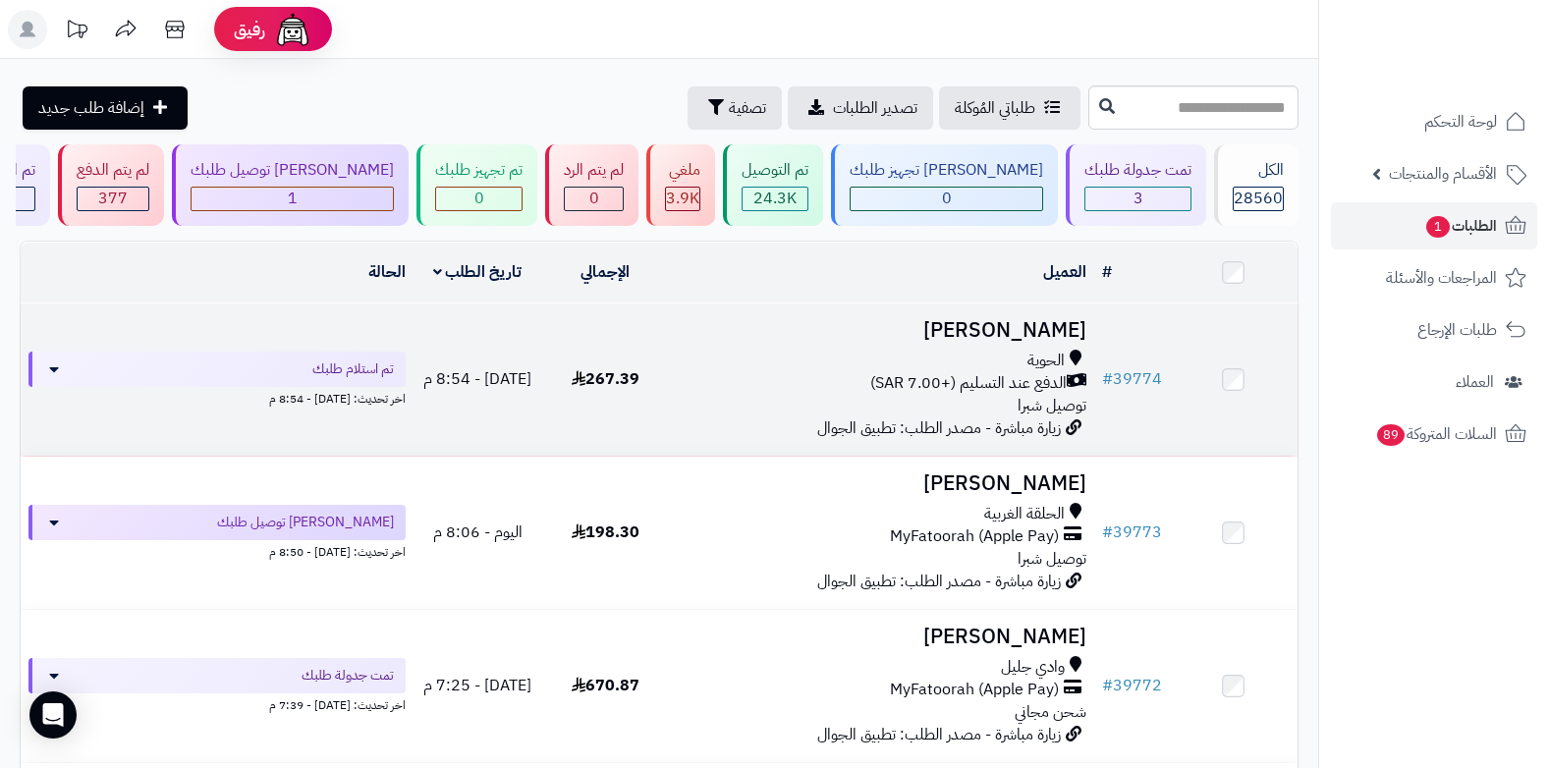
click at [1027, 378] on span "الدفع عند التسليم (+7.00 SAR)" at bounding box center [968, 383] width 196 height 23
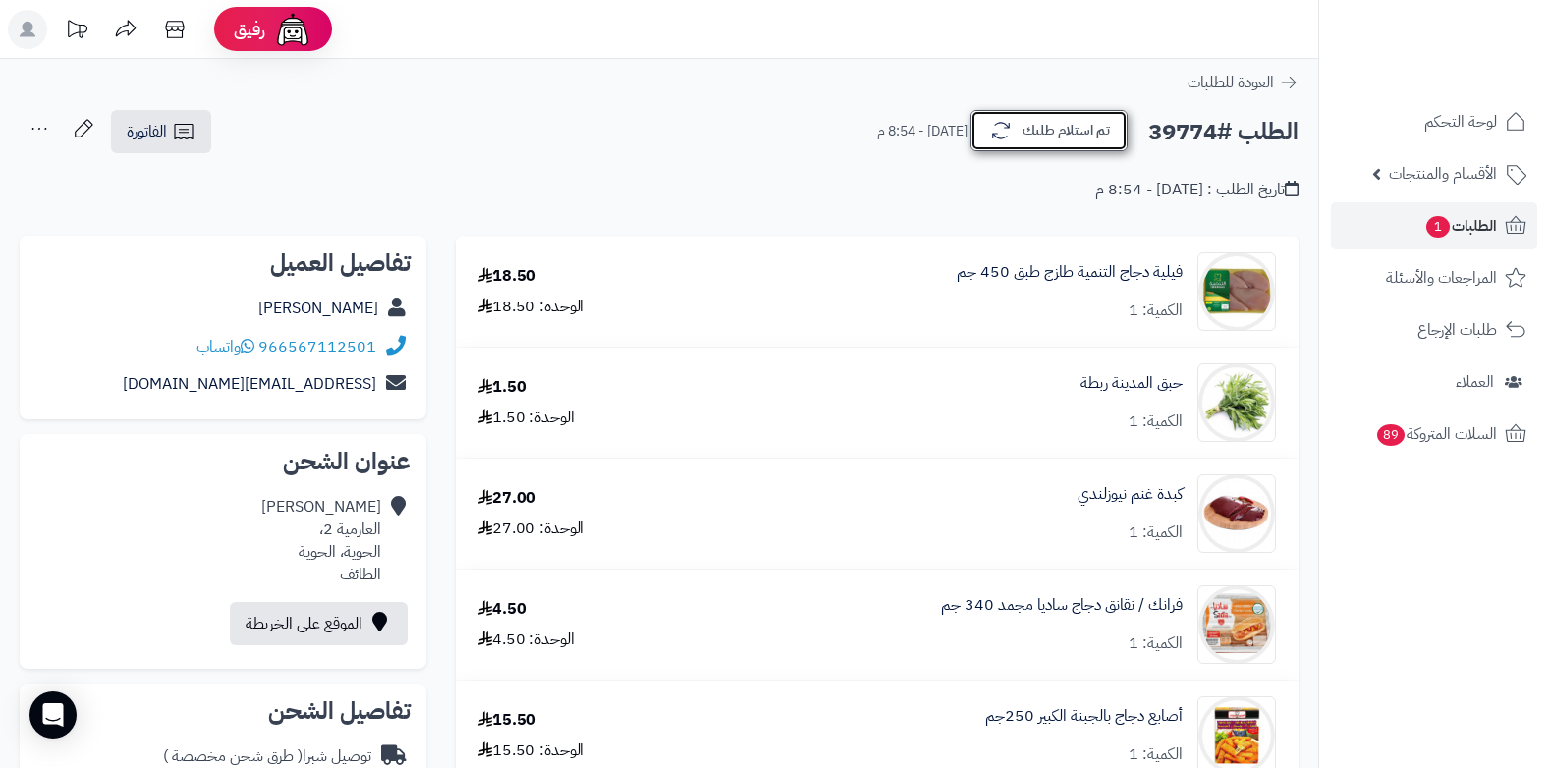
click at [1081, 128] on button "تم استلام طلبك" at bounding box center [1048, 130] width 157 height 41
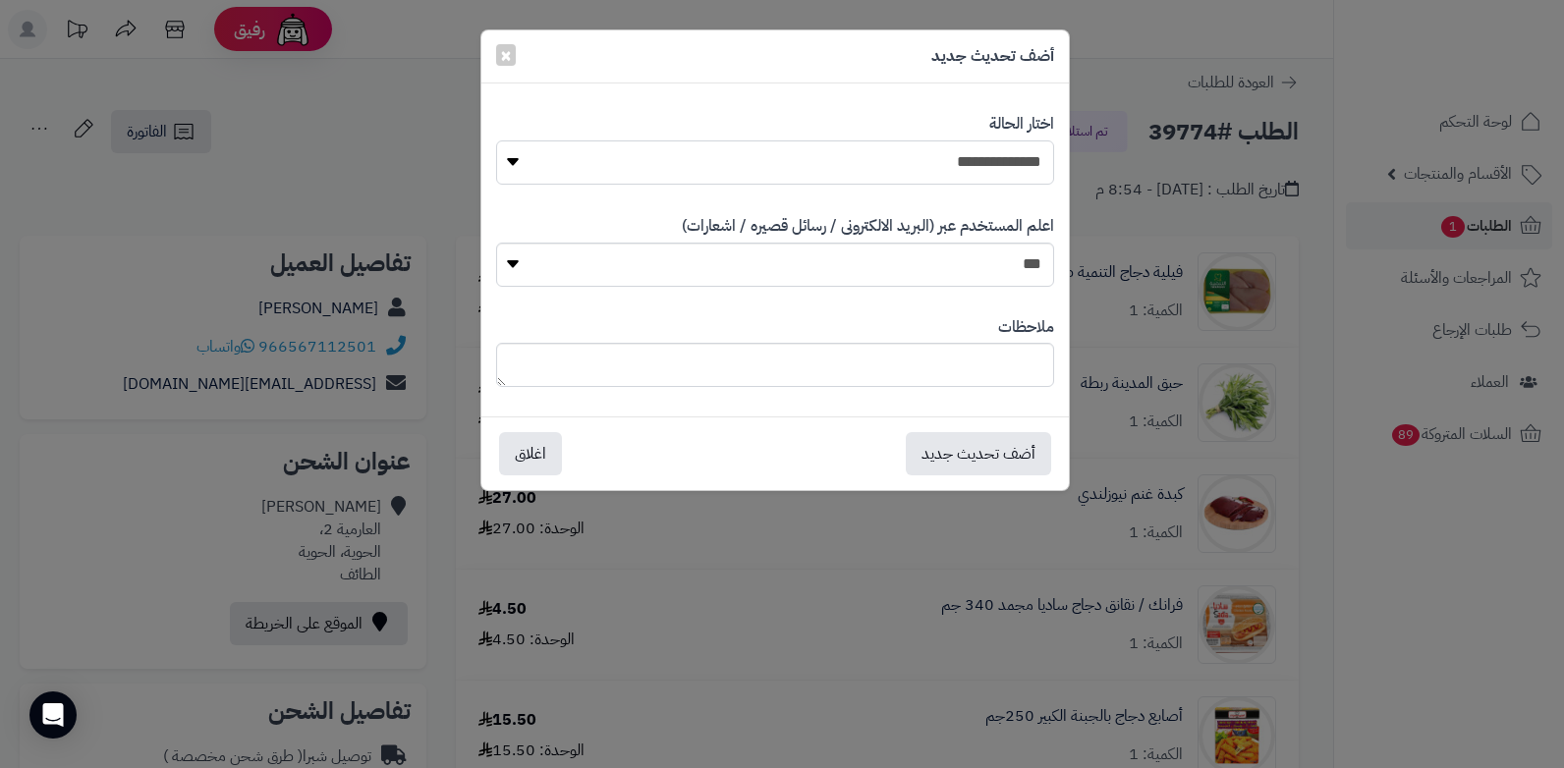
click at [1000, 155] on select "**********" at bounding box center [775, 162] width 558 height 44
select select "*"
click at [496, 140] on select "**********" at bounding box center [775, 162] width 558 height 44
click at [824, 363] on textarea at bounding box center [775, 365] width 558 height 44
type textarea "****"
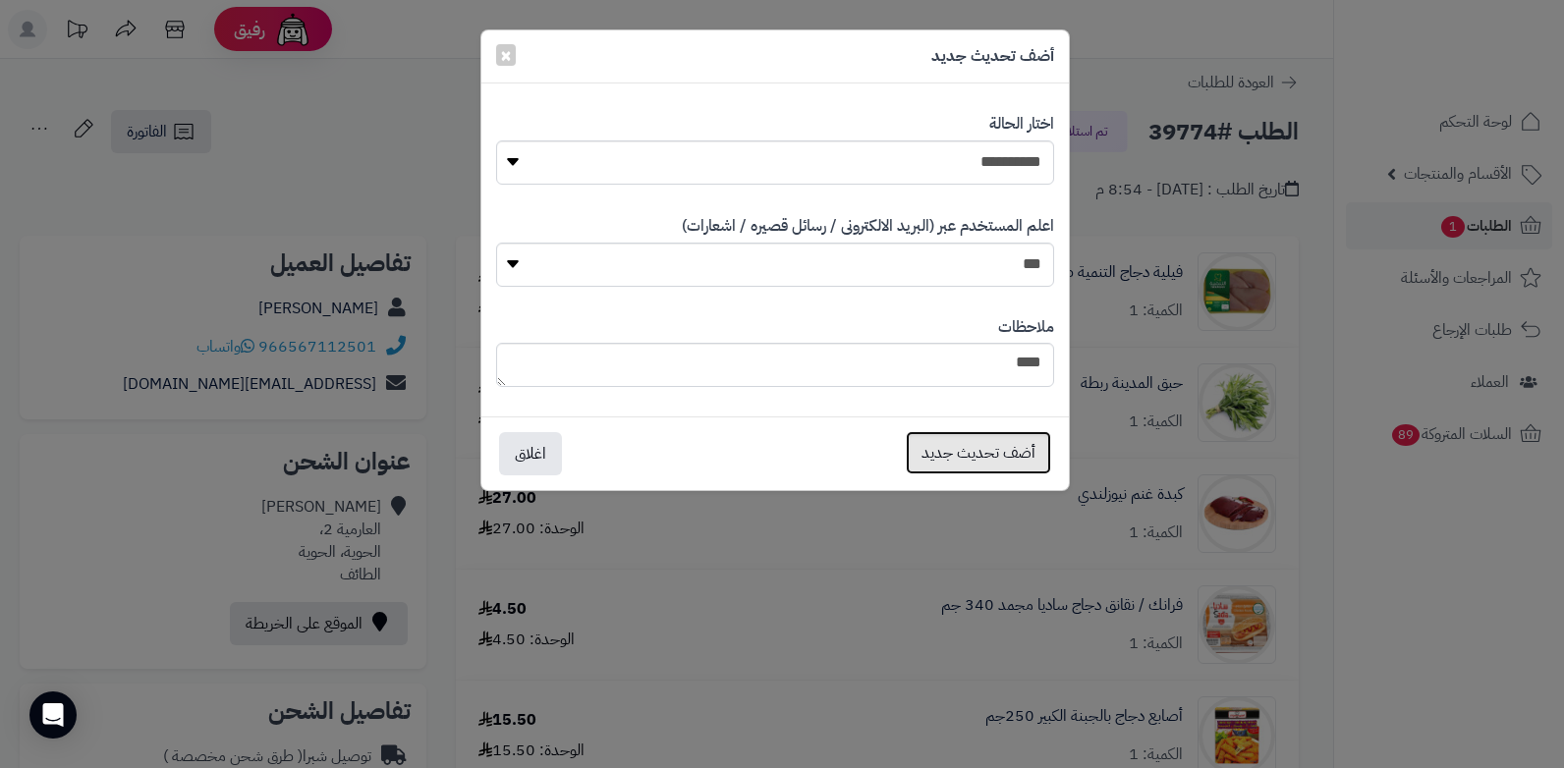
click at [959, 450] on button "أضف تحديث جديد" at bounding box center [978, 452] width 145 height 43
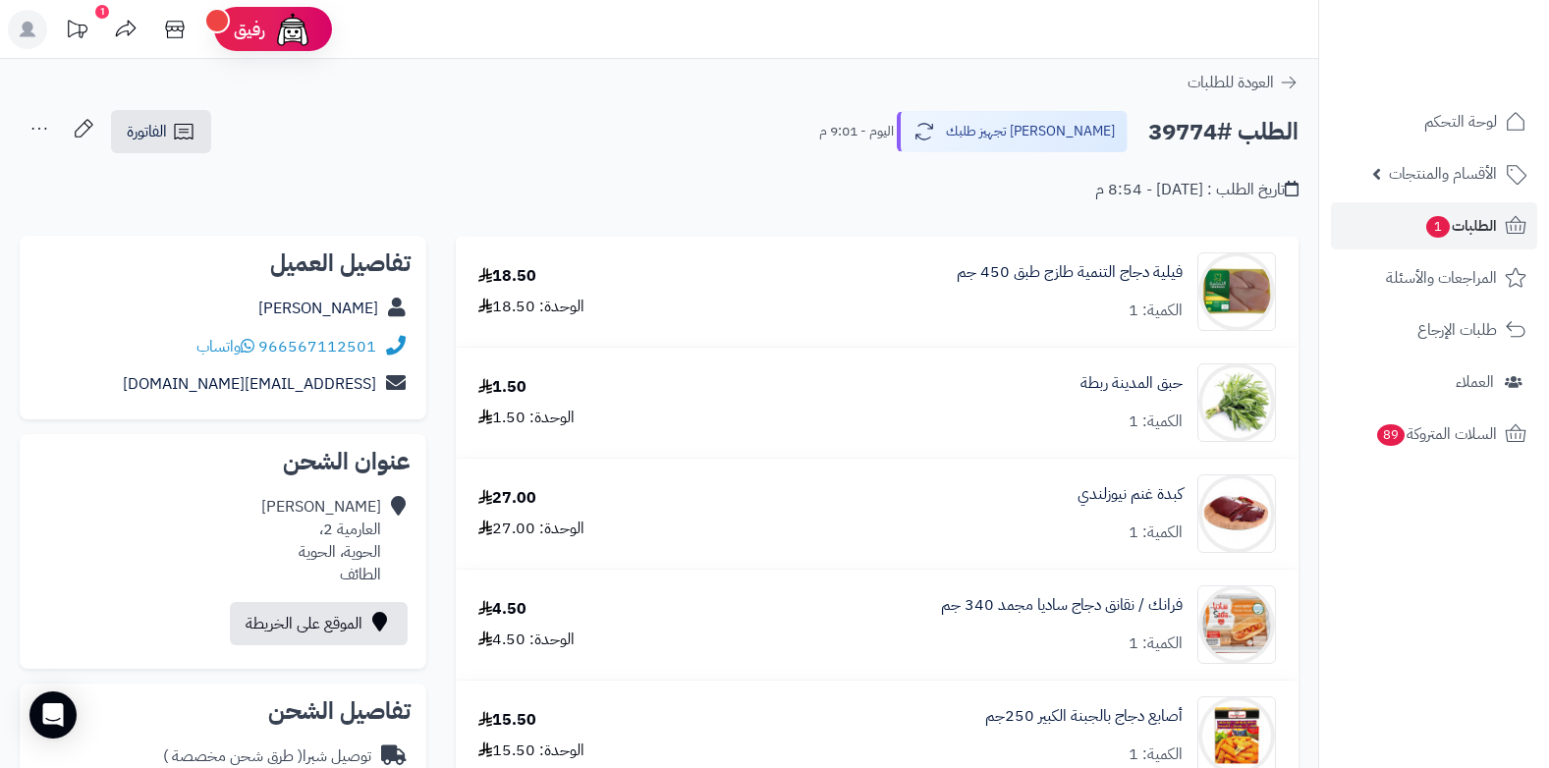
click at [43, 131] on icon at bounding box center [39, 128] width 39 height 39
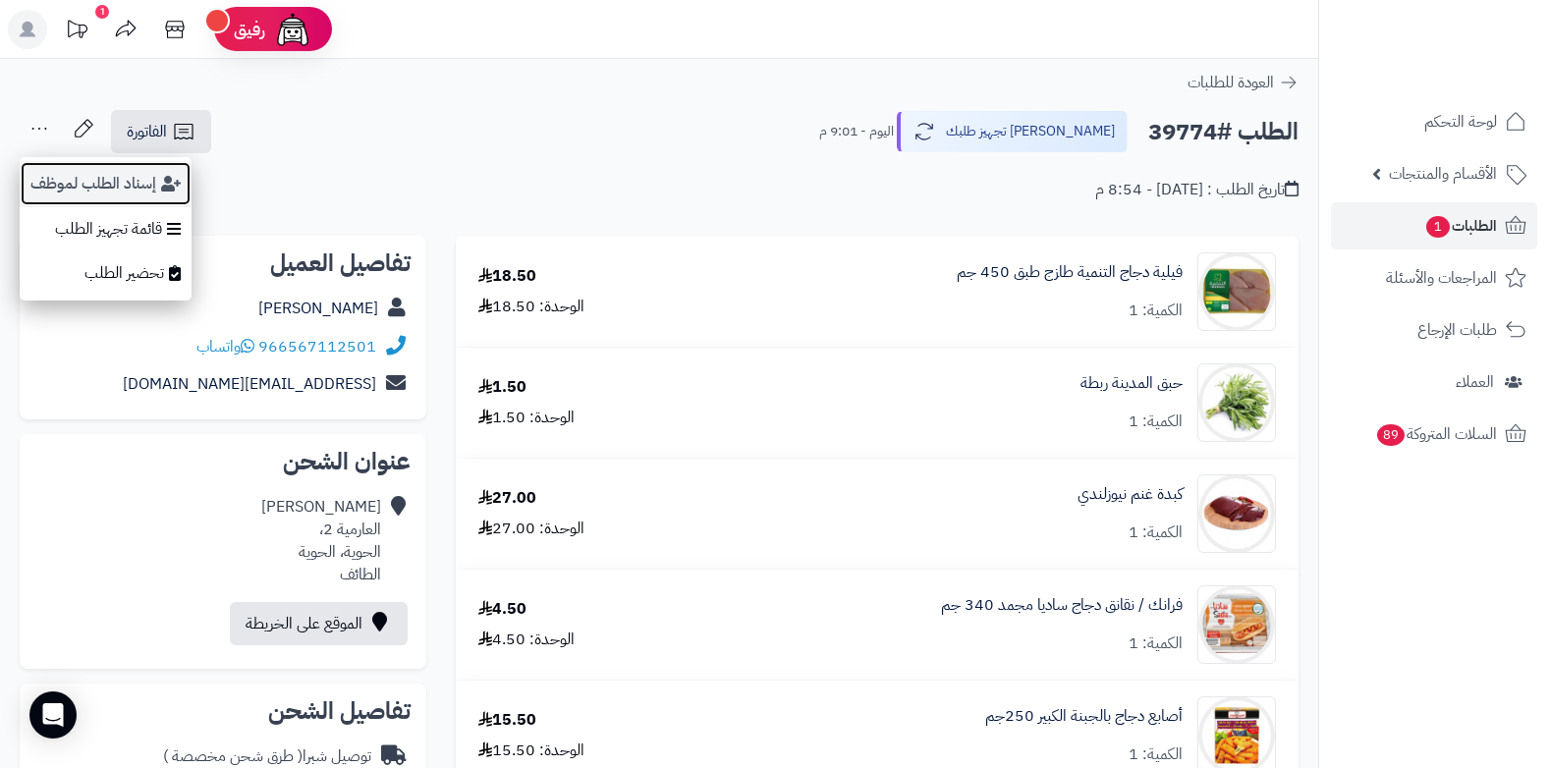
click at [88, 188] on button "إسناد الطلب لموظف" at bounding box center [106, 183] width 172 height 45
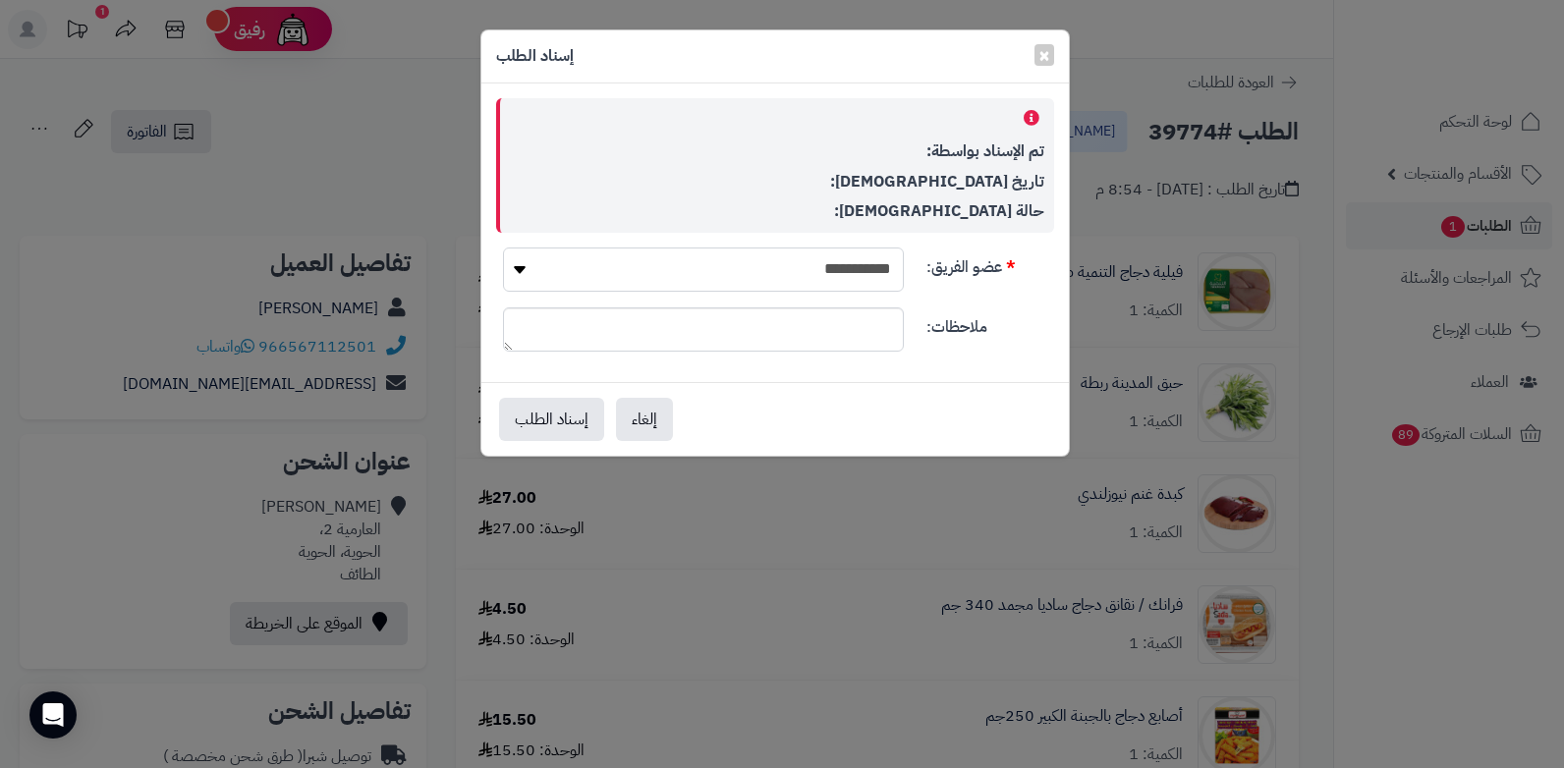
click at [762, 267] on select "**********" at bounding box center [703, 270] width 401 height 44
select select "**"
click at [503, 248] on select "**********" at bounding box center [703, 270] width 401 height 44
drag, startPoint x: 760, startPoint y: 293, endPoint x: 797, endPoint y: 702, distance: 411.2
click at [797, 702] on div "**********" at bounding box center [782, 384] width 1564 height 768
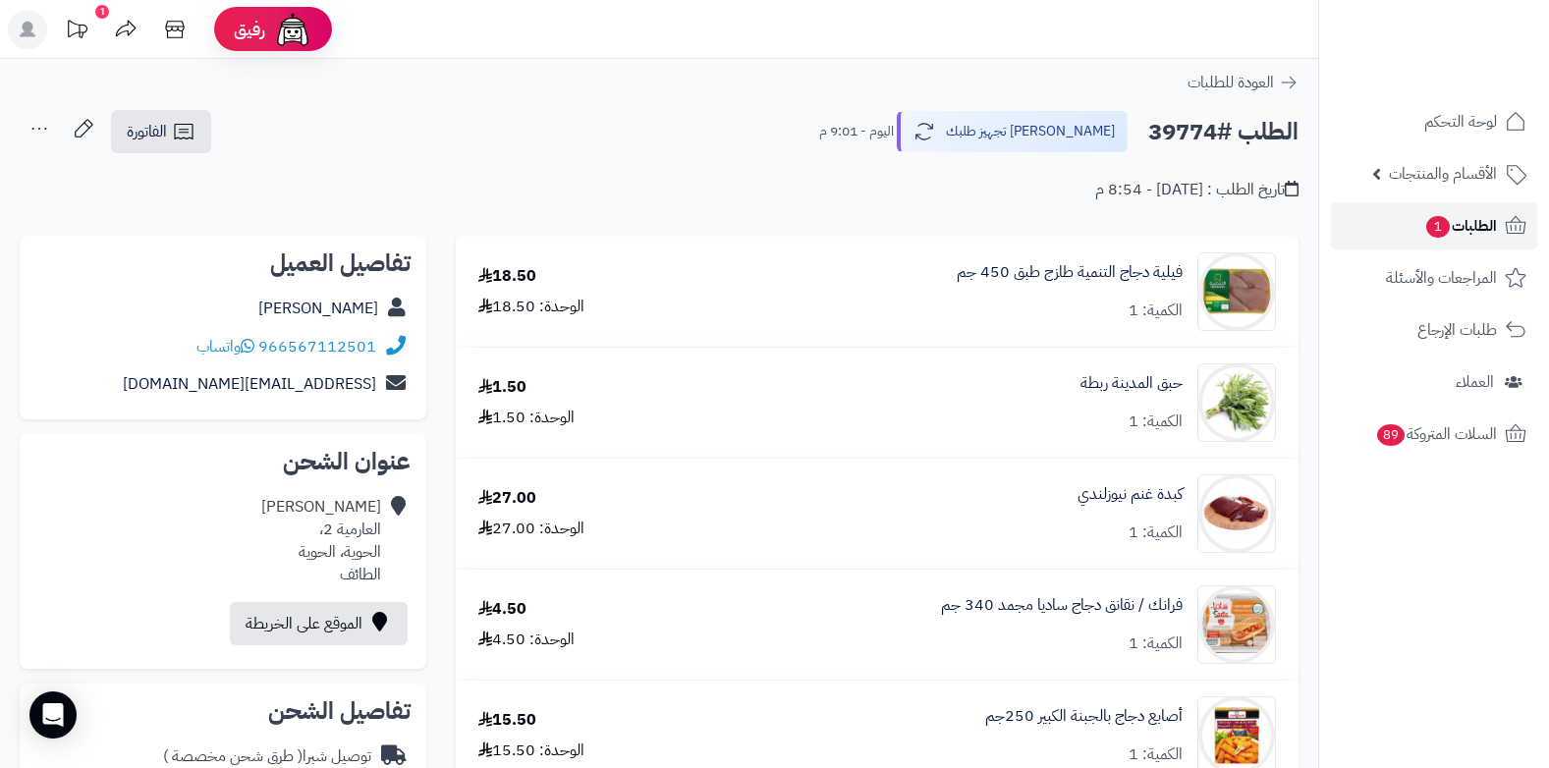
click at [1480, 226] on span "الطلبات 1" at bounding box center [1460, 226] width 73 height 28
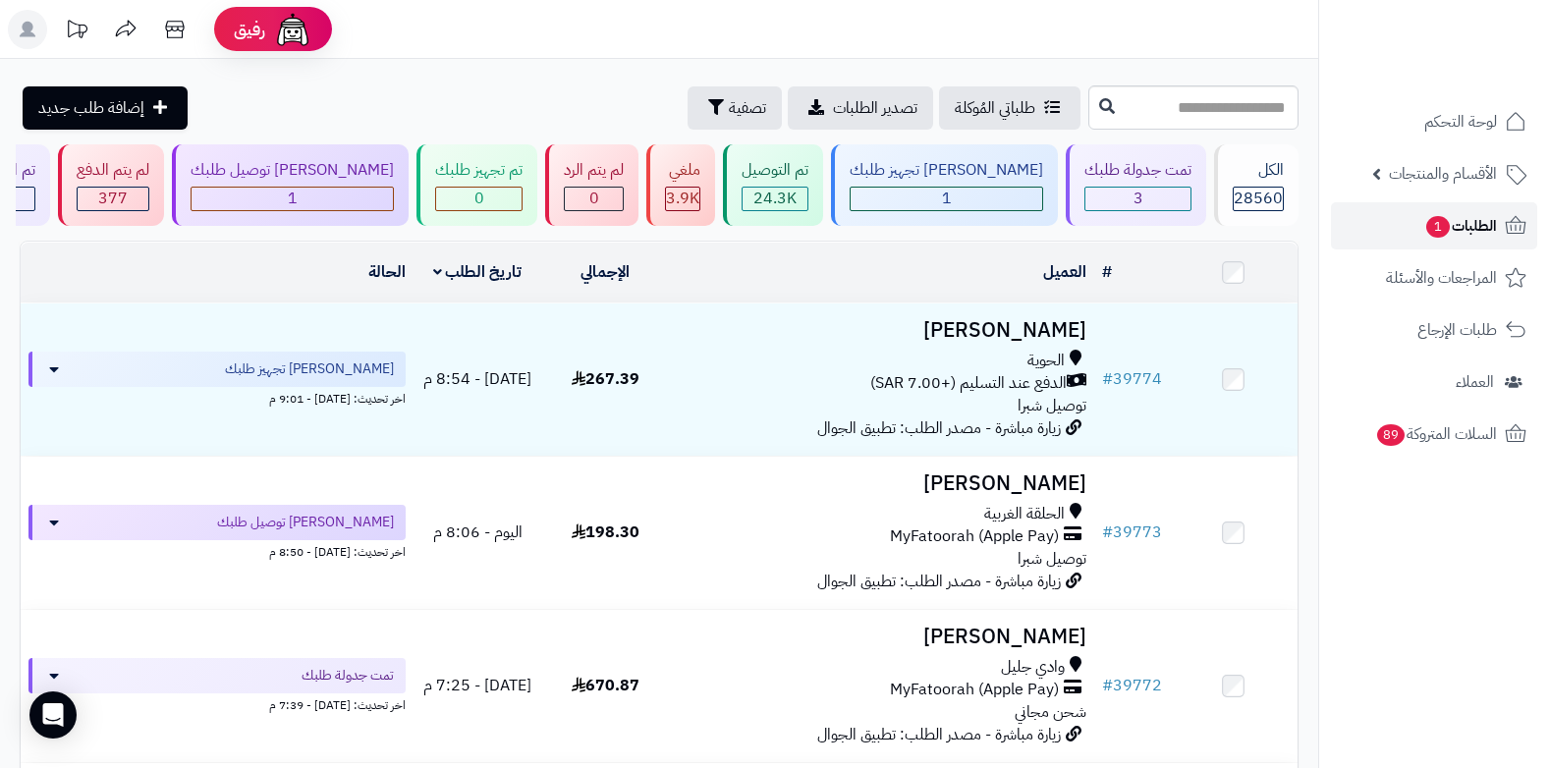
click at [1445, 232] on span "1" at bounding box center [1438, 227] width 24 height 22
click at [1439, 237] on span "1" at bounding box center [1438, 227] width 24 height 22
click at [1457, 233] on span "الطلبات 1" at bounding box center [1460, 226] width 73 height 28
click at [1449, 212] on span "الطلبات 1" at bounding box center [1460, 226] width 73 height 28
click at [1441, 231] on span "1" at bounding box center [1438, 227] width 24 height 22
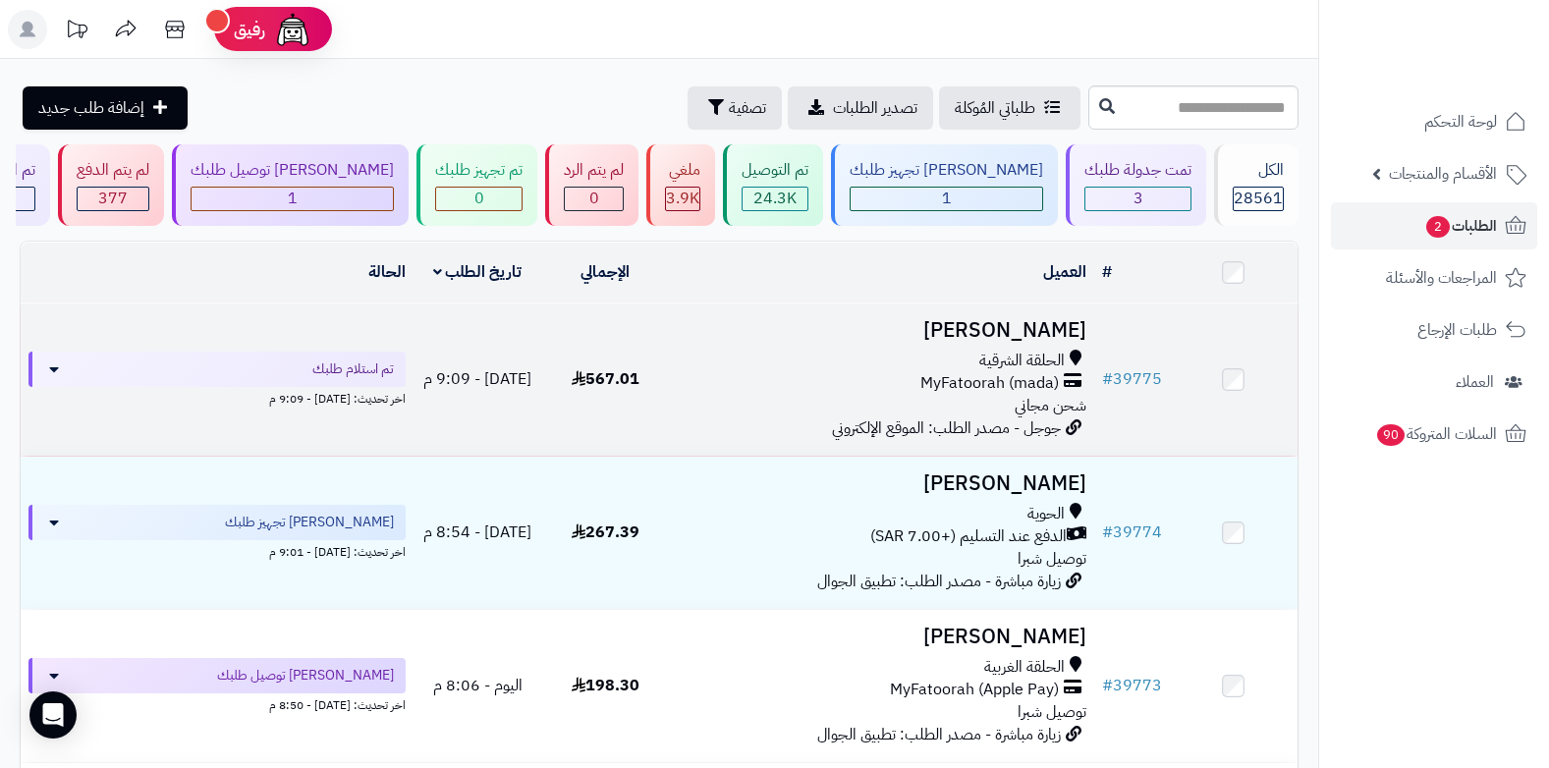
click at [1001, 402] on div "الحلقة الشرقية MyFatoorah (mada) شحن مجاني" at bounding box center [882, 384] width 410 height 68
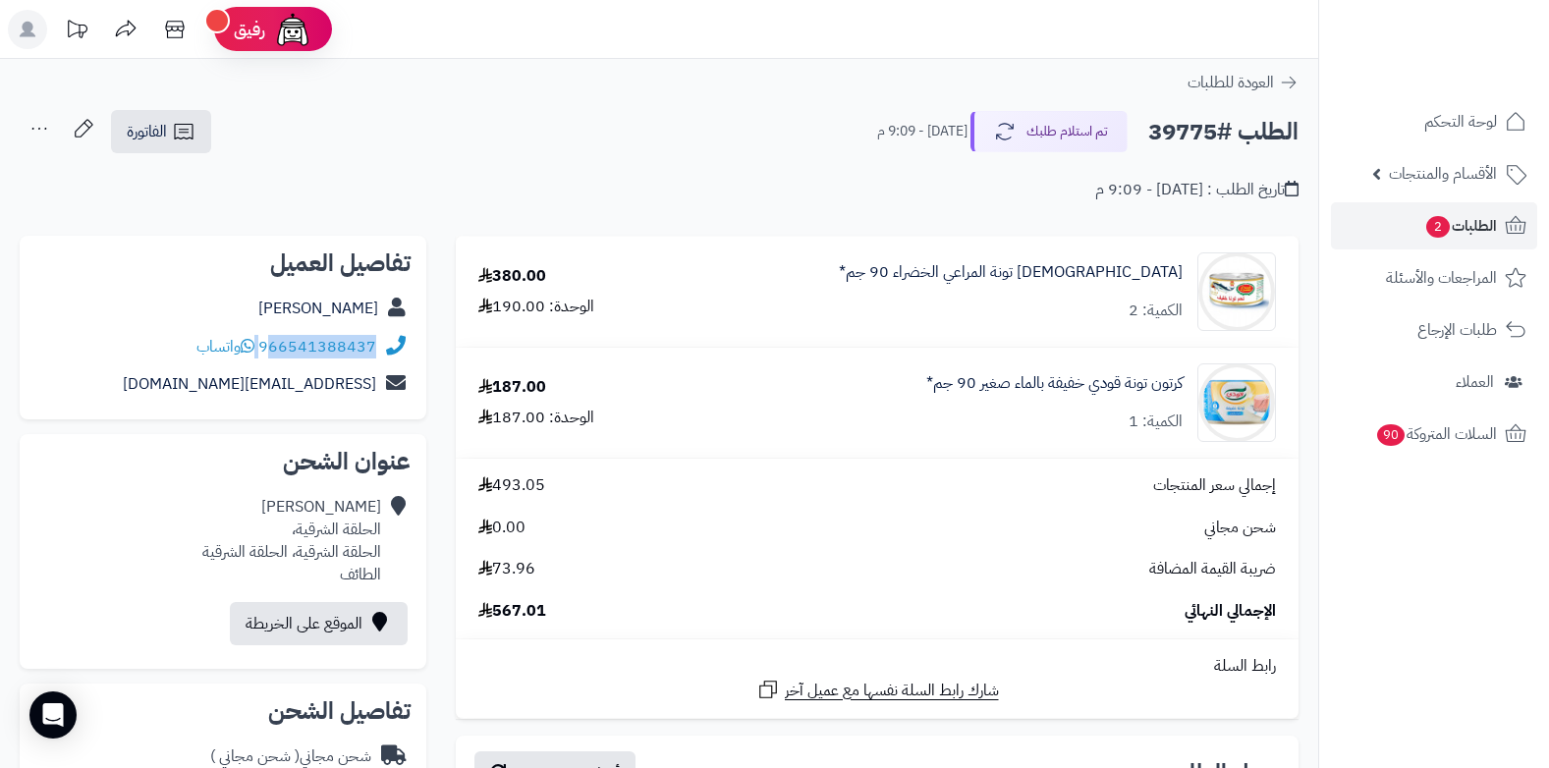
drag, startPoint x: 260, startPoint y: 344, endPoint x: 274, endPoint y: 348, distance: 14.3
click at [274, 348] on div "966541388437 واتساب" at bounding box center [286, 347] width 180 height 23
copy div "66541388437"
click at [1432, 218] on span "2" at bounding box center [1438, 227] width 24 height 22
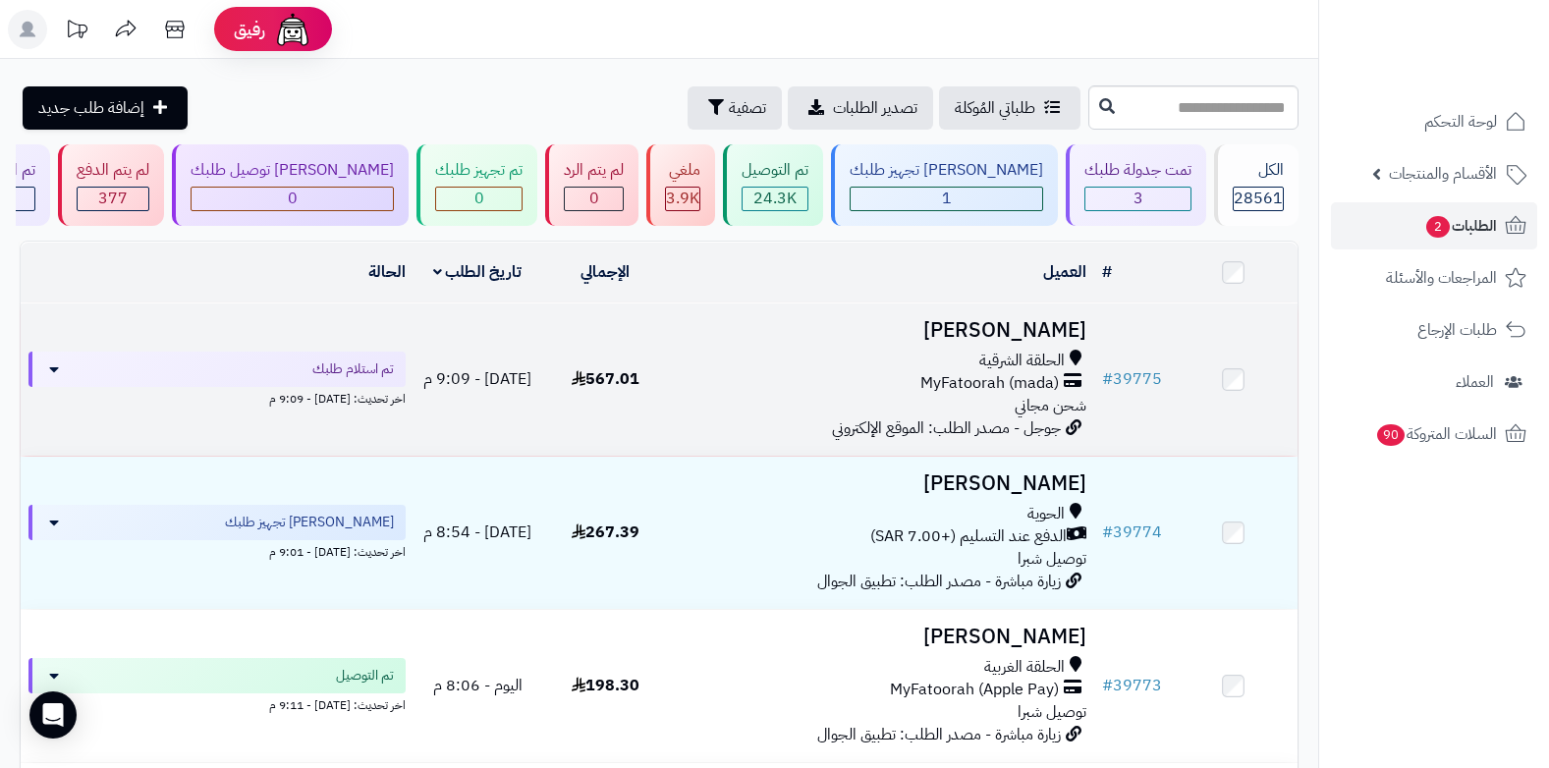
click at [896, 360] on div "الحلقة الشرقية" at bounding box center [882, 361] width 410 height 23
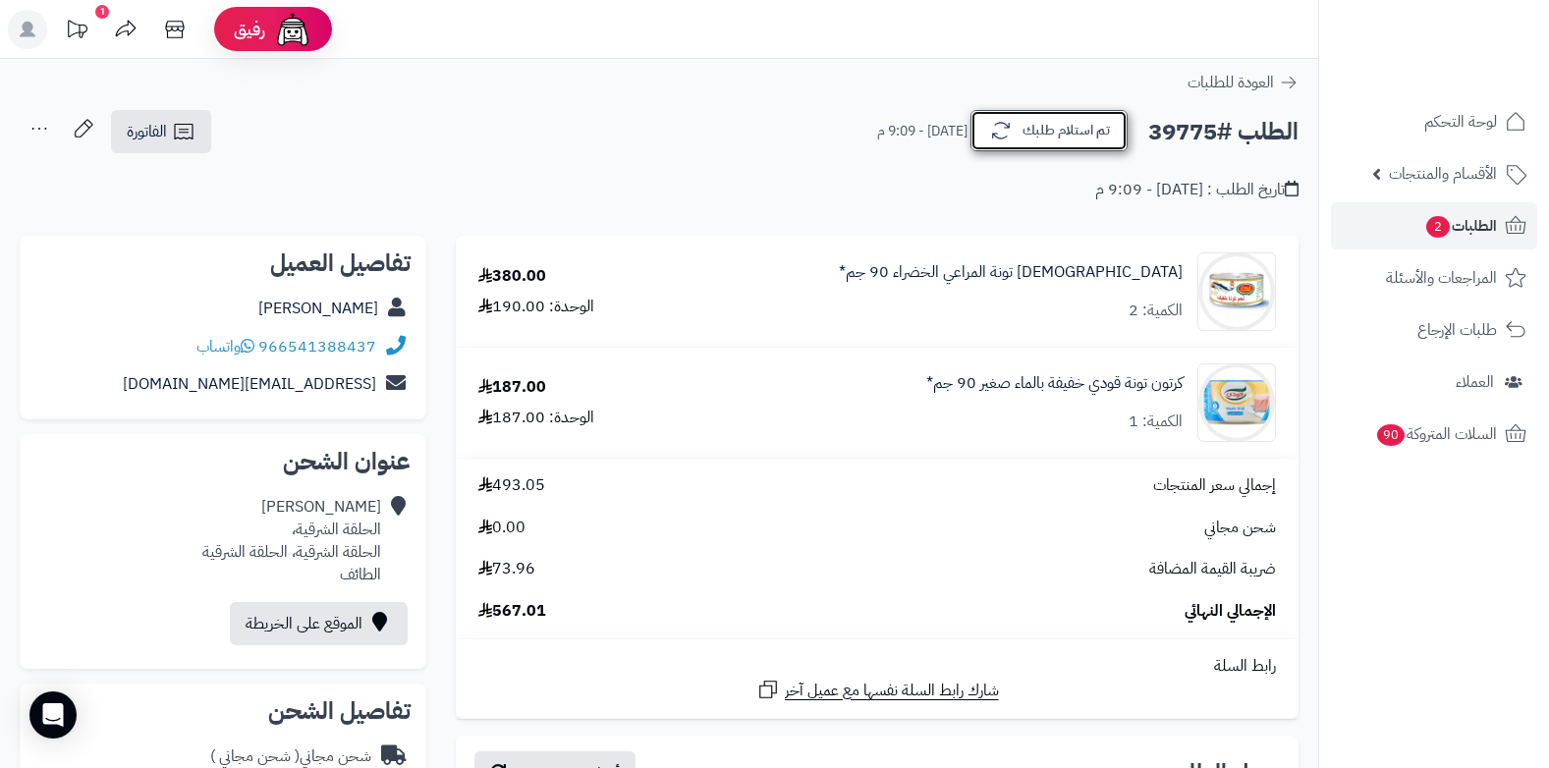
click at [1035, 123] on button "تم استلام طلبك" at bounding box center [1048, 130] width 157 height 41
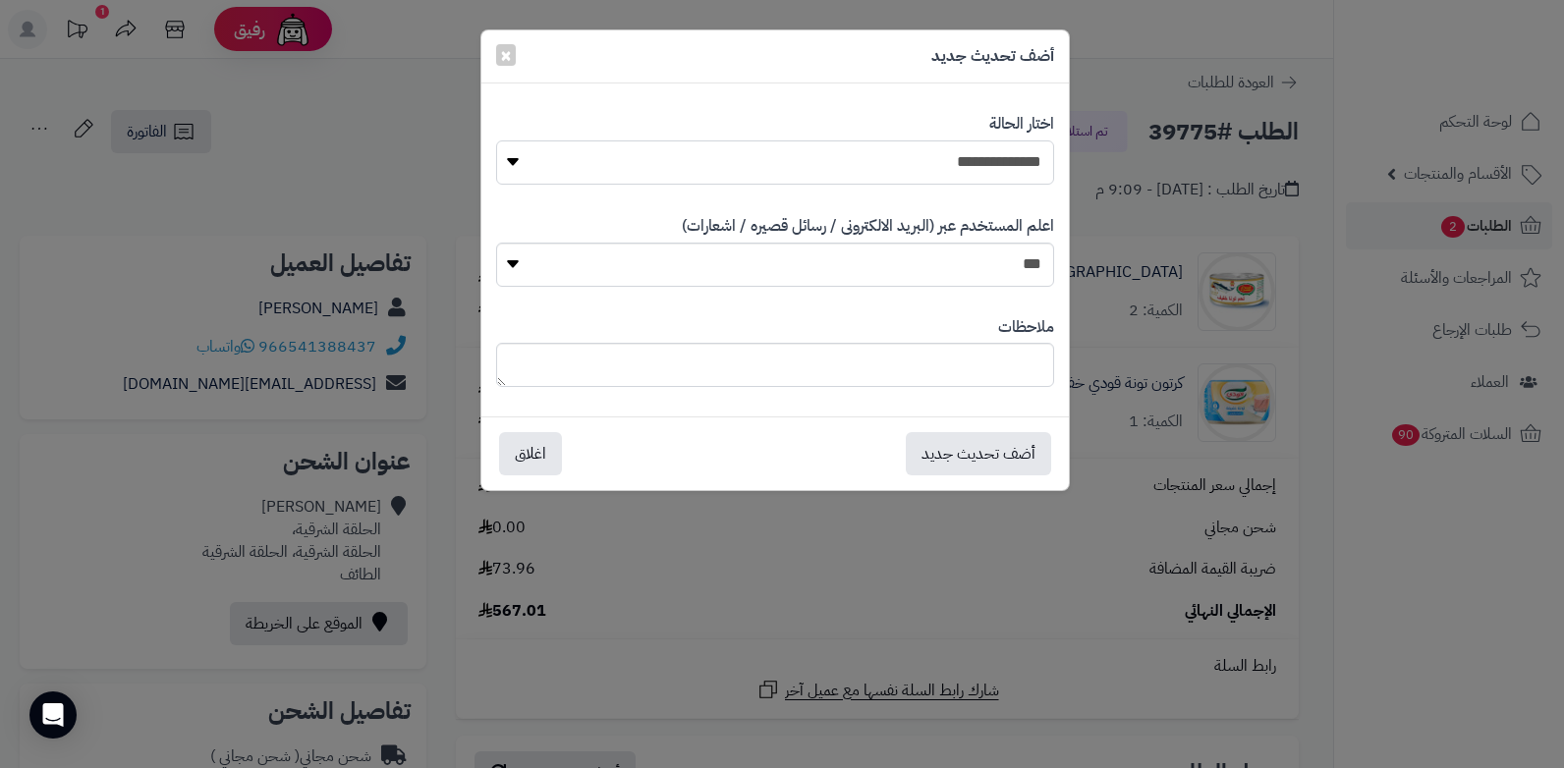
click at [952, 173] on select "**********" at bounding box center [775, 162] width 558 height 44
select select "*"
click at [496, 140] on select "**********" at bounding box center [775, 162] width 558 height 44
click at [958, 351] on textarea at bounding box center [775, 365] width 558 height 44
type textarea "****"
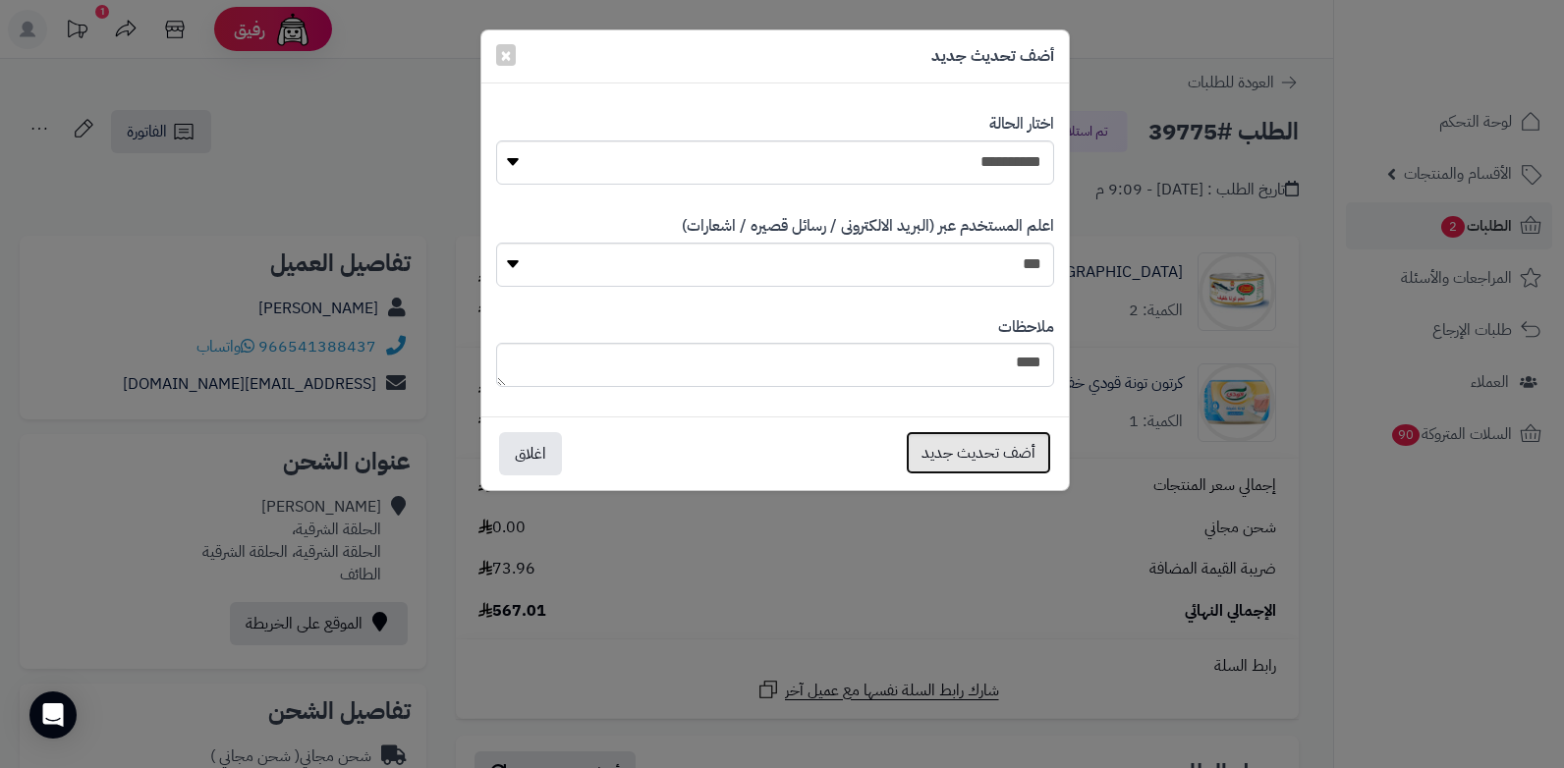
click at [964, 448] on button "أضف تحديث جديد" at bounding box center [978, 452] width 145 height 43
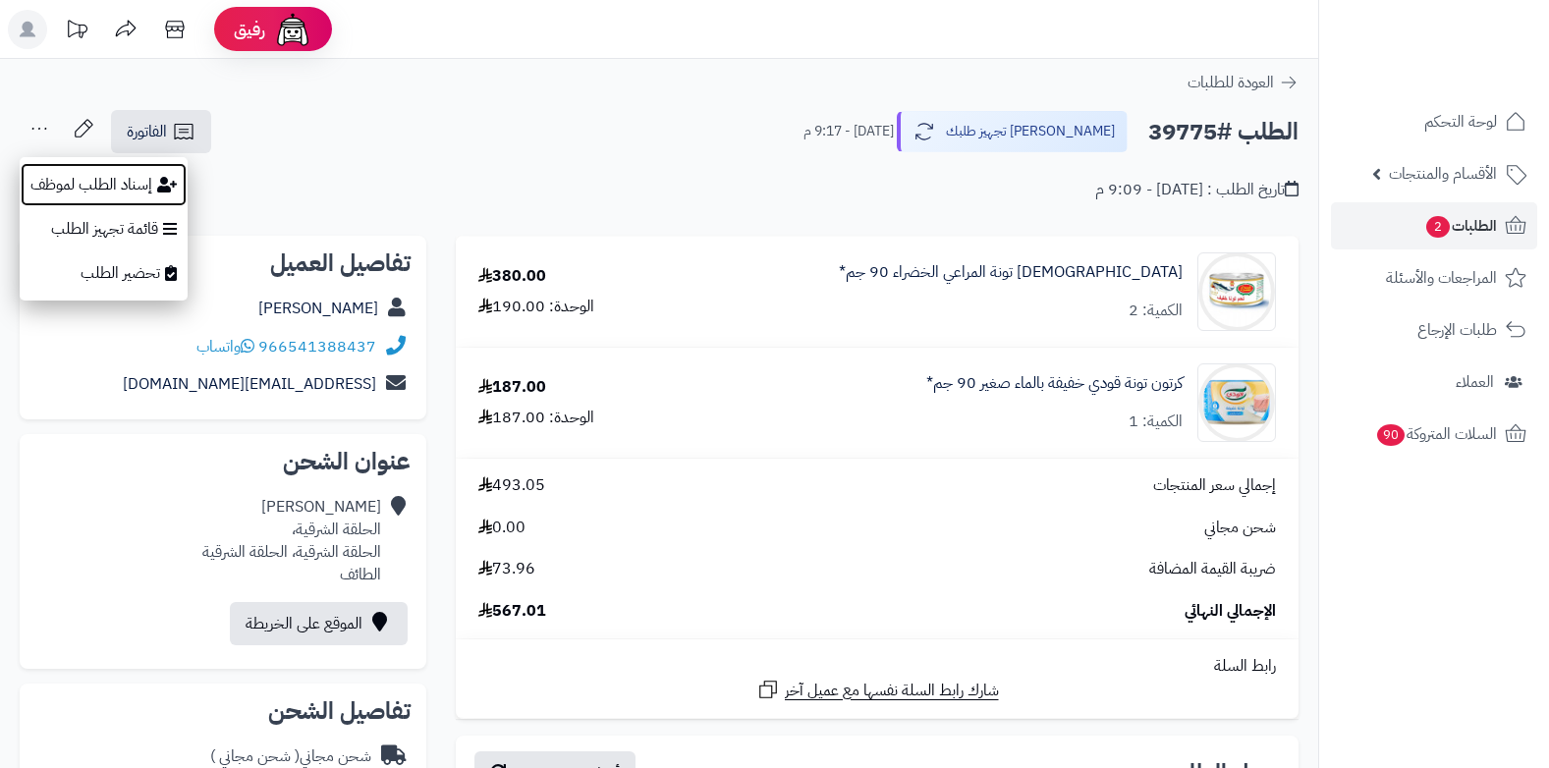
click at [131, 177] on button "إسناد الطلب لموظف" at bounding box center [104, 184] width 168 height 45
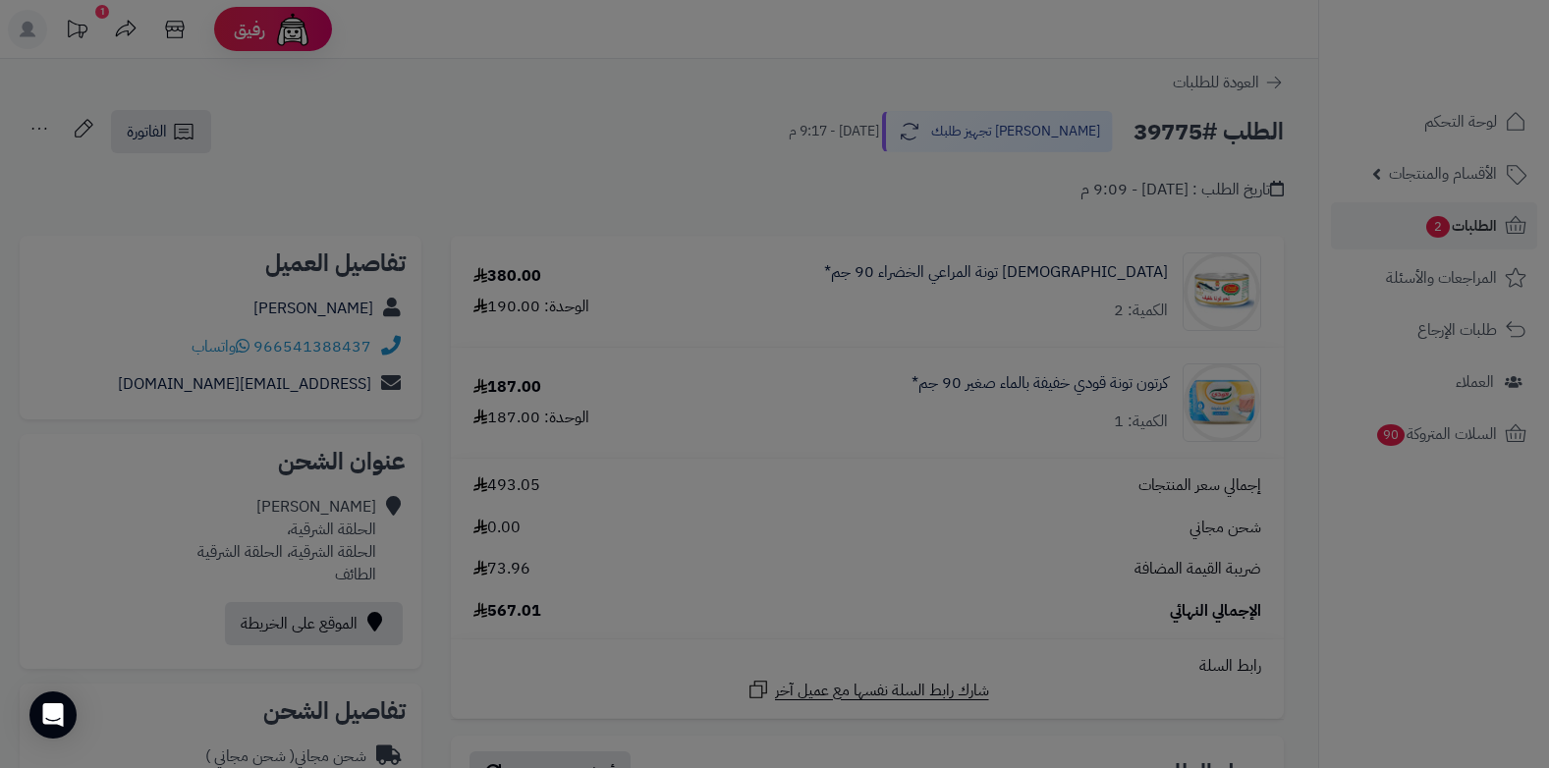
click at [131, 177] on div at bounding box center [774, 384] width 1549 height 768
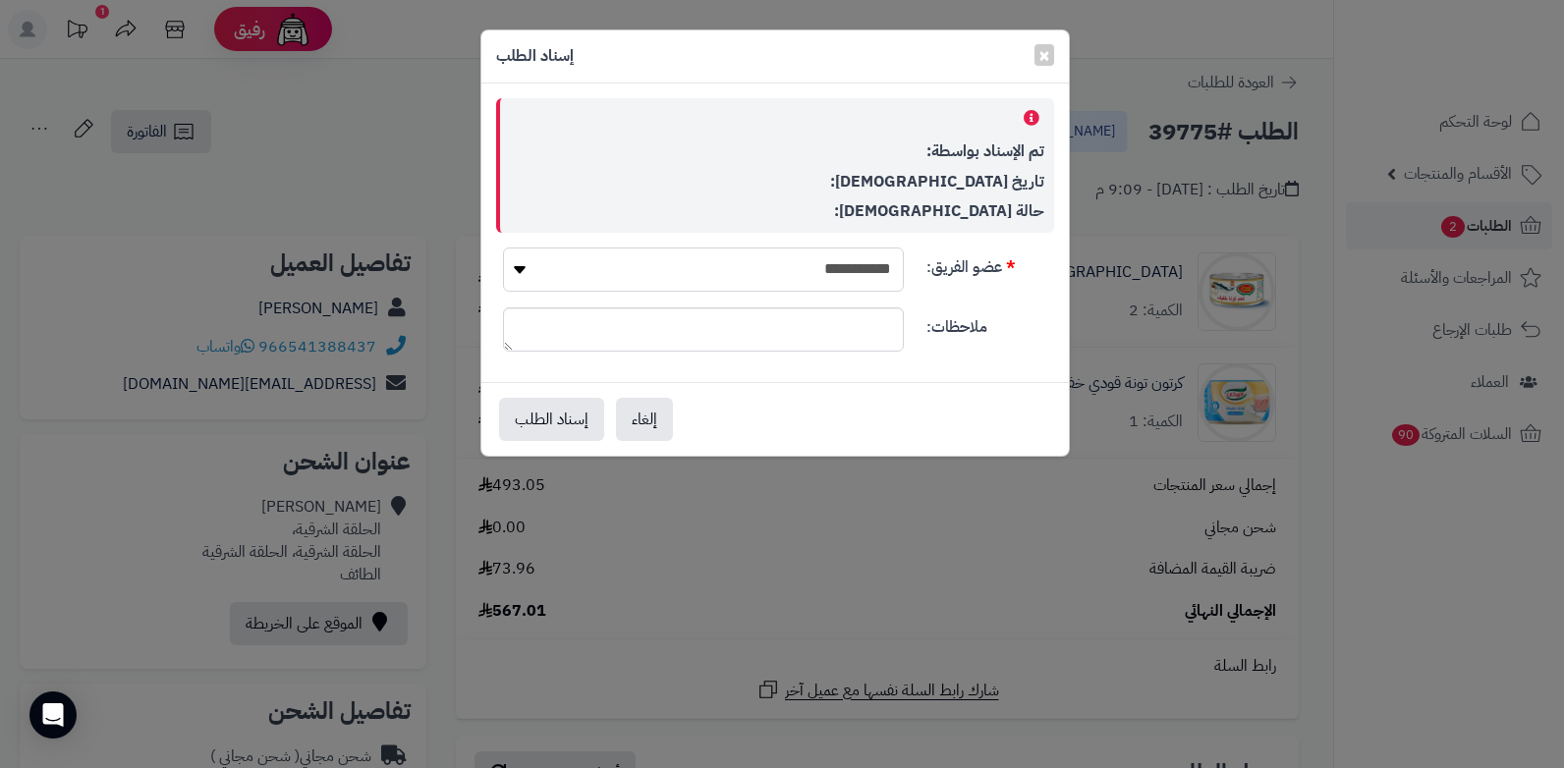
click at [705, 254] on select "**********" at bounding box center [703, 270] width 401 height 44
select select "**"
click at [503, 248] on select "**********" at bounding box center [703, 270] width 401 height 44
click at [572, 415] on button "إسناد الطلب" at bounding box center [551, 418] width 105 height 43
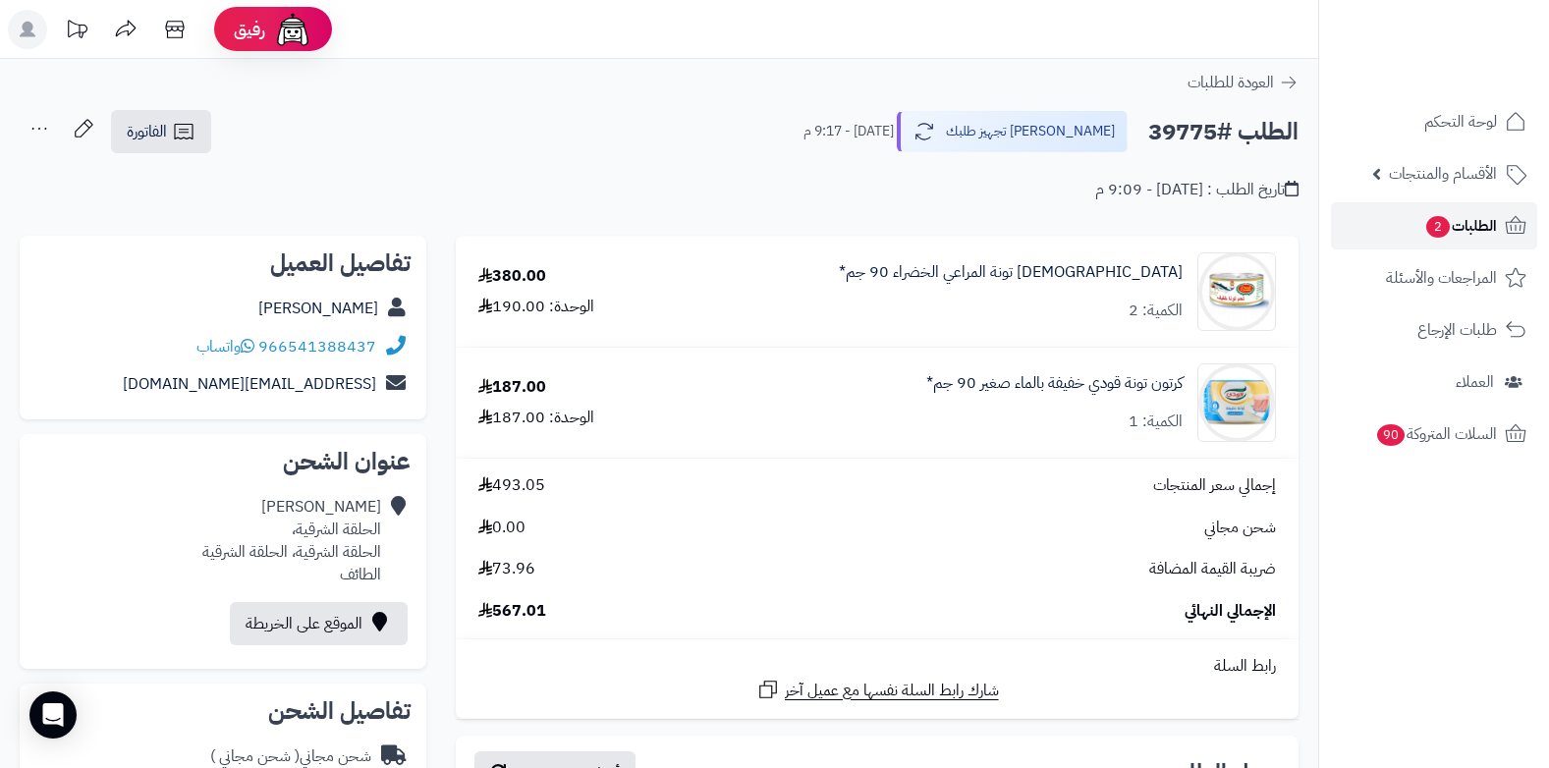
drag, startPoint x: 0, startPoint y: 0, endPoint x: 1450, endPoint y: 233, distance: 1468.4
click at [1450, 233] on span "الطلبات 2" at bounding box center [1460, 226] width 73 height 28
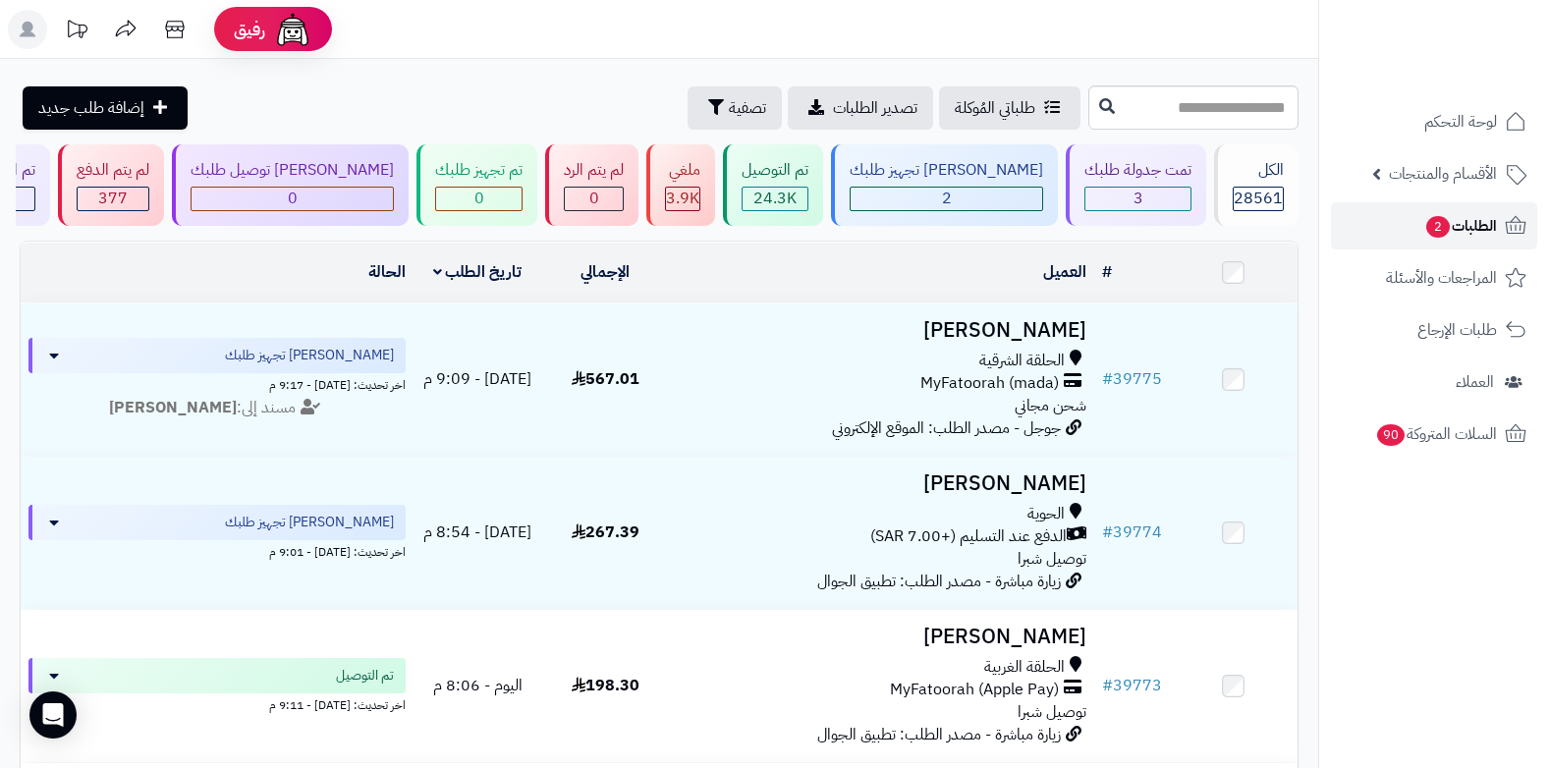
click at [1426, 233] on span "2" at bounding box center [1438, 227] width 24 height 22
click at [1429, 229] on span "2" at bounding box center [1438, 227] width 24 height 22
click at [1490, 236] on span "الطلبات 2" at bounding box center [1460, 226] width 73 height 28
click at [1474, 226] on span "الطلبات 2" at bounding box center [1460, 226] width 73 height 28
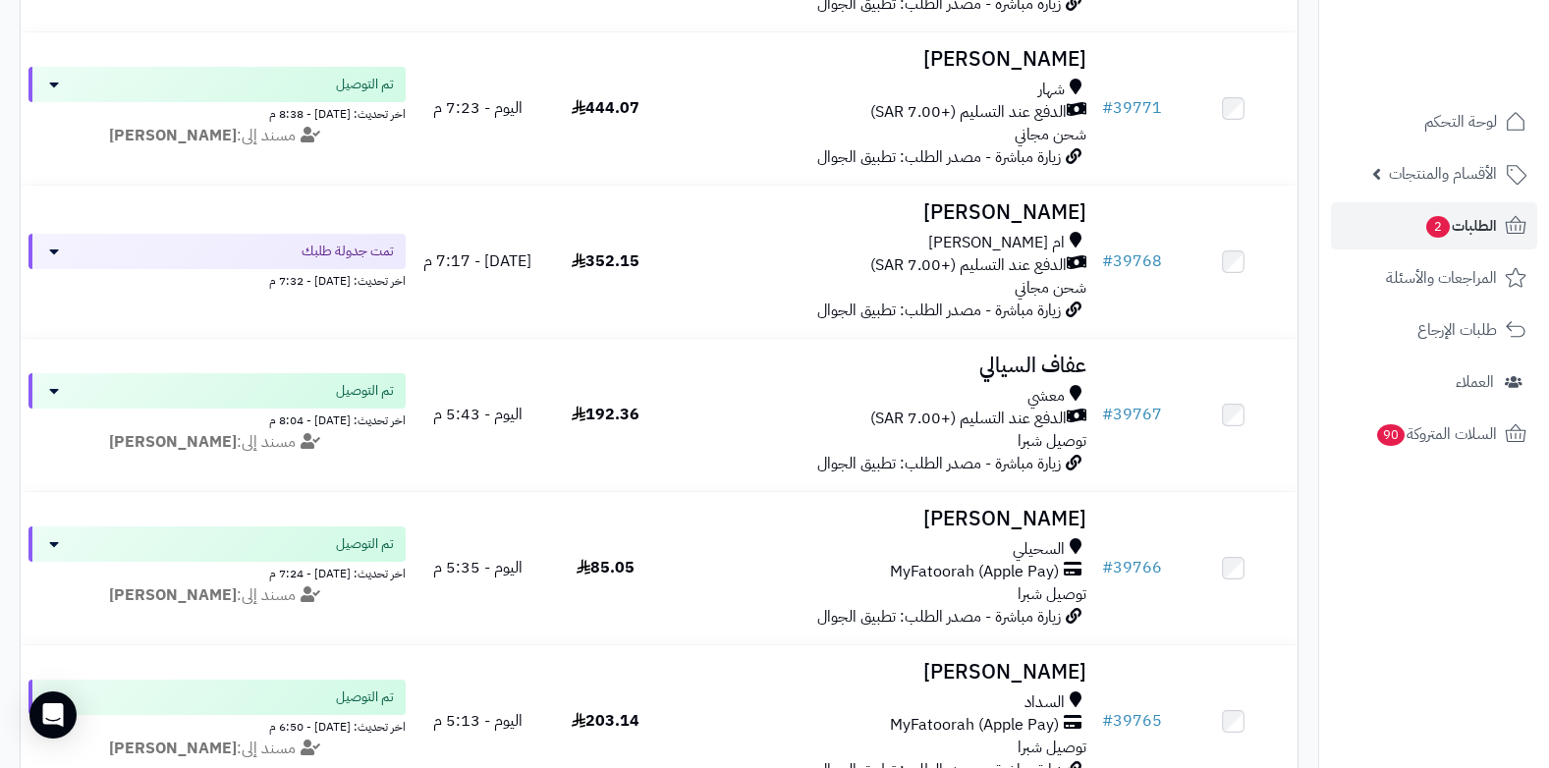
scroll to position [1277, 0]
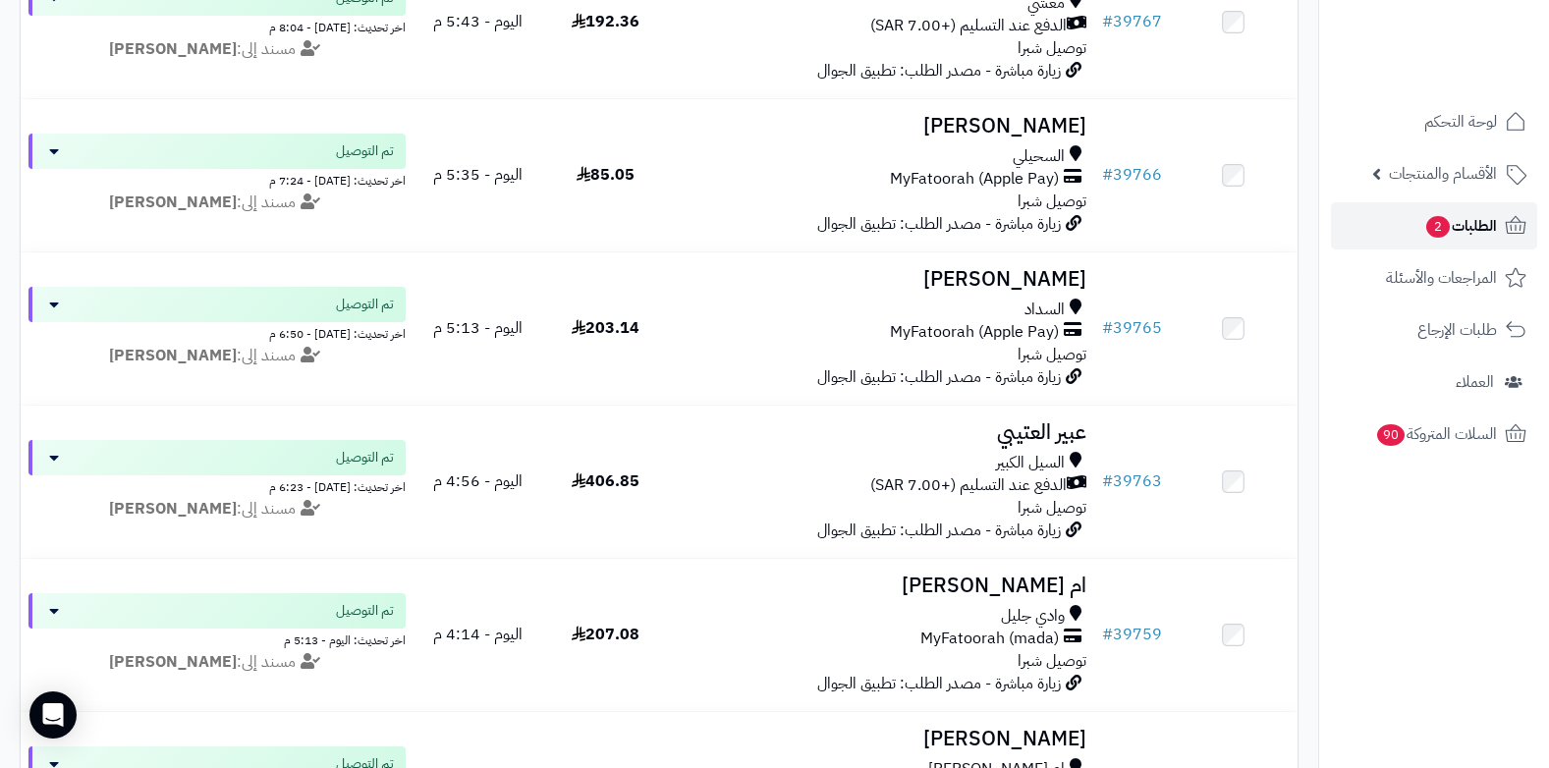
click at [1479, 228] on span "الطلبات 2" at bounding box center [1460, 226] width 73 height 28
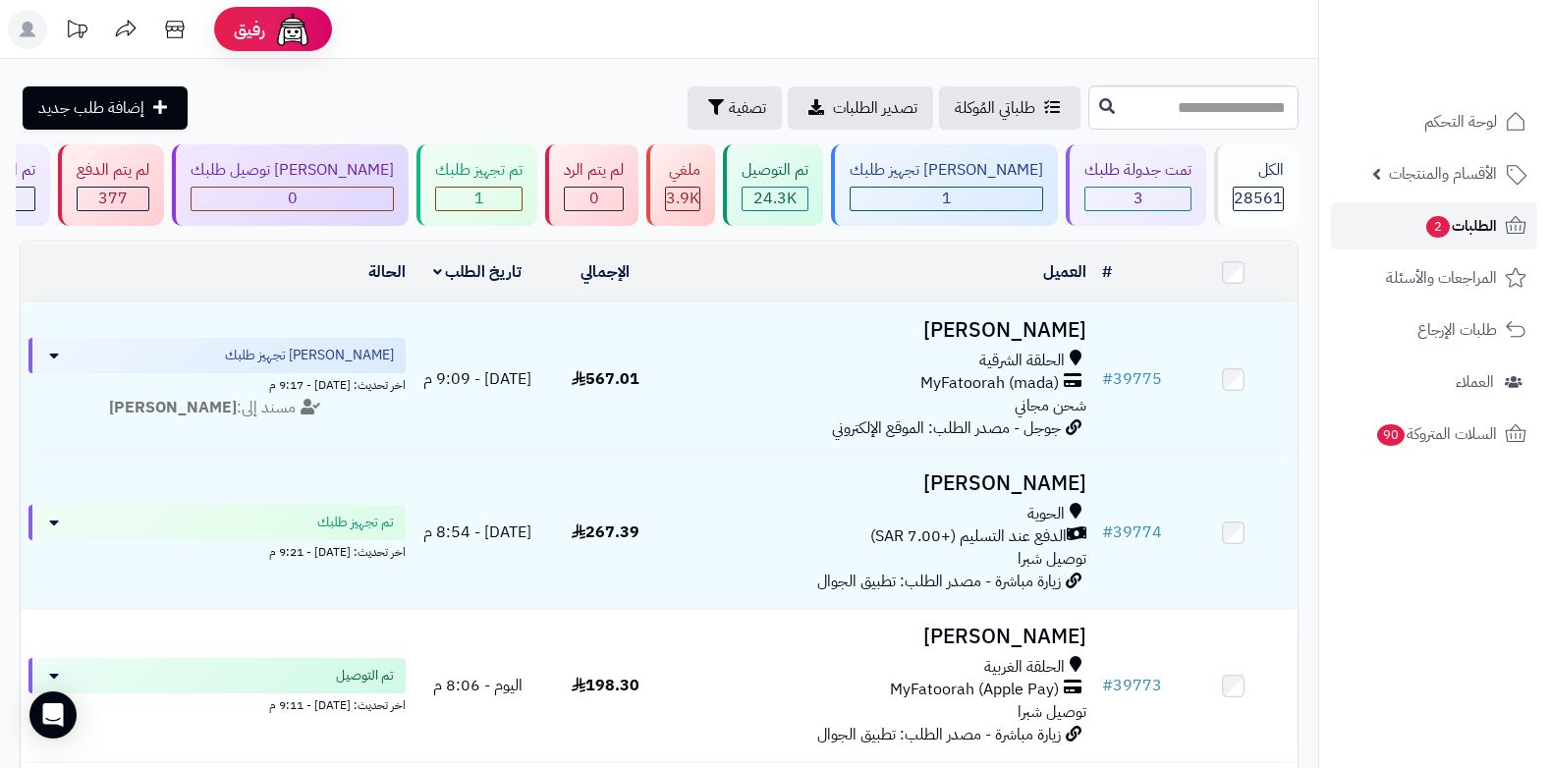
click at [1463, 224] on span "الطلبات 2" at bounding box center [1460, 226] width 73 height 28
click at [1457, 218] on span "الطلبات 2" at bounding box center [1460, 226] width 73 height 28
click at [1426, 229] on span "2" at bounding box center [1438, 227] width 24 height 22
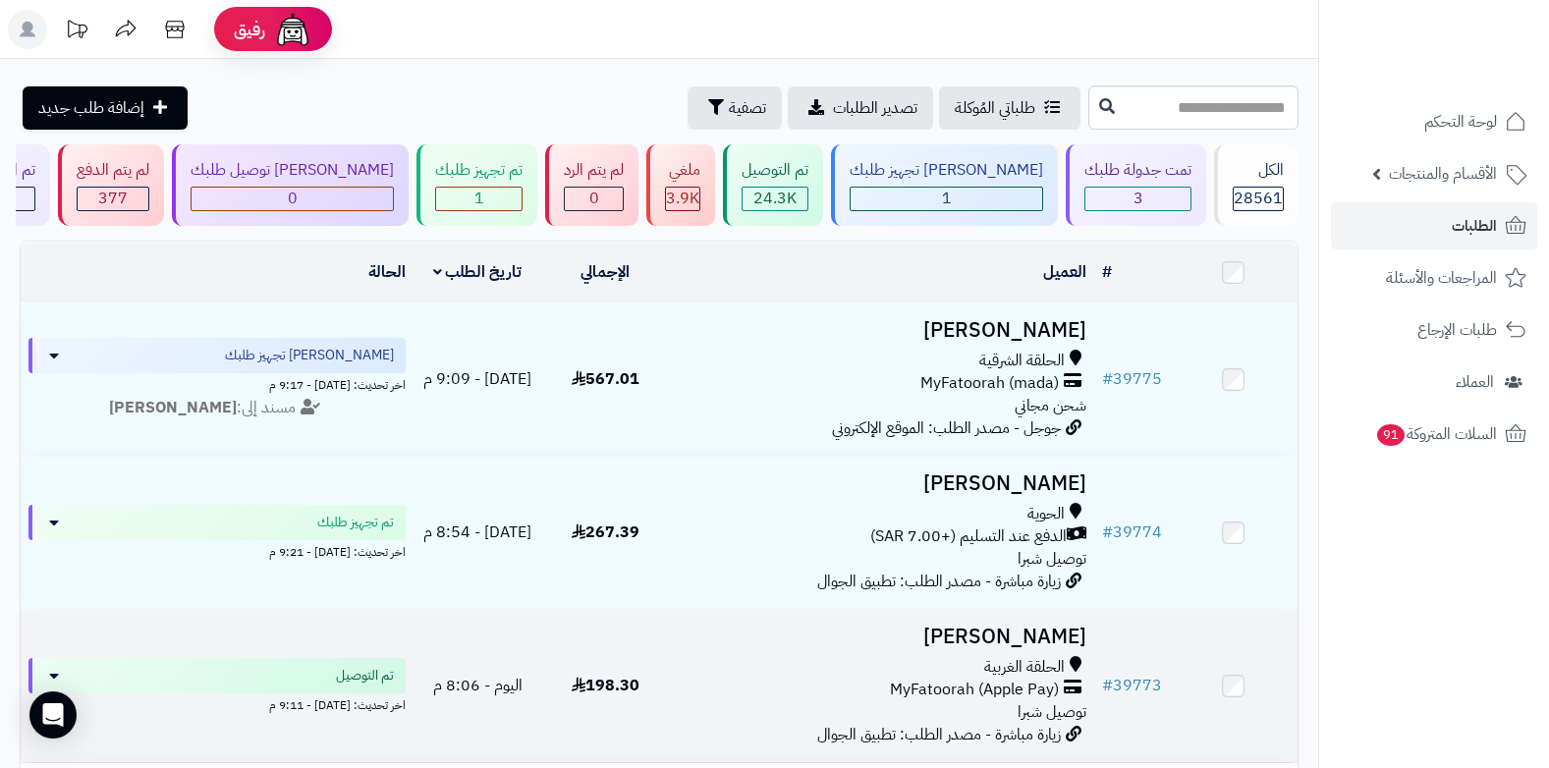
click at [957, 690] on span "MyFatoorah (Apple Pay)" at bounding box center [974, 690] width 169 height 23
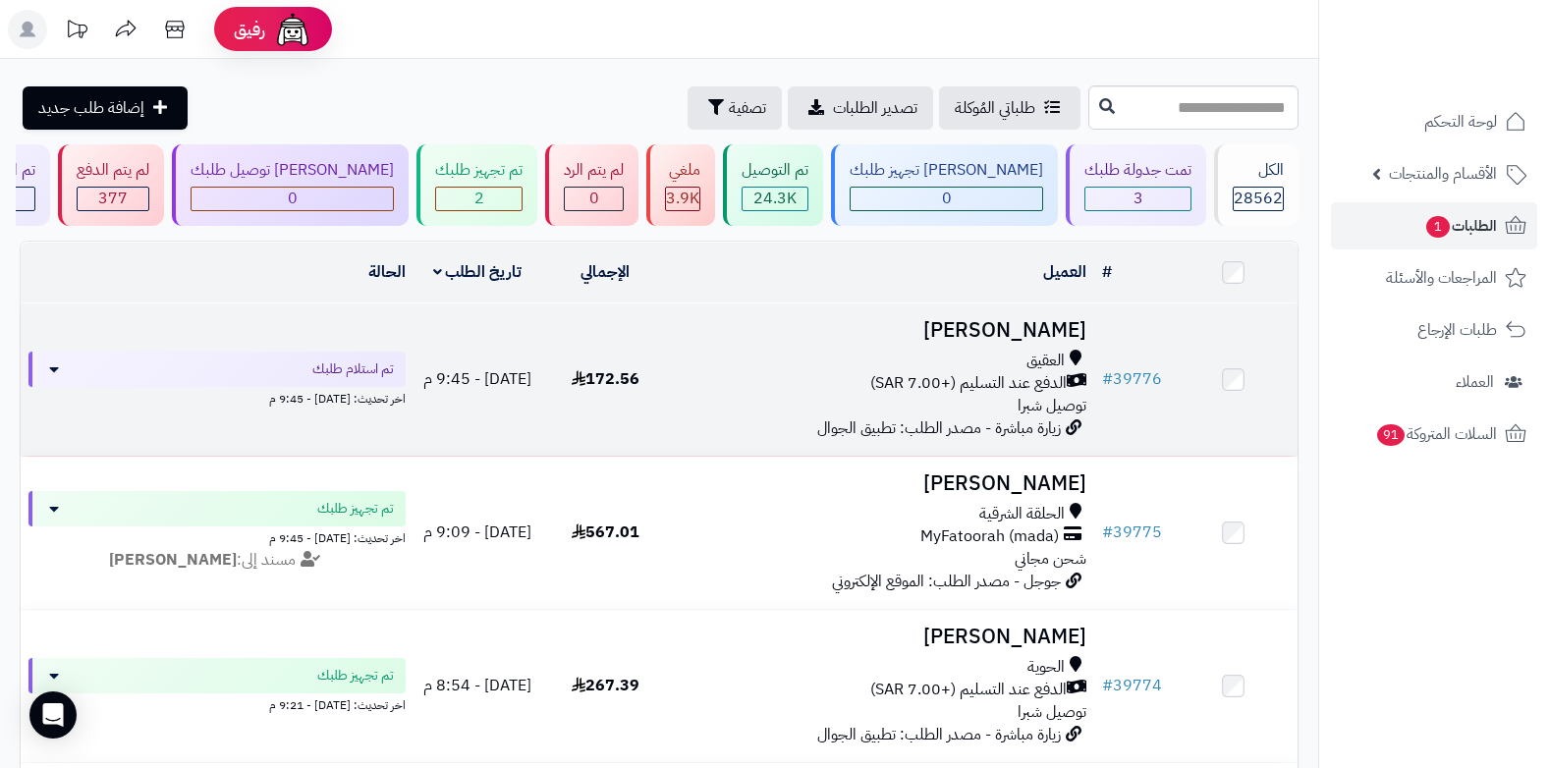
click at [1023, 372] on span "الدفع عند التسليم (+7.00 SAR)" at bounding box center [968, 383] width 196 height 23
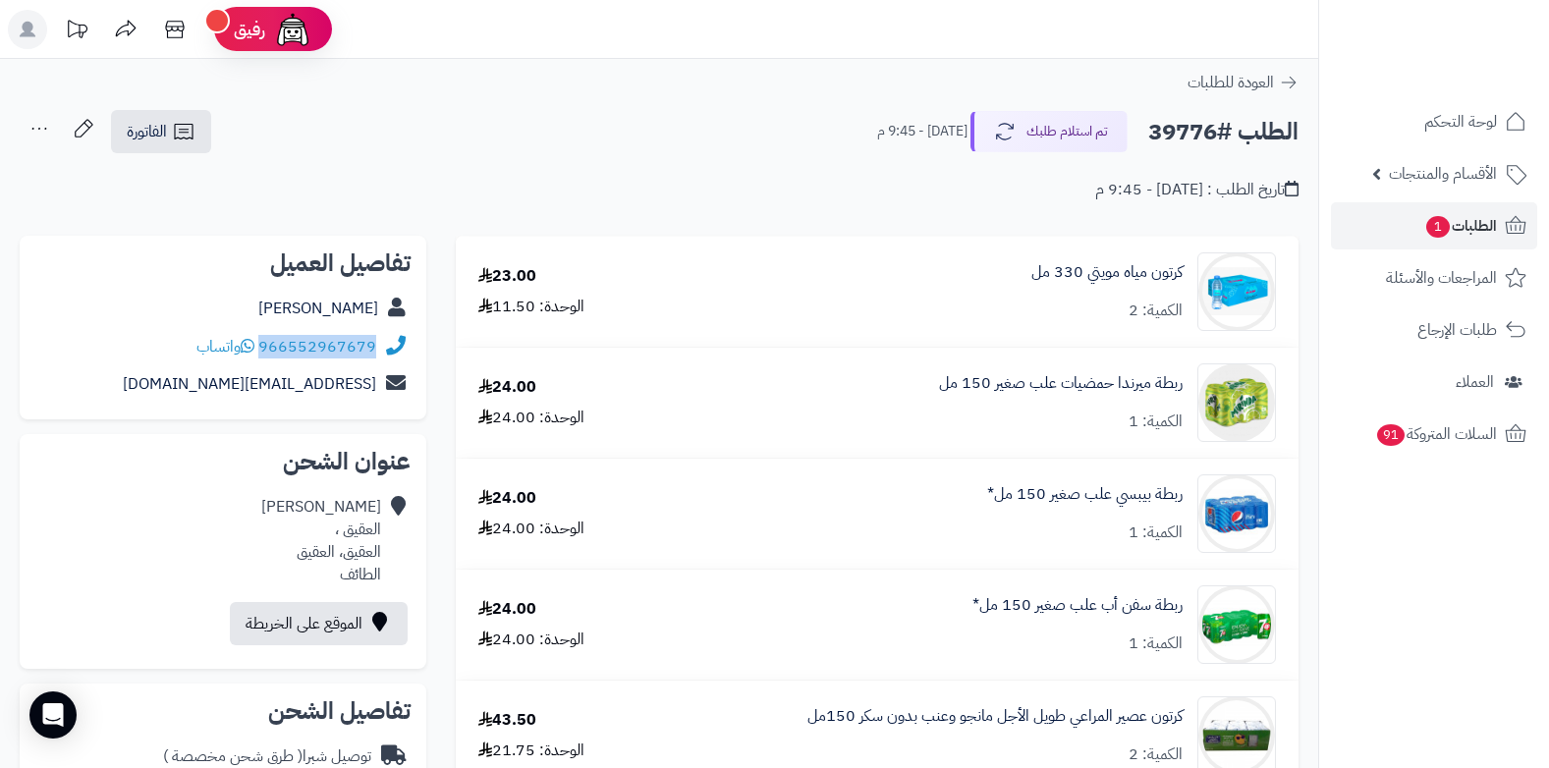
drag, startPoint x: 261, startPoint y: 346, endPoint x: 393, endPoint y: 336, distance: 132.0
click at [393, 336] on div "966552967679 واتساب" at bounding box center [222, 347] width 375 height 38
copy div "966552967679"
click at [1443, 236] on span "الطلبات 1" at bounding box center [1460, 226] width 73 height 28
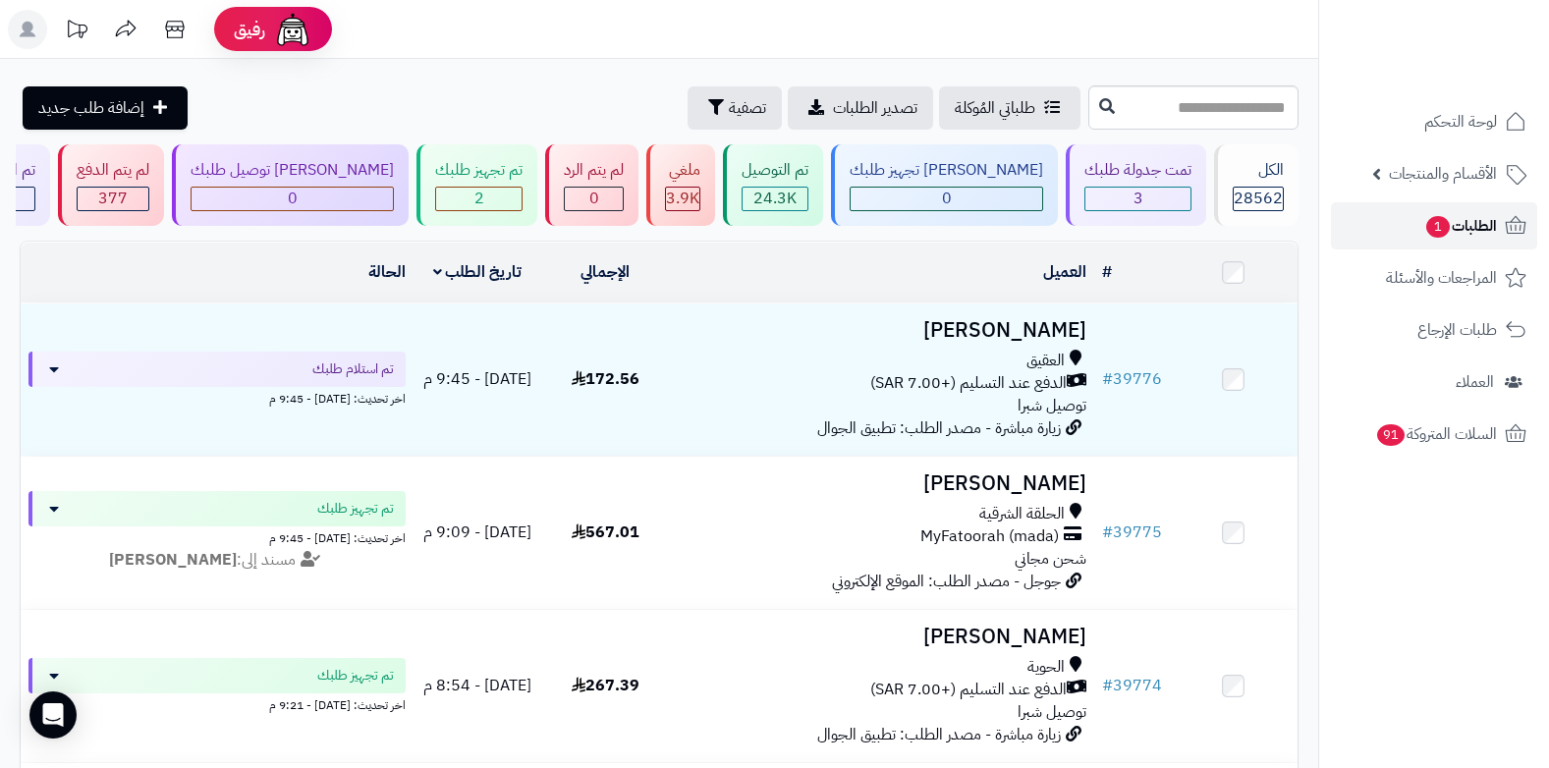
click at [1482, 231] on span "الطلبات 1" at bounding box center [1460, 226] width 73 height 28
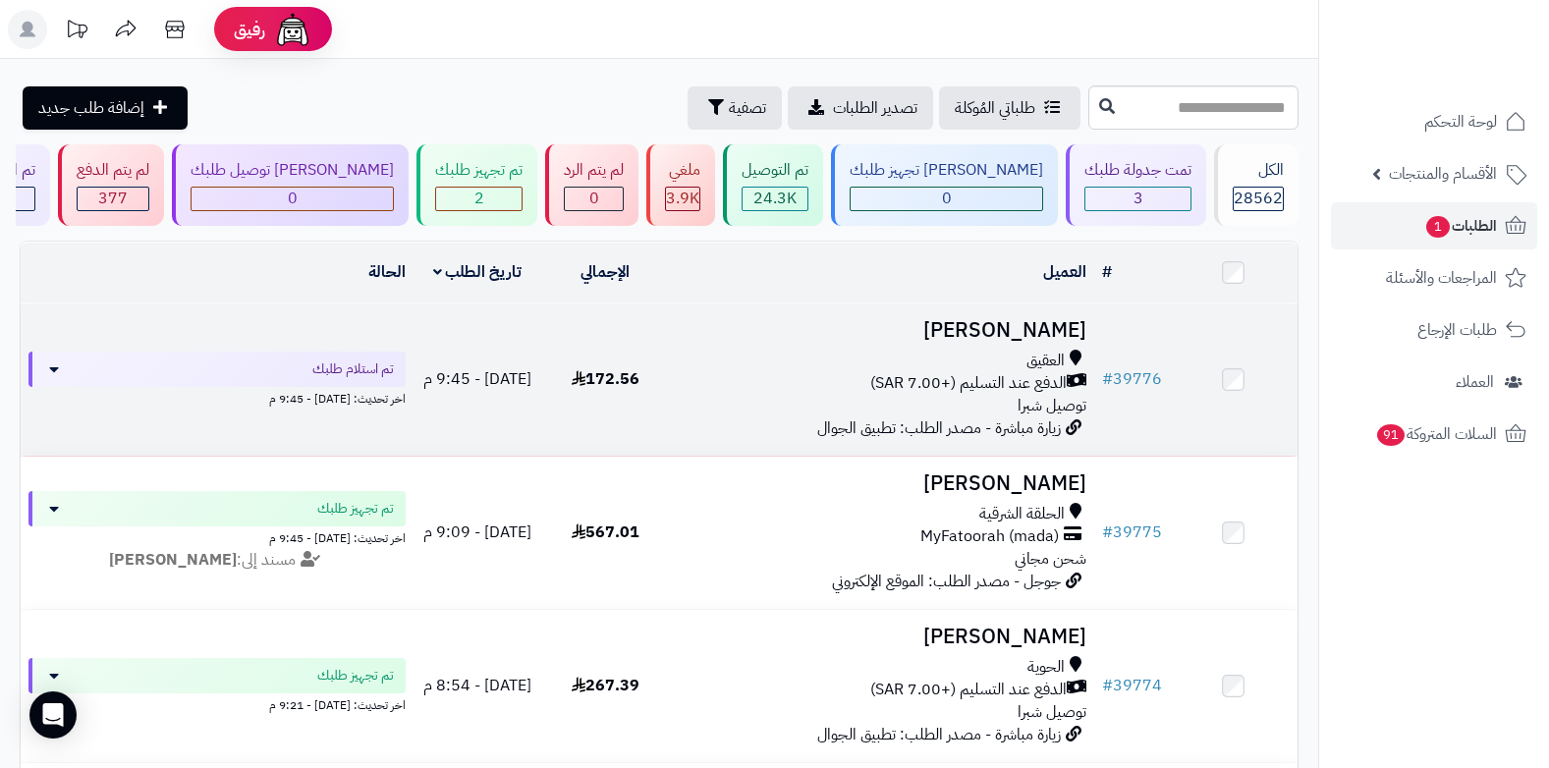
click at [1018, 391] on span "الدفع عند التسليم (+7.00 SAR)" at bounding box center [968, 383] width 196 height 23
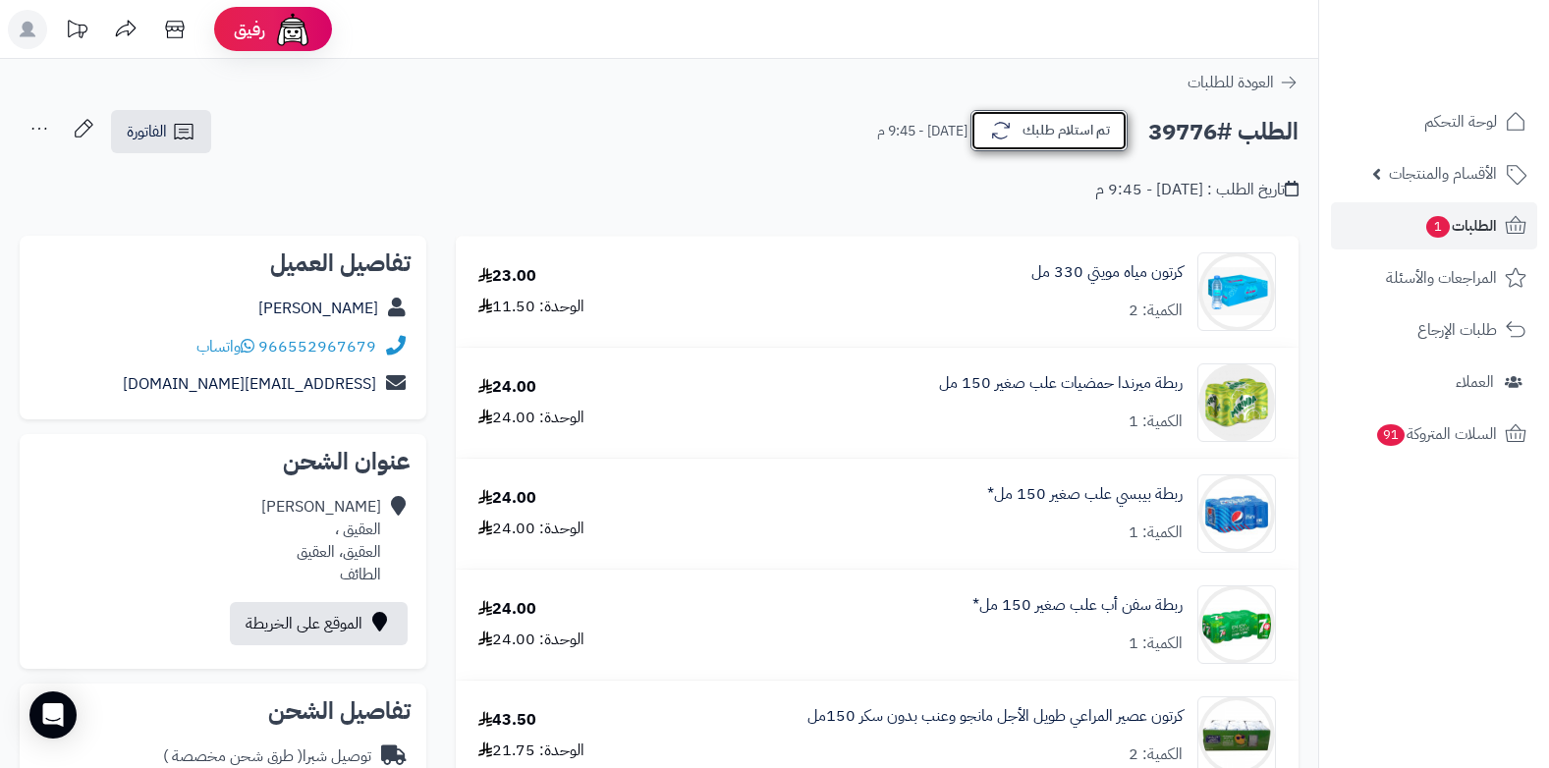
click at [1115, 112] on button "تم استلام طلبك" at bounding box center [1048, 130] width 157 height 41
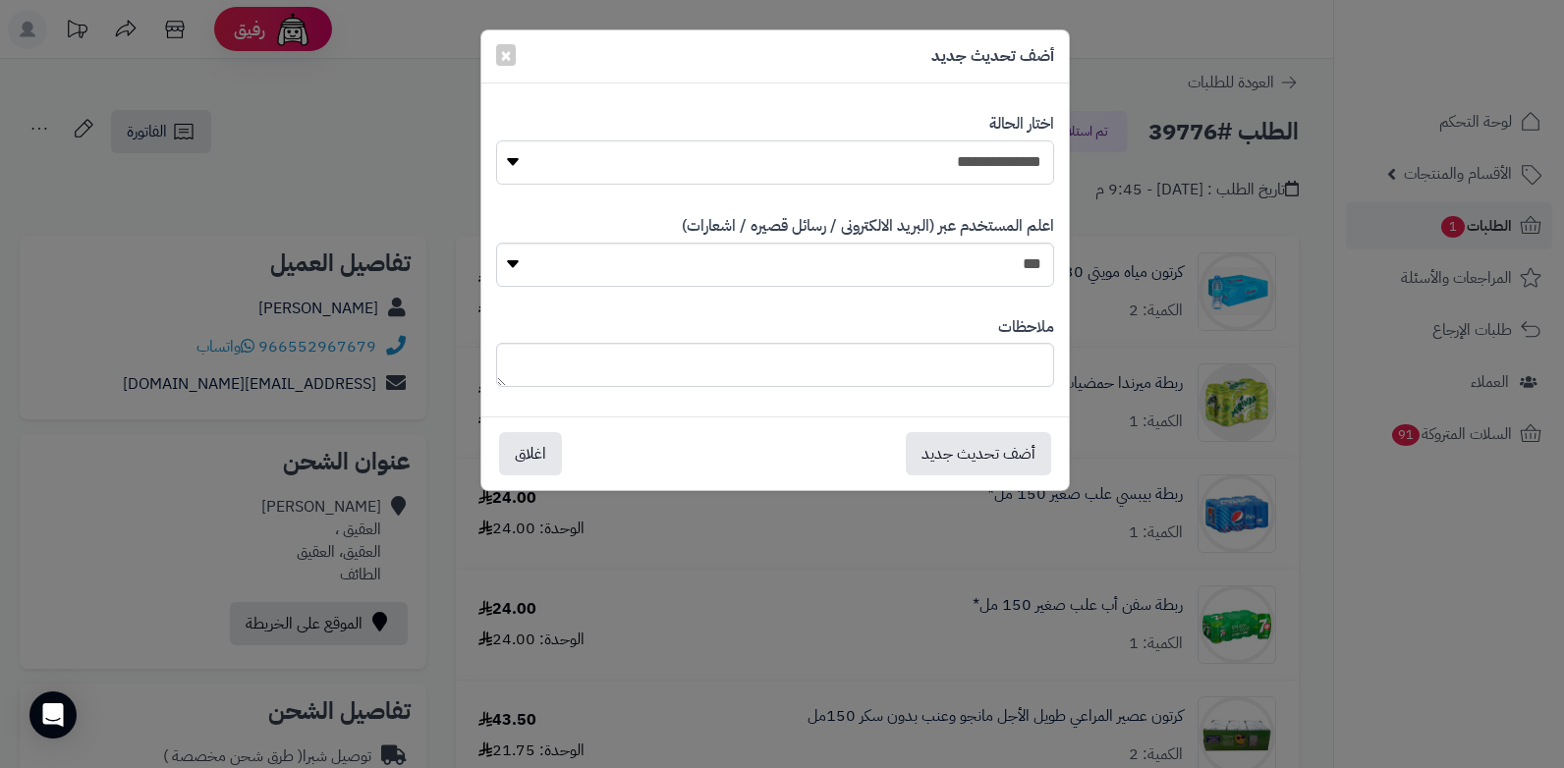
click at [968, 164] on select "**********" at bounding box center [775, 162] width 558 height 44
select select "*"
click at [496, 140] on select "**********" at bounding box center [775, 162] width 558 height 44
click at [847, 379] on textarea at bounding box center [775, 365] width 558 height 44
type textarea "****"
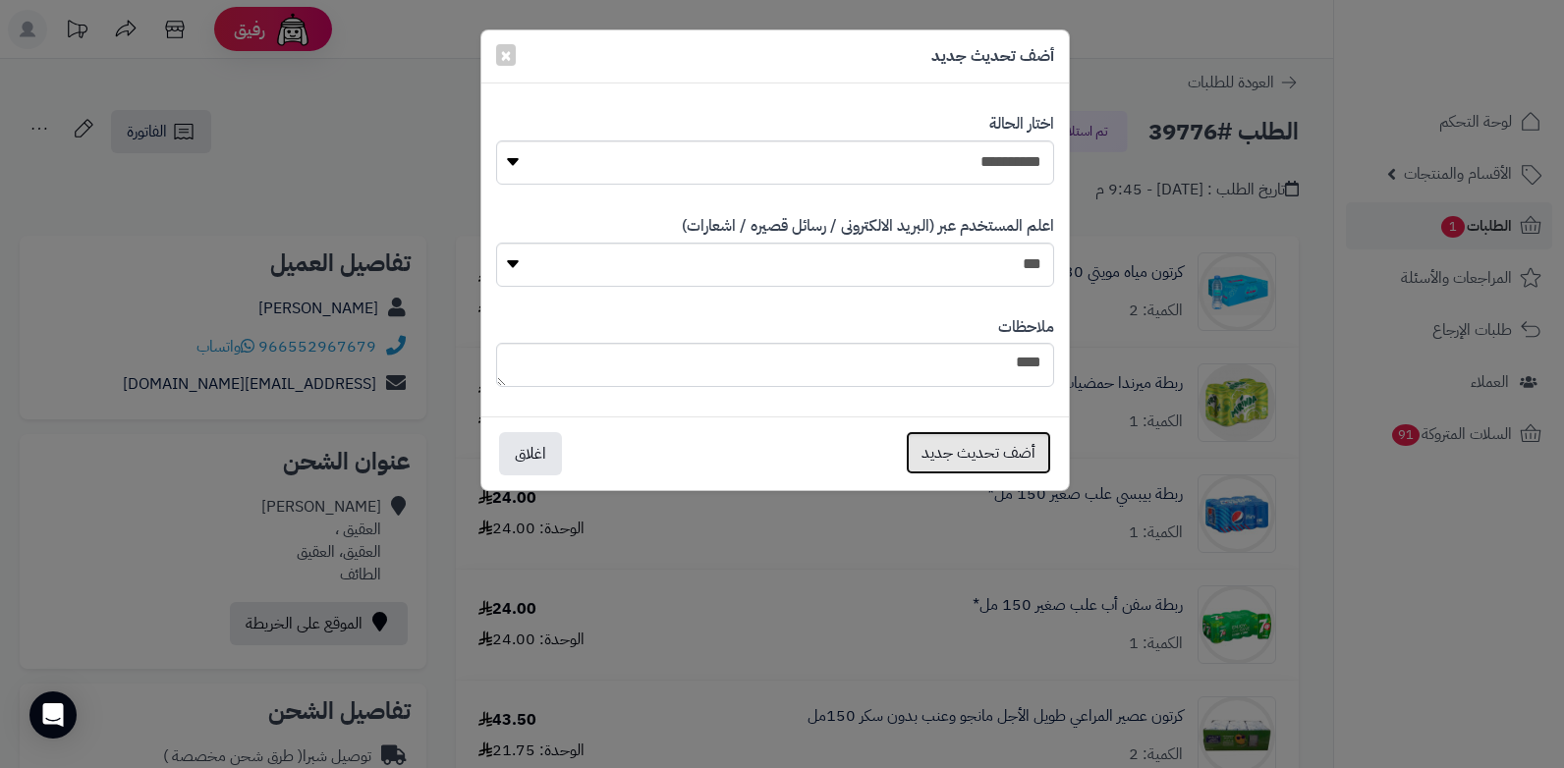
click at [958, 455] on button "أضف تحديث جديد" at bounding box center [978, 452] width 145 height 43
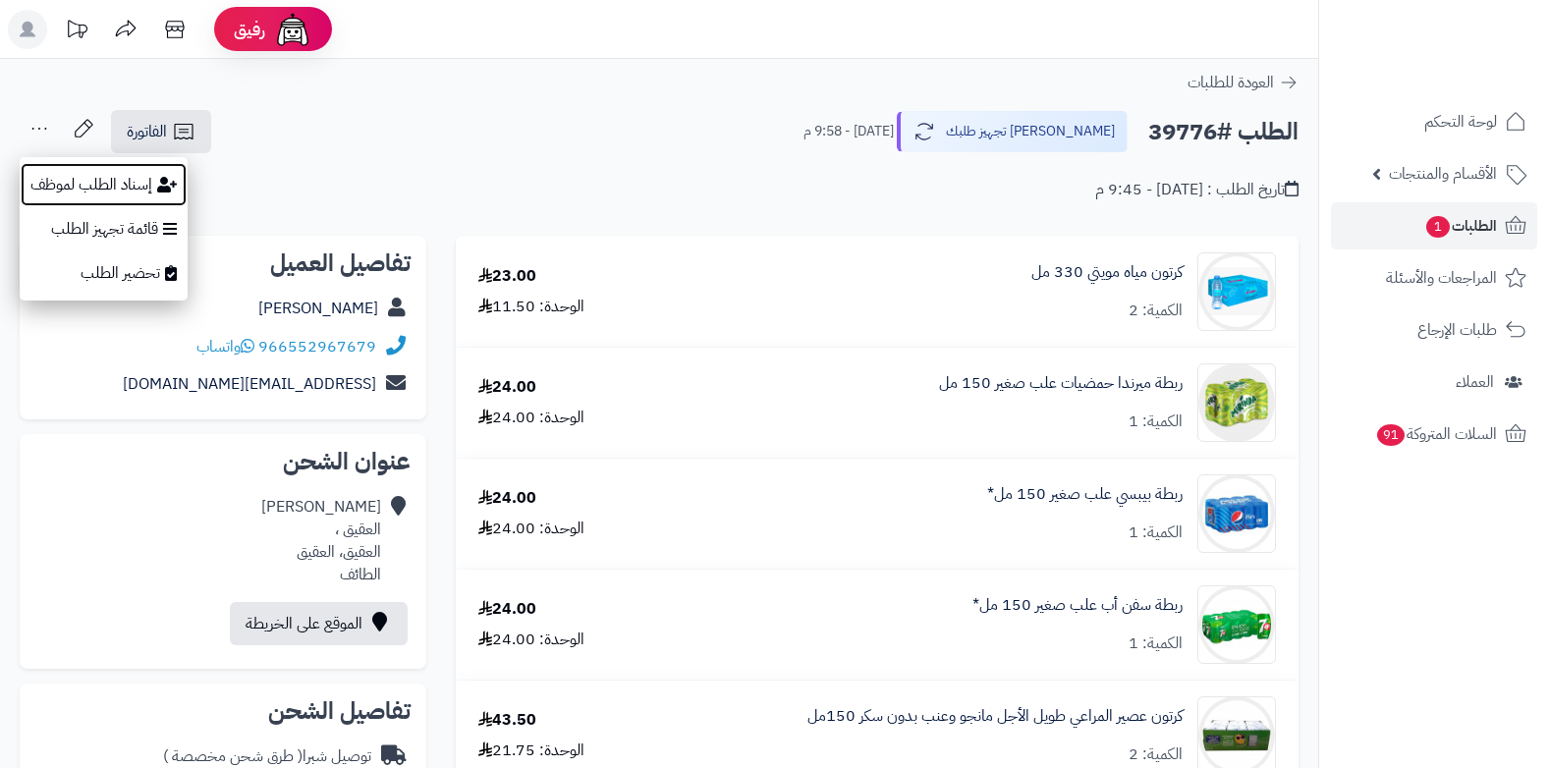
click at [36, 182] on button "إسناد الطلب لموظف" at bounding box center [104, 184] width 168 height 45
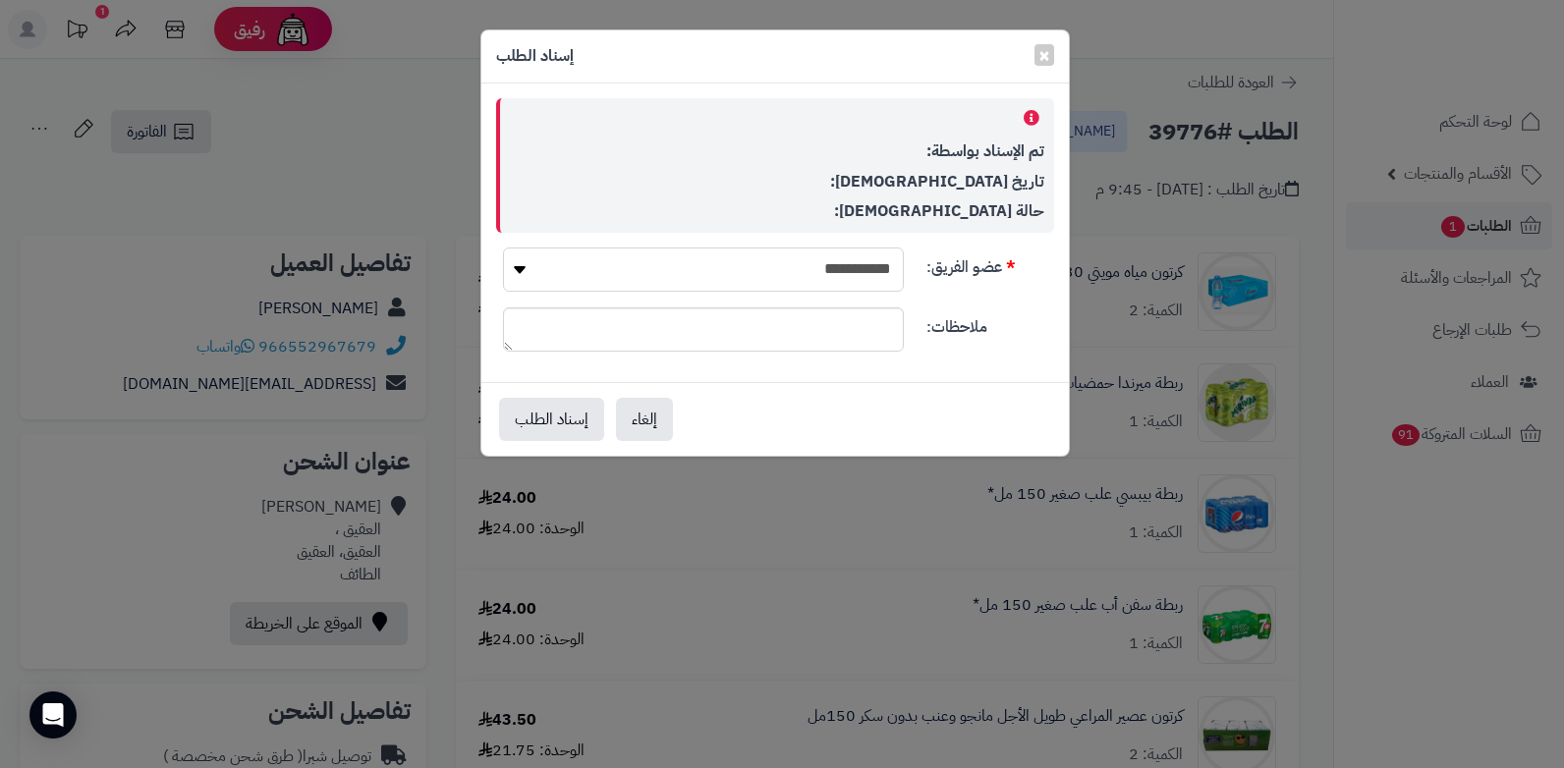
click at [825, 279] on select "**********" at bounding box center [703, 270] width 401 height 44
select select "**"
click at [503, 248] on select "**********" at bounding box center [703, 270] width 401 height 44
click at [540, 421] on button "إسناد الطلب" at bounding box center [551, 418] width 105 height 43
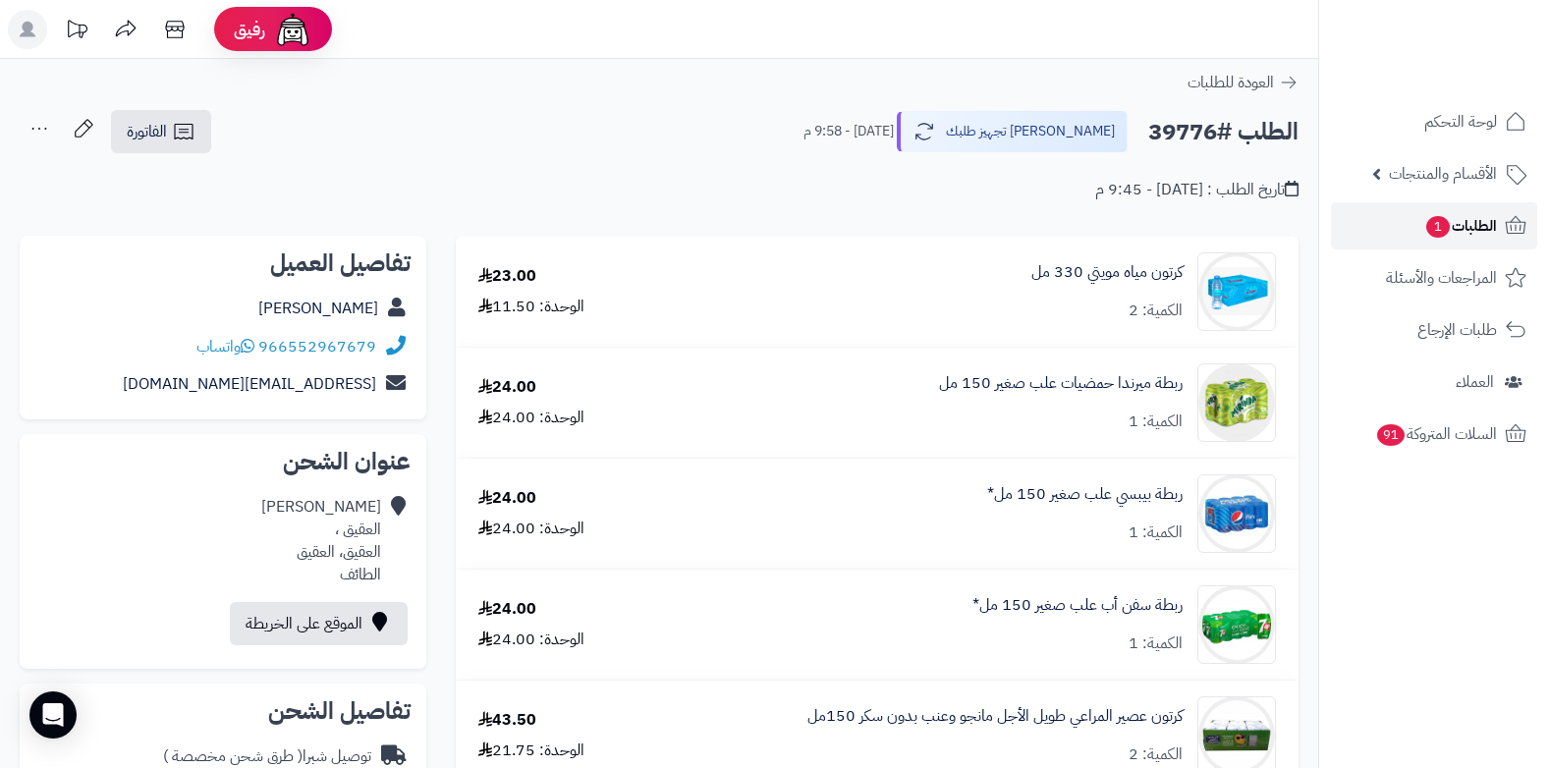
click at [1432, 218] on span "1" at bounding box center [1438, 227] width 26 height 24
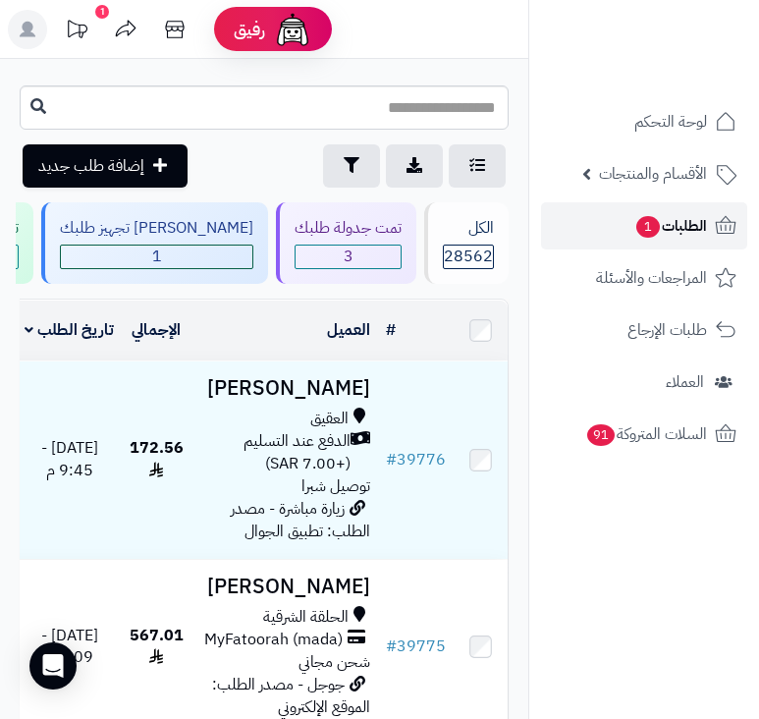
click at [698, 229] on span "الطلبات 1" at bounding box center [671, 226] width 73 height 28
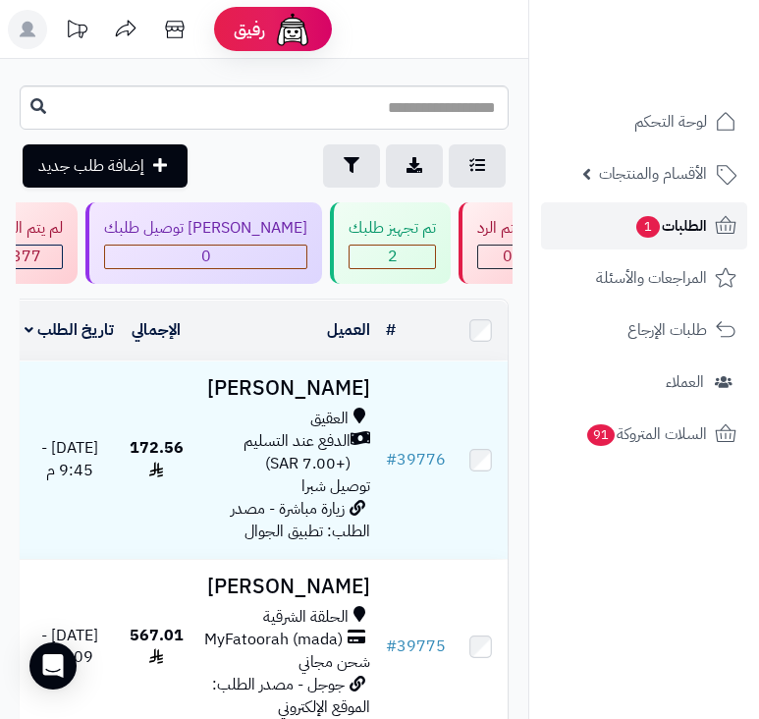
click at [645, 234] on span "1" at bounding box center [648, 227] width 24 height 22
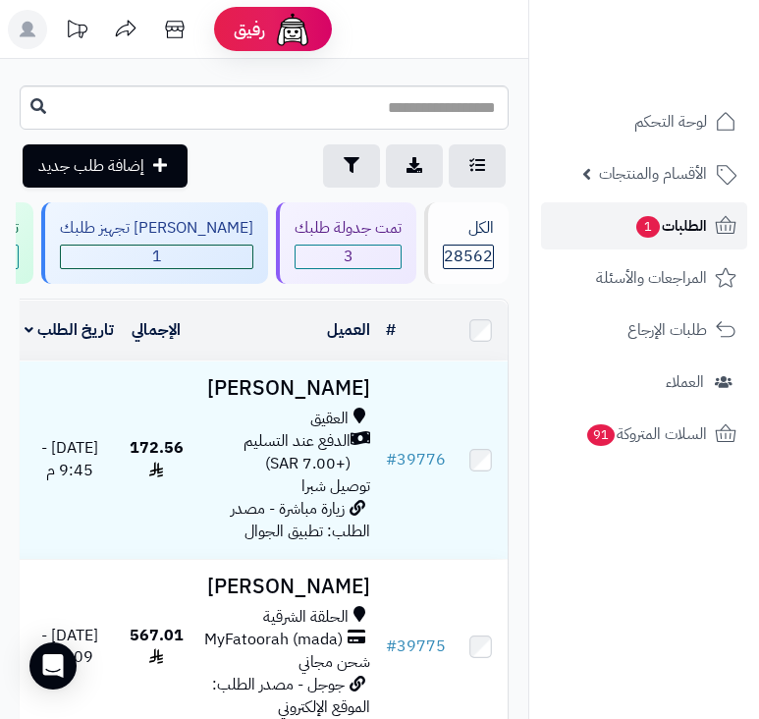
click at [669, 230] on span "الطلبات 1" at bounding box center [671, 226] width 73 height 28
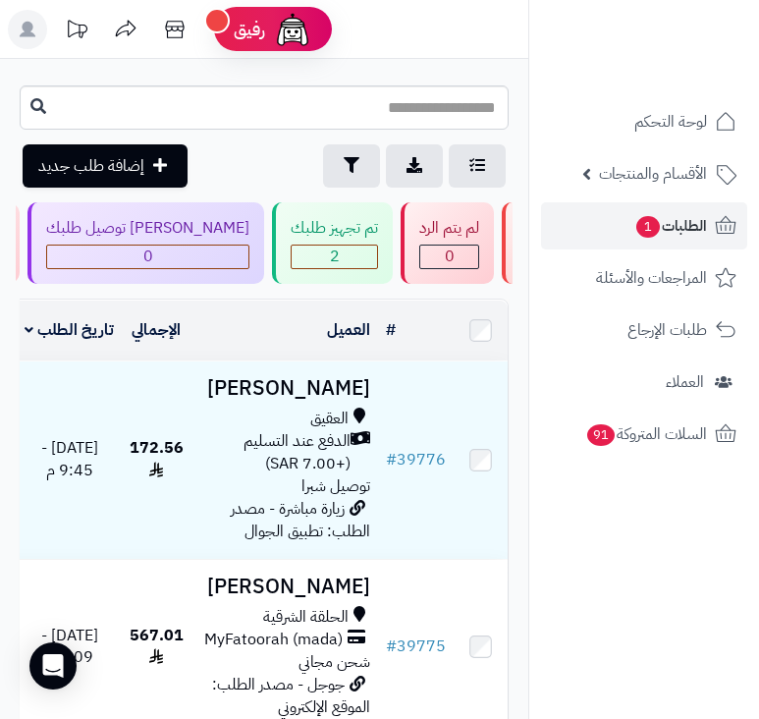
scroll to position [0, -703]
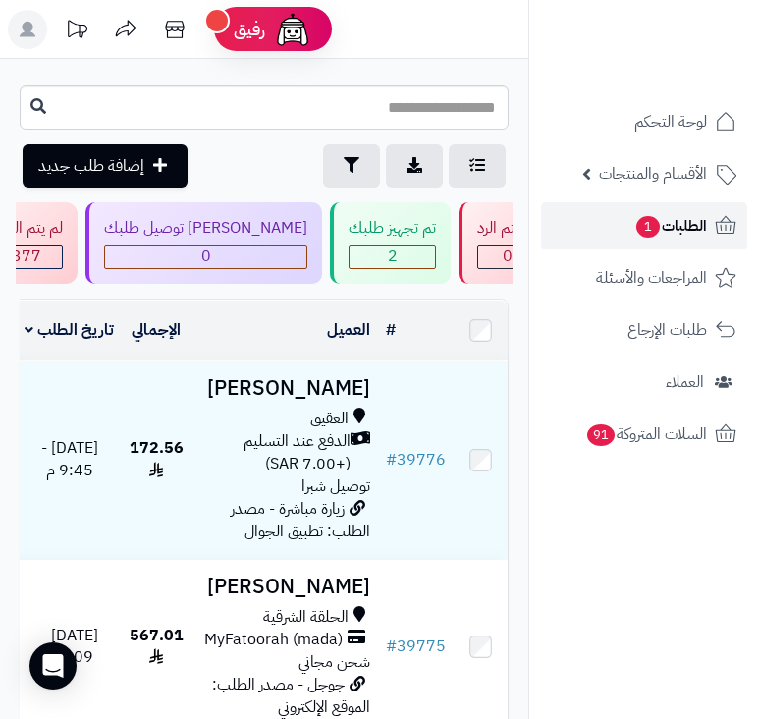
click at [636, 226] on span "1" at bounding box center [648, 227] width 24 height 22
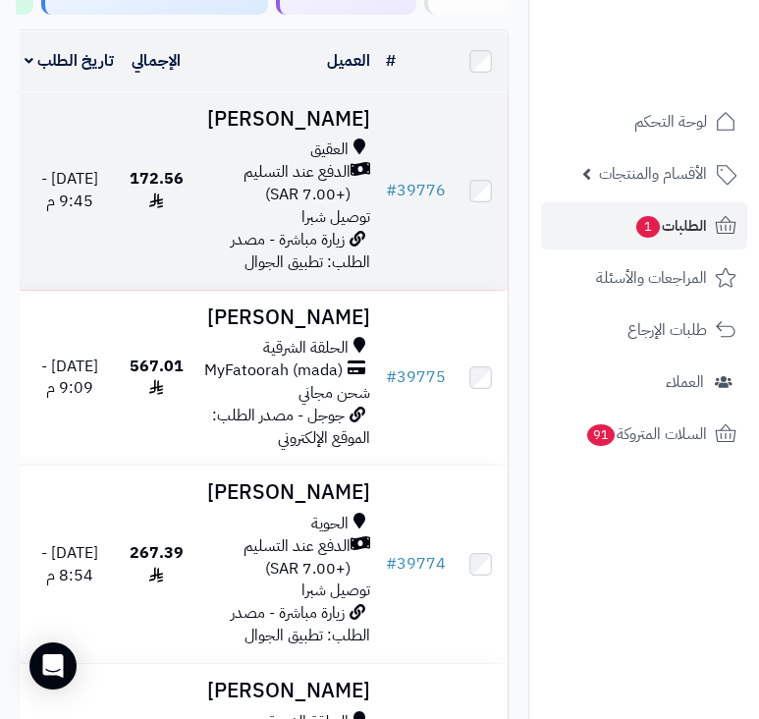
scroll to position [295, 0]
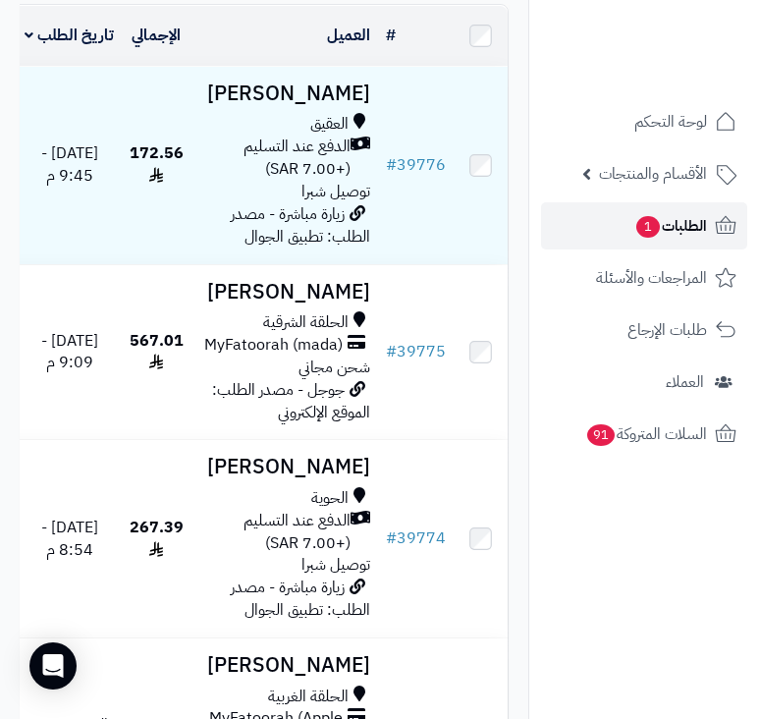
click at [635, 218] on span "الطلبات 1" at bounding box center [671, 226] width 73 height 28
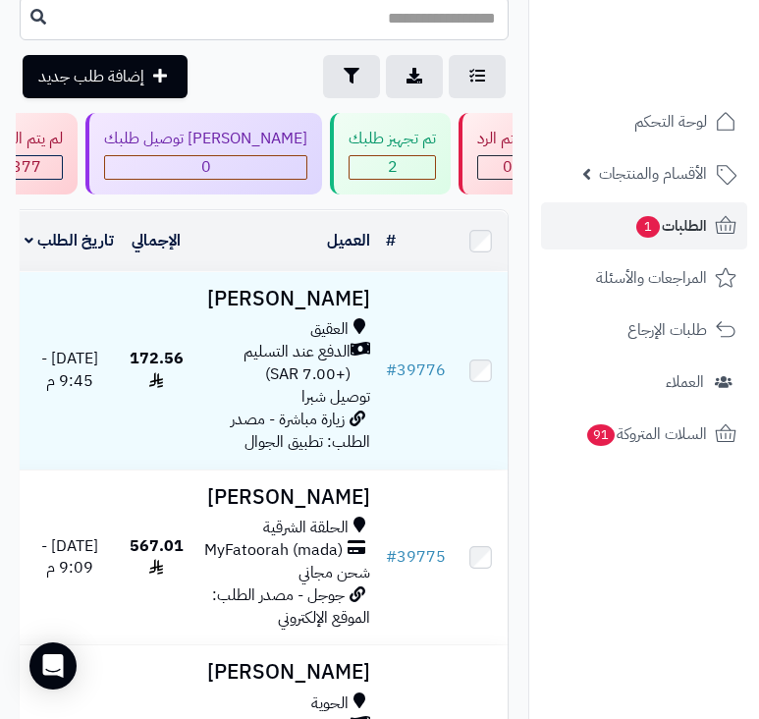
scroll to position [196, 0]
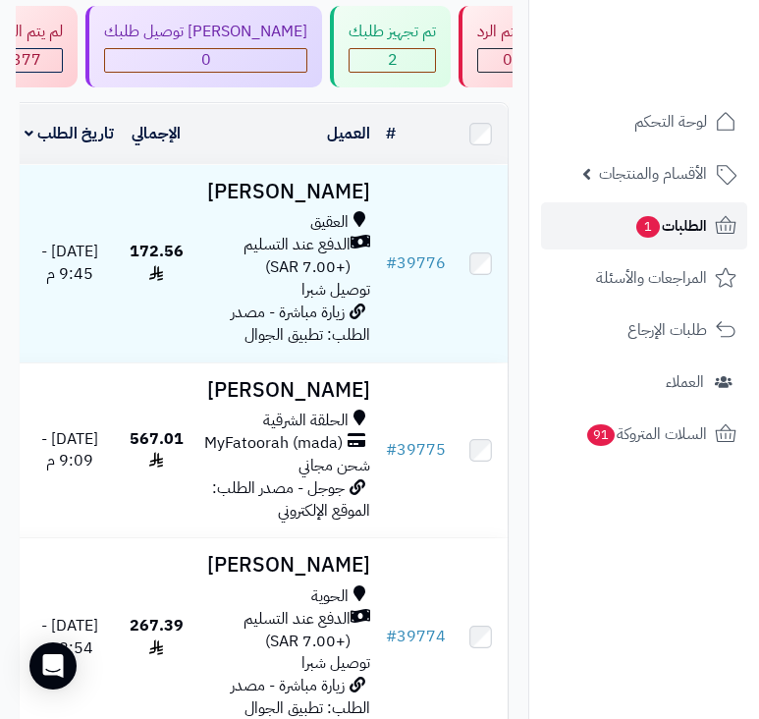
click at [620, 234] on link "الطلبات 1" at bounding box center [644, 225] width 206 height 47
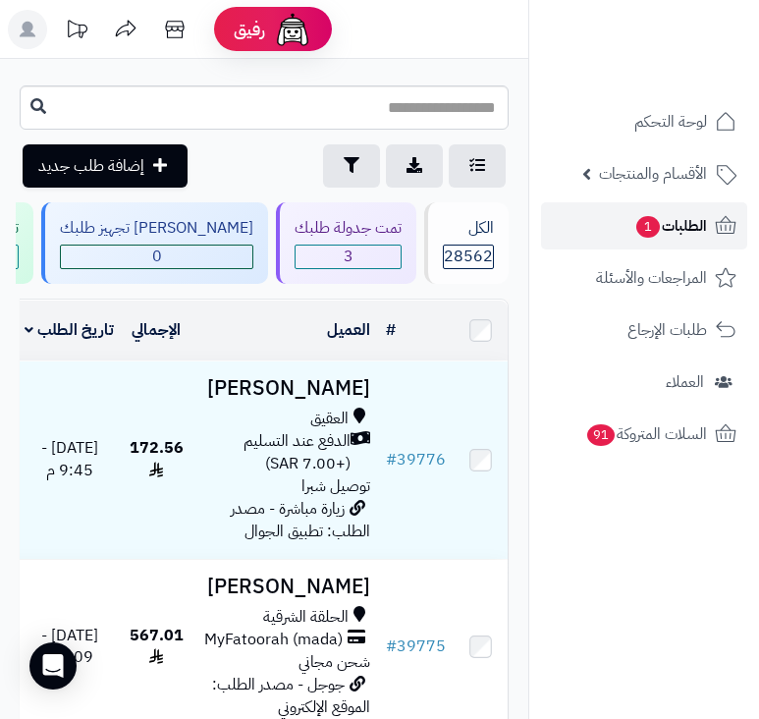
click at [620, 234] on link "الطلبات 1" at bounding box center [644, 225] width 206 height 47
click at [671, 217] on span "الطلبات 1" at bounding box center [671, 226] width 73 height 28
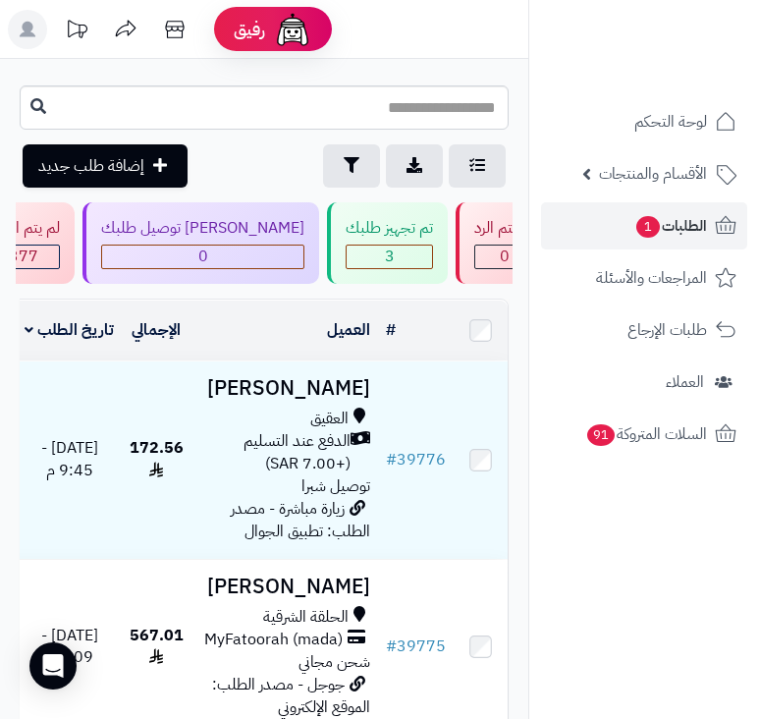
scroll to position [0, -703]
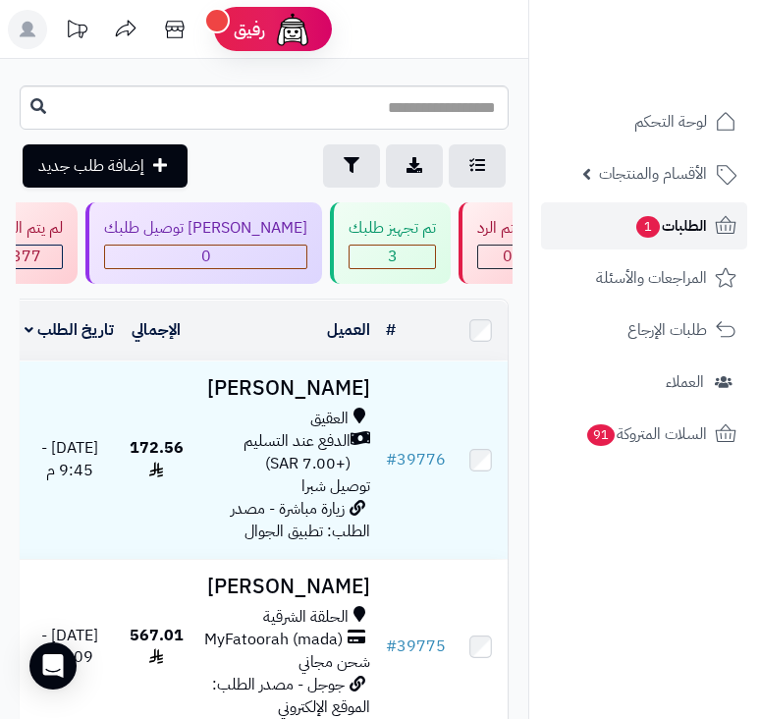
click at [629, 232] on link "الطلبات 1" at bounding box center [644, 225] width 206 height 47
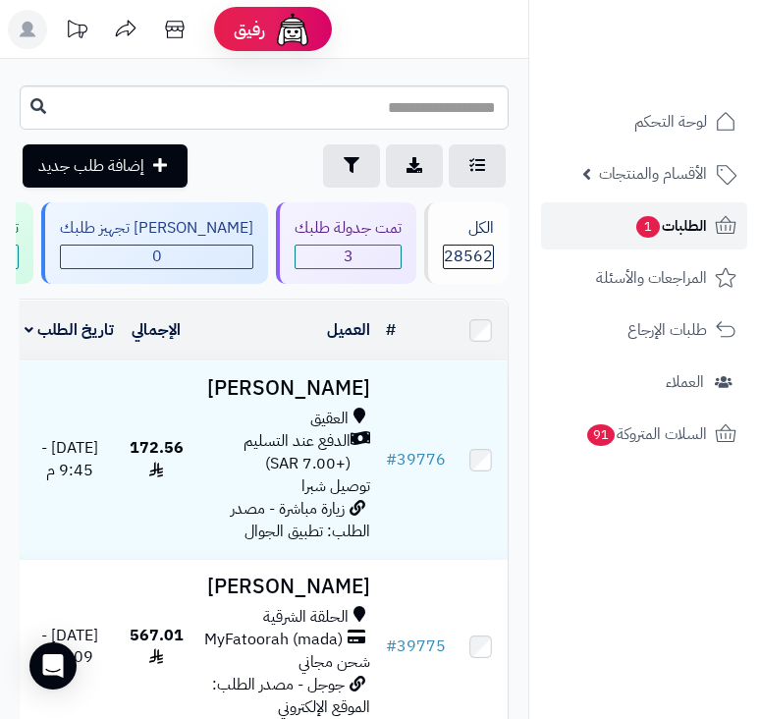
click at [628, 217] on link "الطلبات 1" at bounding box center [644, 225] width 206 height 47
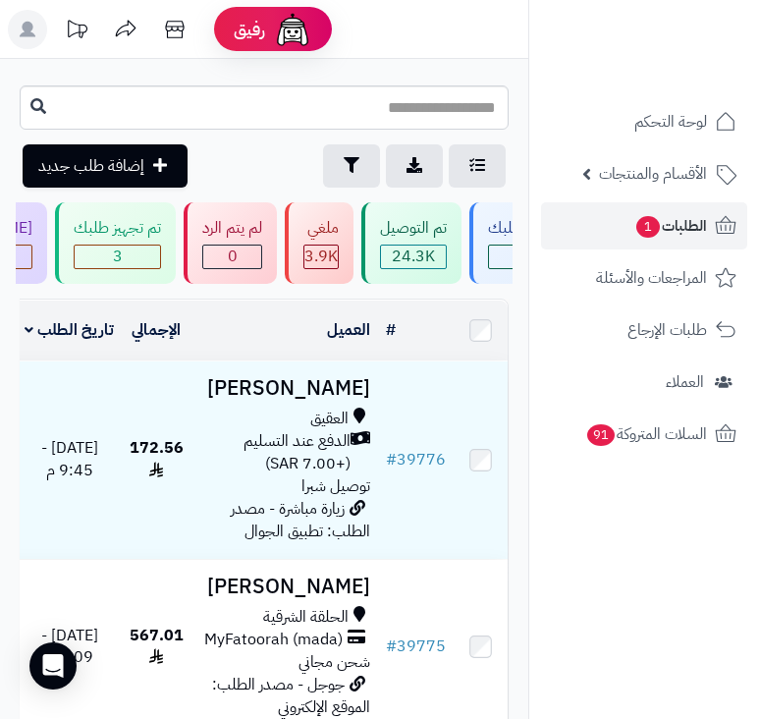
scroll to position [0, -435]
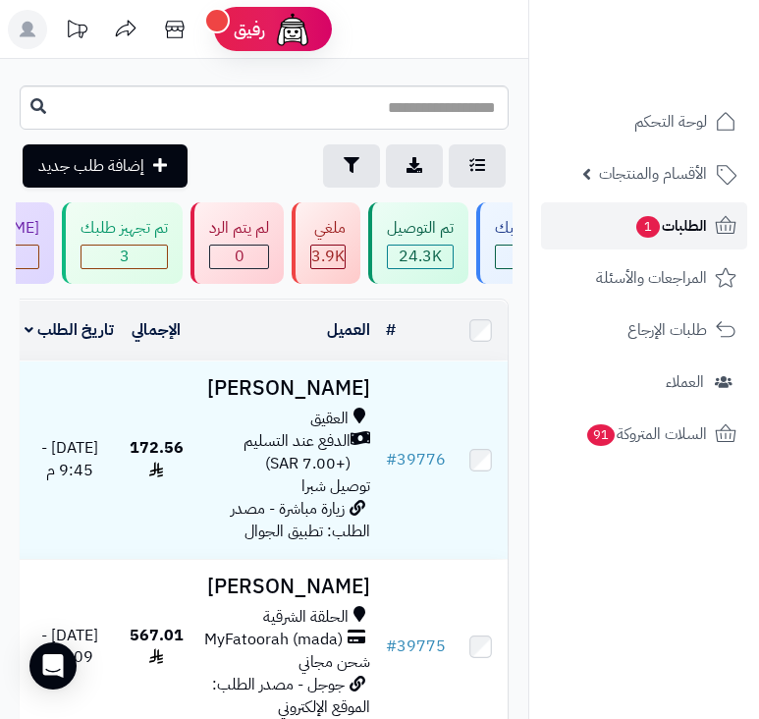
click at [645, 221] on span "1" at bounding box center [649, 227] width 26 height 24
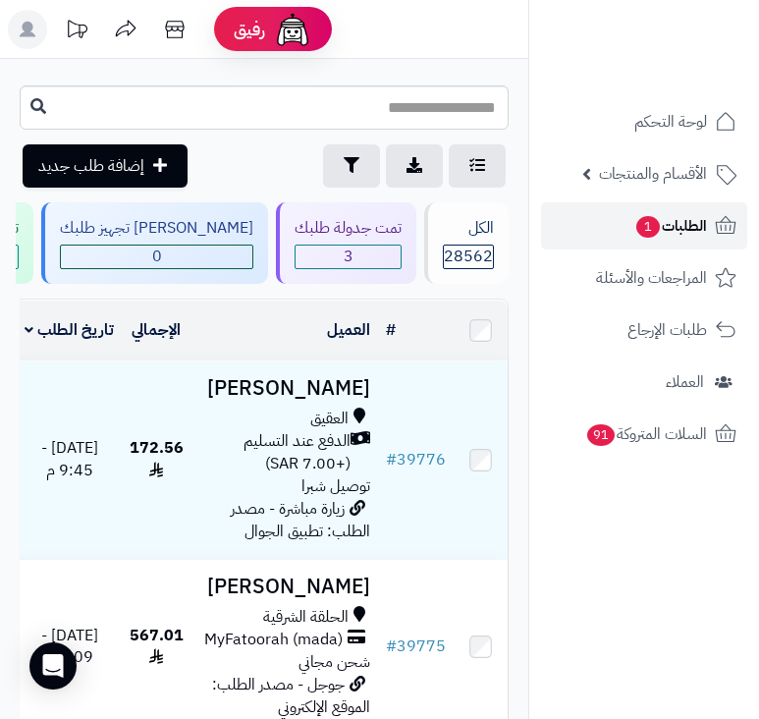
click at [673, 214] on span "الطلبات 1" at bounding box center [671, 226] width 73 height 28
click at [687, 238] on span "الطلبات 1" at bounding box center [671, 226] width 73 height 28
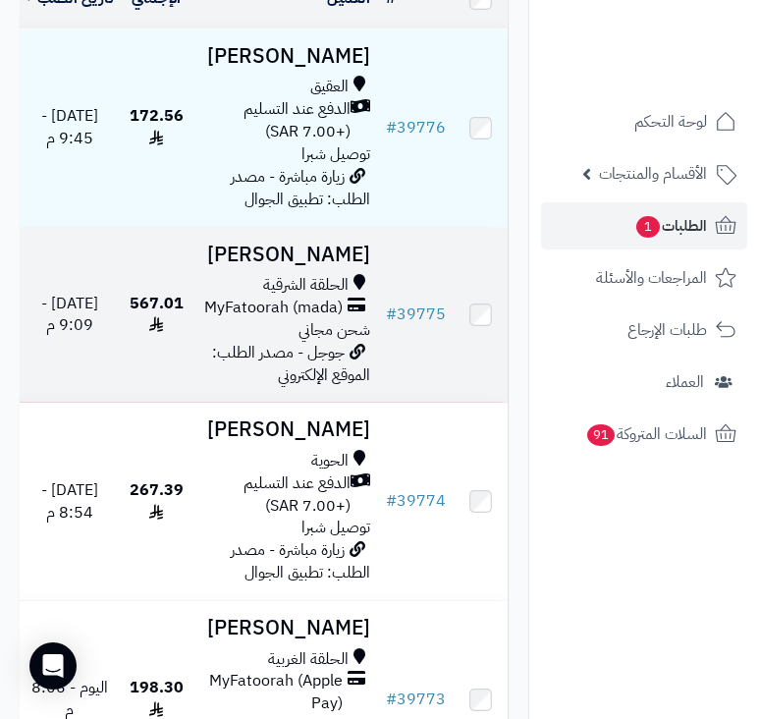
scroll to position [491, 0]
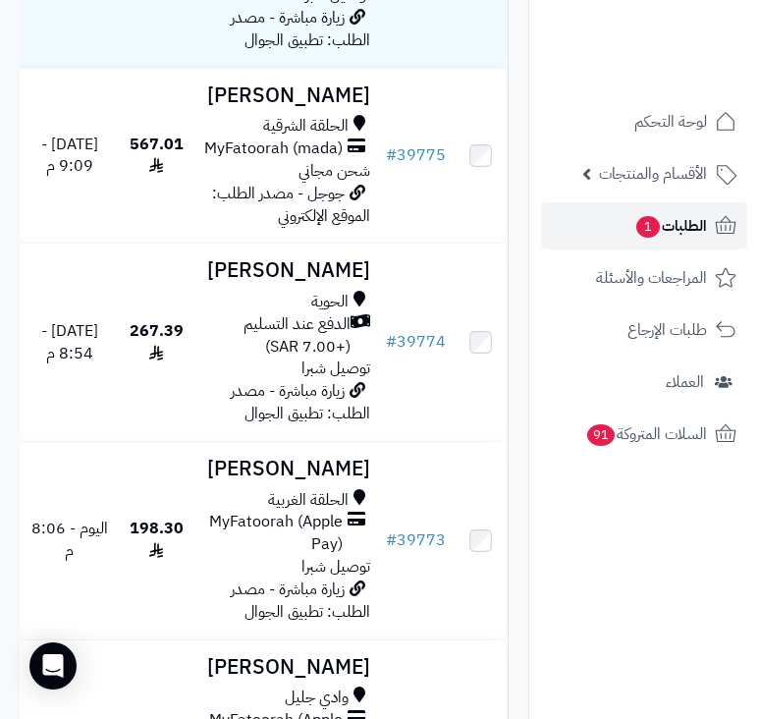
click at [664, 229] on span "الطلبات 1" at bounding box center [671, 226] width 73 height 28
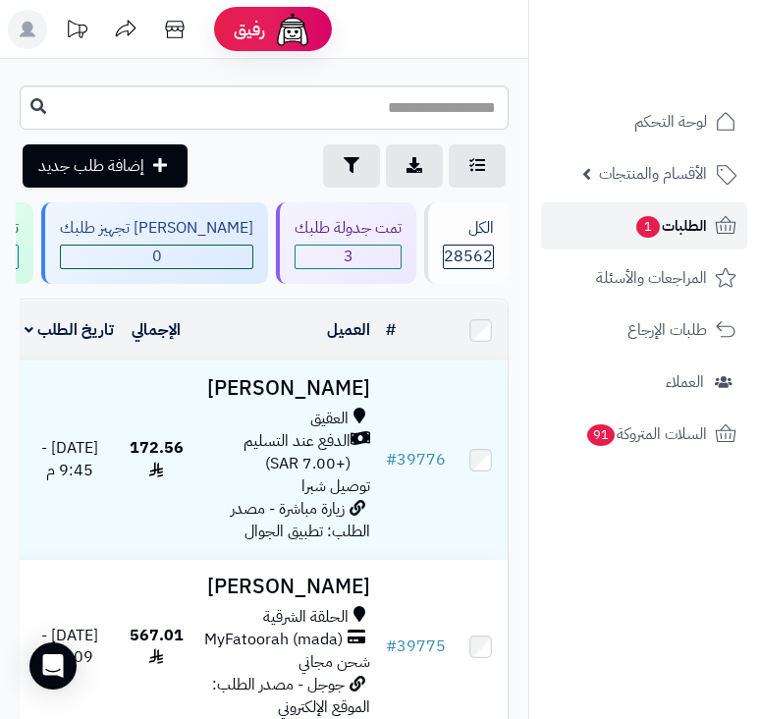
click at [662, 231] on span "الطلبات 1" at bounding box center [671, 226] width 73 height 28
click at [670, 229] on span "الطلبات 1" at bounding box center [671, 226] width 73 height 28
click at [696, 227] on span "الطلبات 1" at bounding box center [671, 226] width 73 height 28
click at [672, 221] on span "الطلبات 1" at bounding box center [671, 226] width 73 height 28
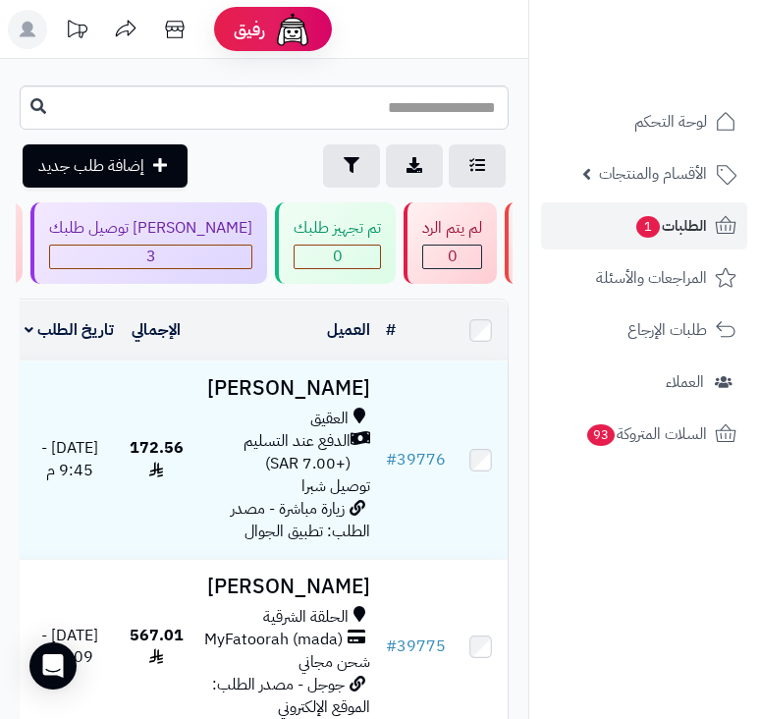
scroll to position [0, -703]
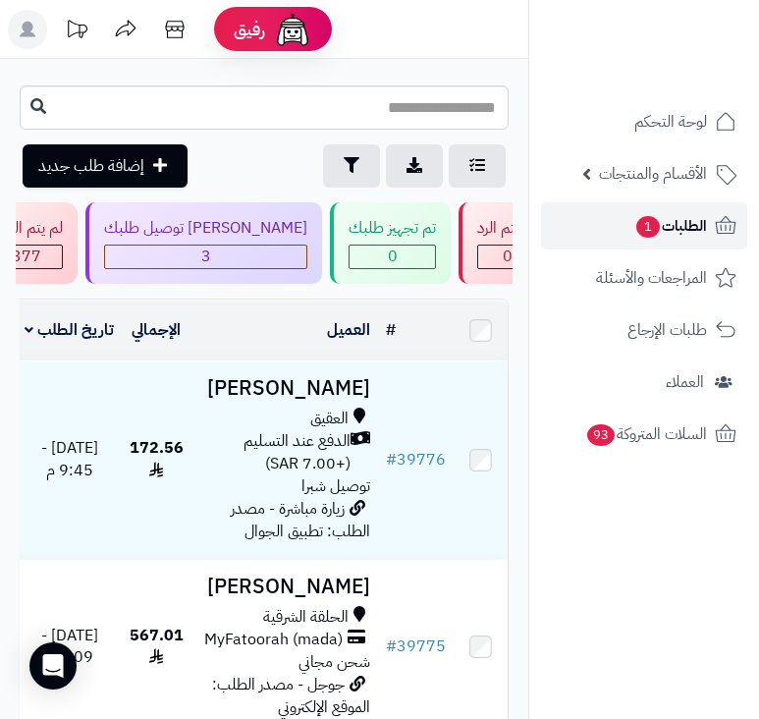
click at [654, 230] on span "1" at bounding box center [648, 227] width 24 height 22
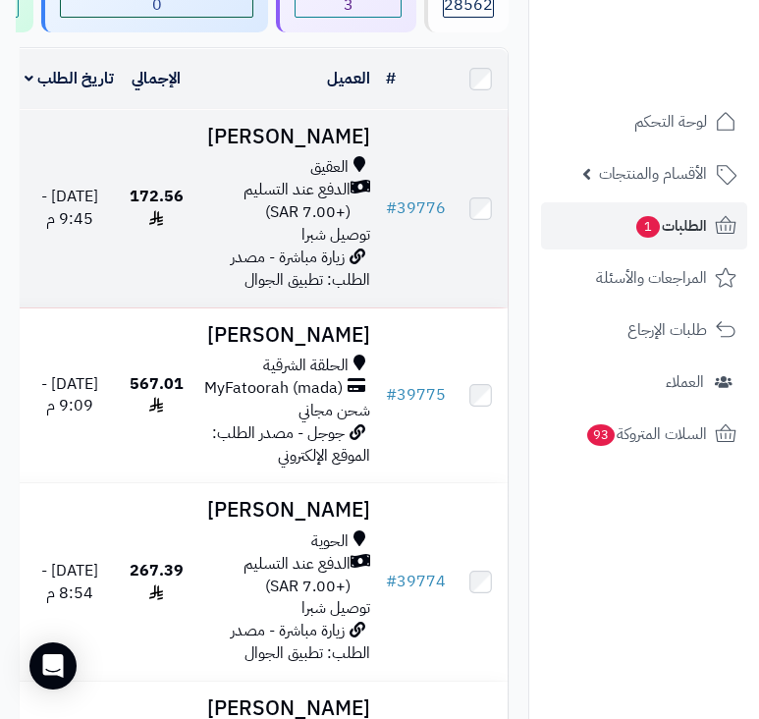
scroll to position [295, 0]
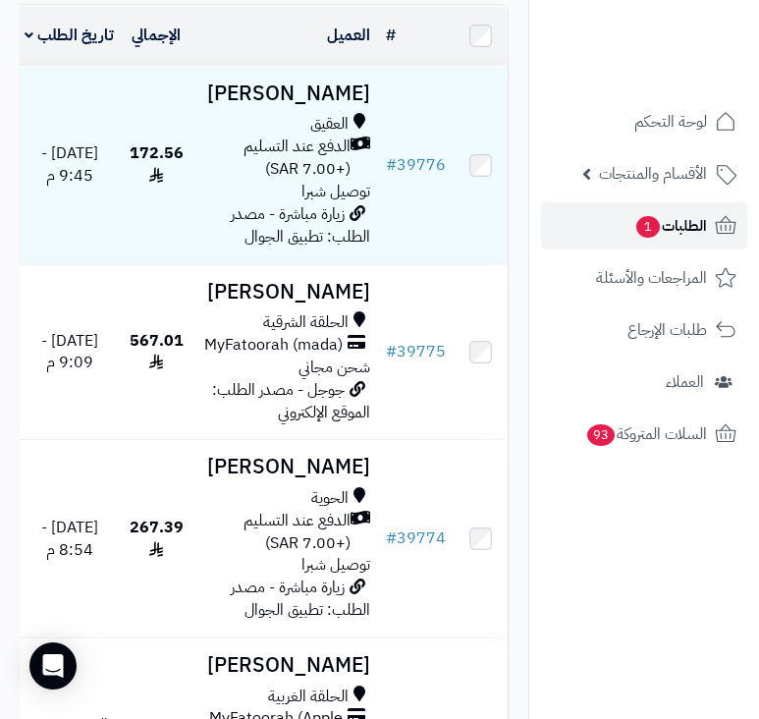
click at [672, 222] on span "الطلبات 1" at bounding box center [671, 226] width 73 height 28
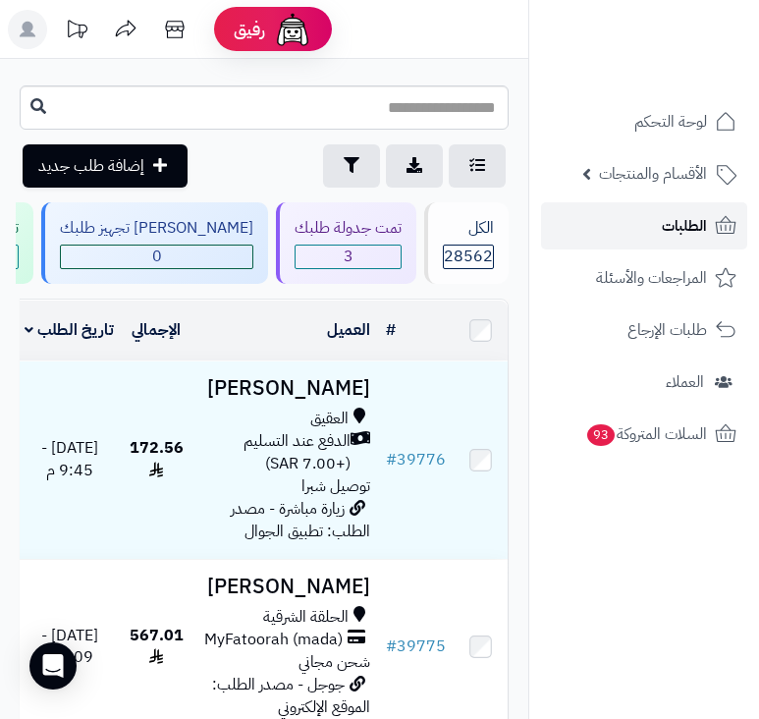
click at [645, 230] on link "الطلبات" at bounding box center [644, 225] width 206 height 47
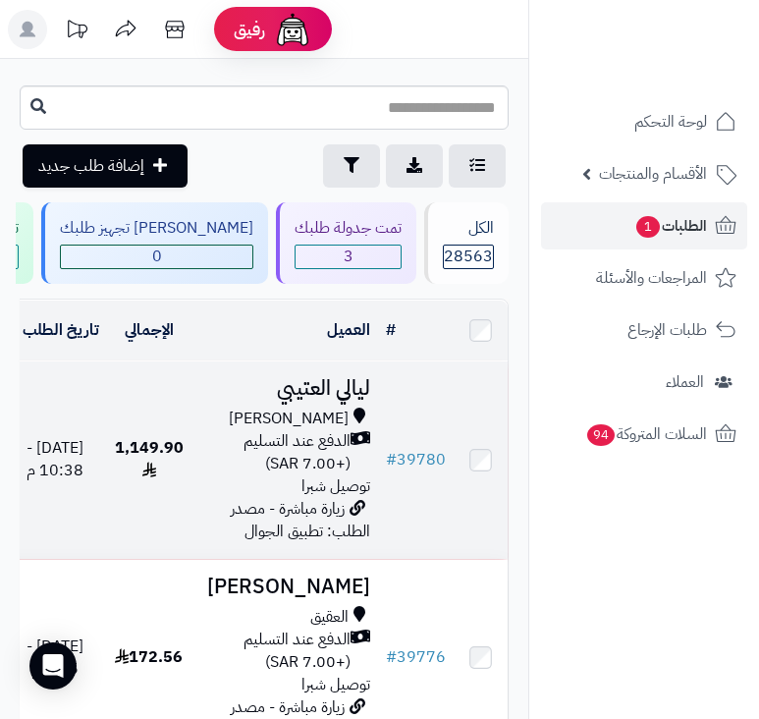
click at [234, 463] on td "ليالي العتيبي السيل الصغير الدفع عند التسليم (+7.00 SAR) توصيل شبرا زيارة مباشر…" at bounding box center [285, 459] width 187 height 197
click at [318, 430] on span "السيل الصغير" at bounding box center [289, 419] width 120 height 23
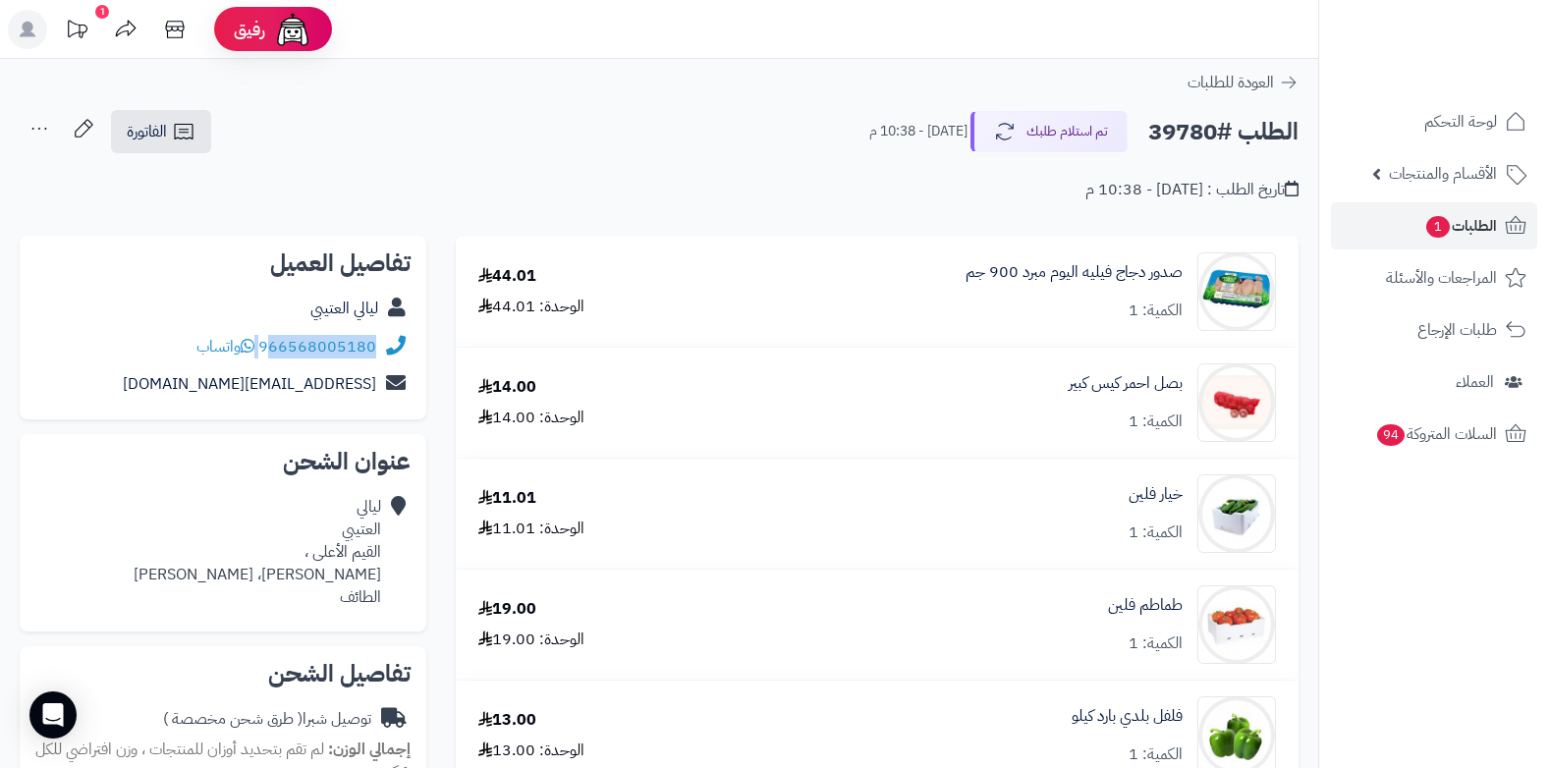
drag, startPoint x: 260, startPoint y: 340, endPoint x: 275, endPoint y: 339, distance: 14.8
click at [275, 339] on div "966568005180 واتساب" at bounding box center [286, 347] width 180 height 23
copy div "66568005180"
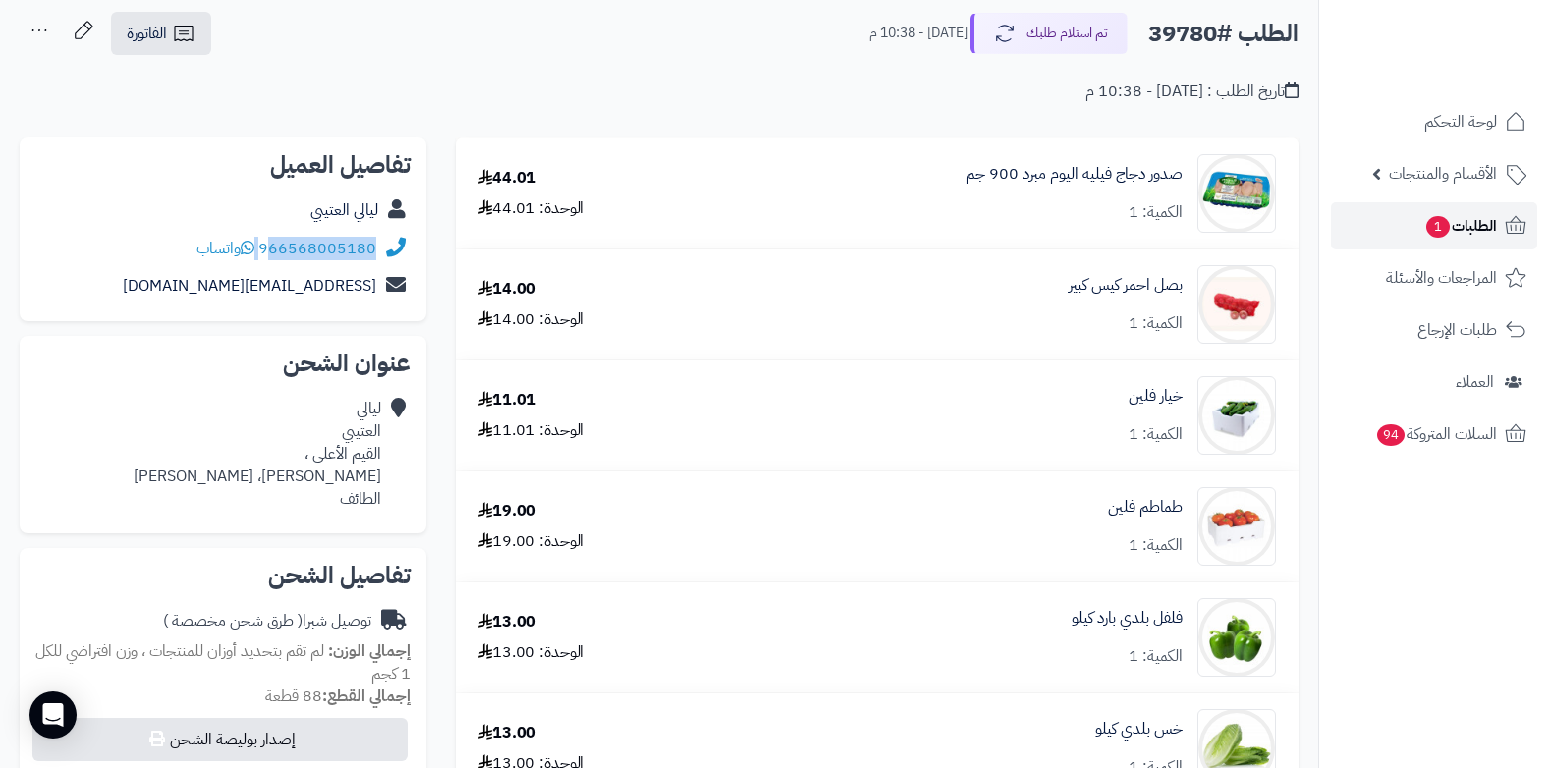
click at [758, 227] on span "الطلبات 1" at bounding box center [1460, 226] width 73 height 28
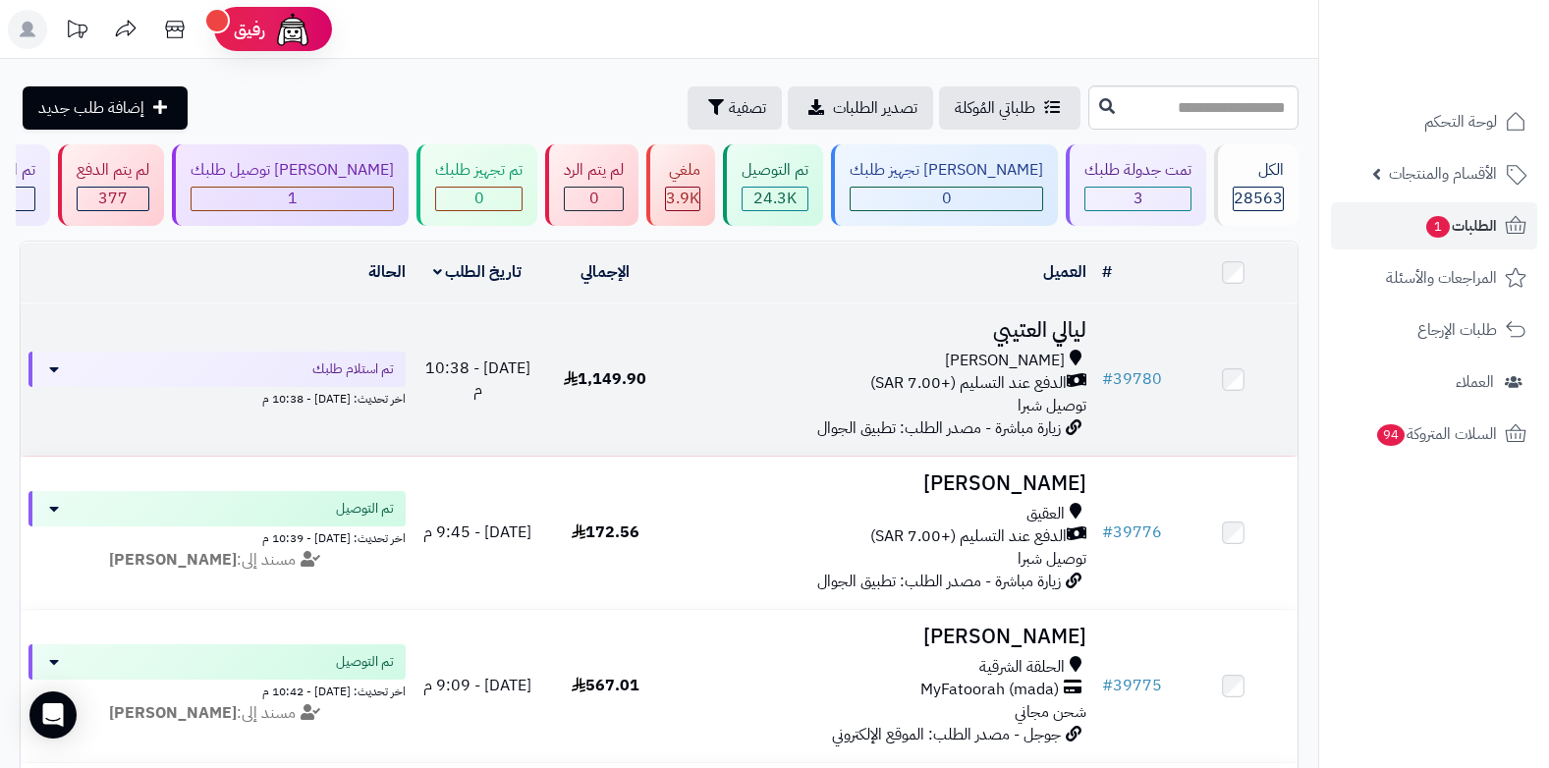
click at [1043, 365] on span "السيل الصغير" at bounding box center [1005, 361] width 120 height 23
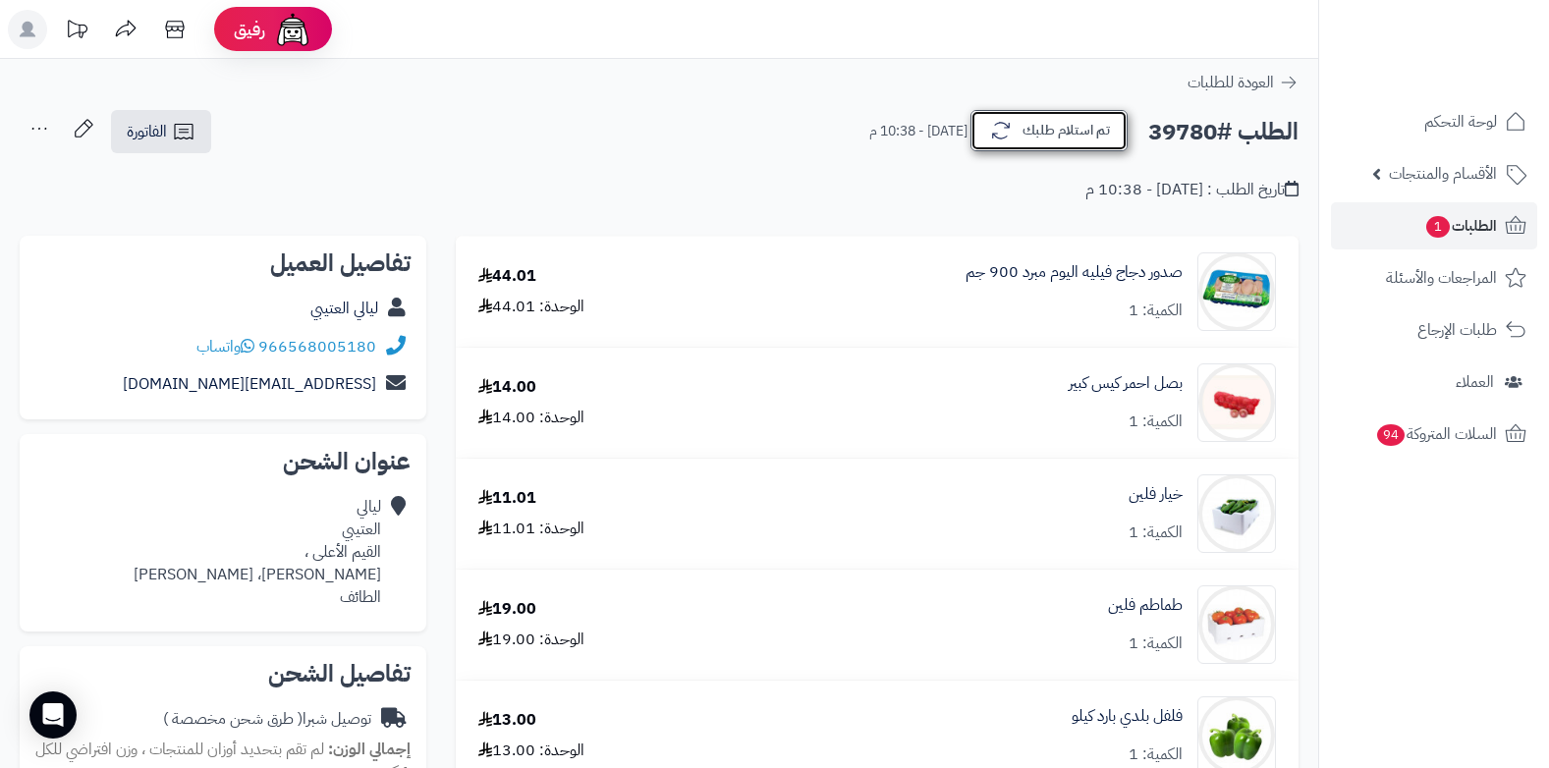
click at [1054, 118] on button "تم استلام طلبك" at bounding box center [1048, 130] width 157 height 41
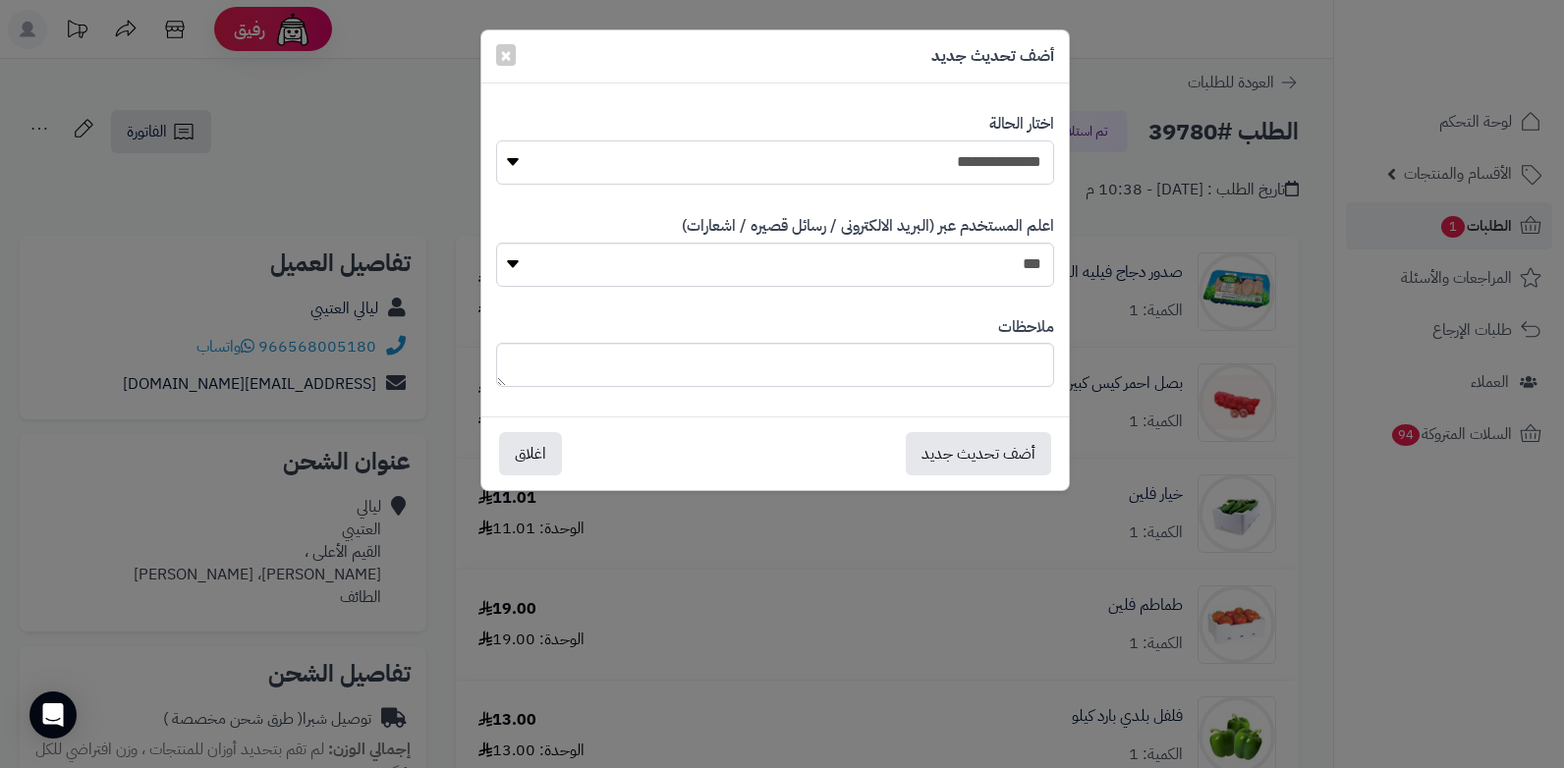
click at [1013, 153] on select "**********" at bounding box center [775, 162] width 558 height 44
select select "*"
click at [496, 140] on select "**********" at bounding box center [775, 162] width 558 height 44
click at [913, 359] on textarea at bounding box center [775, 365] width 558 height 44
type textarea "****"
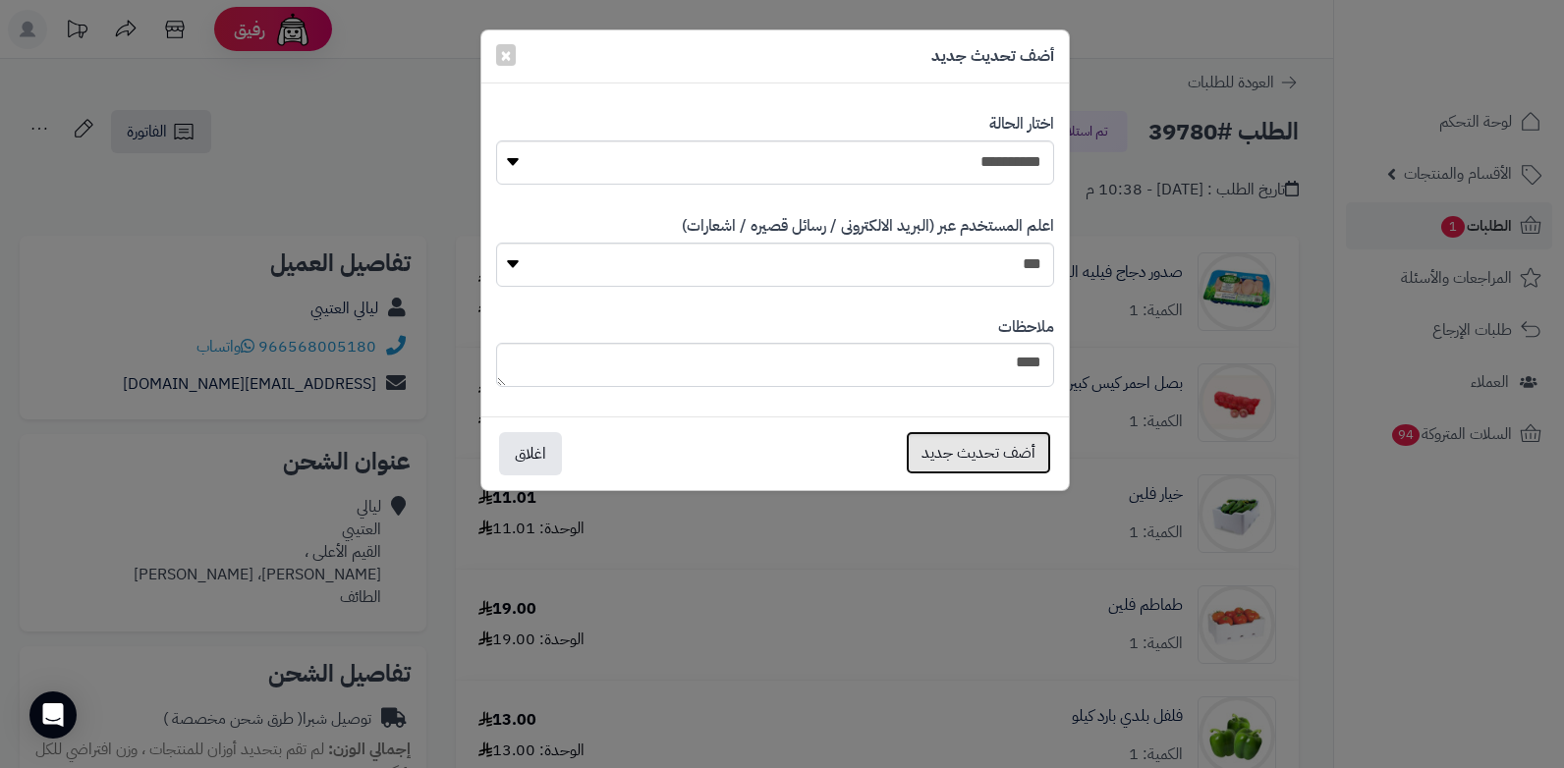
click at [952, 455] on button "أضف تحديث جديد" at bounding box center [978, 452] width 145 height 43
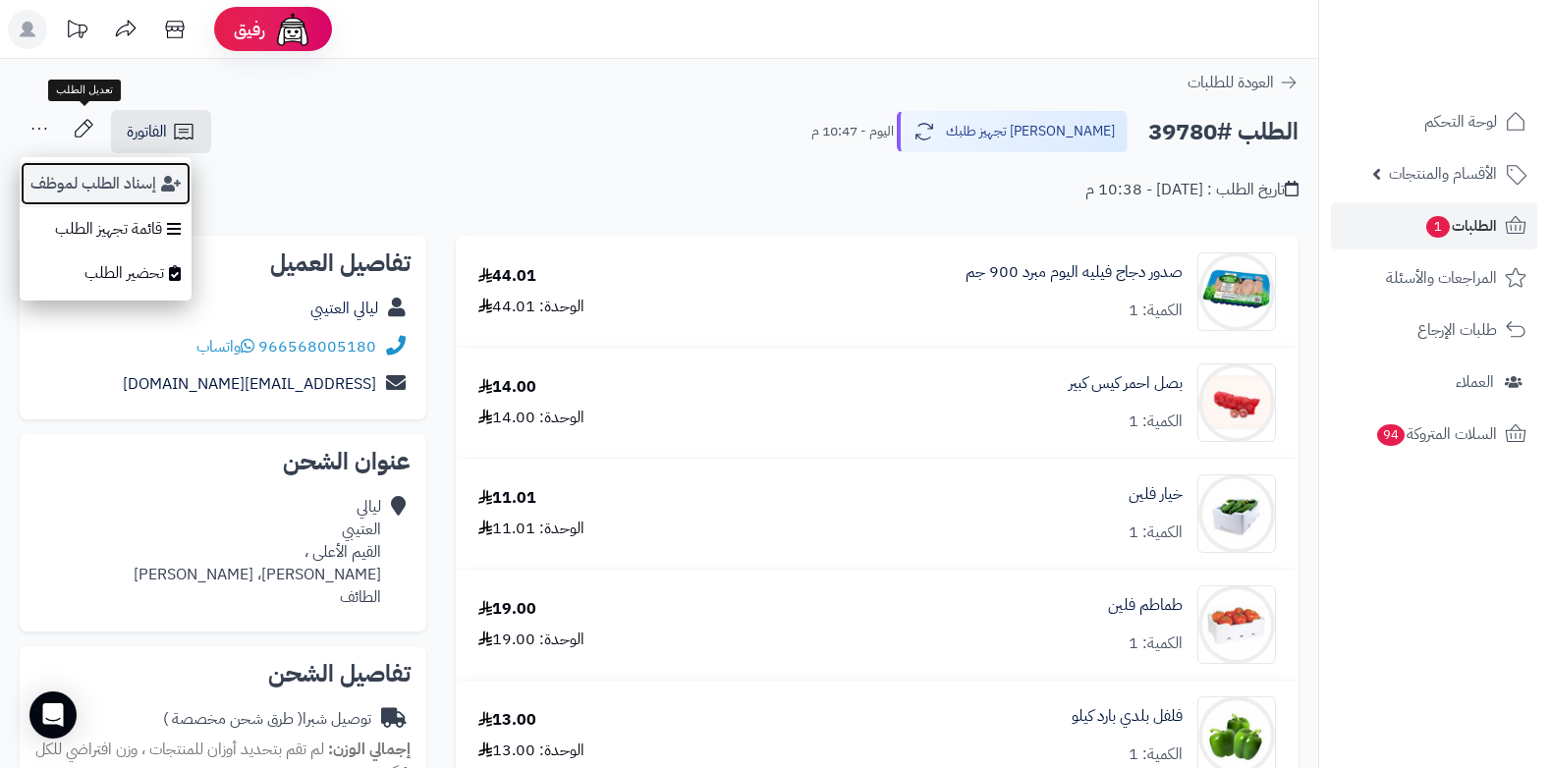
click at [63, 162] on button "إسناد الطلب لموظف" at bounding box center [106, 183] width 172 height 45
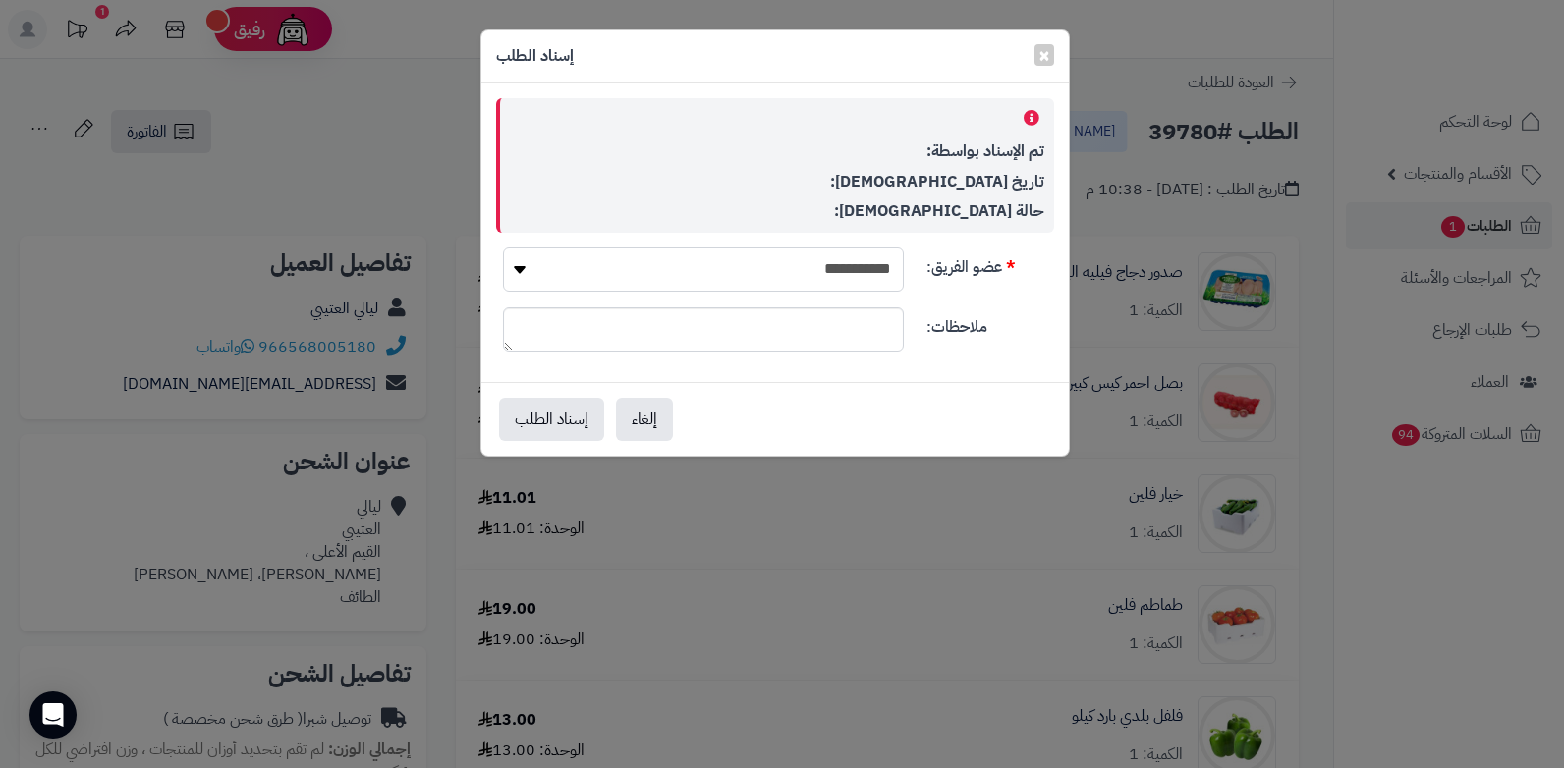
click at [600, 259] on select "**********" at bounding box center [703, 270] width 401 height 44
select select "**"
click at [503, 248] on select "**********" at bounding box center [703, 270] width 401 height 44
click at [525, 419] on button "إسناد الطلب" at bounding box center [551, 418] width 105 height 43
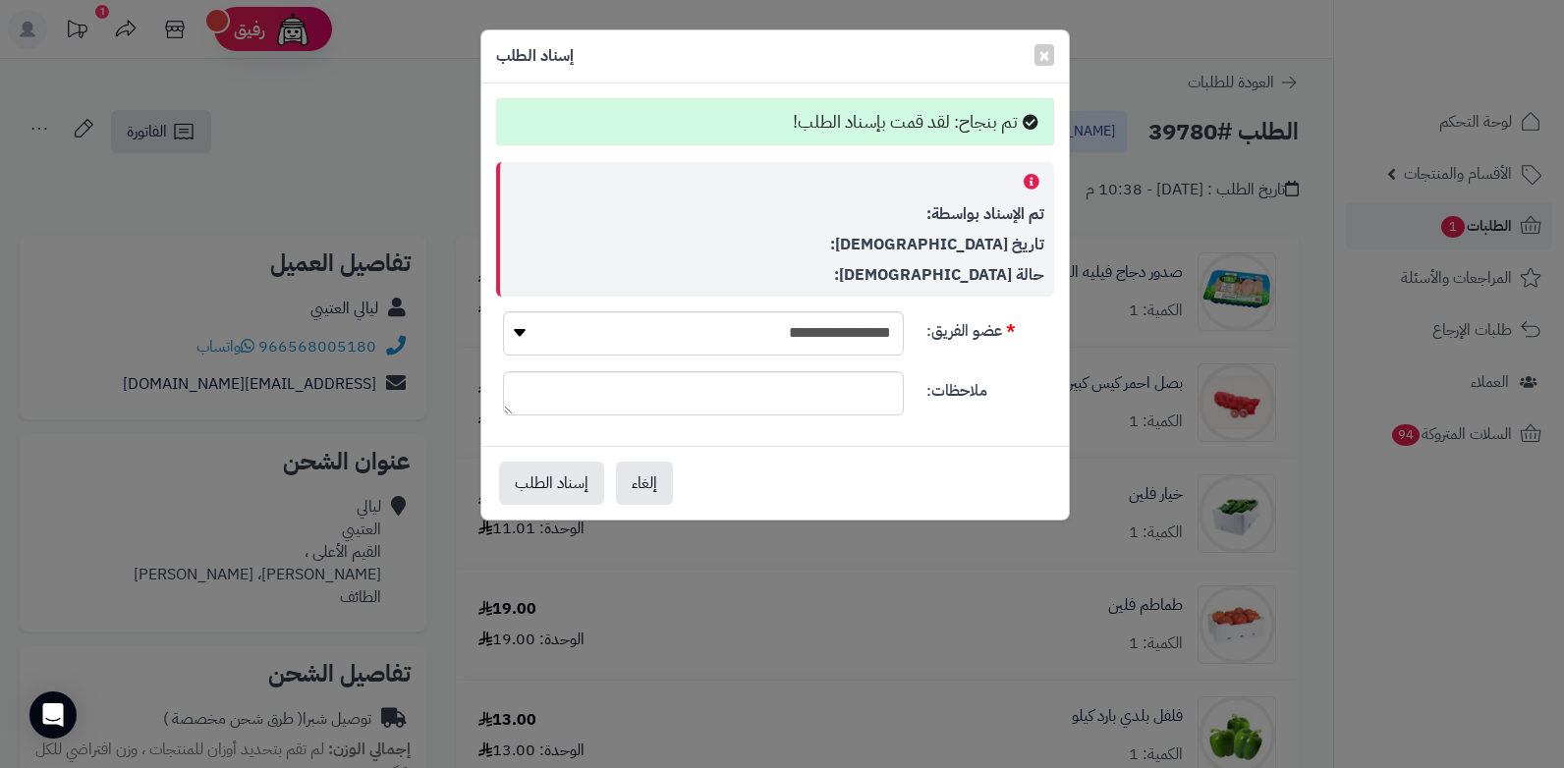
click at [1421, 224] on div "**********" at bounding box center [782, 384] width 1564 height 768
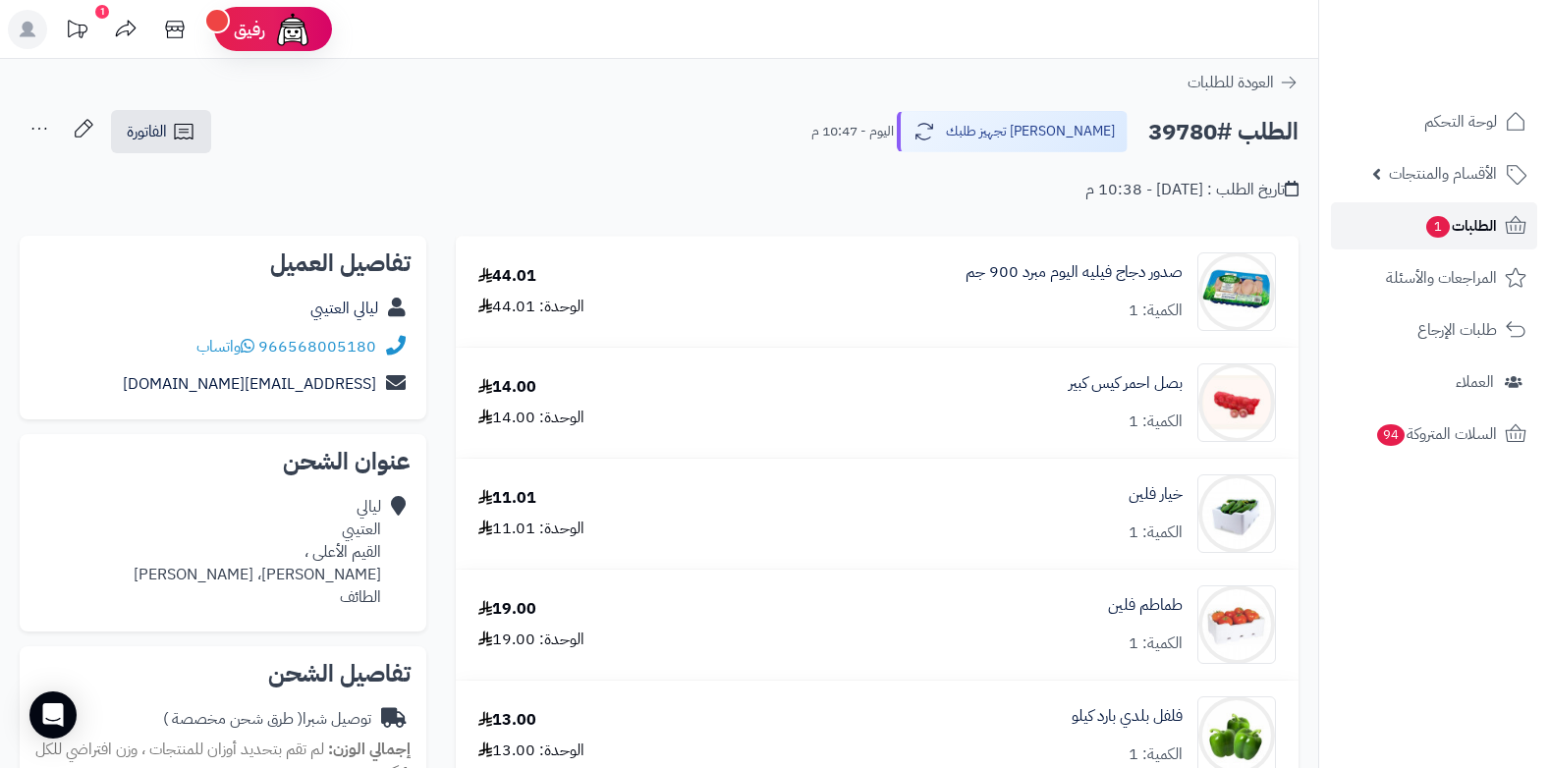
drag, startPoint x: 0, startPoint y: 0, endPoint x: 1421, endPoint y: 224, distance: 1438.8
click at [1426, 224] on span "1" at bounding box center [1438, 227] width 24 height 22
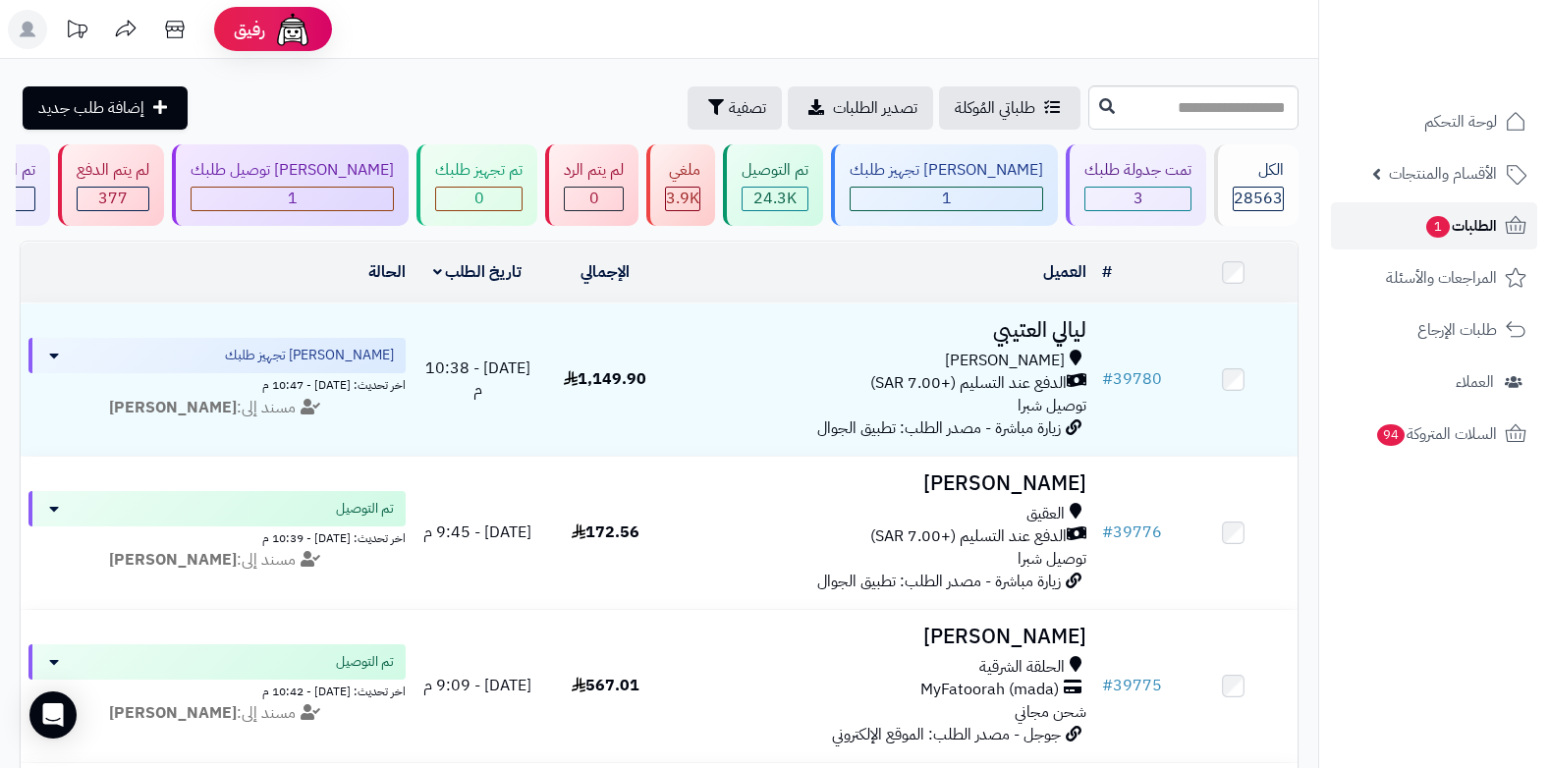
click at [1441, 225] on span "1" at bounding box center [1438, 227] width 24 height 22
drag, startPoint x: 0, startPoint y: 0, endPoint x: 1441, endPoint y: 225, distance: 1458.4
click at [1441, 225] on span "1" at bounding box center [1438, 227] width 26 height 24
click at [1449, 211] on link "الطلبات 1" at bounding box center [1434, 225] width 206 height 47
click at [1445, 239] on span "الطلبات 1" at bounding box center [1460, 226] width 73 height 28
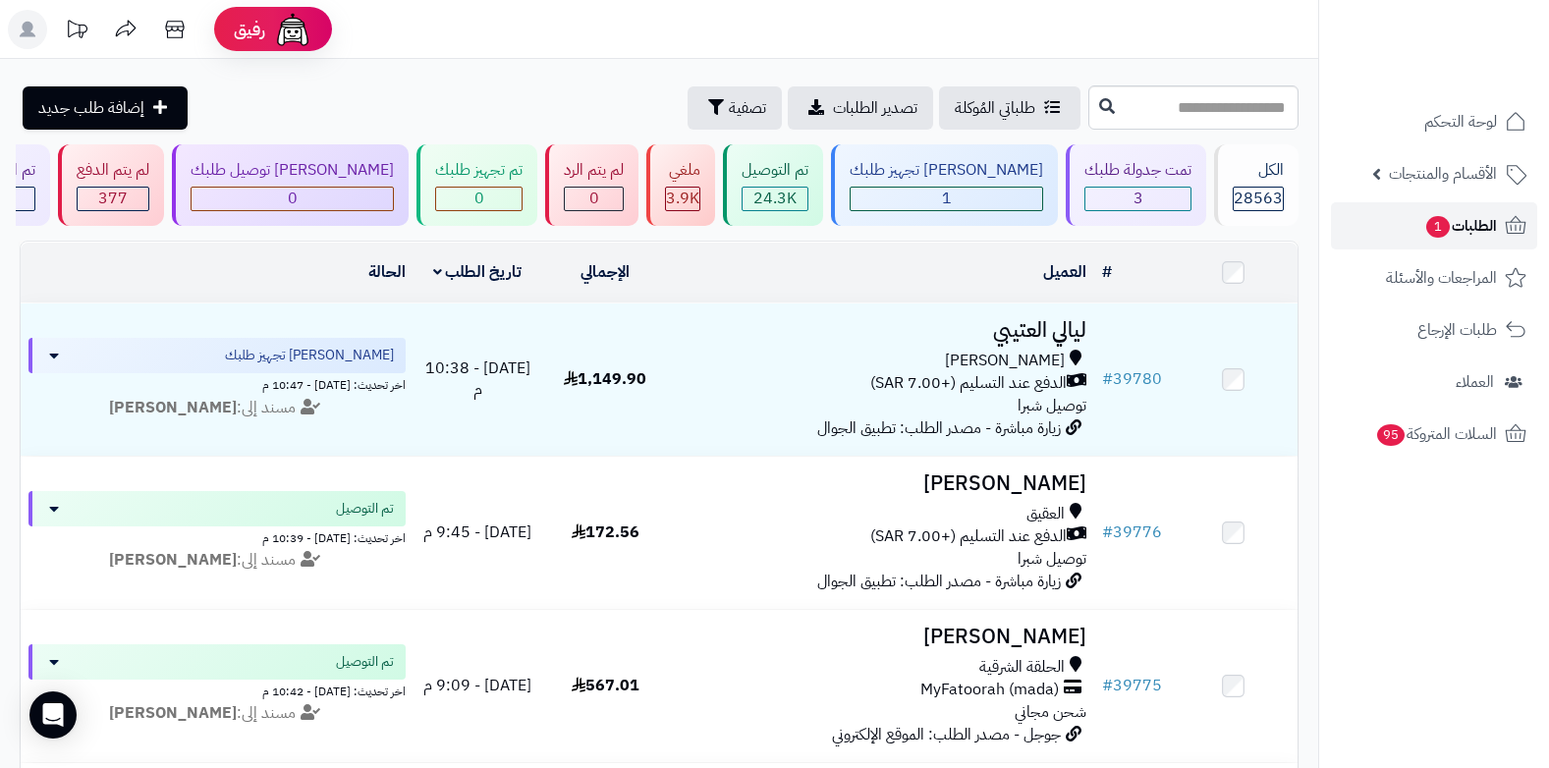
click at [1428, 233] on span "1" at bounding box center [1438, 227] width 24 height 22
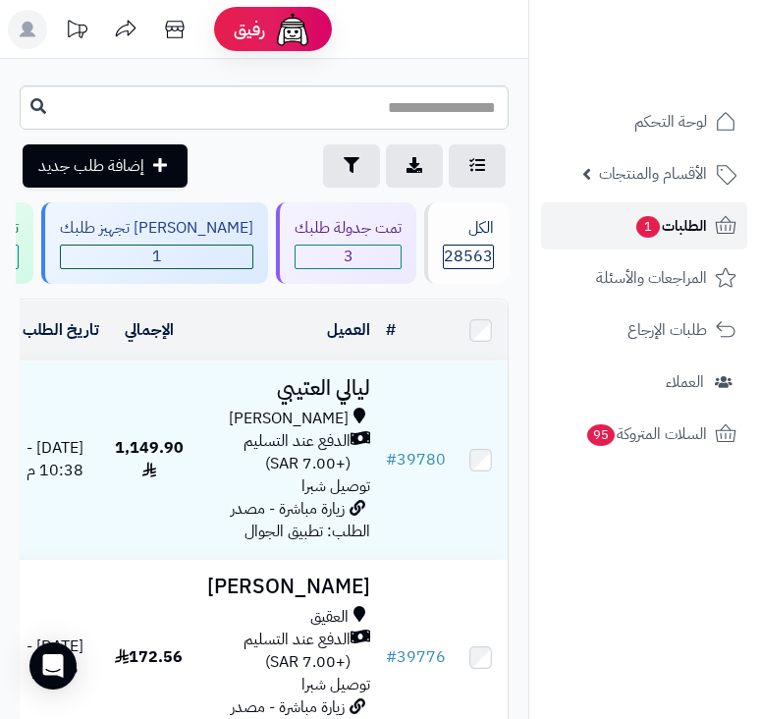
click at [628, 222] on link "الطلبات 1" at bounding box center [644, 225] width 206 height 47
click at [689, 222] on span "الطلبات 1" at bounding box center [671, 226] width 73 height 28
click at [679, 232] on span "الطلبات 1" at bounding box center [671, 226] width 73 height 28
click at [689, 232] on span "الطلبات 1" at bounding box center [671, 226] width 73 height 28
click at [686, 229] on span "الطلبات 1" at bounding box center [671, 226] width 73 height 28
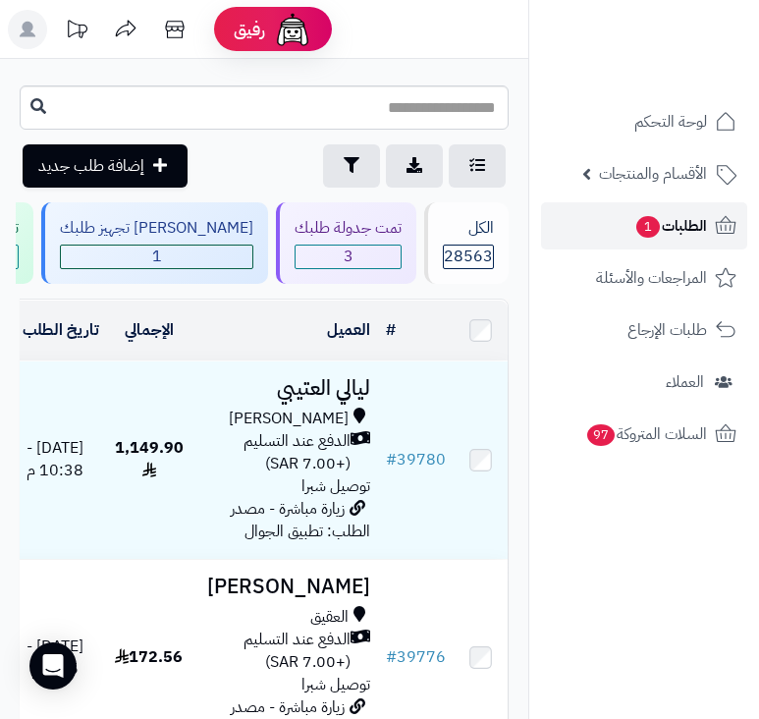
click at [670, 243] on link "الطلبات 1" at bounding box center [644, 225] width 206 height 47
click at [678, 233] on span "الطلبات 1" at bounding box center [671, 226] width 73 height 28
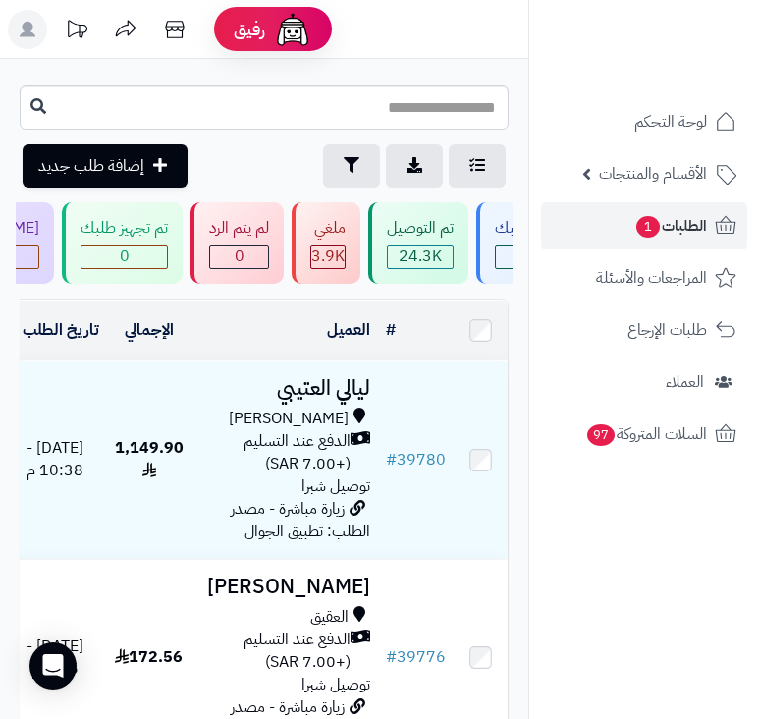
scroll to position [0, -703]
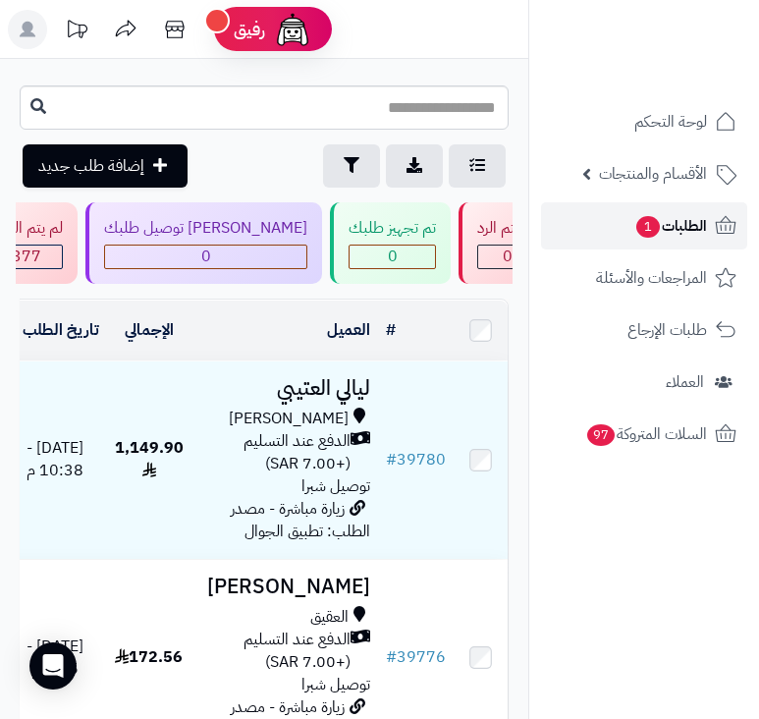
click at [680, 216] on span "الطلبات 1" at bounding box center [671, 226] width 73 height 28
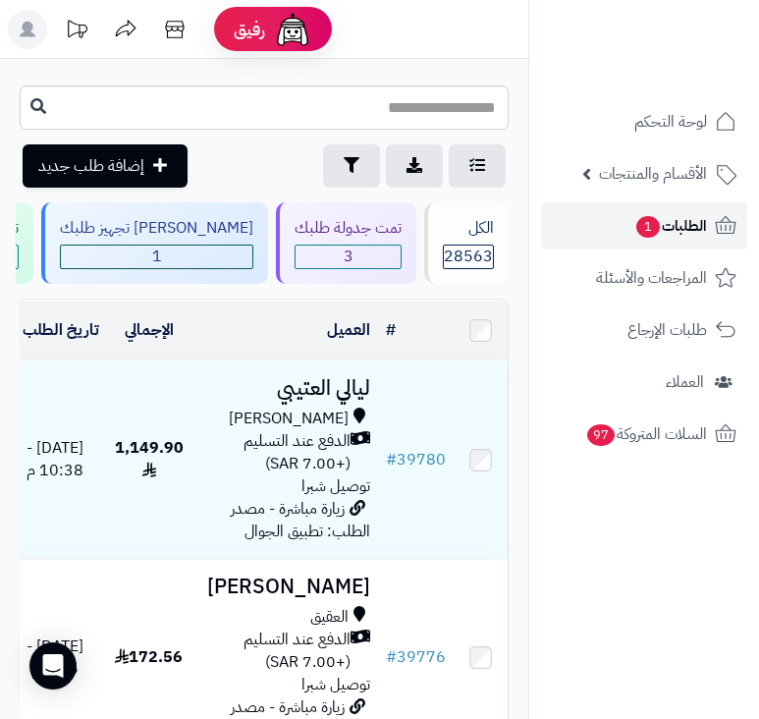
click at [680, 216] on span "الطلبات 1" at bounding box center [671, 226] width 73 height 28
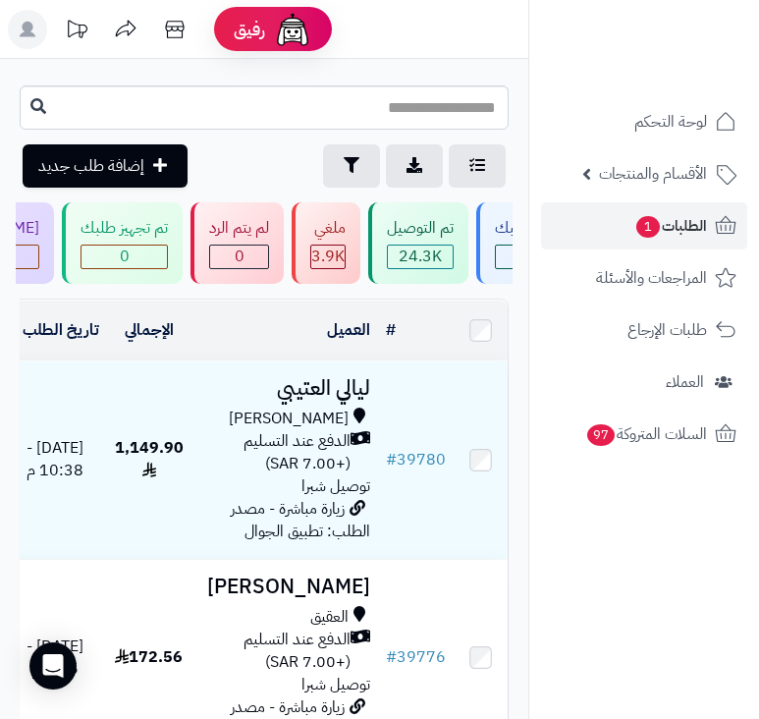
scroll to position [0, -703]
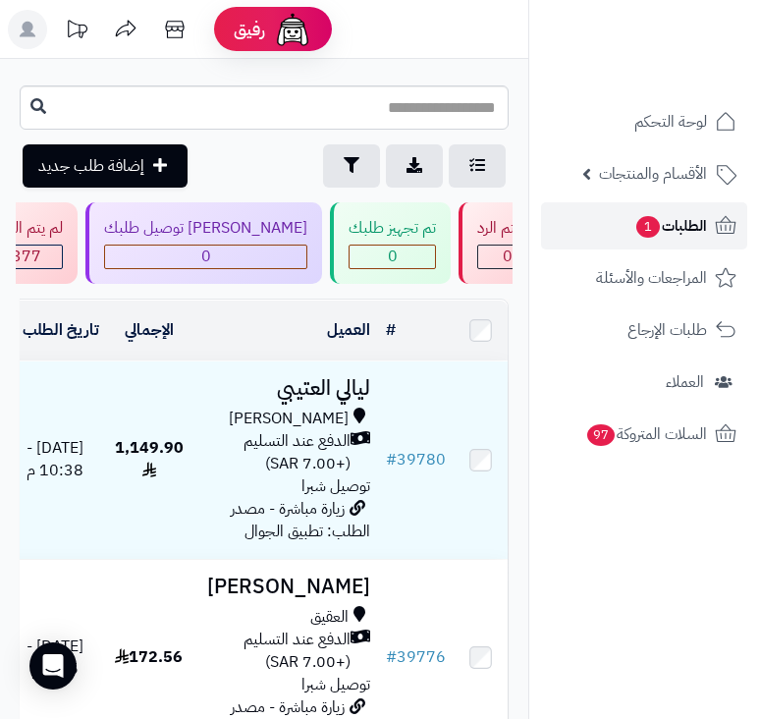
click at [666, 236] on span "الطلبات 1" at bounding box center [671, 226] width 73 height 28
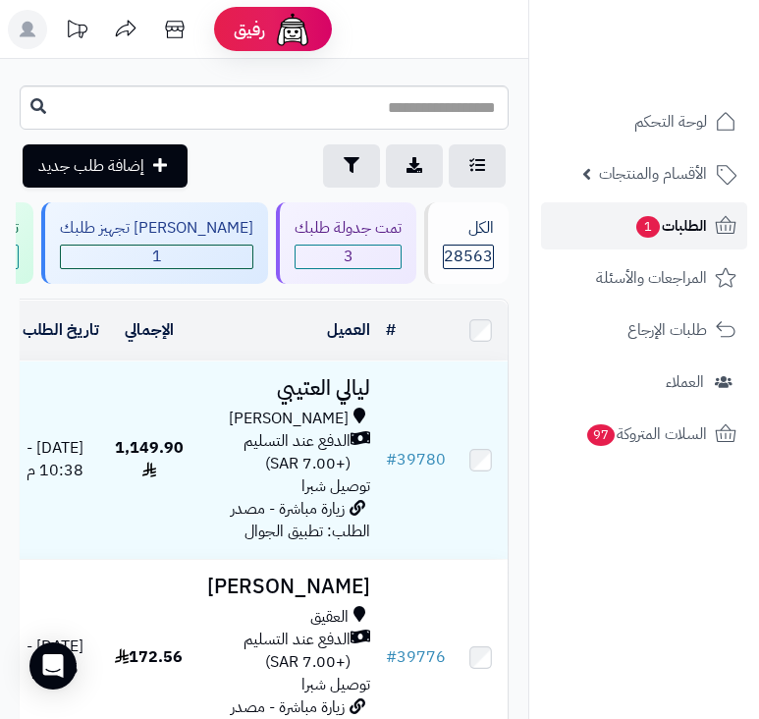
click at [666, 236] on span "الطلبات 1" at bounding box center [671, 226] width 73 height 28
click at [659, 233] on span "الطلبات 1" at bounding box center [671, 226] width 73 height 28
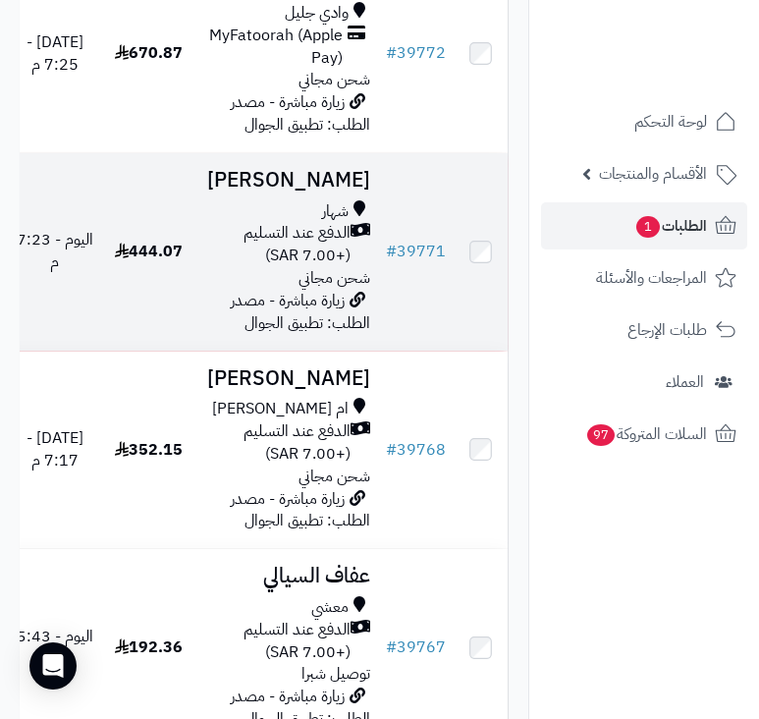
scroll to position [1375, 0]
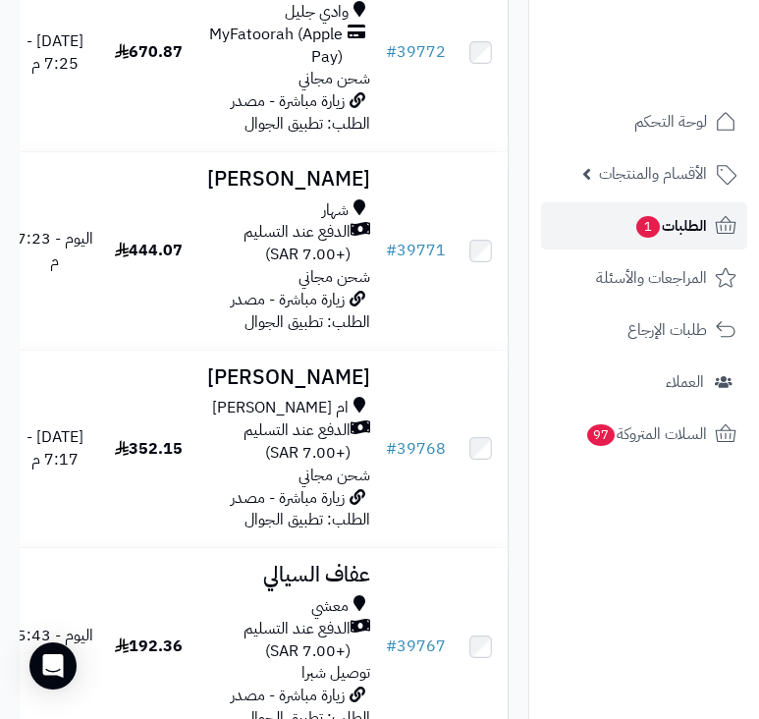
click at [695, 232] on span "الطلبات 1" at bounding box center [671, 226] width 73 height 28
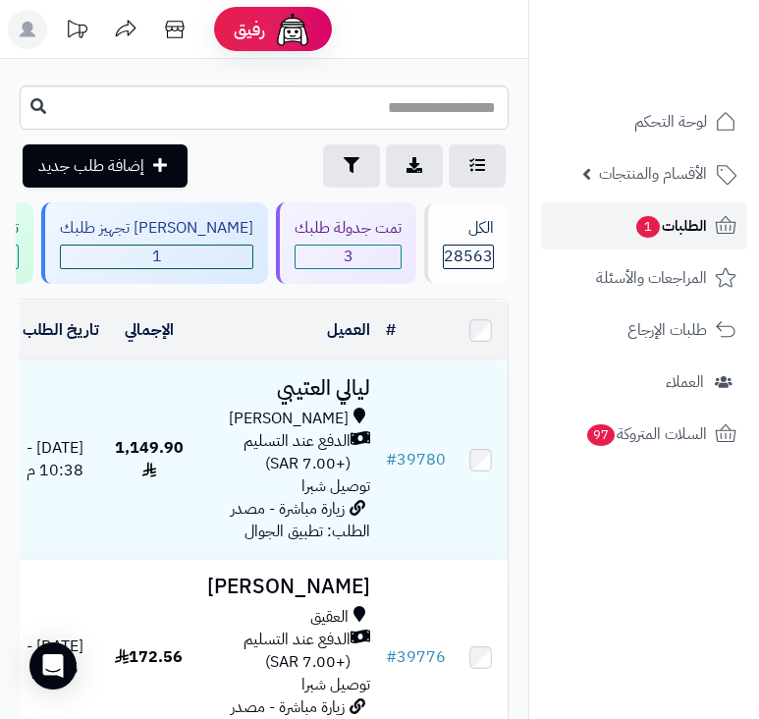
click at [695, 232] on span "الطلبات 1" at bounding box center [671, 226] width 73 height 28
click at [678, 238] on span "الطلبات 1" at bounding box center [671, 226] width 73 height 28
click at [664, 231] on span "الطلبات 1" at bounding box center [671, 226] width 73 height 28
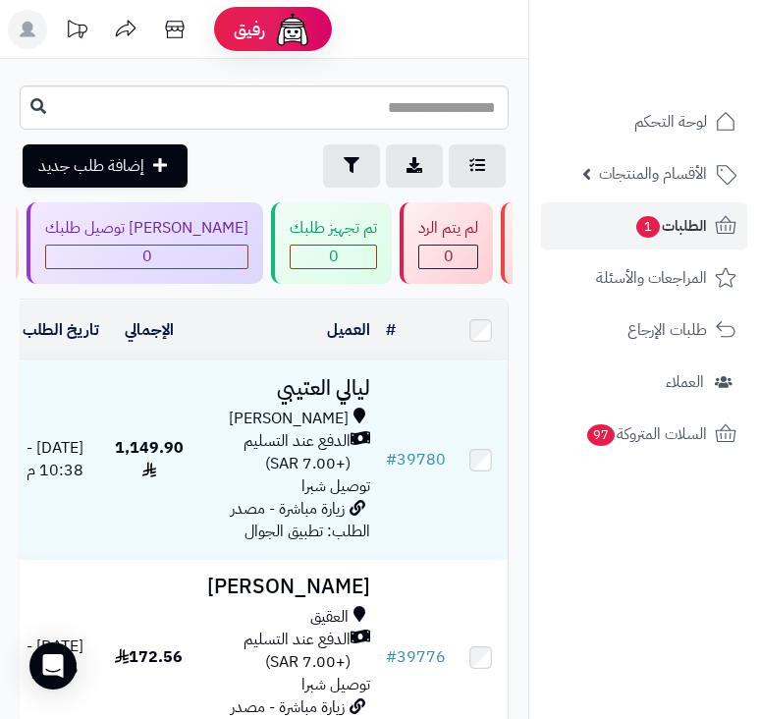
scroll to position [0, -703]
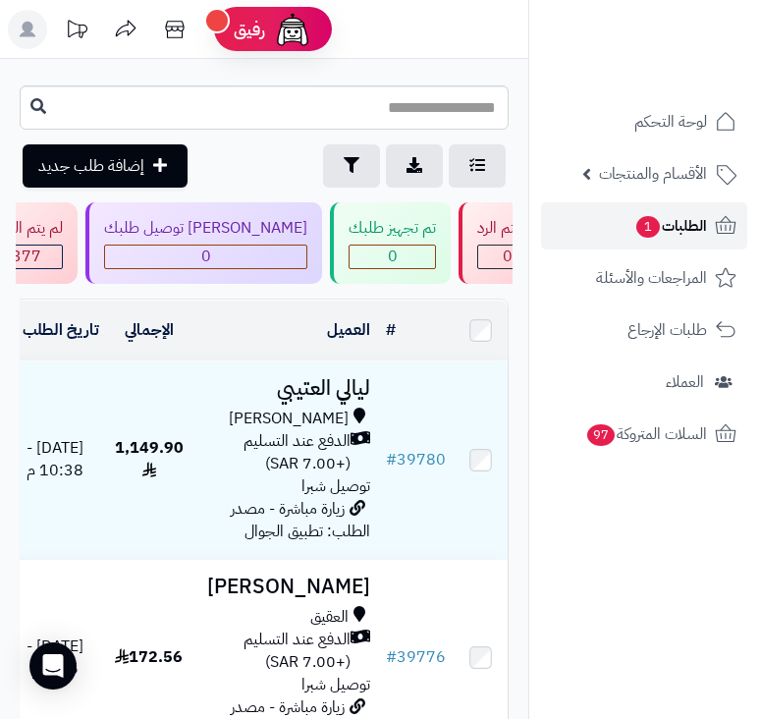
click at [698, 227] on span "الطلبات 1" at bounding box center [671, 226] width 73 height 28
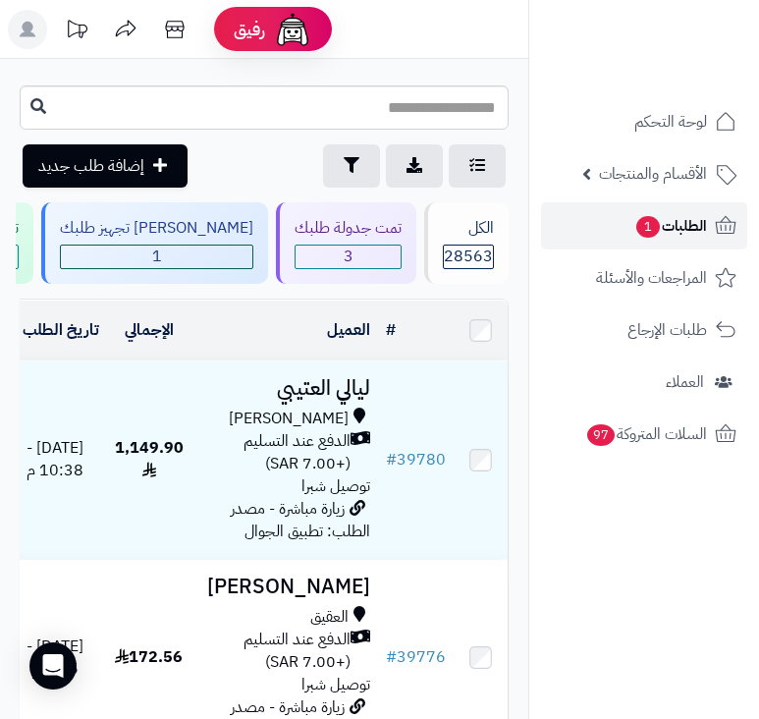
click at [637, 226] on span "1" at bounding box center [649, 226] width 26 height 23
click at [667, 215] on span "الطلبات 1" at bounding box center [671, 226] width 73 height 28
click at [624, 229] on link "الطلبات 1" at bounding box center [644, 225] width 206 height 47
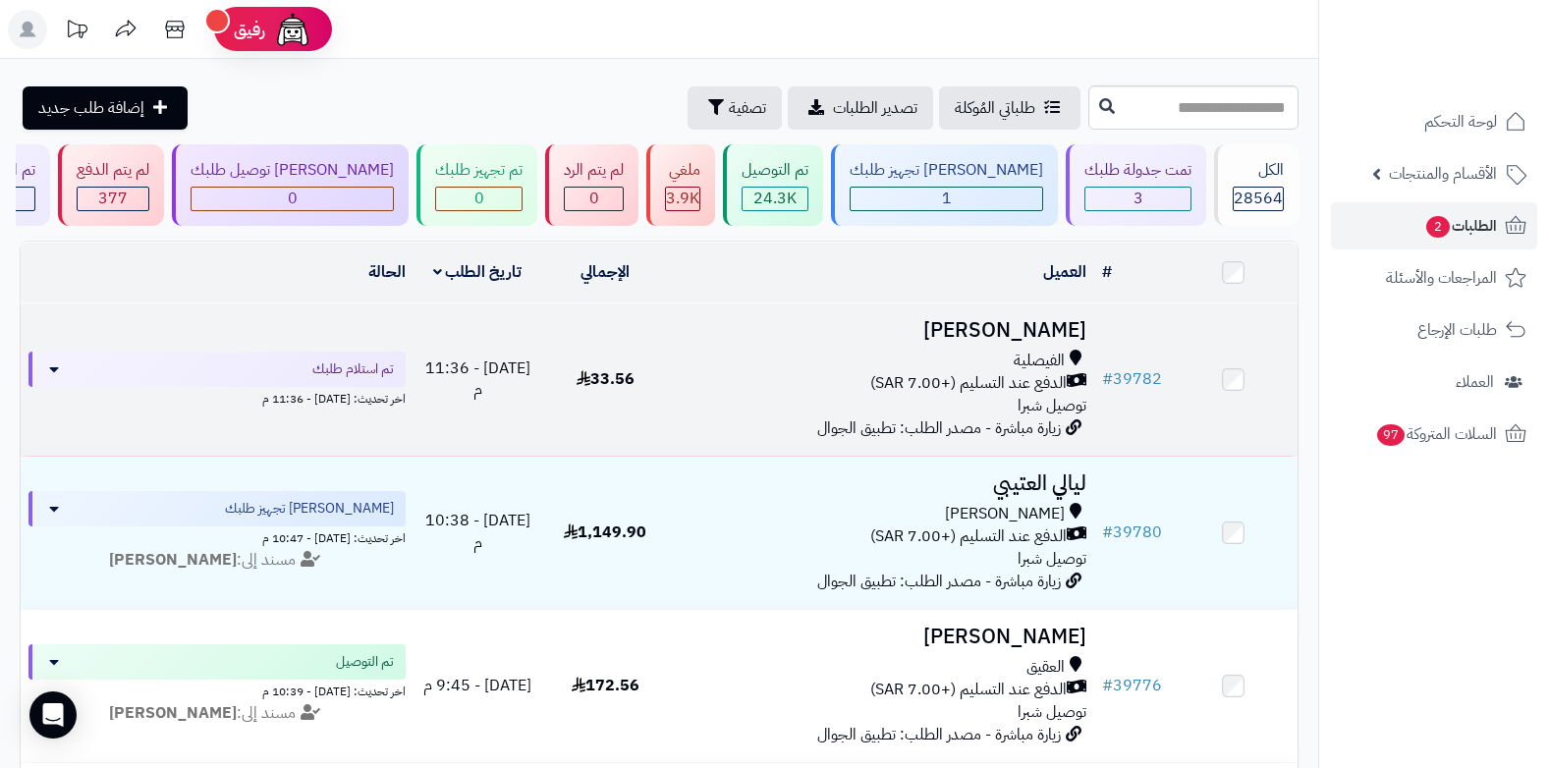
click at [758, 401] on div "الفيصلية الدفع عند التسليم (+7.00 SAR) توصيل شبرا" at bounding box center [882, 384] width 410 height 68
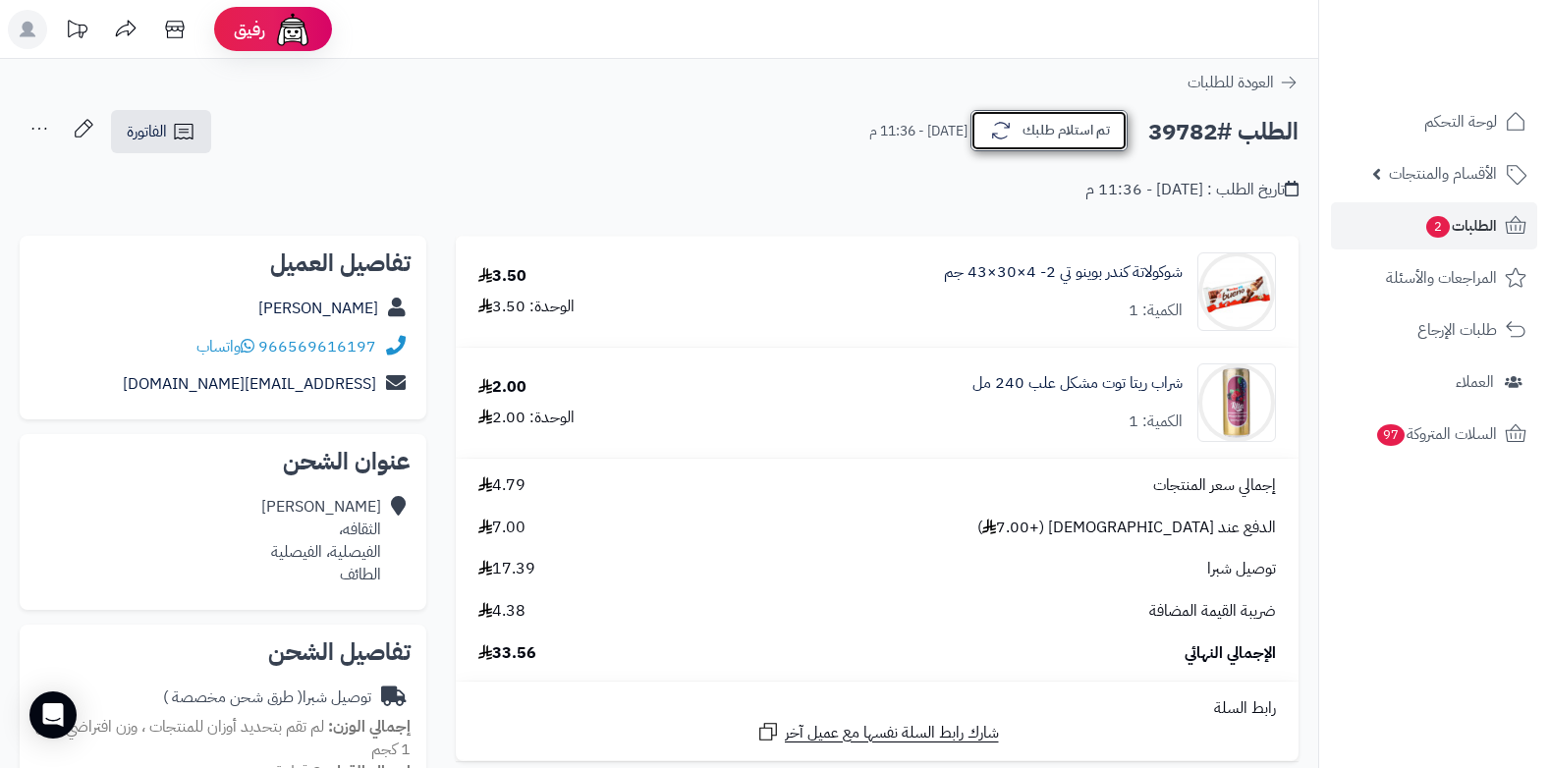
click at [1009, 133] on icon "button" at bounding box center [1001, 131] width 24 height 24
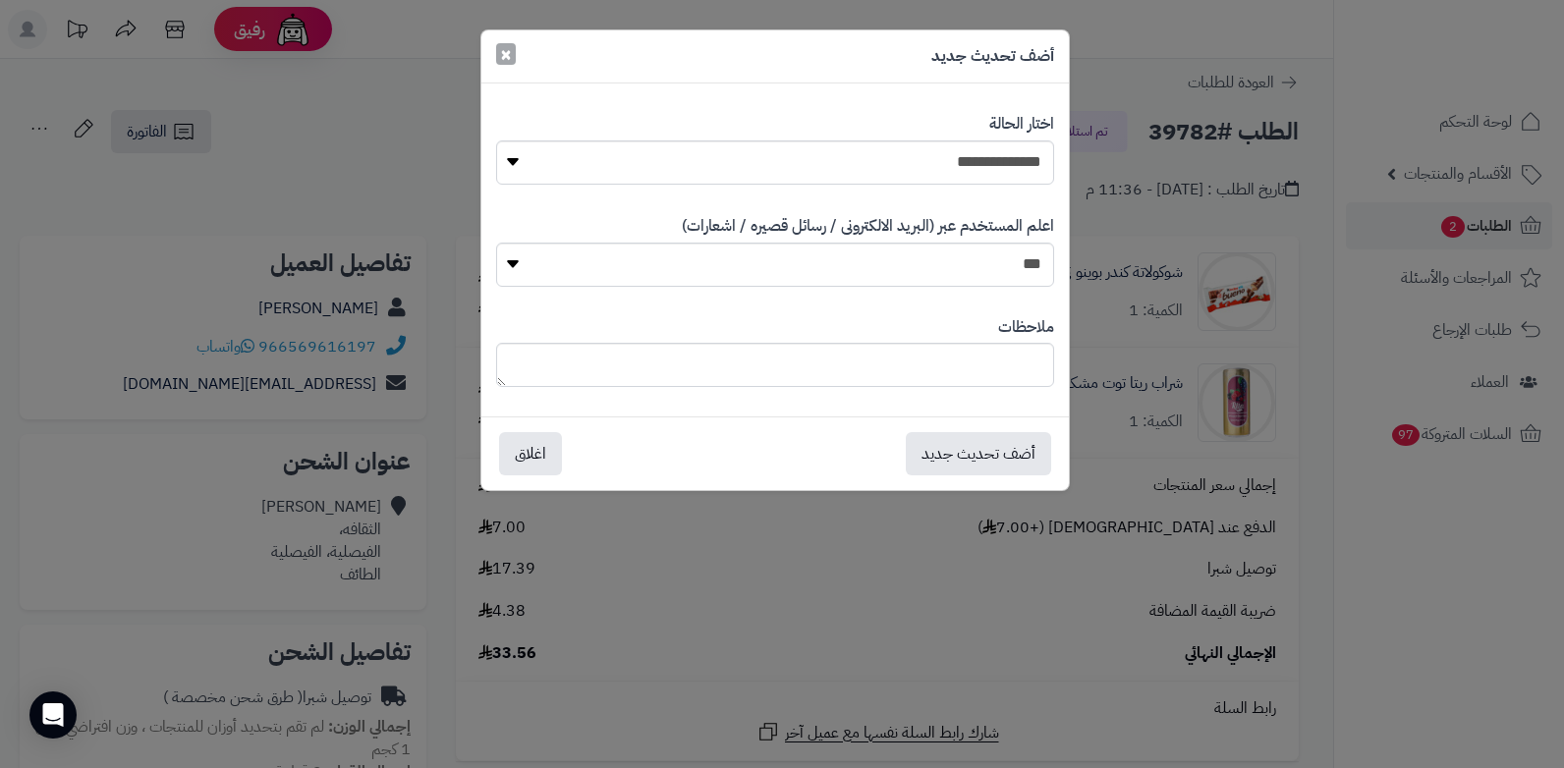
click at [504, 49] on span "×" at bounding box center [506, 53] width 12 height 29
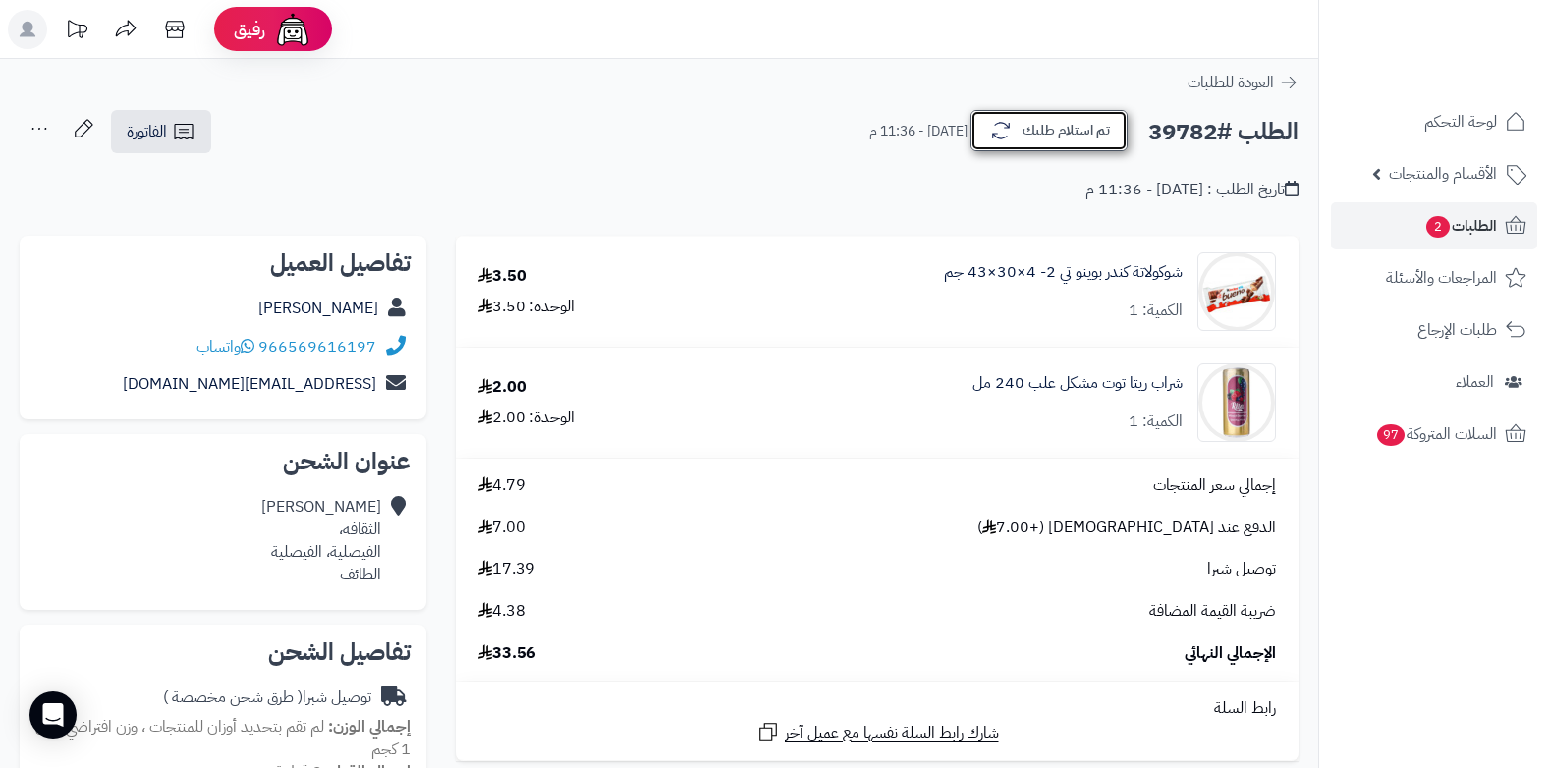
click at [1069, 135] on button "تم استلام طلبك" at bounding box center [1048, 130] width 157 height 41
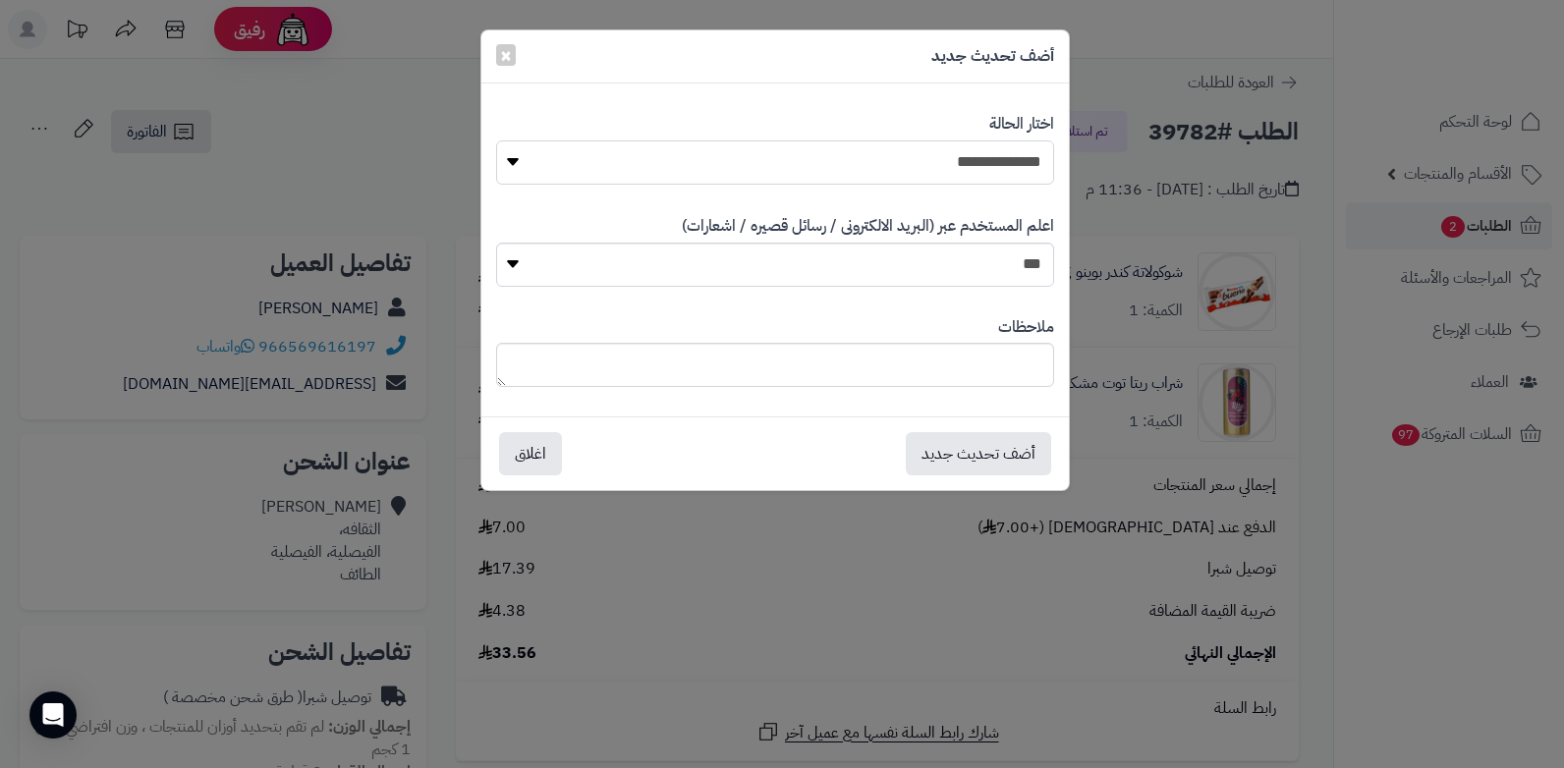
click at [1023, 159] on select "**********" at bounding box center [775, 162] width 558 height 44
select select "*"
click at [496, 140] on select "**********" at bounding box center [775, 162] width 558 height 44
click at [909, 360] on textarea at bounding box center [775, 365] width 558 height 44
type textarea "****"
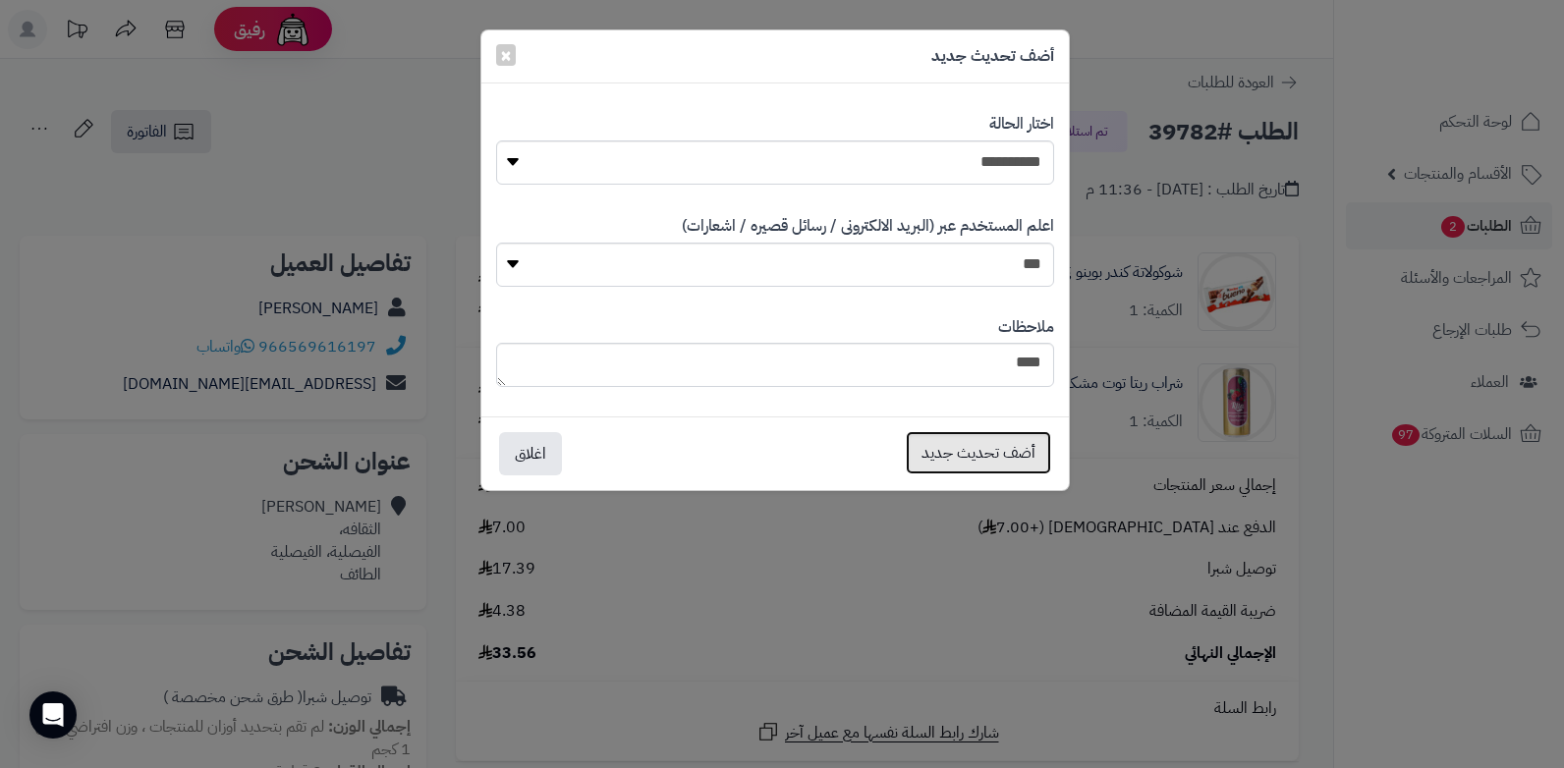
click at [964, 460] on button "أضف تحديث جديد" at bounding box center [978, 452] width 145 height 43
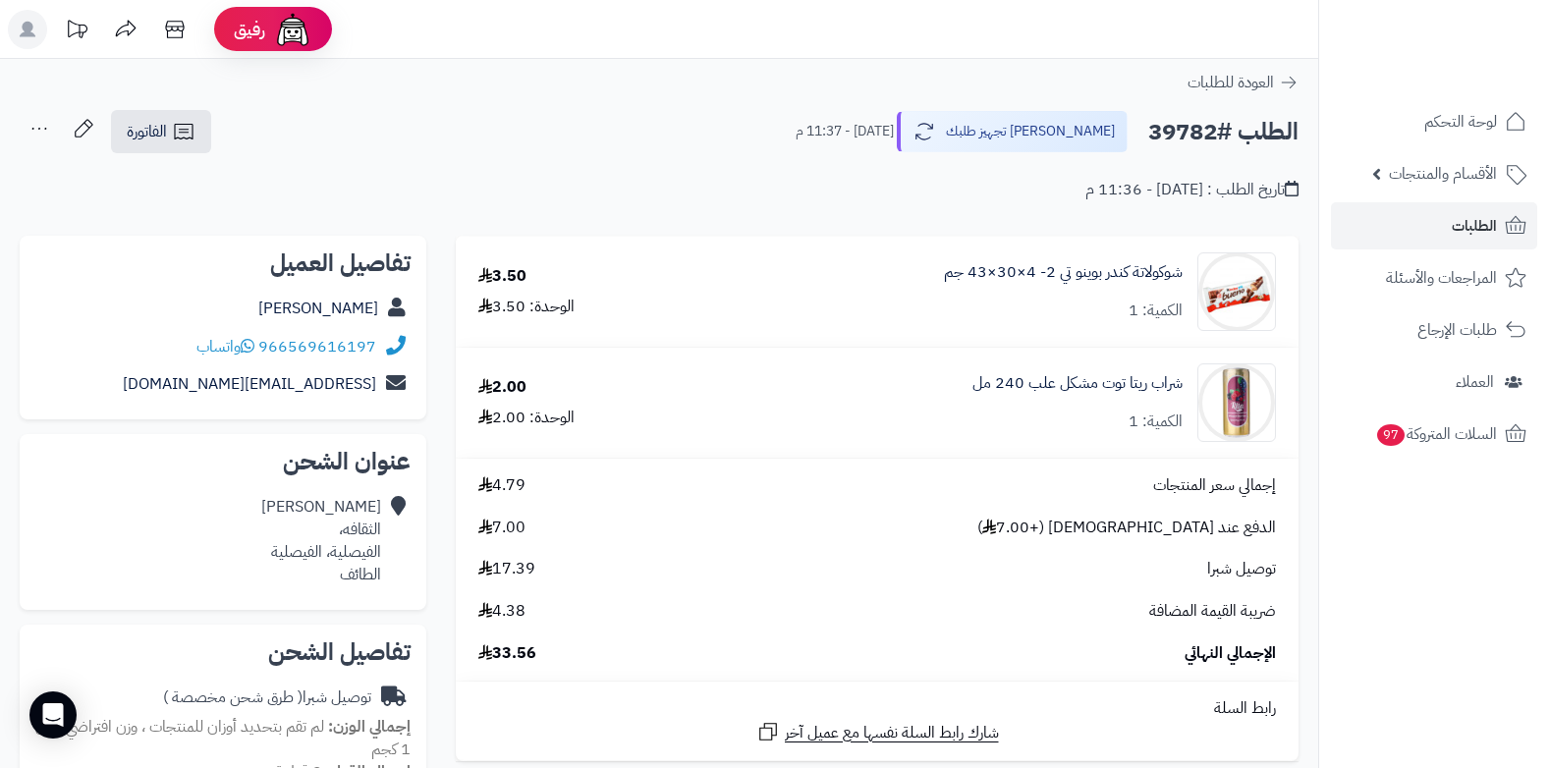
click at [40, 126] on icon at bounding box center [39, 128] width 39 height 39
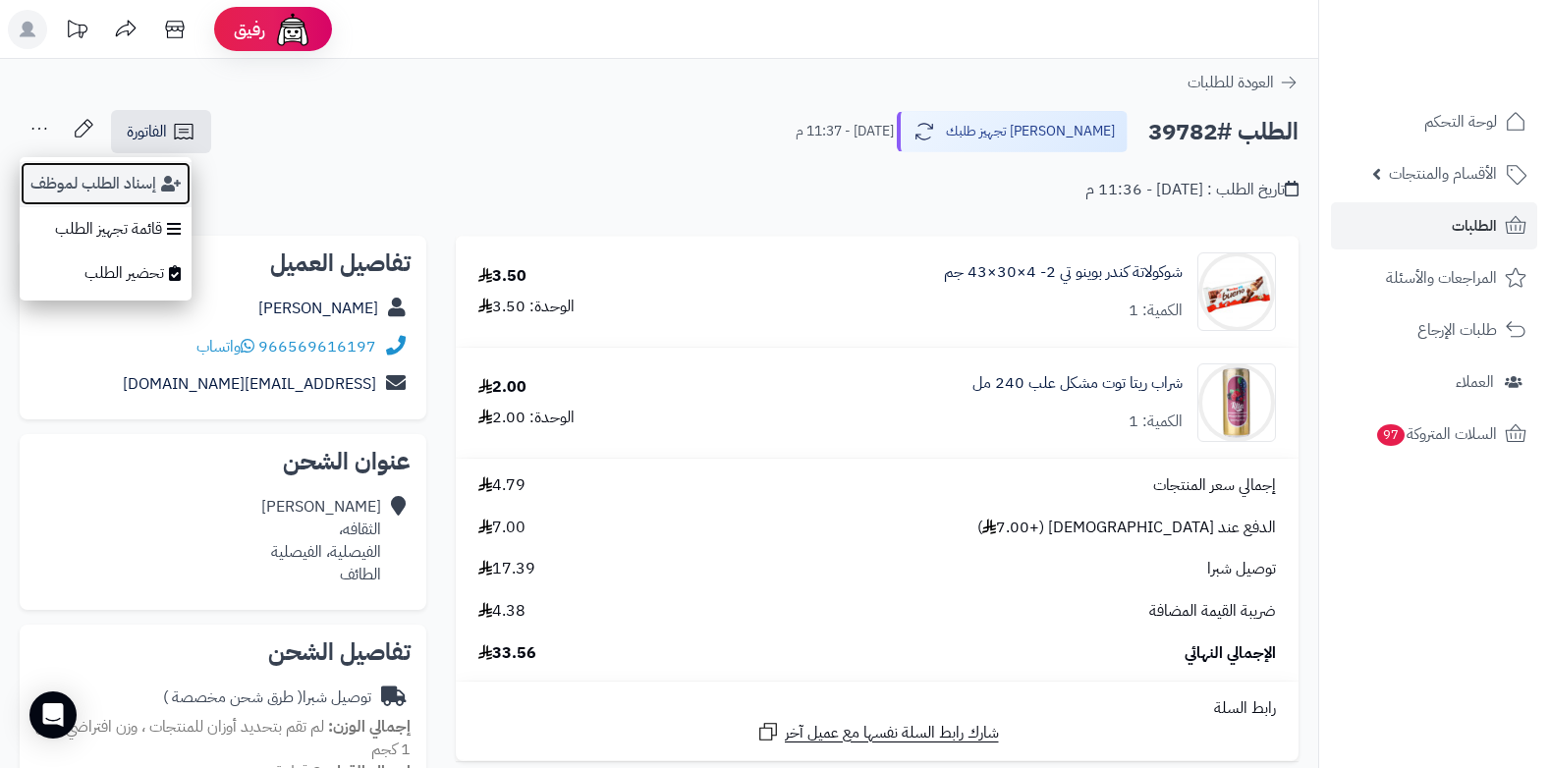
click at [73, 181] on button "إسناد الطلب لموظف" at bounding box center [106, 183] width 172 height 45
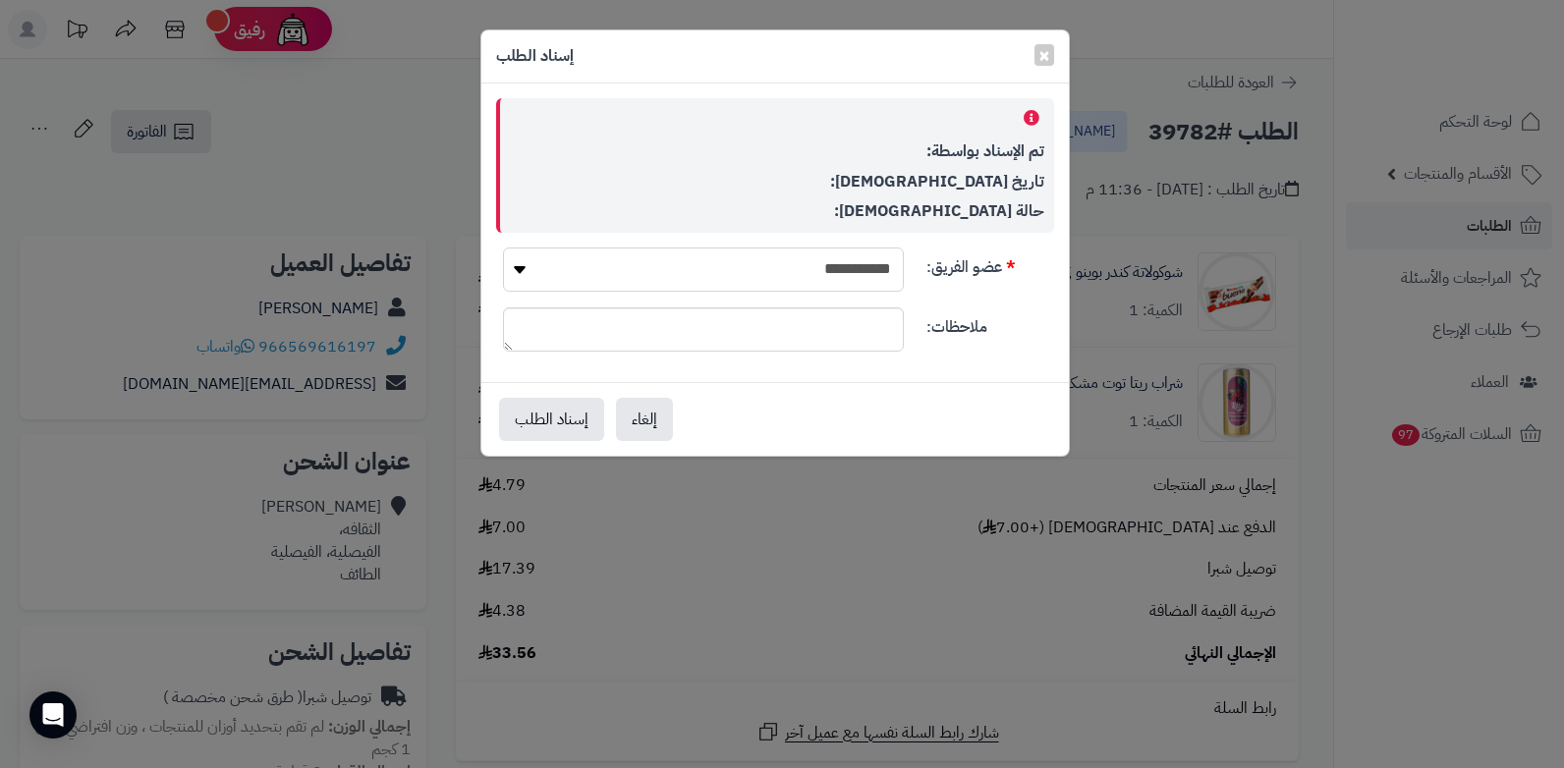
click at [552, 266] on select "**********" at bounding box center [703, 270] width 401 height 44
click at [503, 248] on select "**********" at bounding box center [703, 270] width 401 height 44
drag, startPoint x: 571, startPoint y: 293, endPoint x: 756, endPoint y: 653, distance: 405.5
click at [756, 653] on div "**********" at bounding box center [782, 384] width 1564 height 768
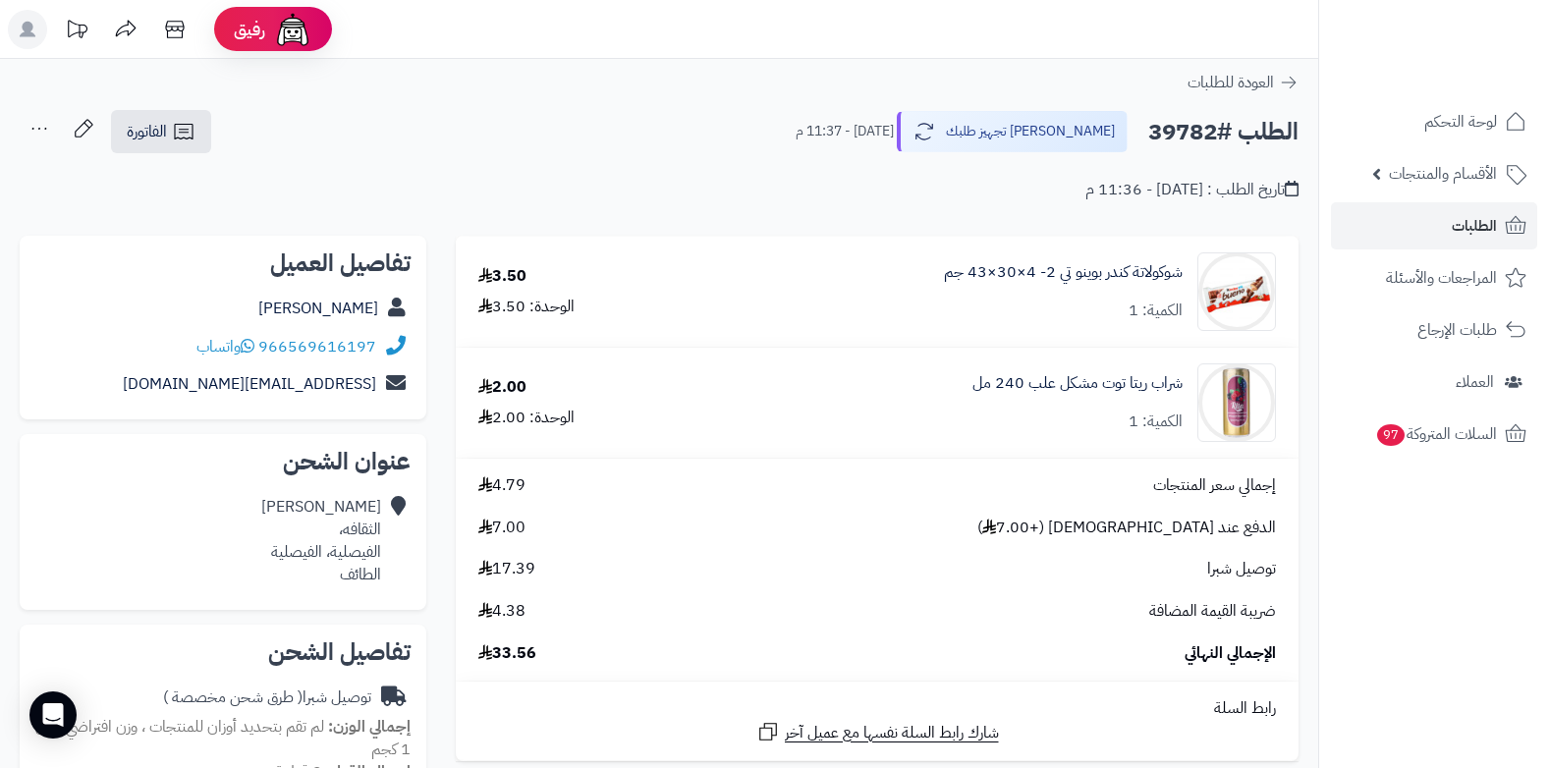
click at [43, 127] on icon at bounding box center [39, 128] width 39 height 39
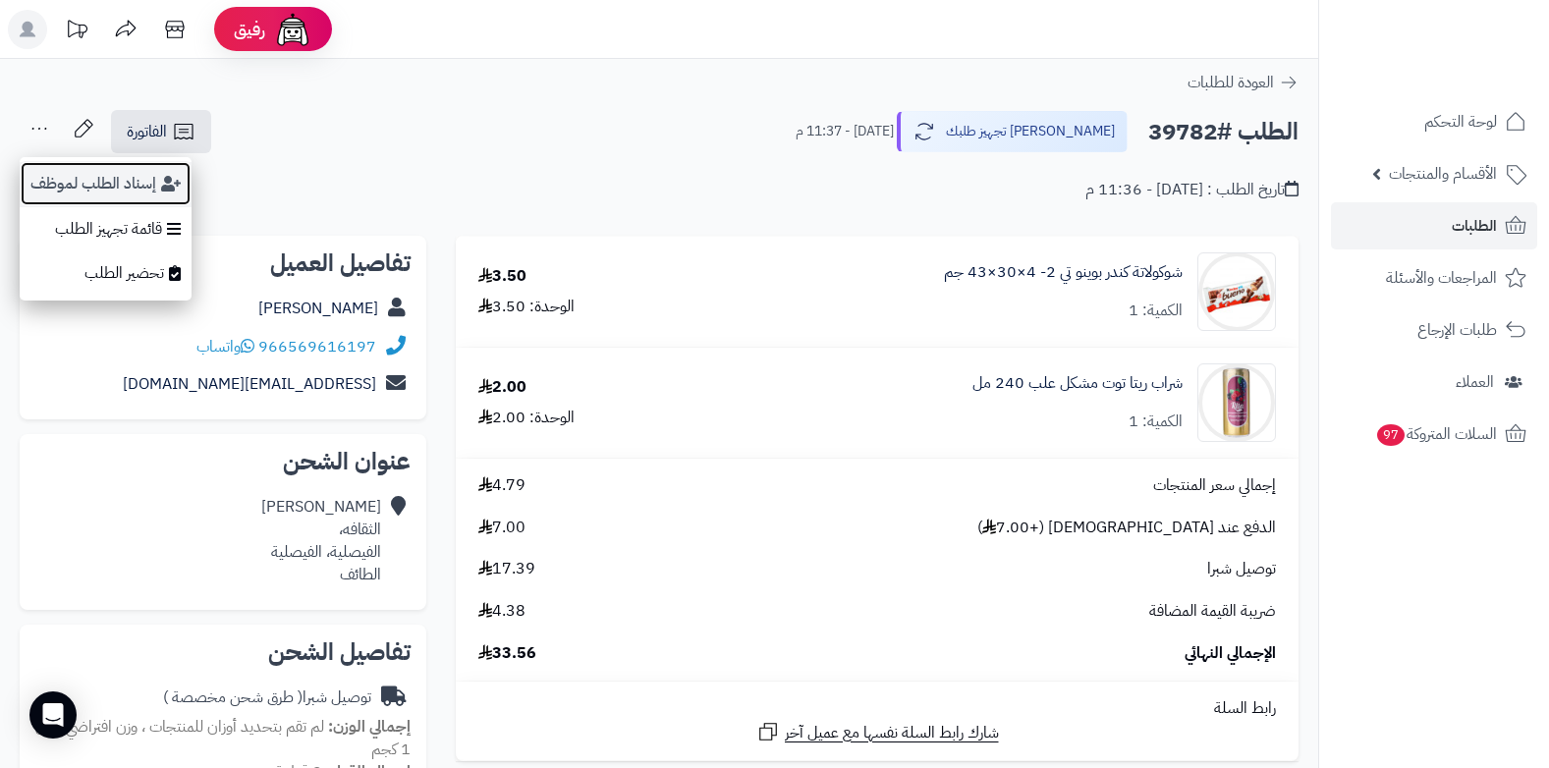
click at [85, 196] on button "إسناد الطلب لموظف" at bounding box center [106, 183] width 172 height 45
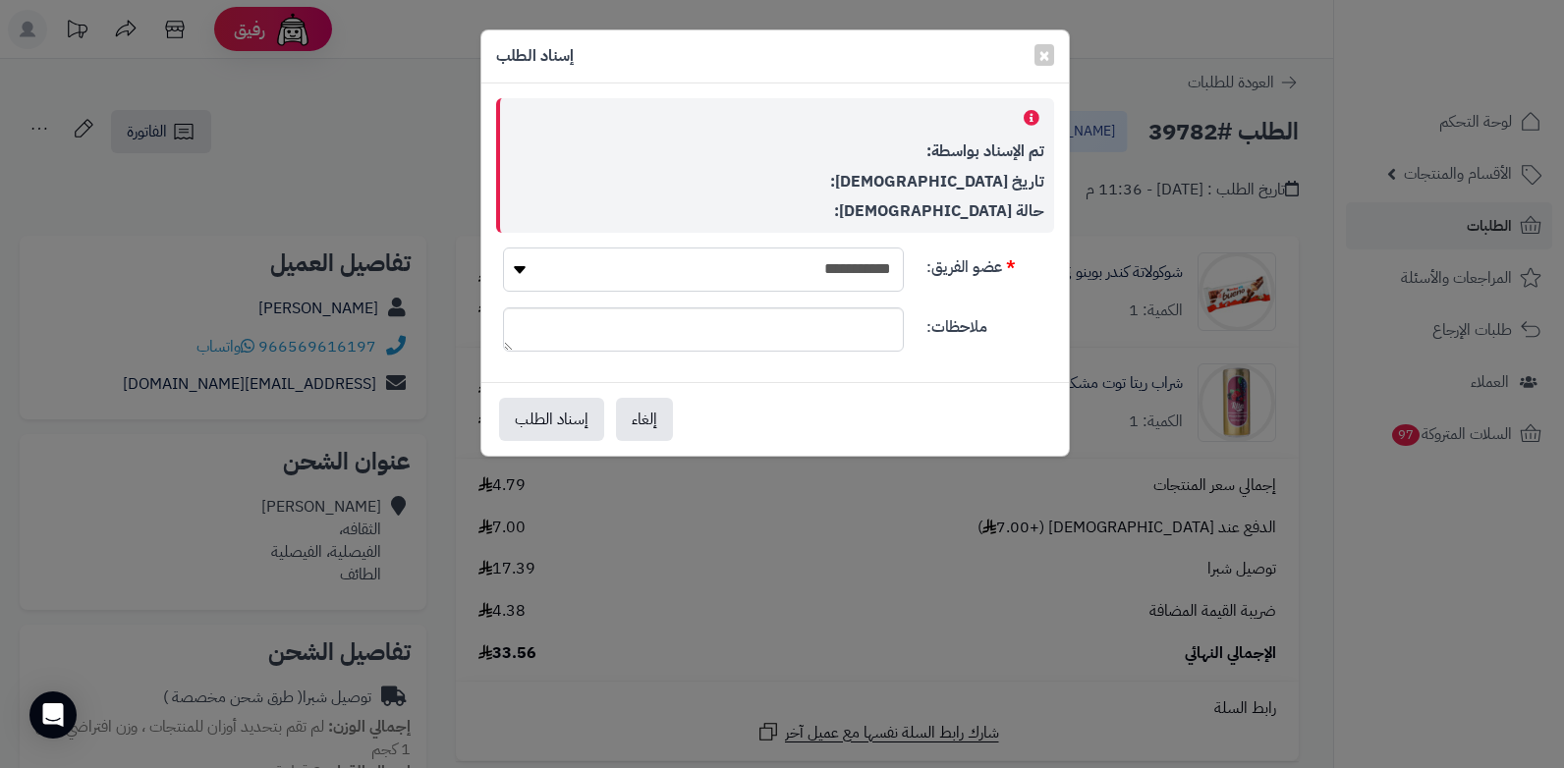
click at [830, 268] on select "**********" at bounding box center [703, 270] width 401 height 44
select select "**"
click at [503, 248] on select "**********" at bounding box center [703, 270] width 401 height 44
click at [567, 408] on button "إسناد الطلب" at bounding box center [551, 418] width 105 height 43
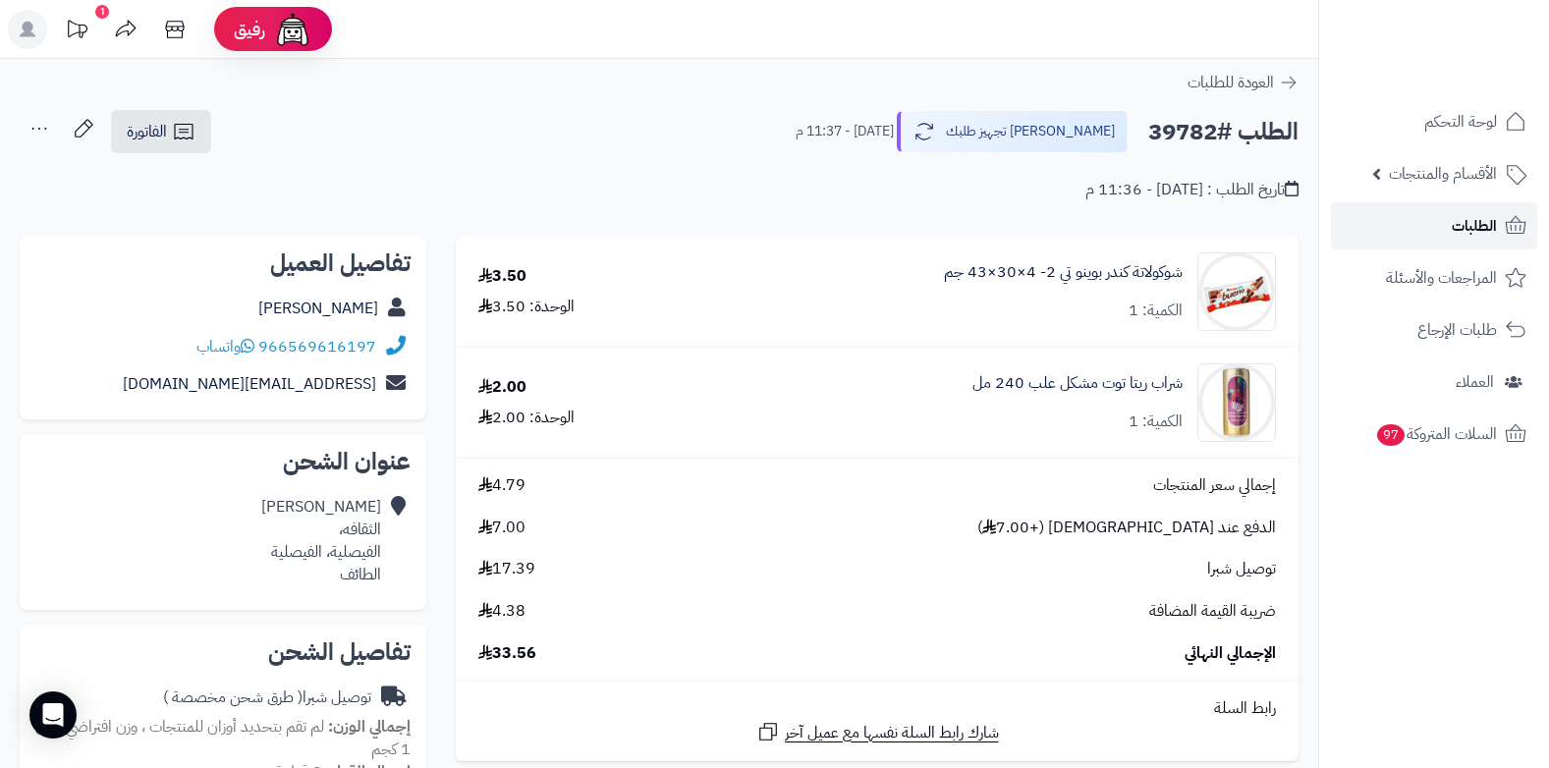
click at [1446, 227] on link "الطلبات" at bounding box center [1434, 225] width 206 height 47
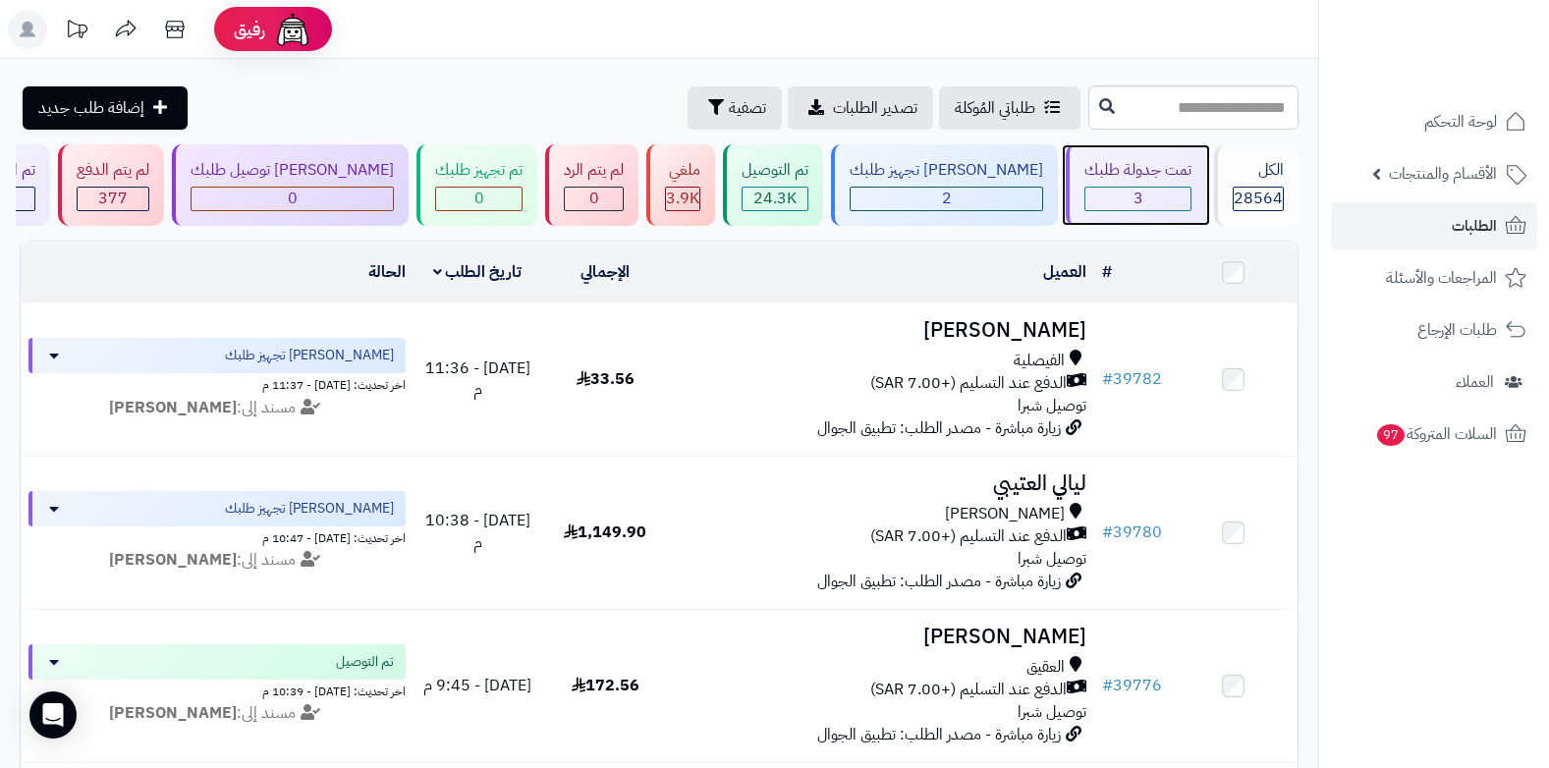
click at [1097, 192] on div "3" at bounding box center [1137, 199] width 105 height 23
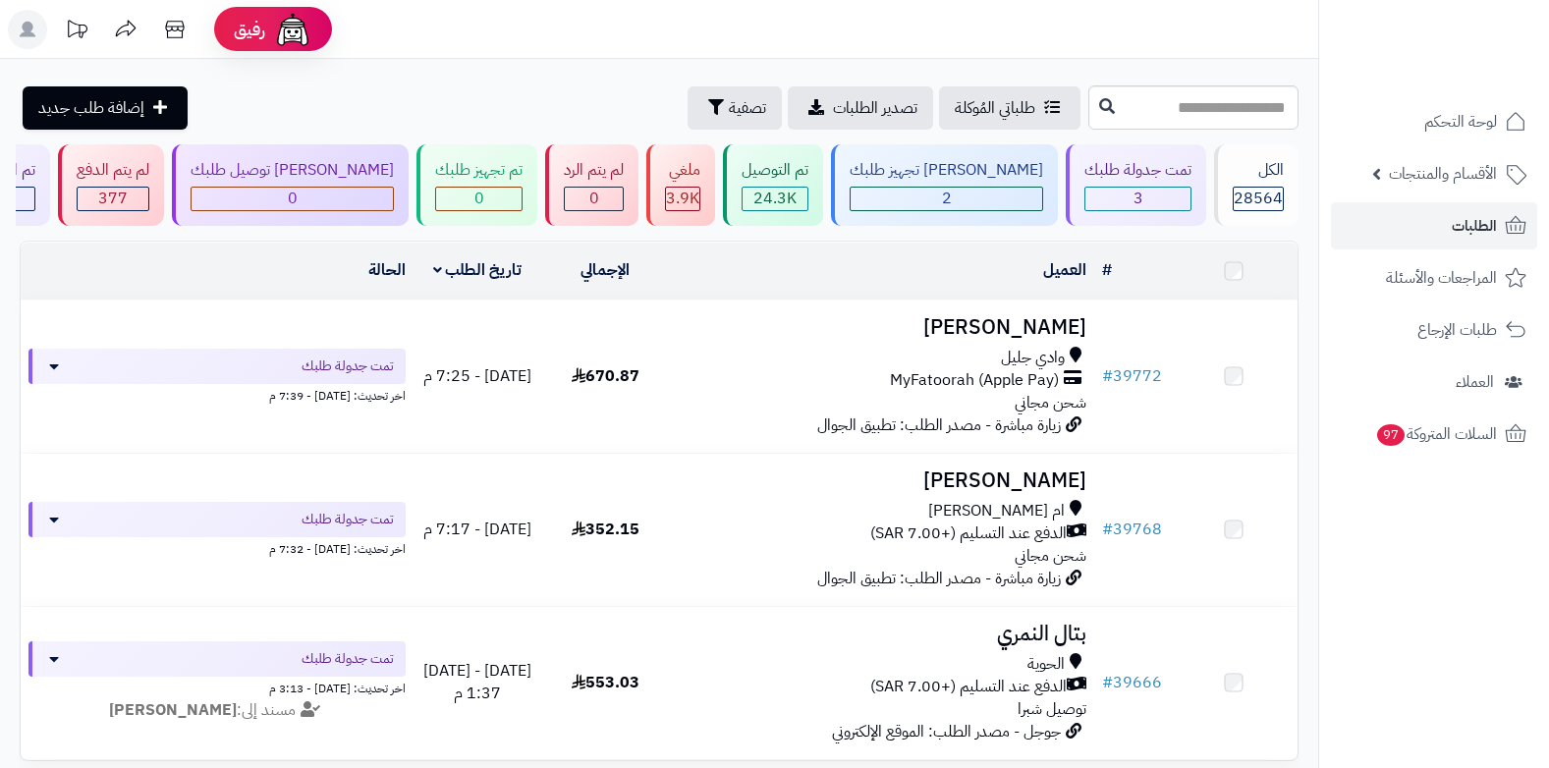
scroll to position [200, 0]
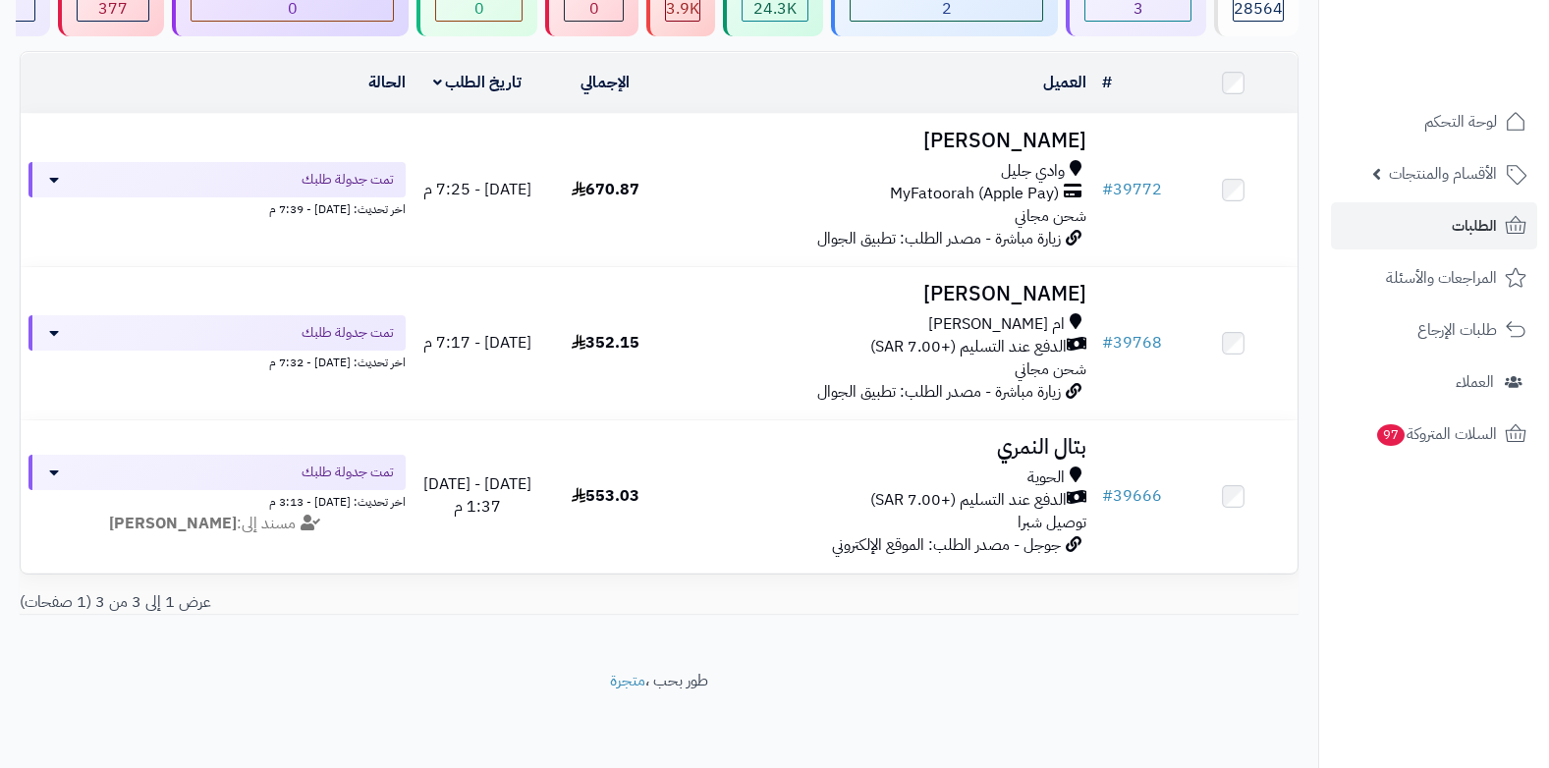
click at [1010, 491] on span "الدفع عند التسليم (+7.00 SAR)" at bounding box center [968, 500] width 196 height 23
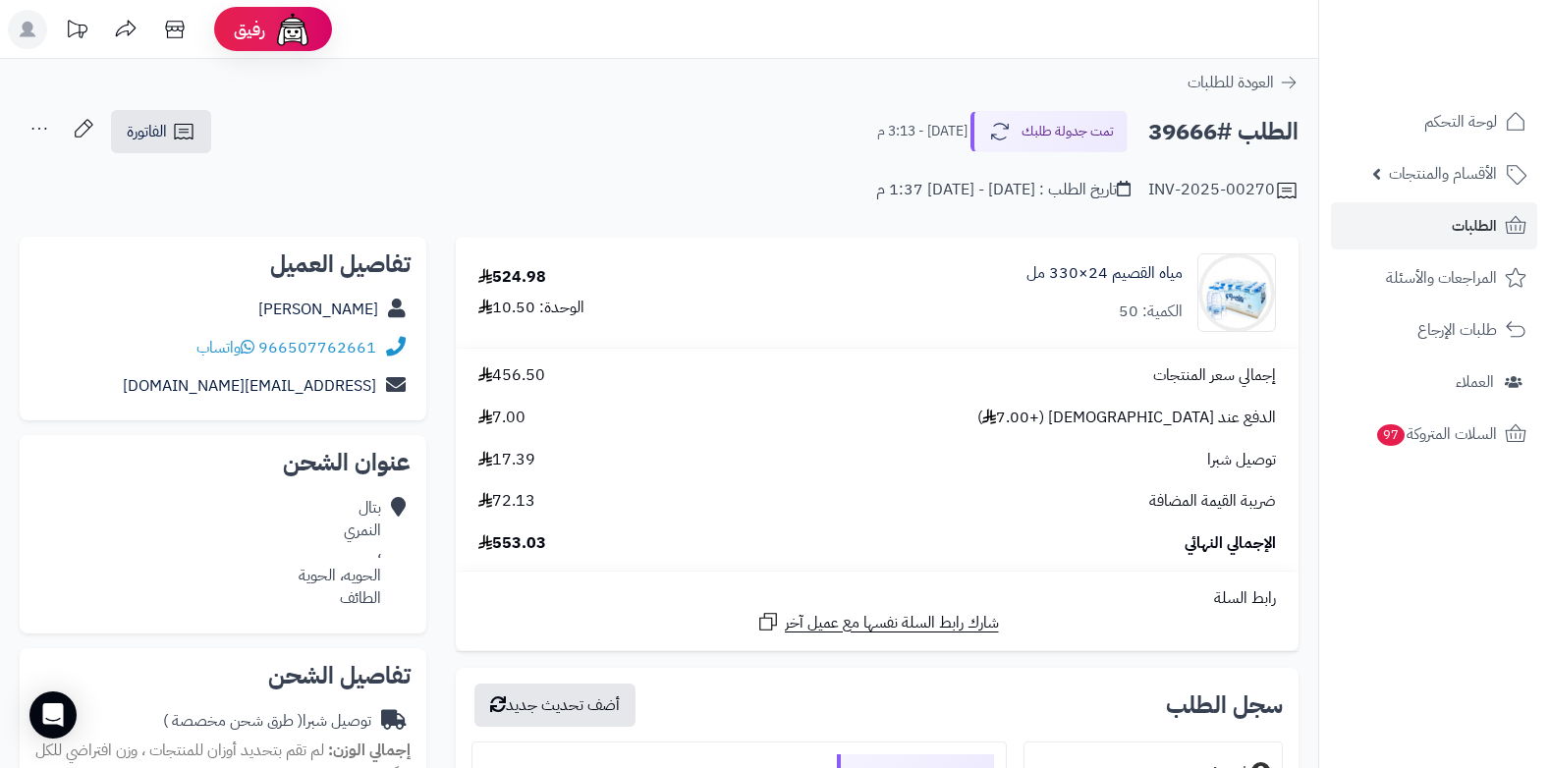
scroll to position [688, 0]
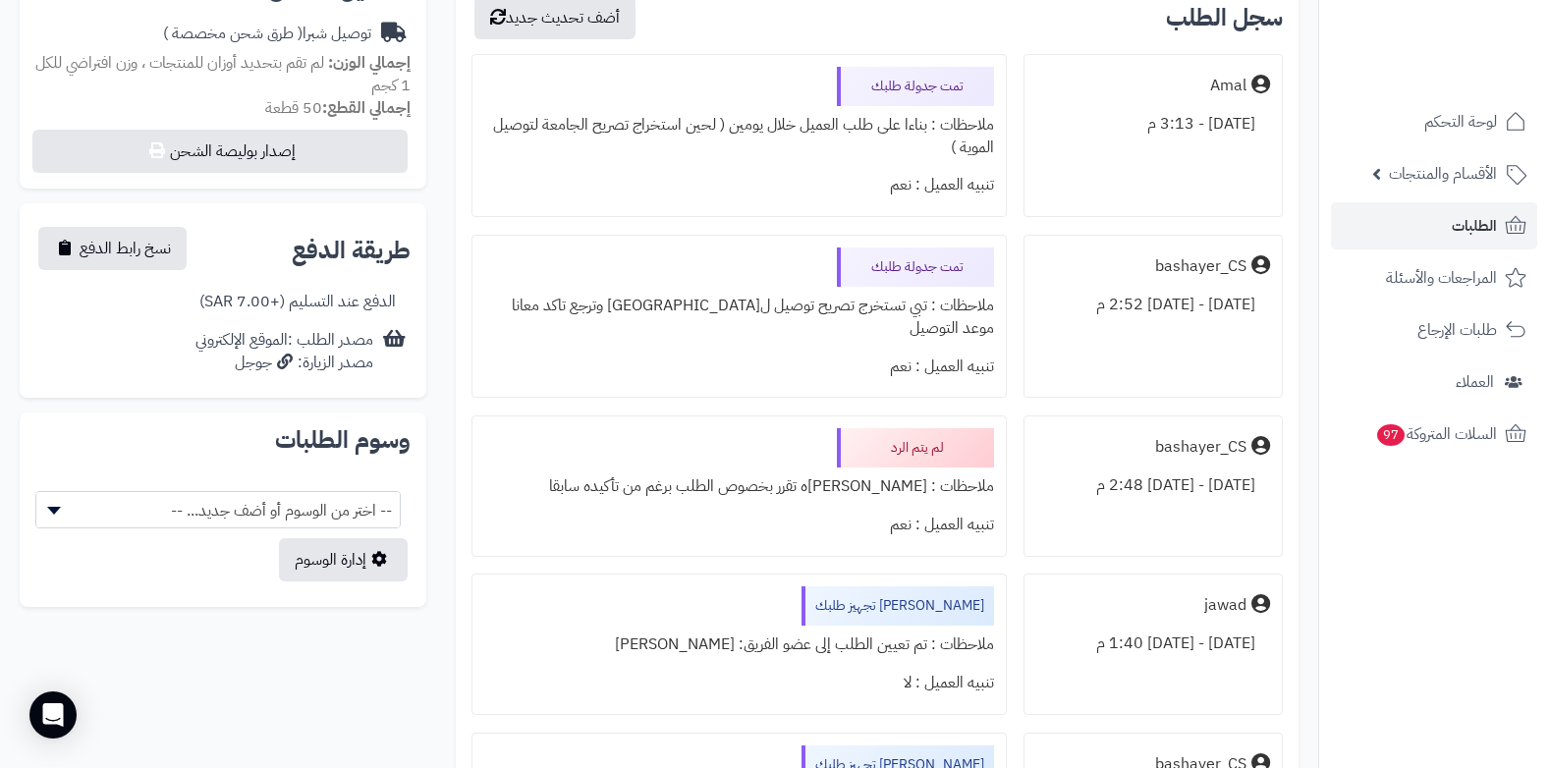
drag, startPoint x: 923, startPoint y: 118, endPoint x: 486, endPoint y: 145, distance: 438.0
click at [486, 145] on div "ملاحظات : بناءا على طلب العميل خلال يومين ( لحين استخراج تصريح الجامعة لتوصيل ا…" at bounding box center [739, 136] width 510 height 61
copy div "ناءا على طلب العميل خلال يومين ( لحين استخراج تصريح الجامعة لتوصيل الموية )"
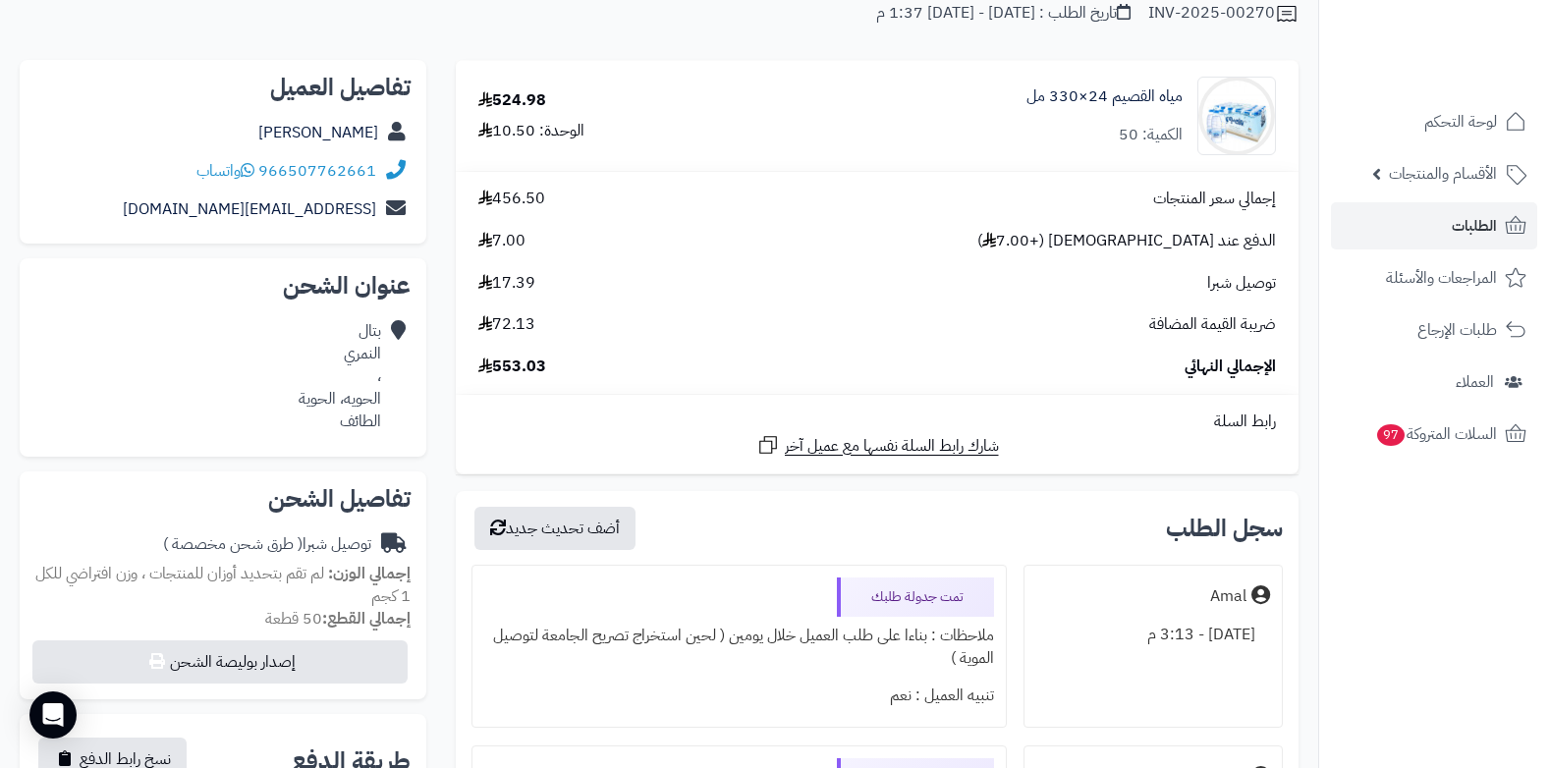
scroll to position [0, 0]
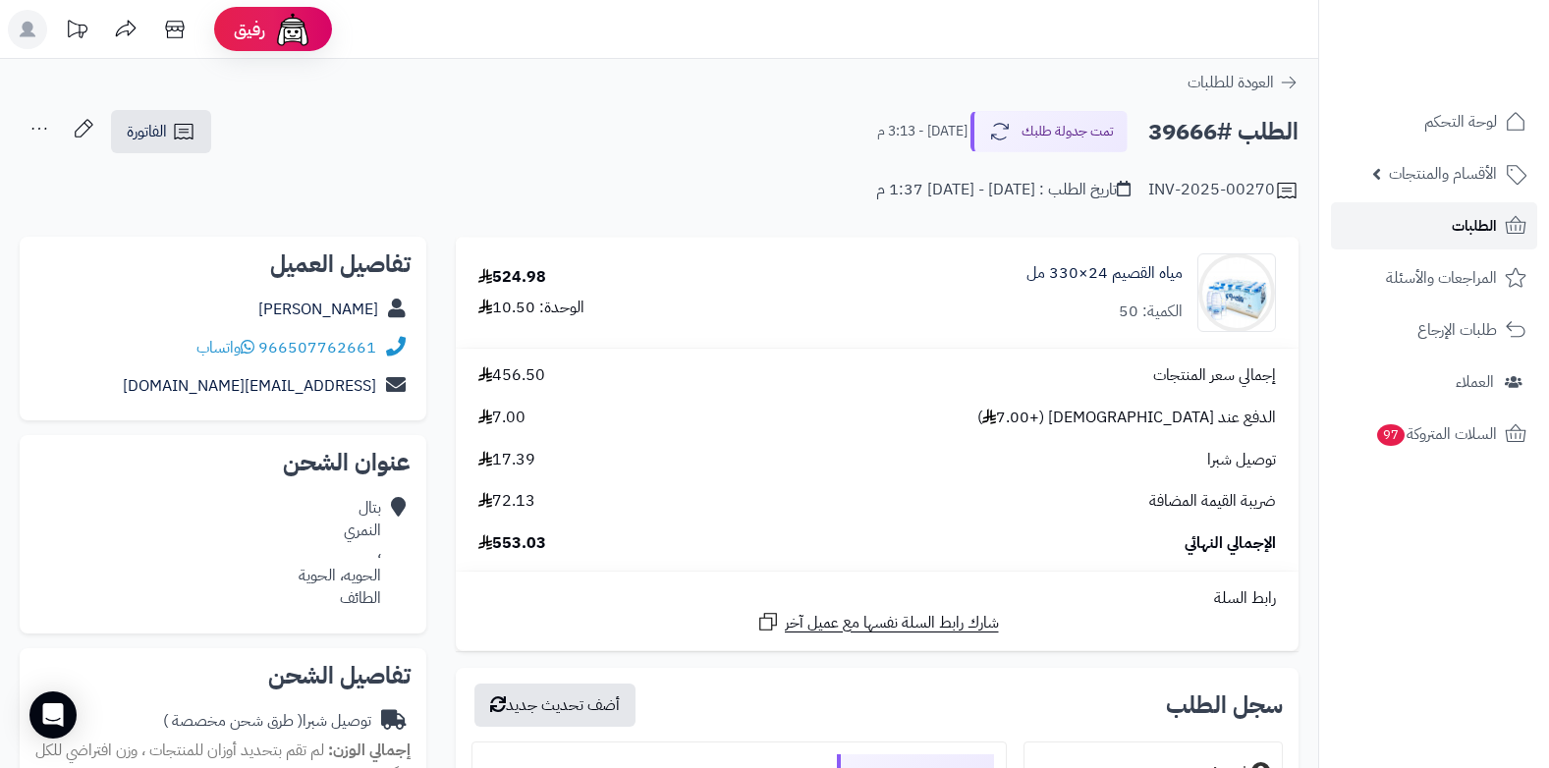
click at [1471, 227] on span "الطلبات" at bounding box center [1474, 226] width 45 height 28
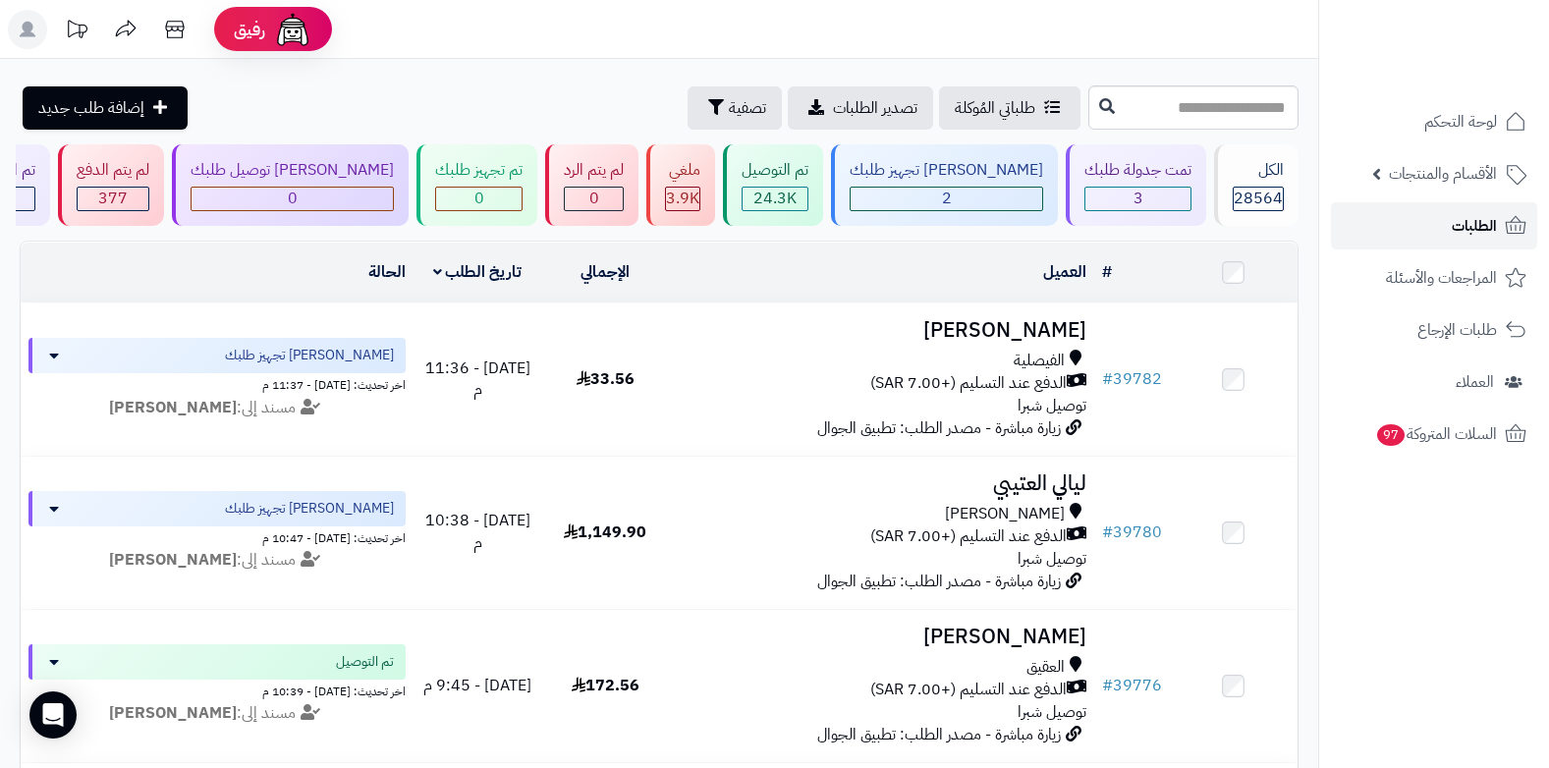
click at [1484, 220] on span "الطلبات" at bounding box center [1474, 226] width 45 height 28
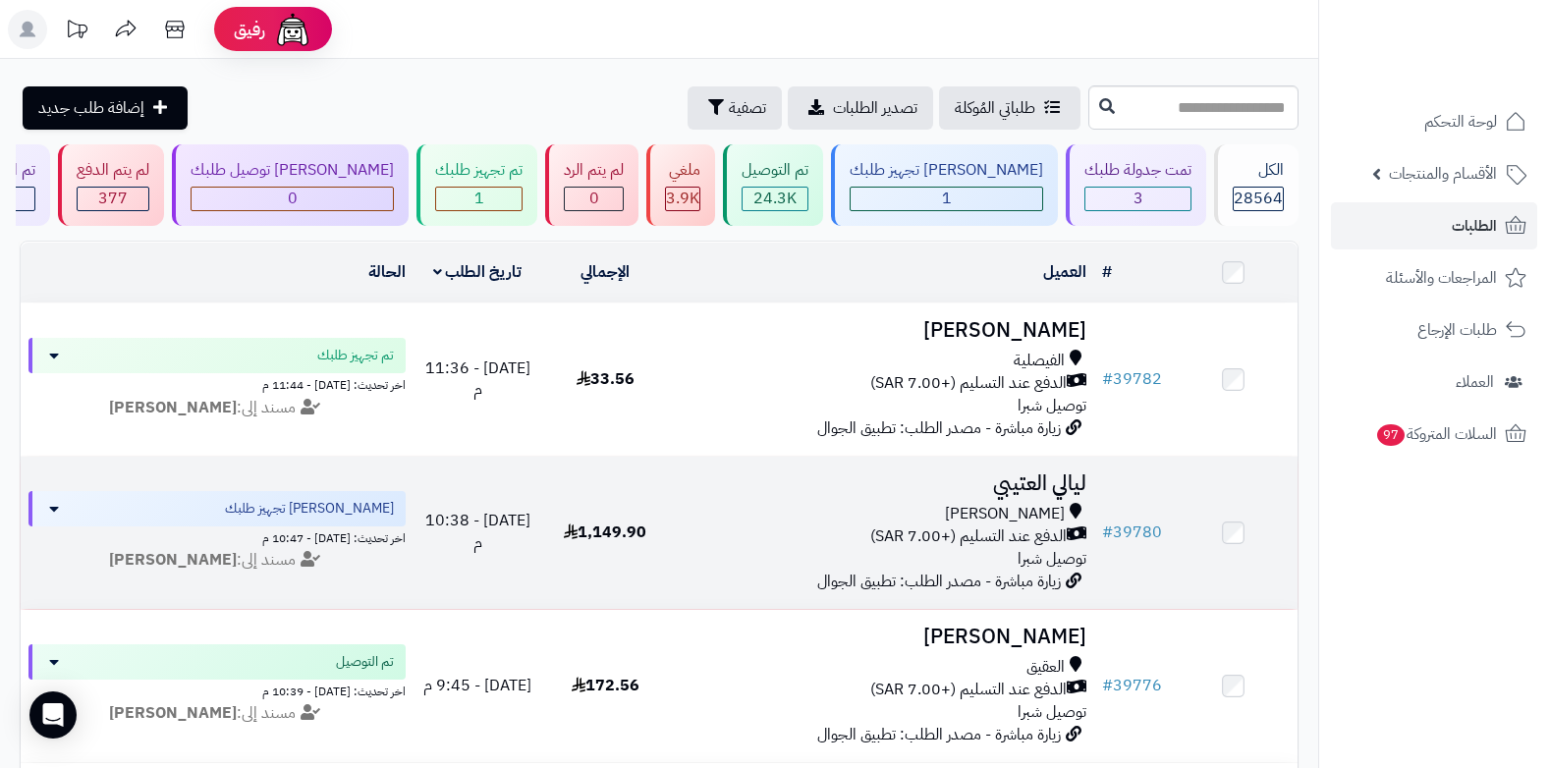
click at [1015, 503] on span "[PERSON_NAME]" at bounding box center [1005, 514] width 120 height 23
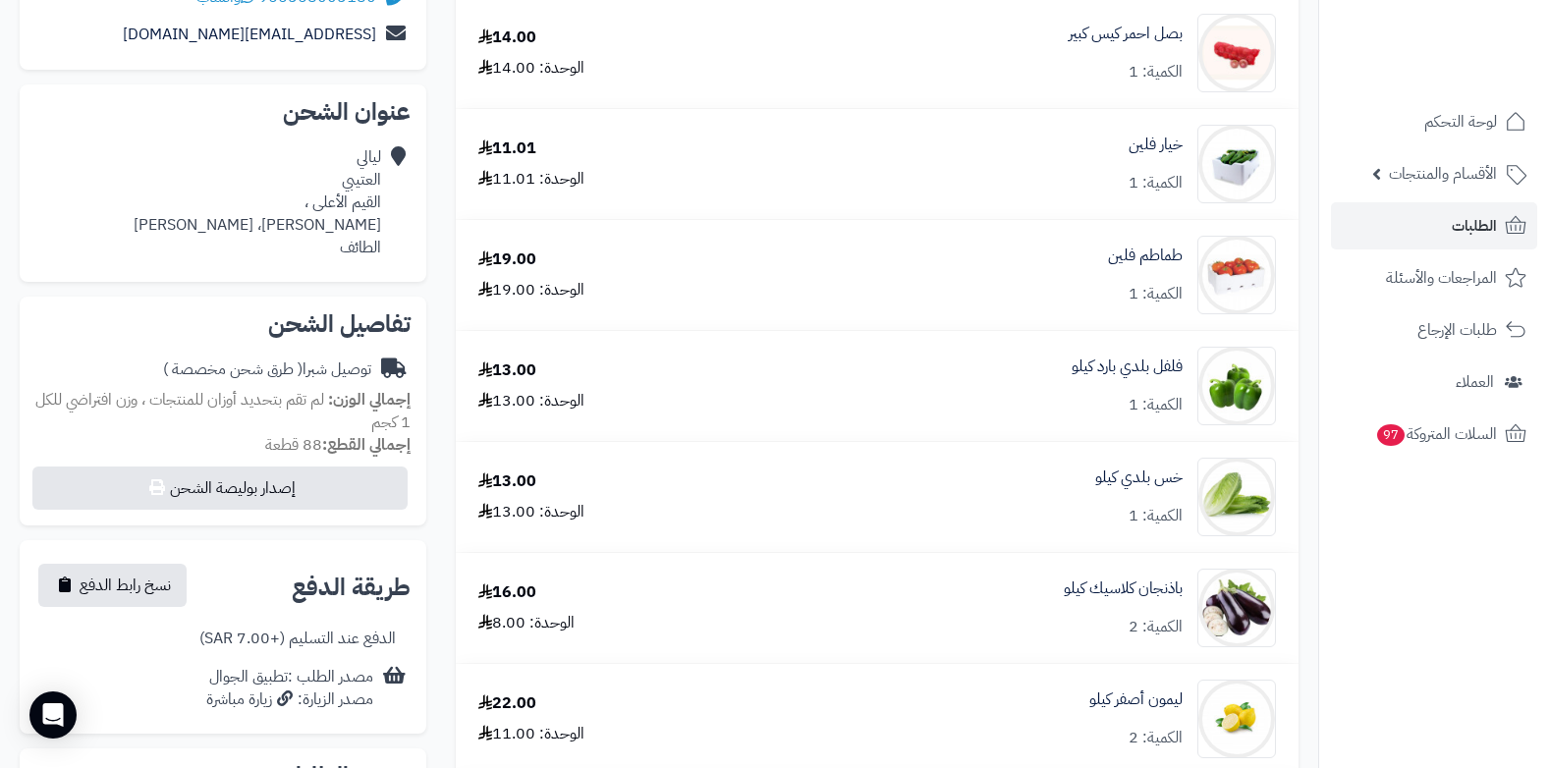
scroll to position [295, 0]
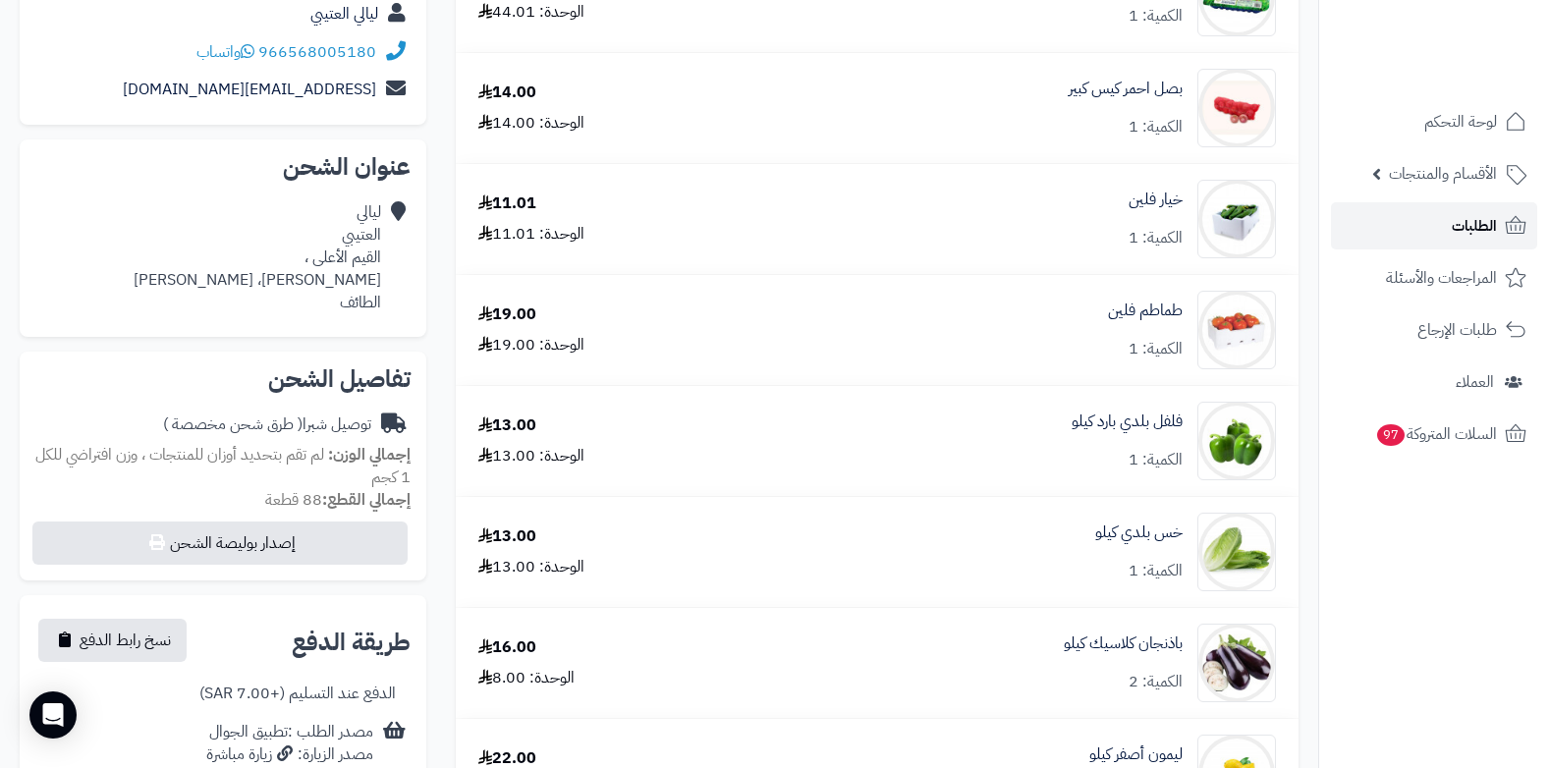
click at [1468, 223] on span "الطلبات" at bounding box center [1474, 226] width 45 height 28
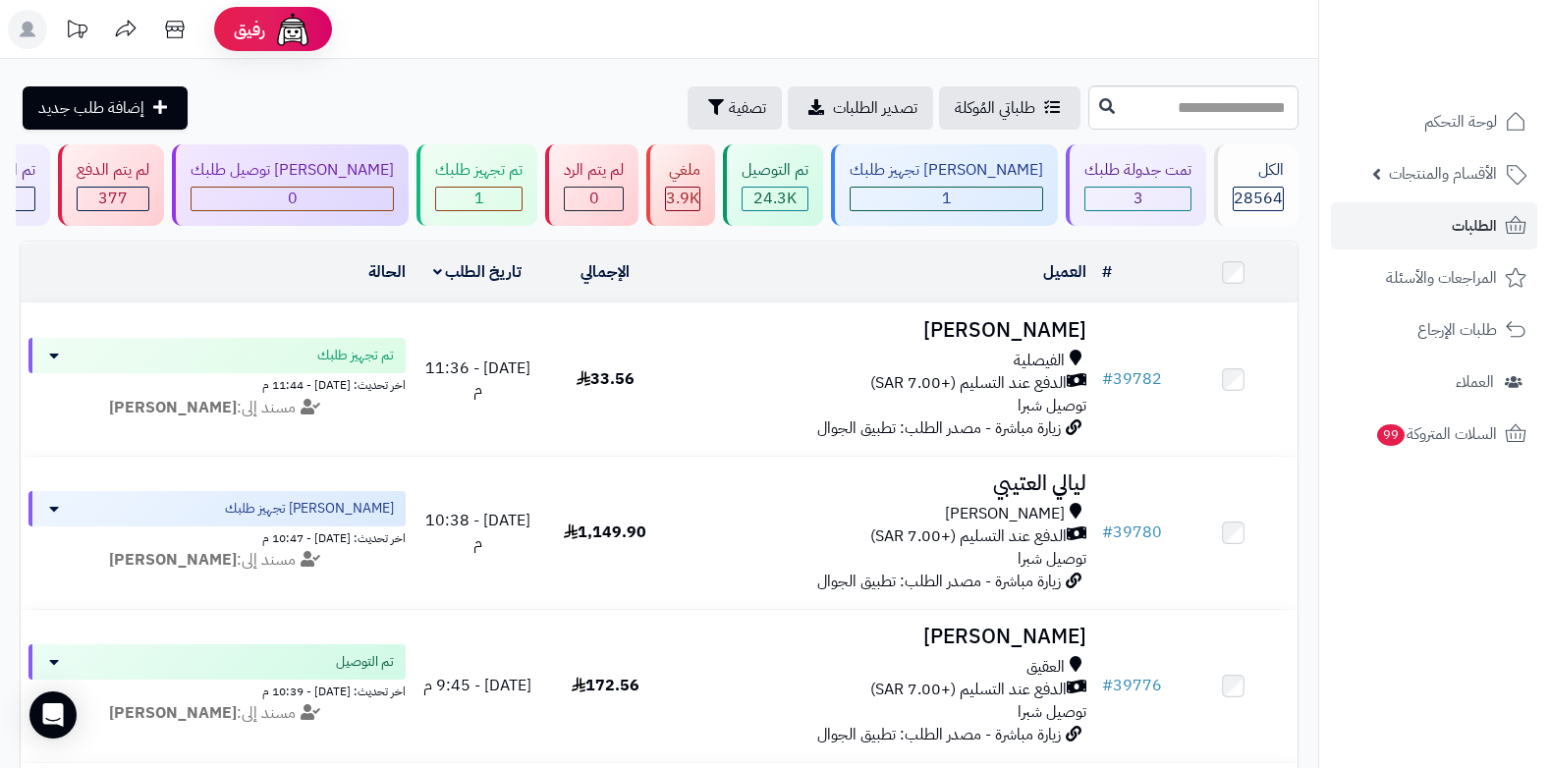
click at [455, 112] on div "طلباتي المُوكلة تصدير الطلبات تصفية إضافة طلب جديد" at bounding box center [552, 107] width 1064 height 43
click at [1449, 230] on link "الطلبات" at bounding box center [1434, 225] width 206 height 47
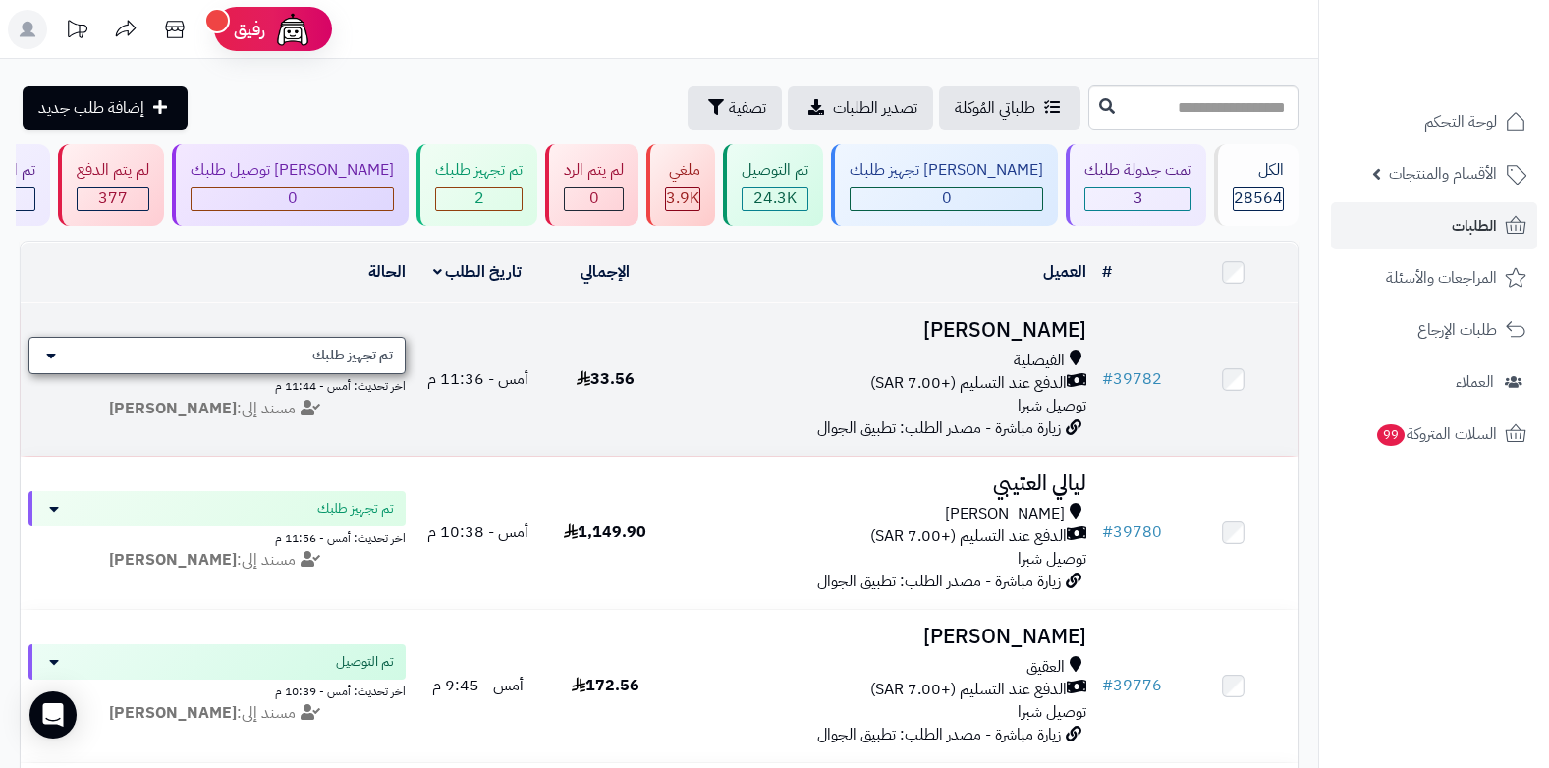
click at [351, 349] on span "تم تجهيز طلبك" at bounding box center [352, 356] width 81 height 20
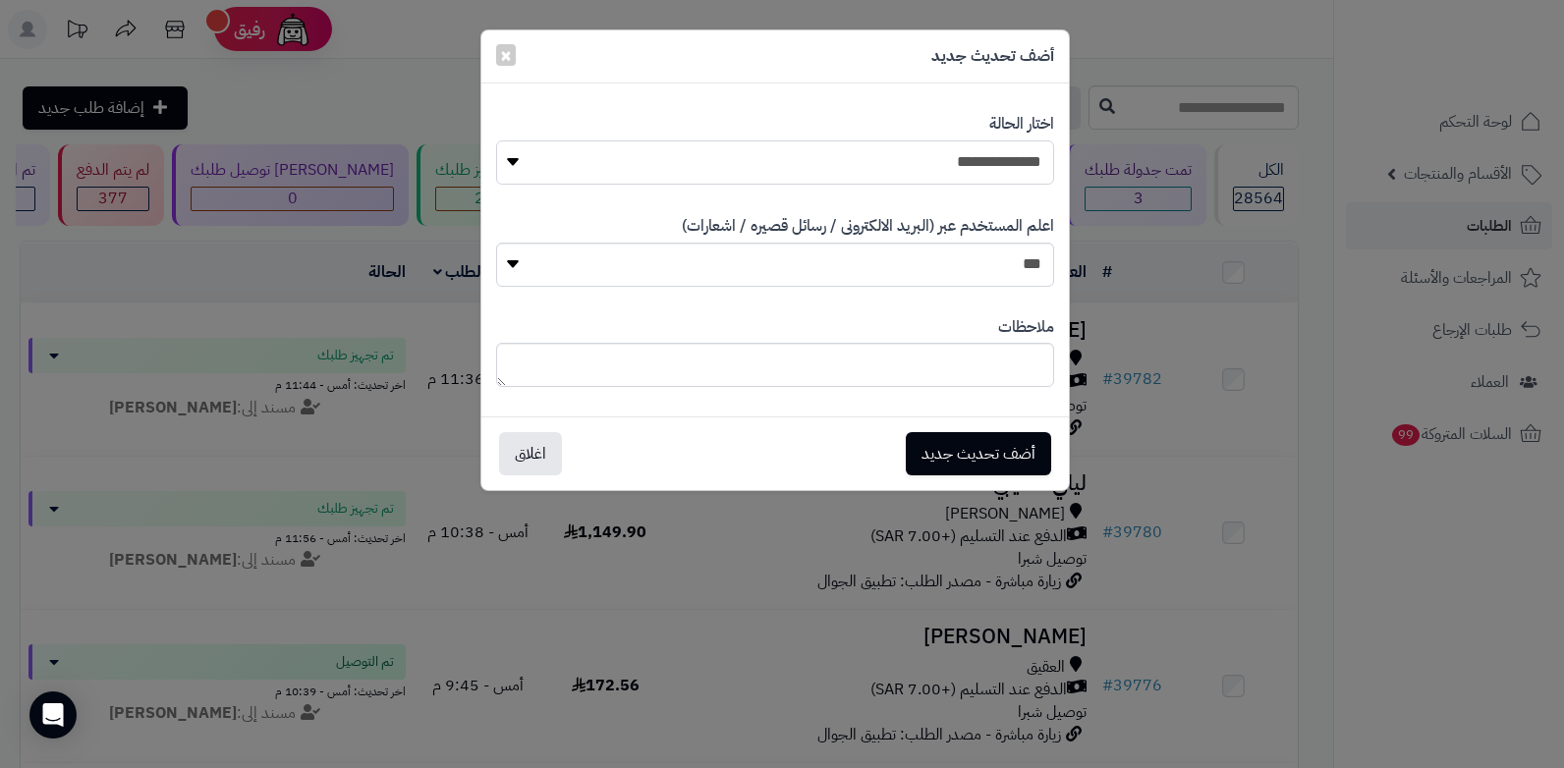
click at [758, 165] on select "**********" at bounding box center [775, 162] width 558 height 44
select select "*"
click at [496, 140] on select "**********" at bounding box center [775, 162] width 558 height 44
click at [946, 458] on button "أضف تحديث جديد" at bounding box center [978, 452] width 145 height 43
click at [946, 458] on div "أضف تحديث جديد اغلاق" at bounding box center [775, 453] width 558 height 43
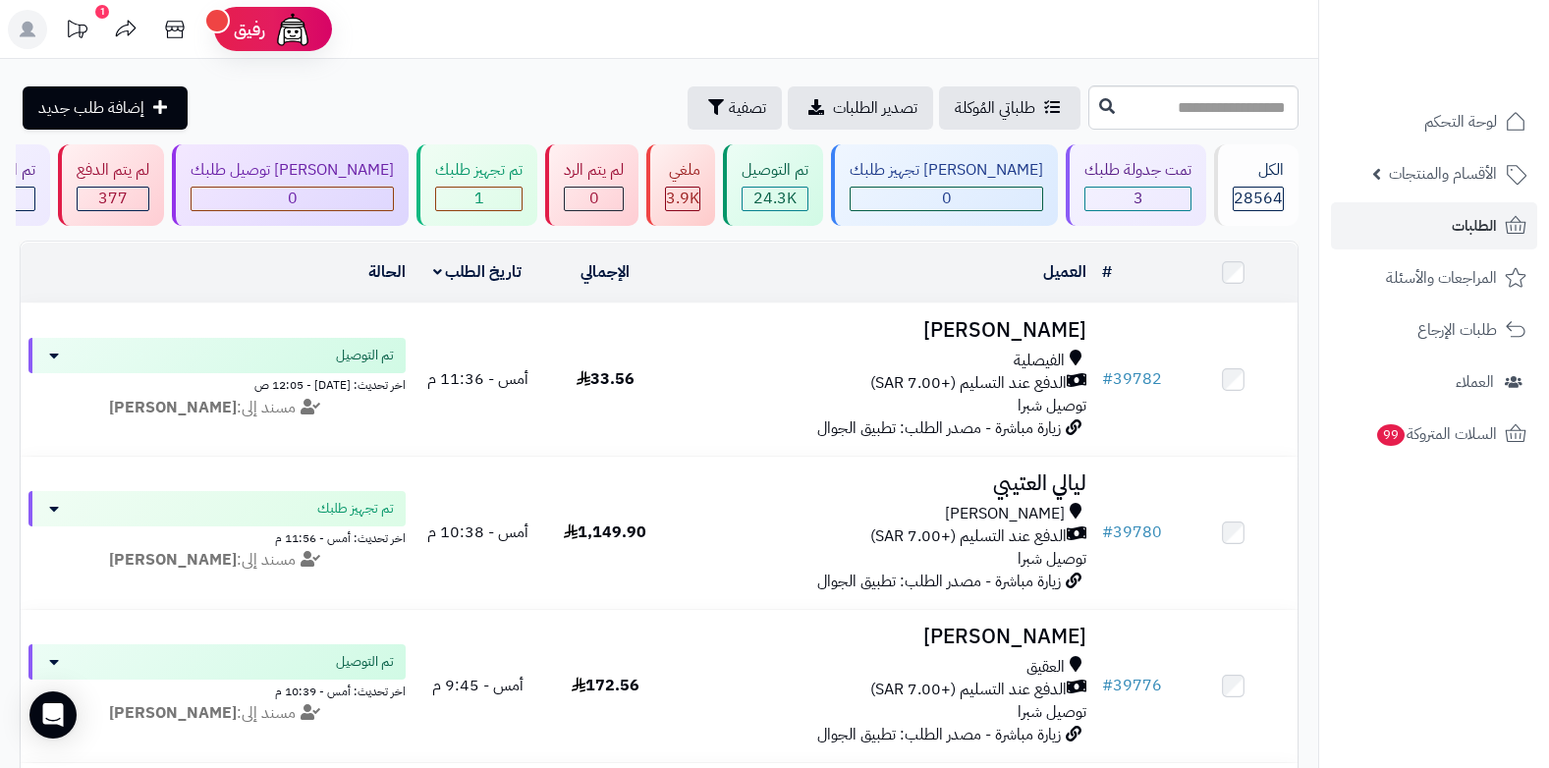
click at [28, 39] on rect at bounding box center [27, 29] width 39 height 39
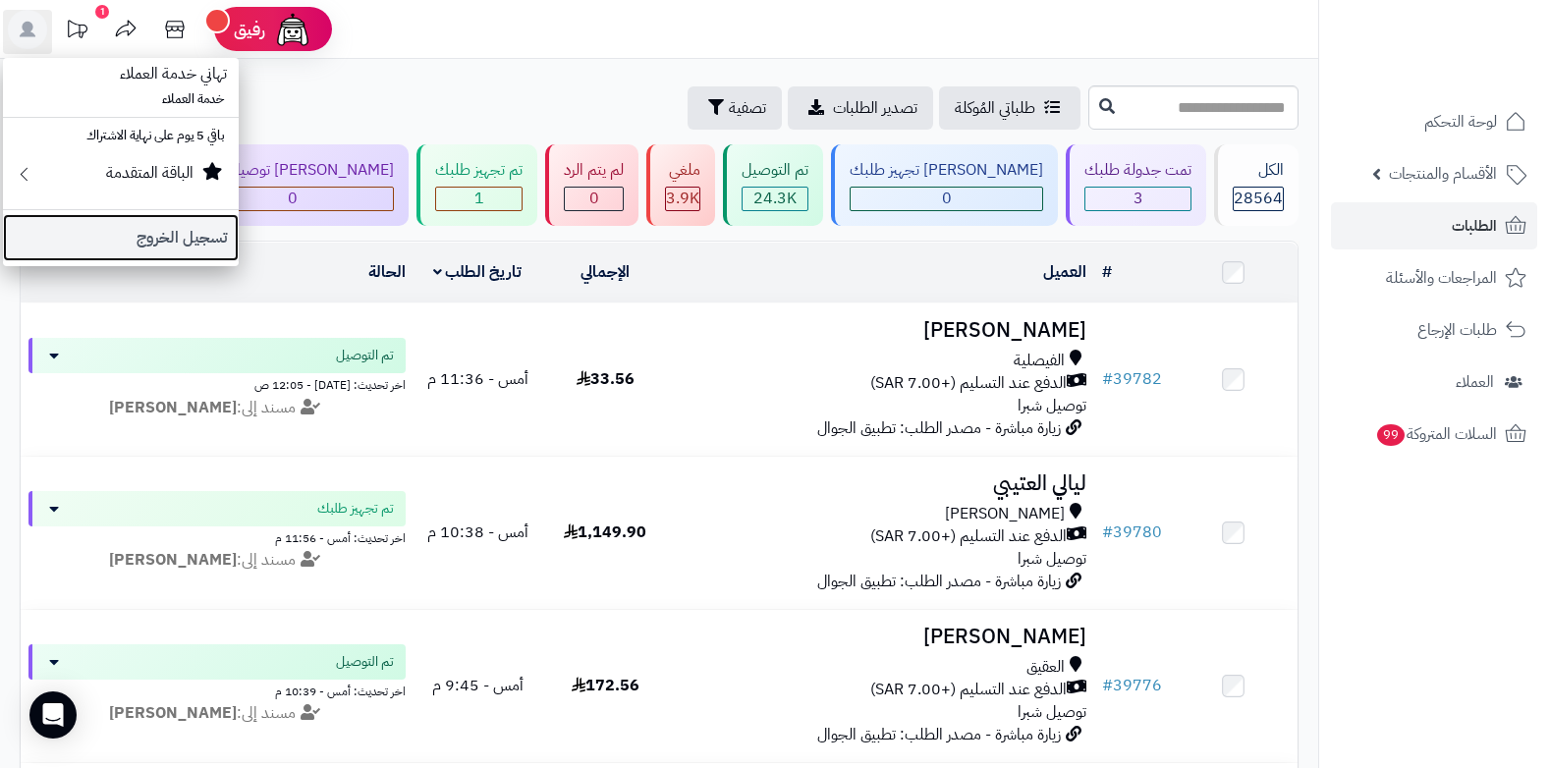
click at [170, 245] on link "تسجيل الخروج" at bounding box center [121, 237] width 236 height 47
